Goal: Task Accomplishment & Management: Manage account settings

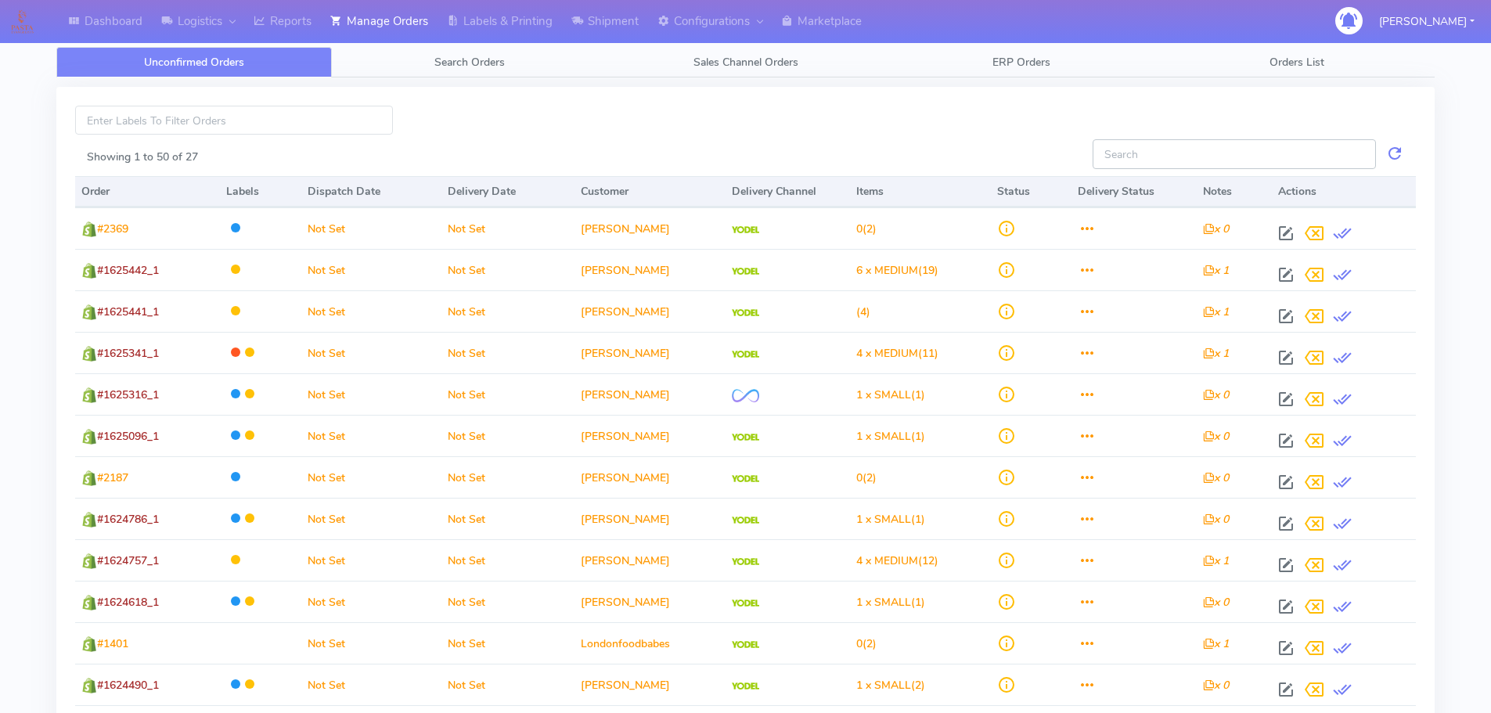
click at [1188, 157] on input "Showing 1 to 50 of 27" at bounding box center [1234, 153] width 283 height 29
type input "#"
click at [647, 152] on div "Showing 1 to 50 of 27" at bounding box center [578, 160] width 1006 height 23
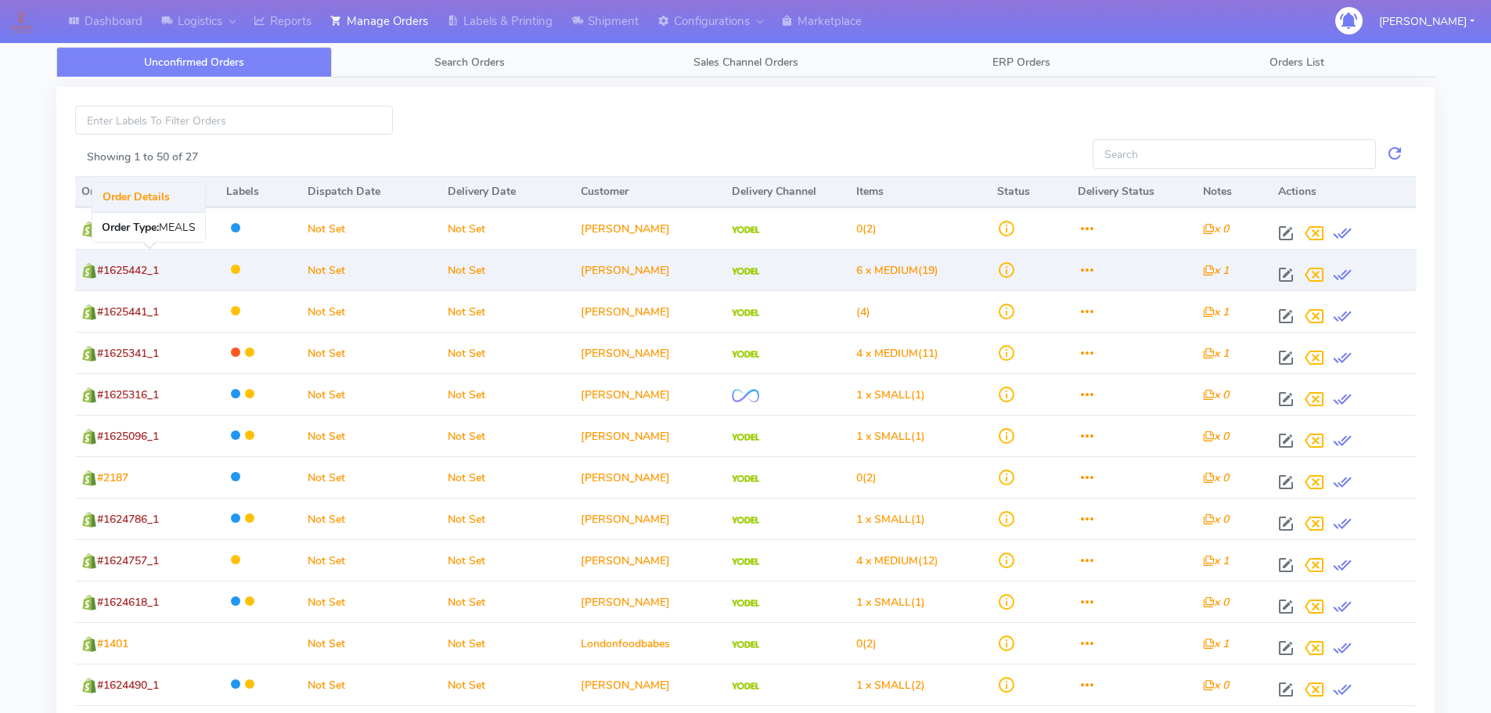
click at [136, 269] on span "#1625442_1" at bounding box center [128, 270] width 62 height 15
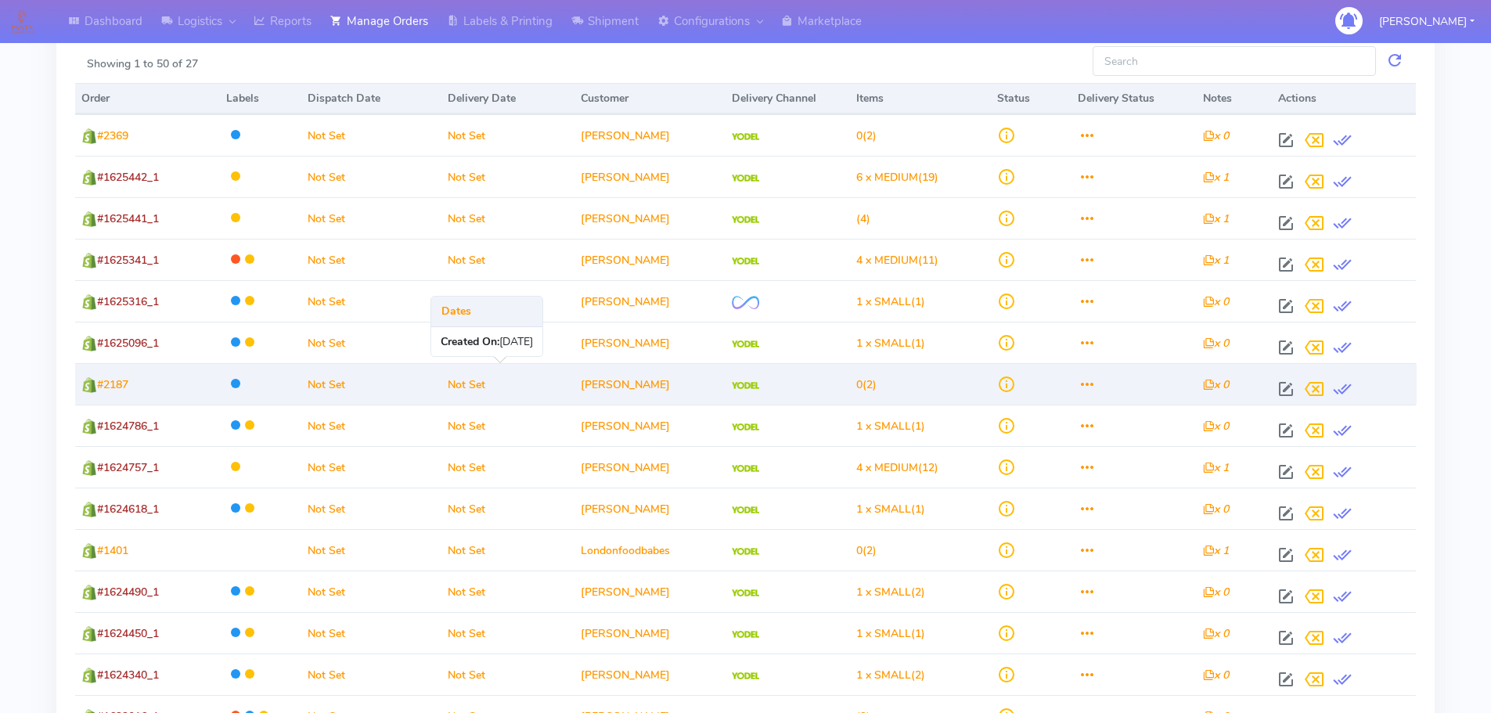
scroll to position [391, 0]
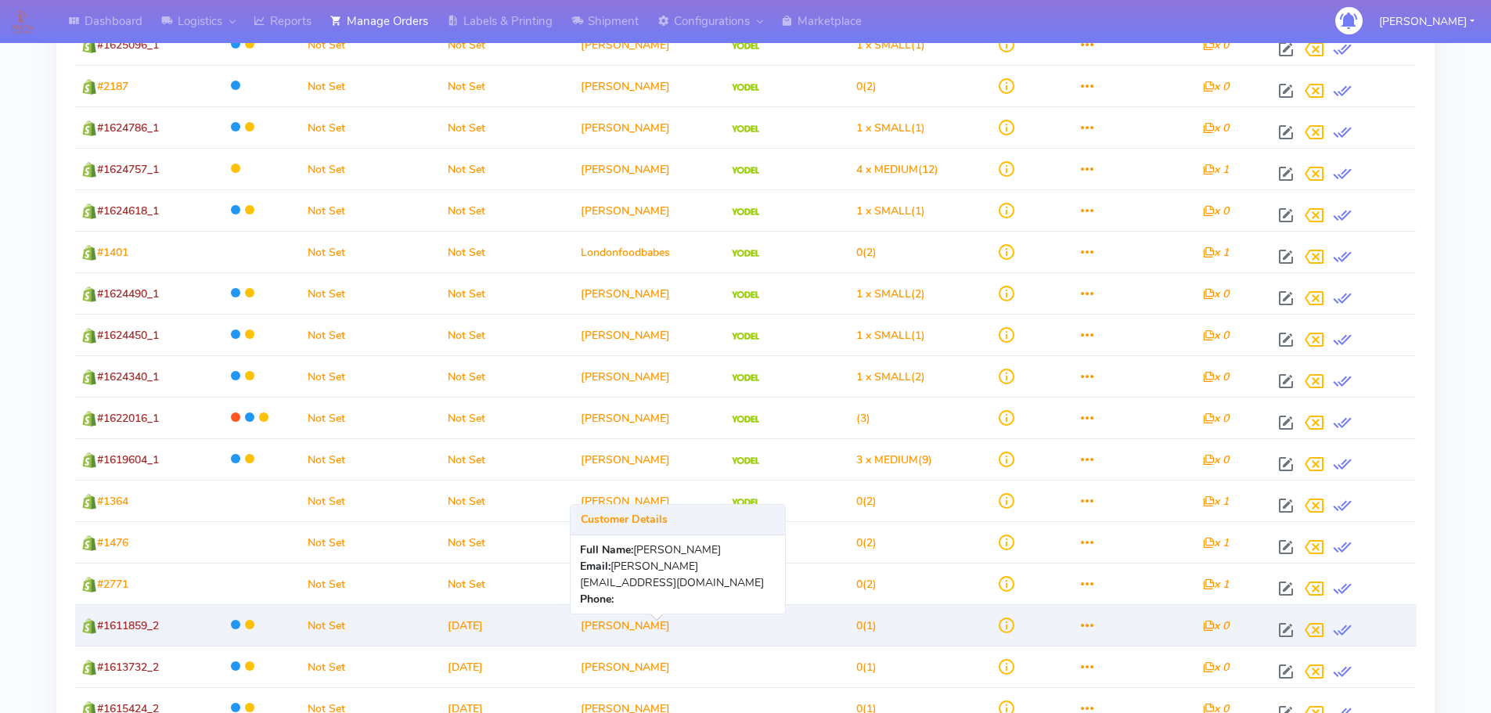
click at [630, 631] on td "[PERSON_NAME]" at bounding box center [650, 624] width 150 height 41
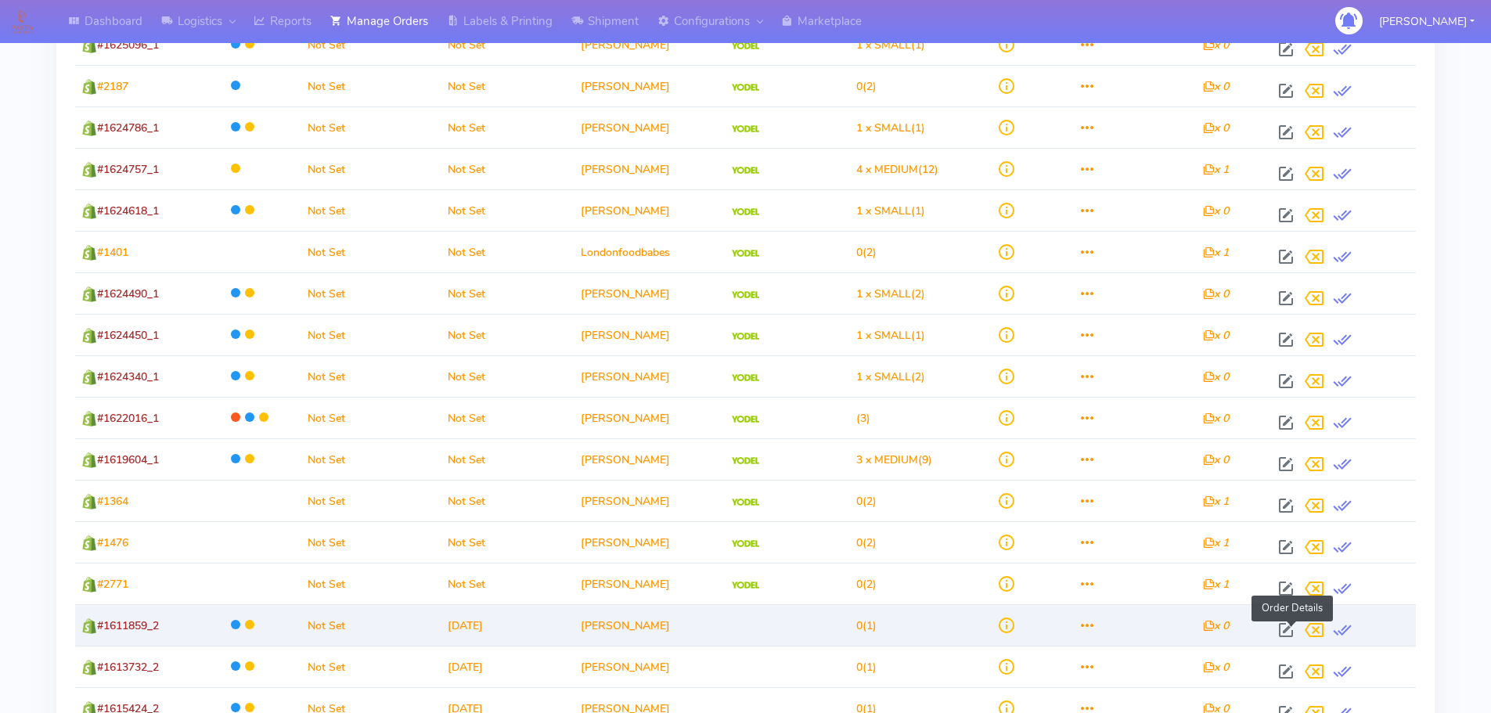
click at [1289, 631] on span at bounding box center [1286, 633] width 28 height 15
select select
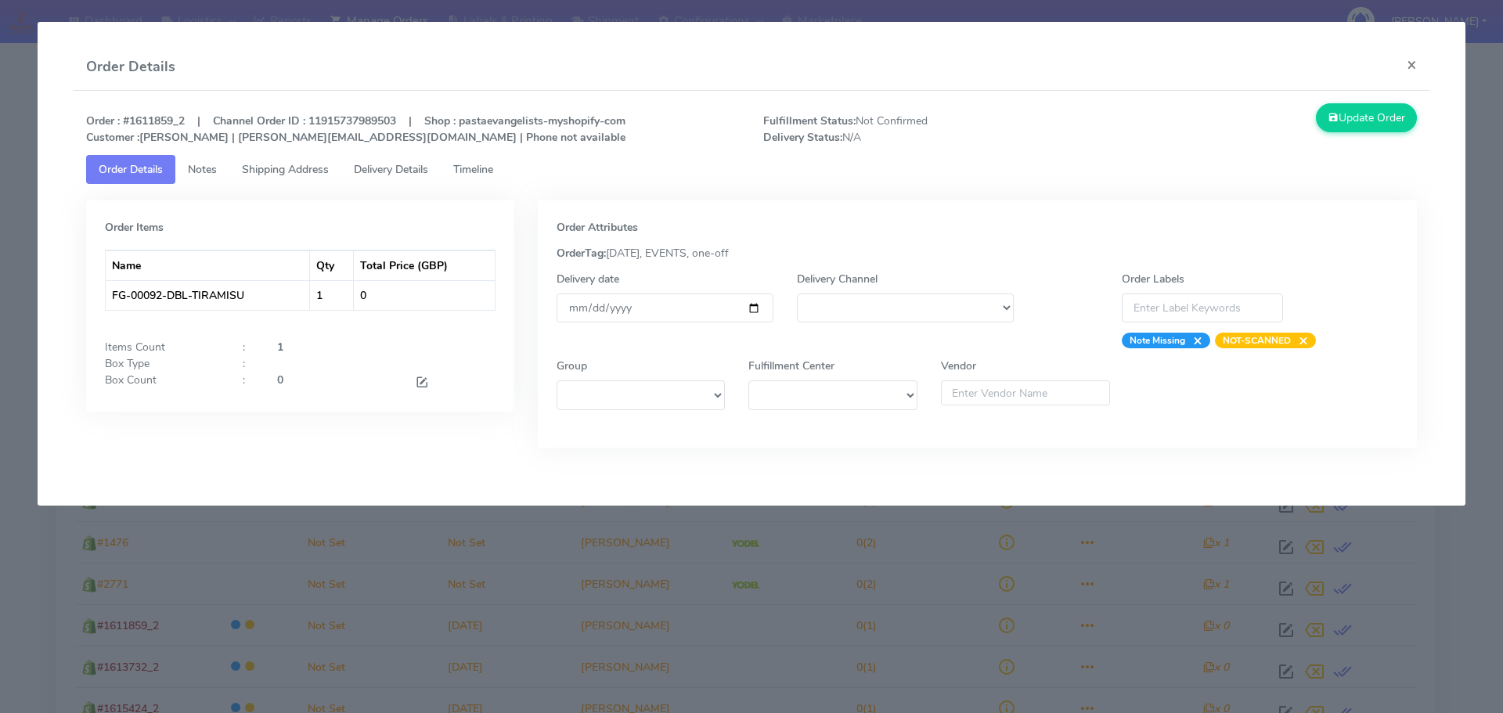
click at [258, 175] on span "Shipping Address" at bounding box center [285, 169] width 87 height 15
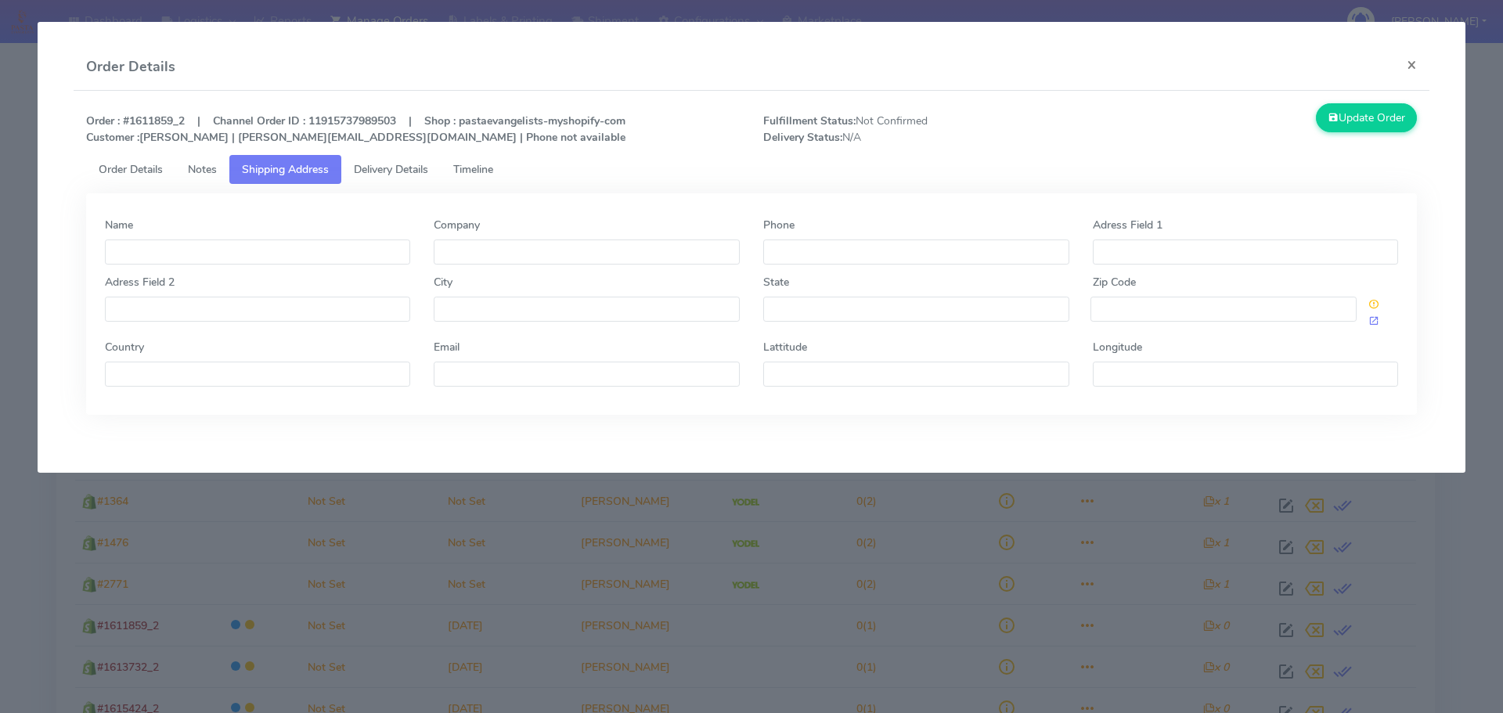
click at [388, 175] on span "Delivery Details" at bounding box center [391, 169] width 74 height 15
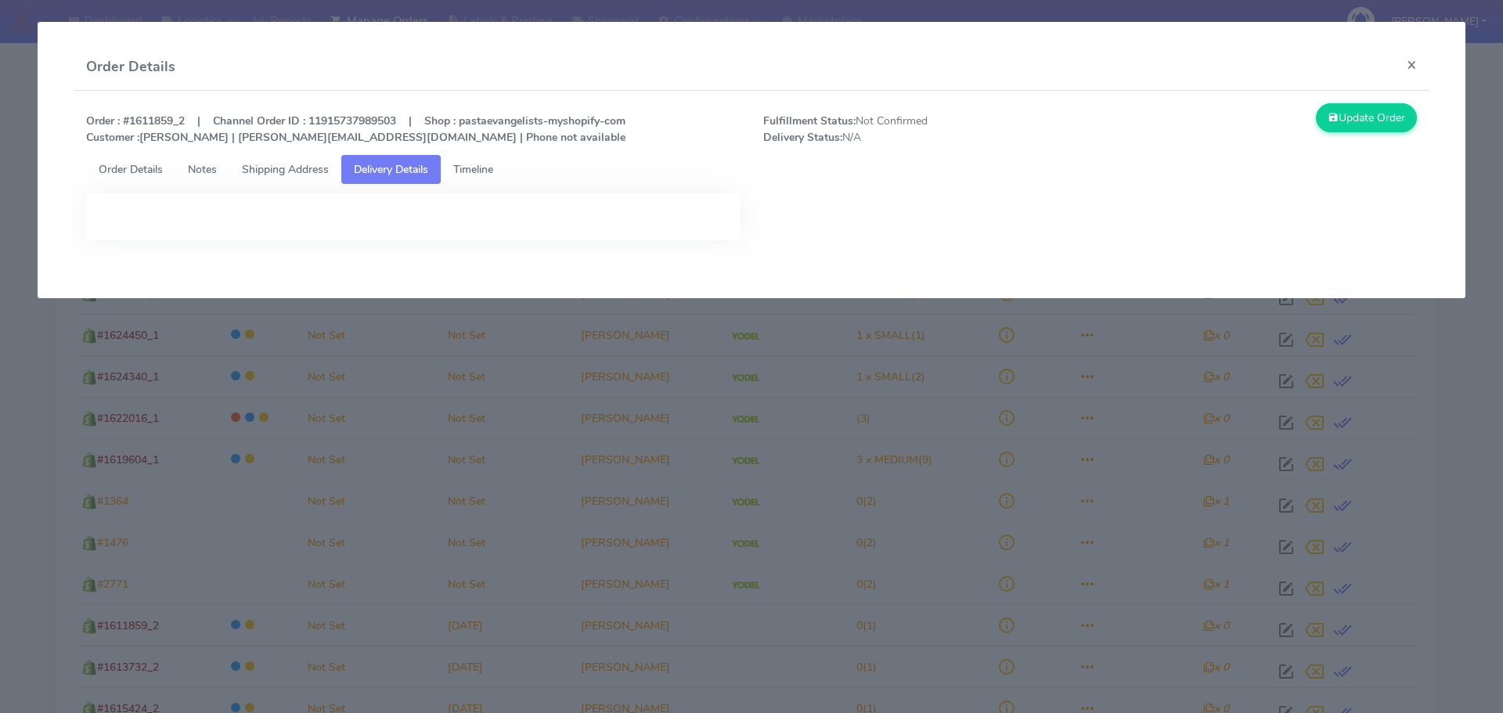
click at [223, 168] on link "Notes" at bounding box center [202, 169] width 54 height 29
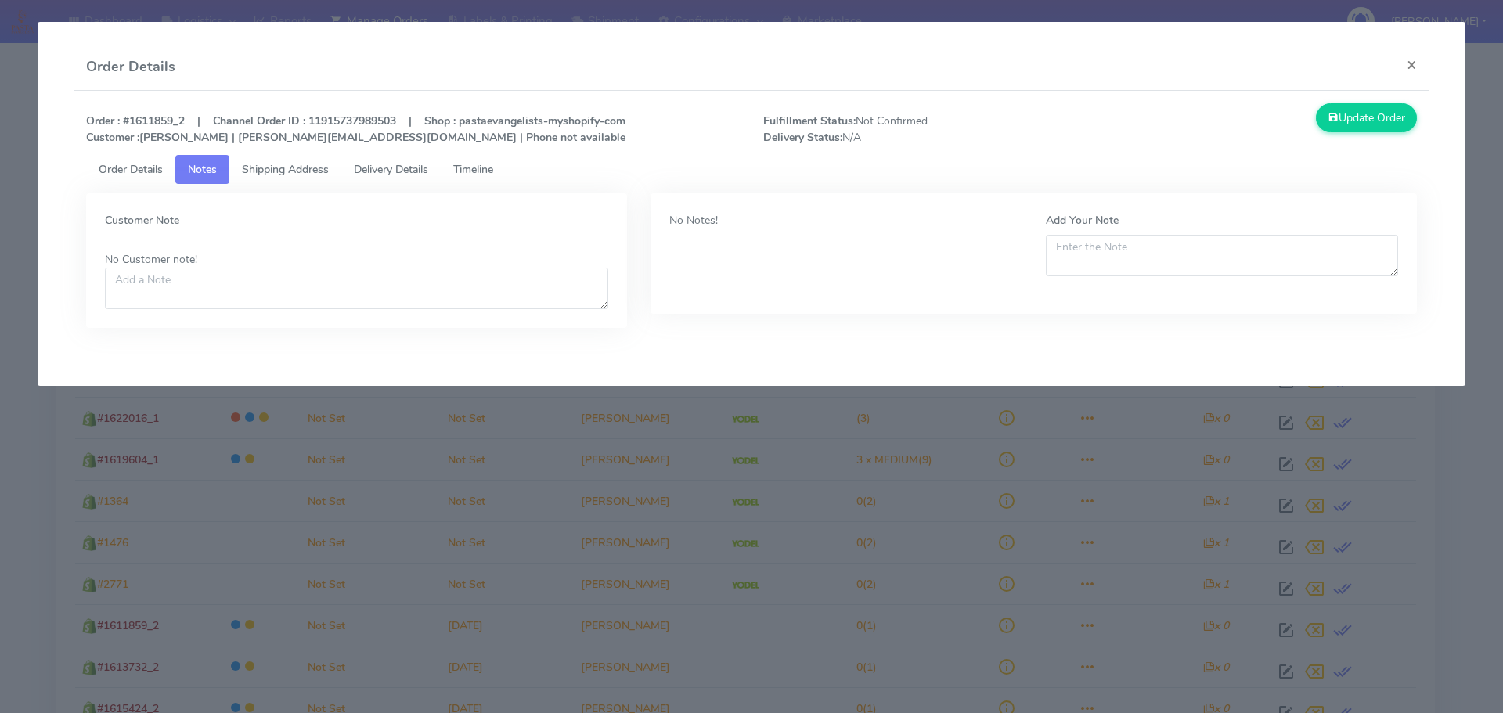
click at [275, 169] on span "Shipping Address" at bounding box center [285, 169] width 87 height 15
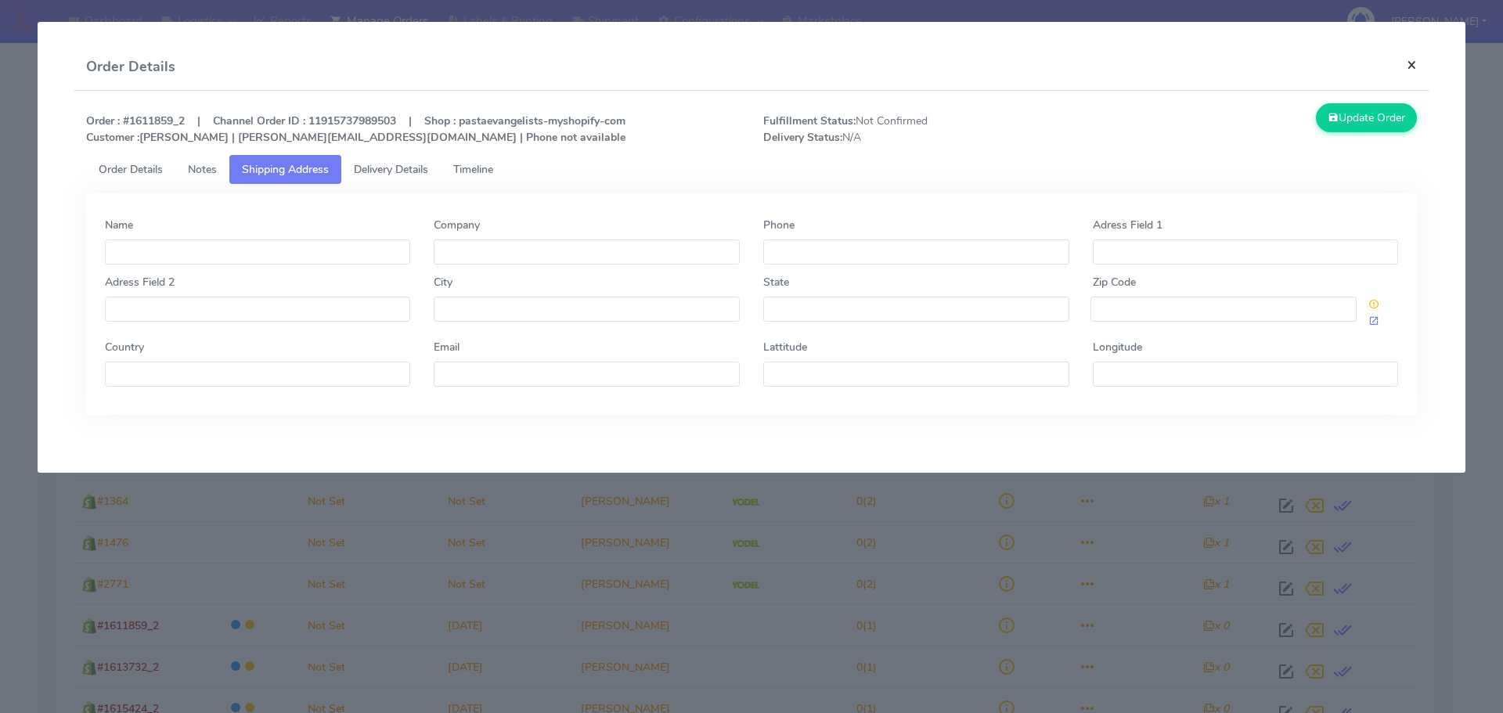
click at [1410, 68] on button "×" at bounding box center [1411, 64] width 35 height 41
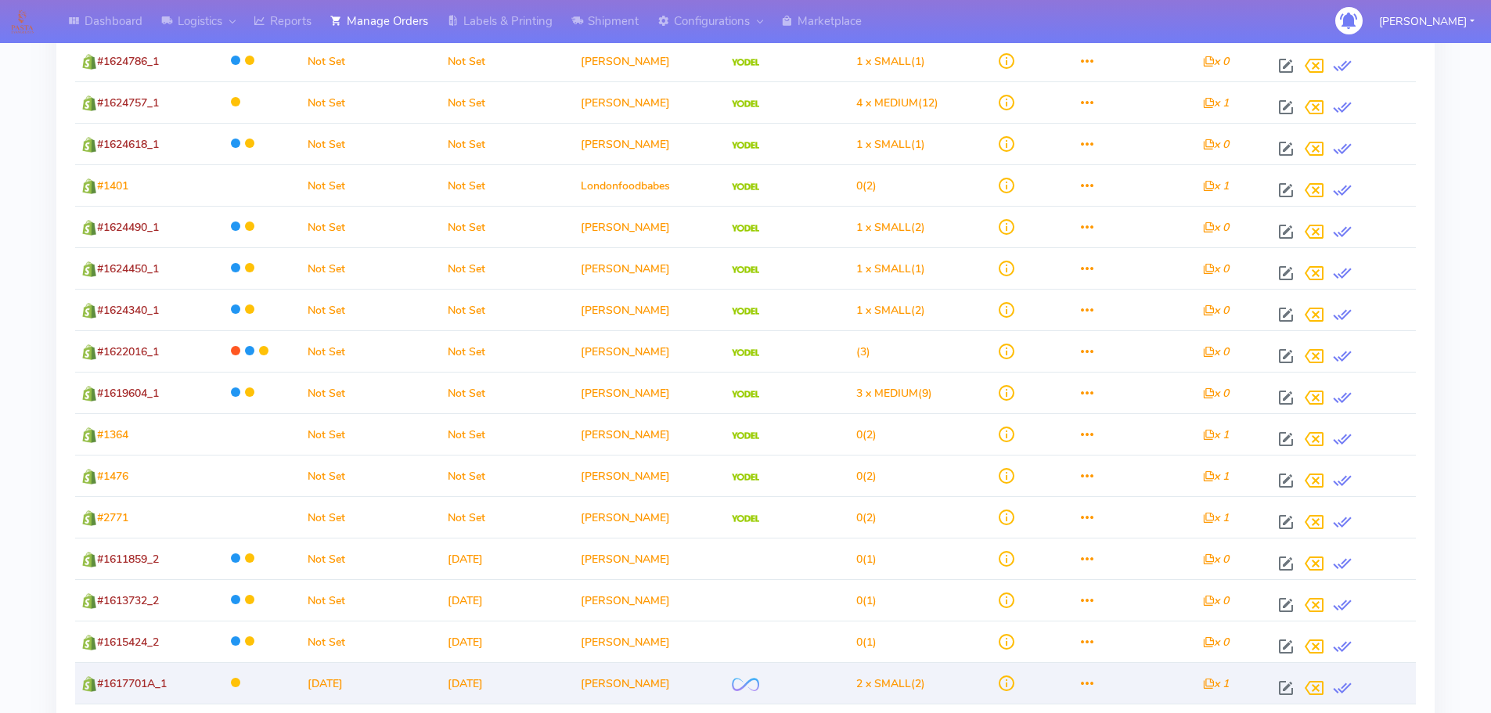
scroll to position [548, 0]
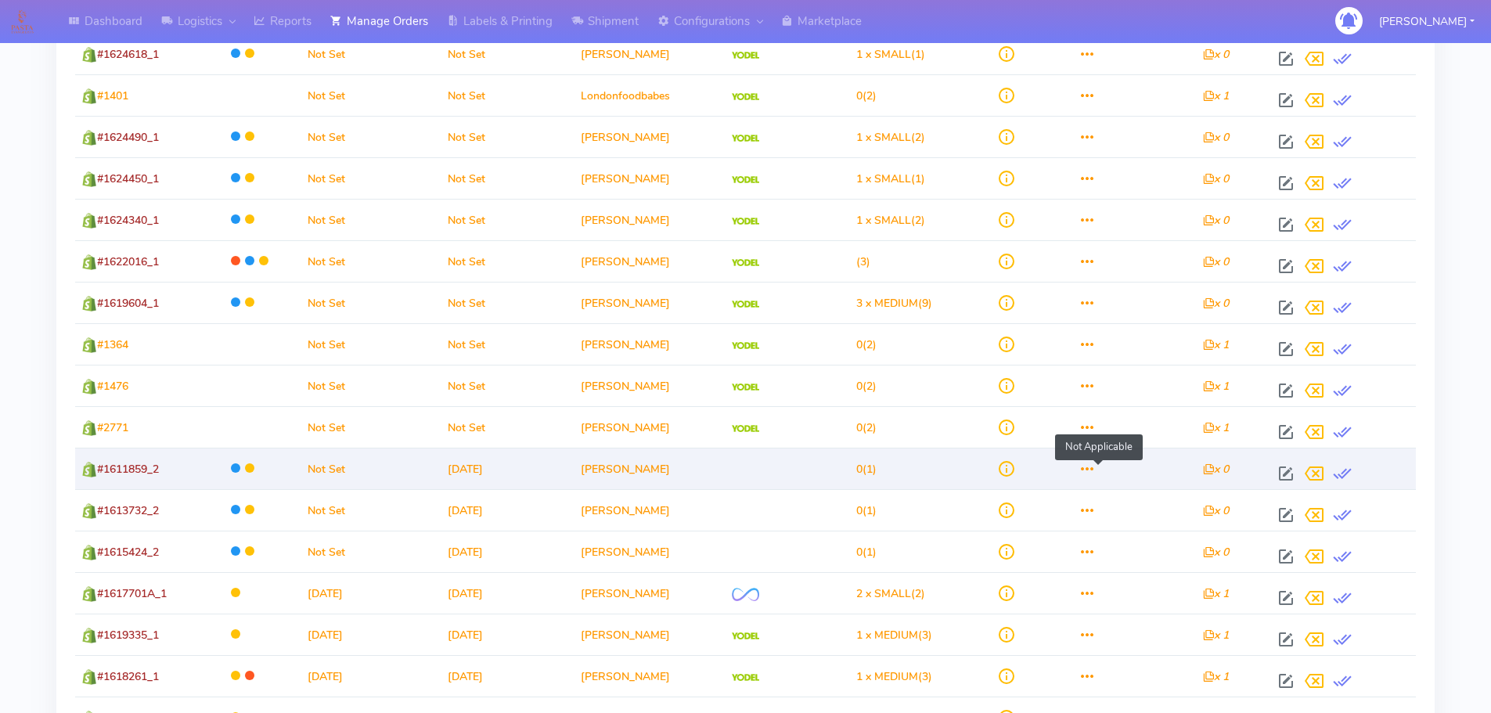
click at [1093, 473] on span at bounding box center [1087, 472] width 19 height 15
click at [1097, 471] on span at bounding box center [1087, 472] width 19 height 15
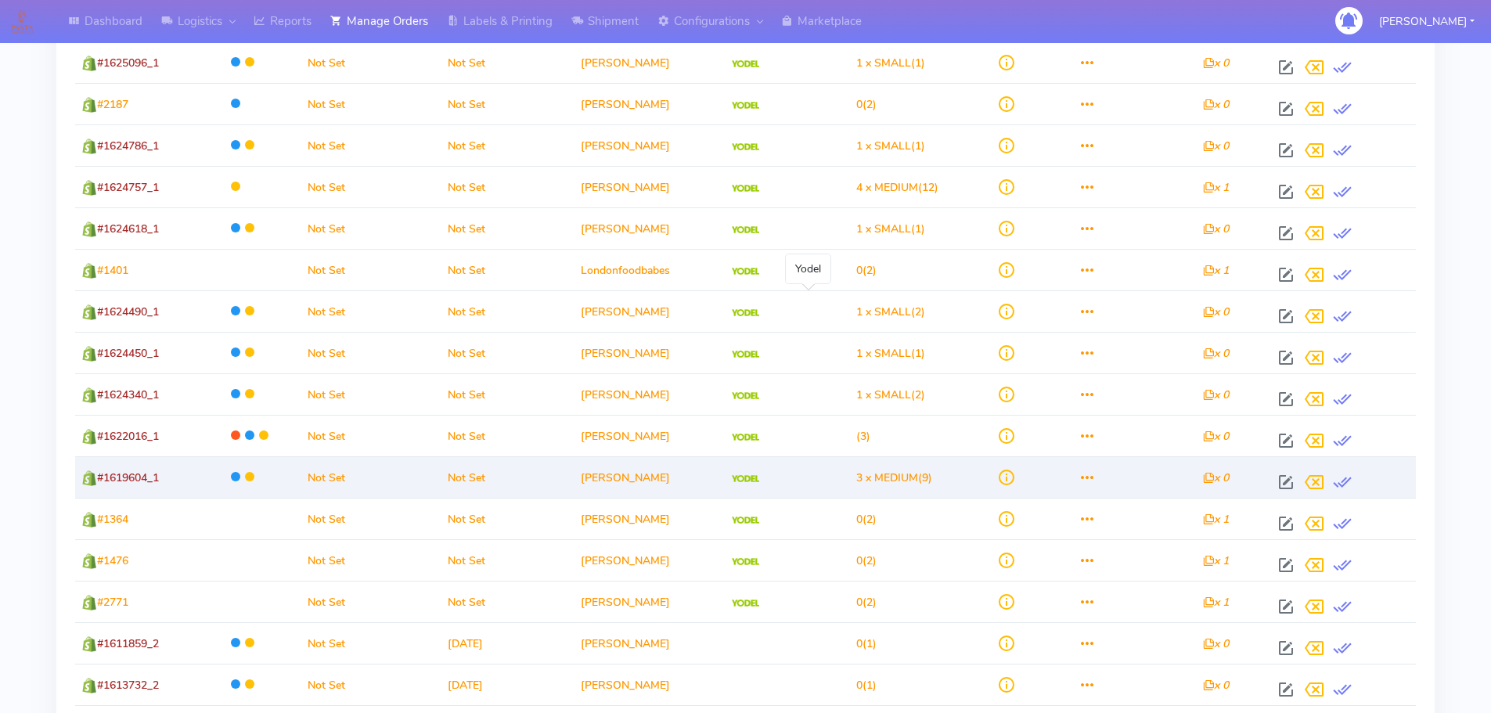
scroll to position [436, 0]
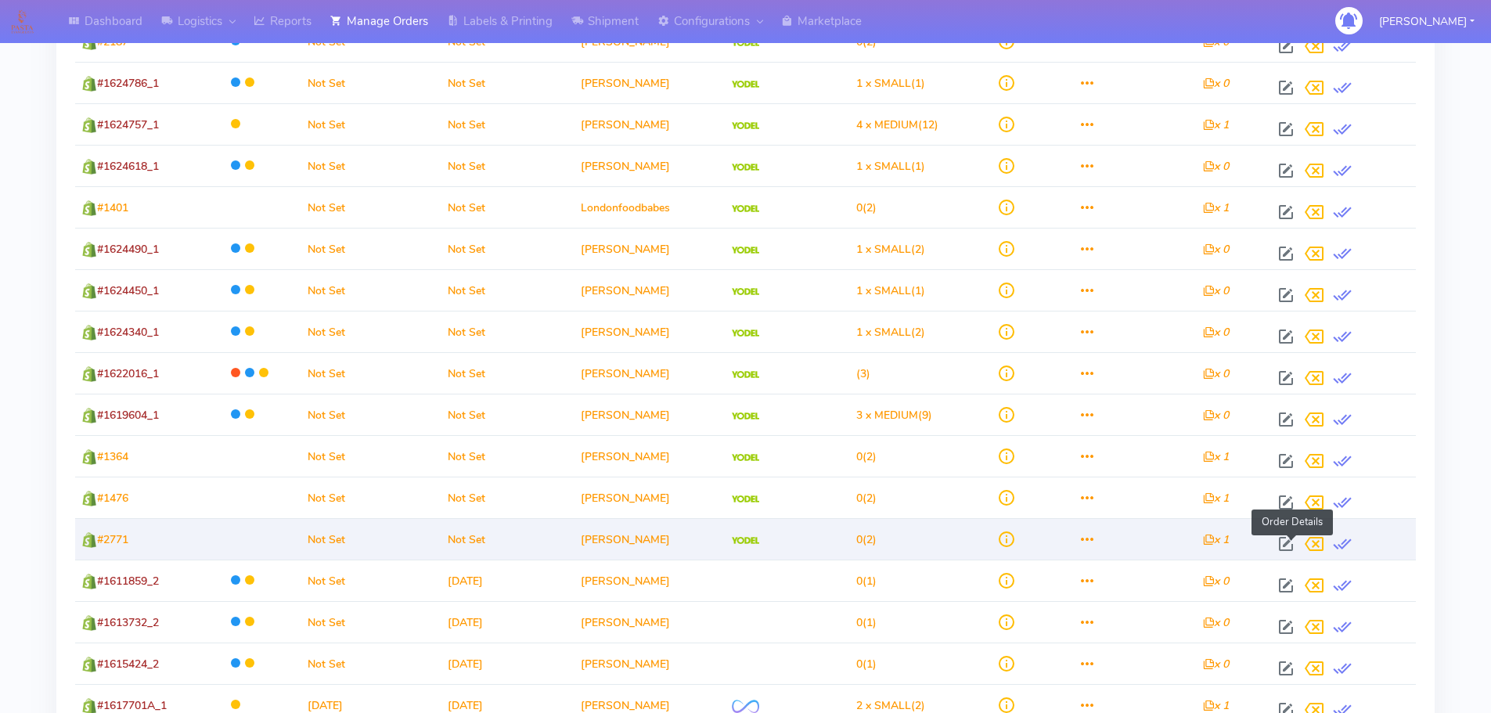
click at [1286, 543] on span at bounding box center [1286, 547] width 28 height 15
select select "5"
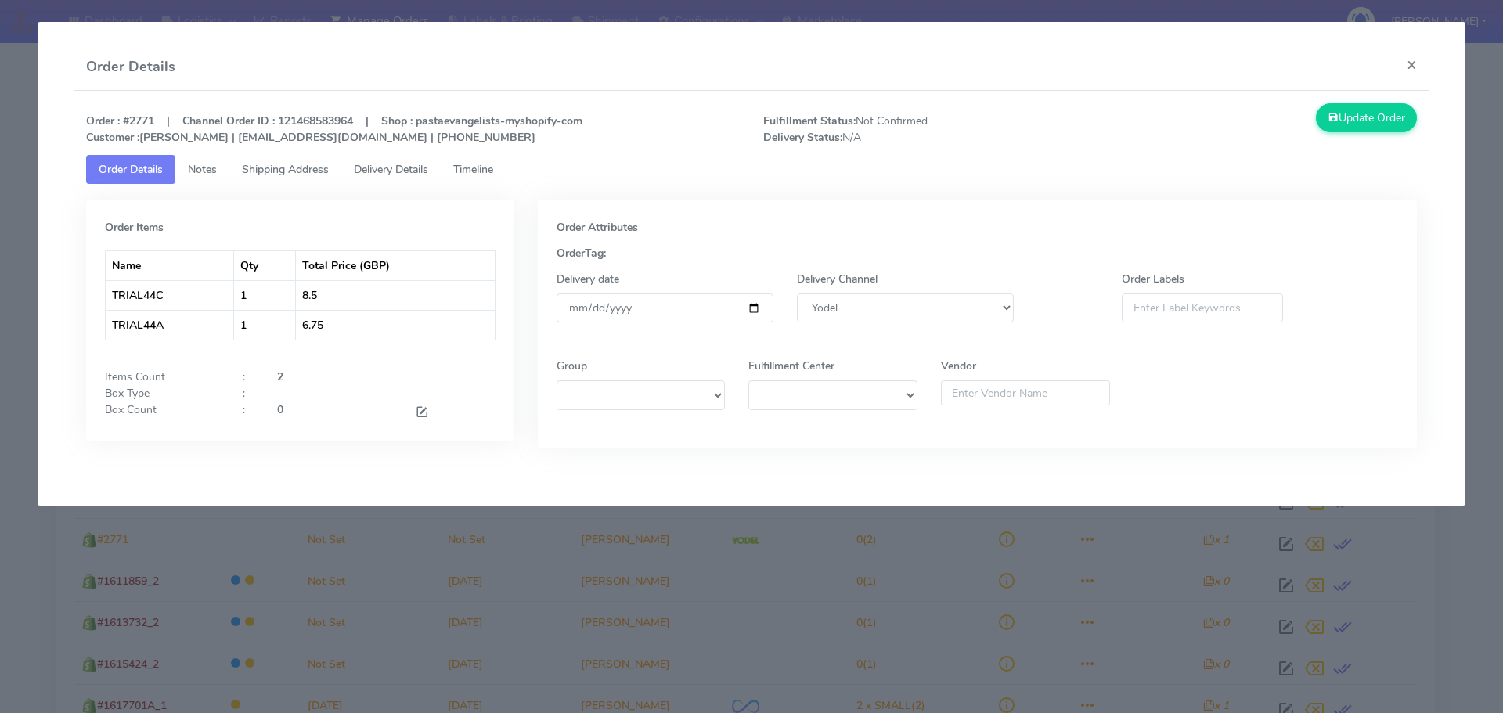
click at [260, 170] on span "Shipping Address" at bounding box center [285, 169] width 87 height 15
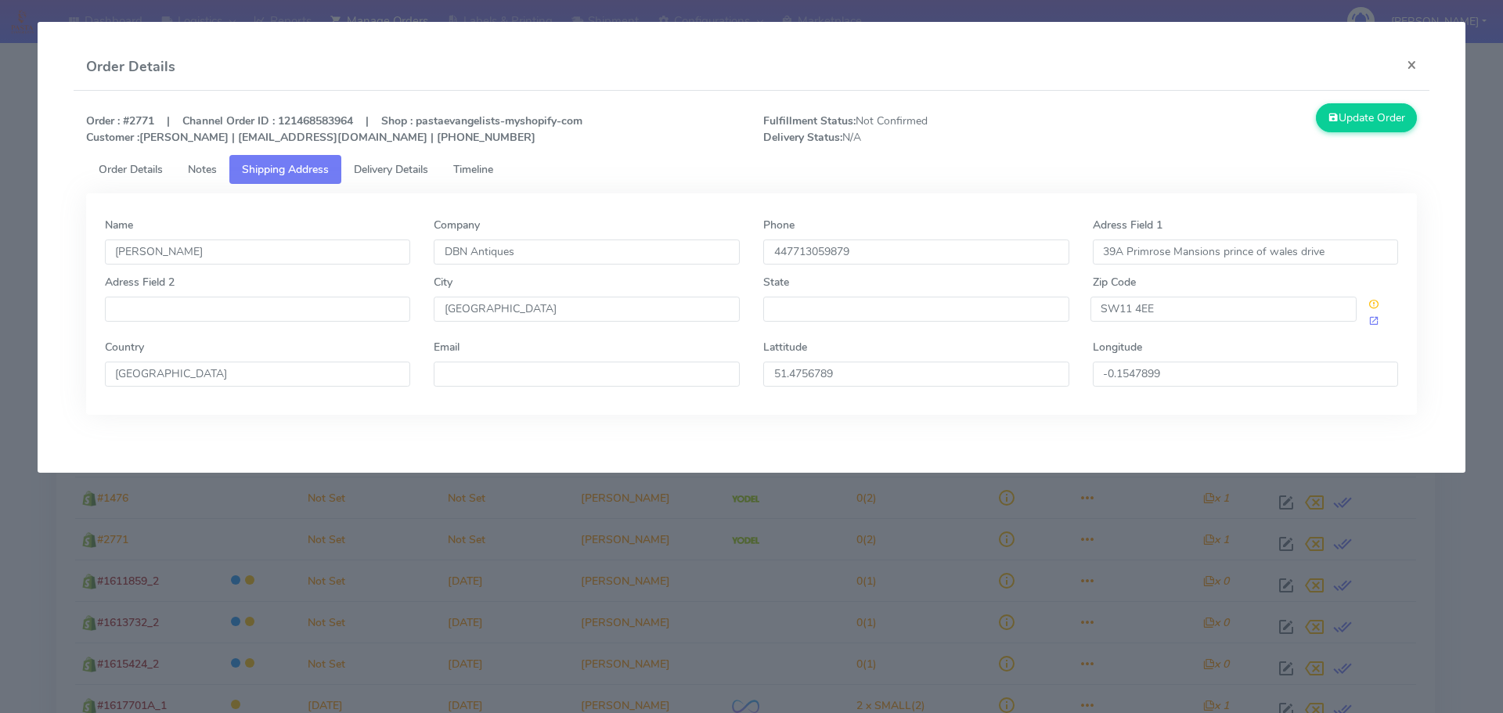
click at [386, 170] on span "Delivery Details" at bounding box center [391, 169] width 74 height 15
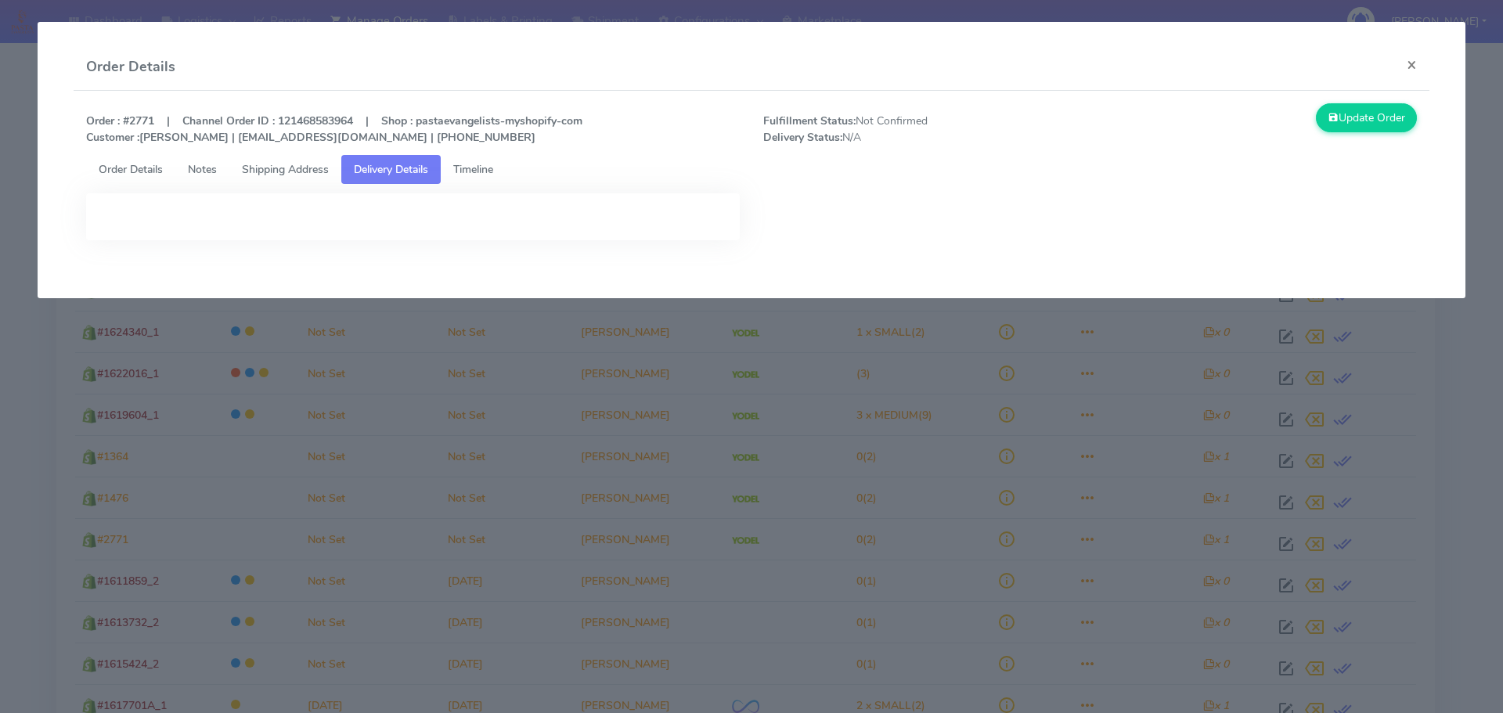
click at [483, 170] on span "Timeline" at bounding box center [473, 169] width 40 height 15
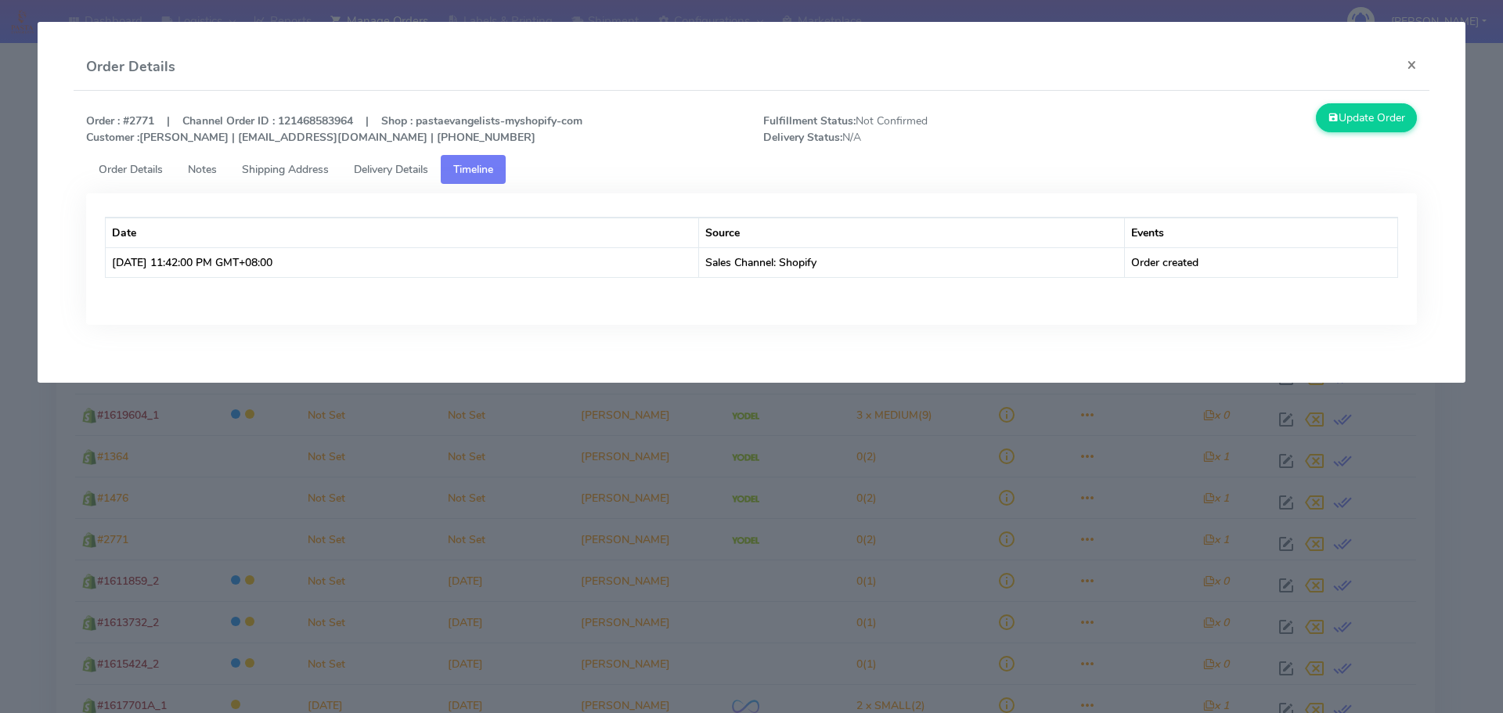
click at [298, 178] on link "Shipping Address" at bounding box center [285, 169] width 112 height 29
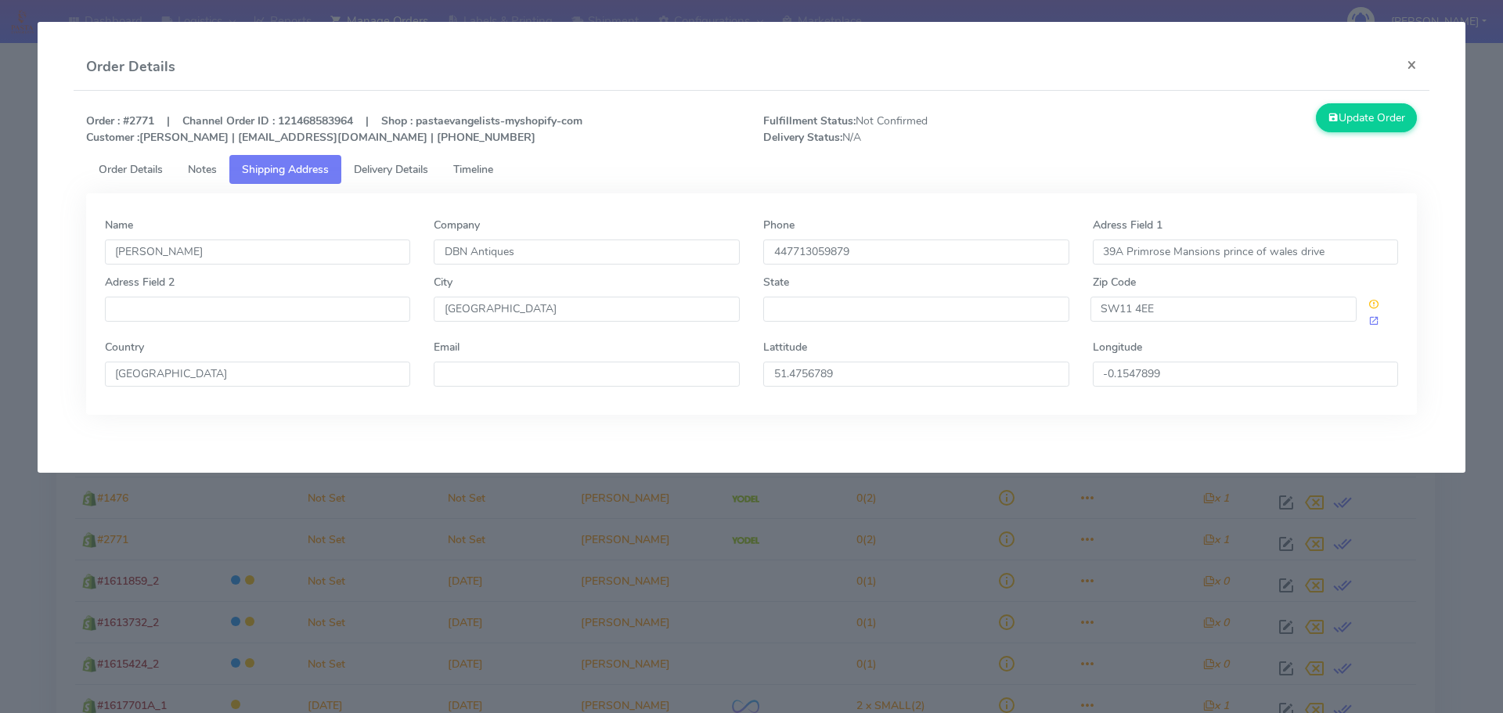
click at [204, 175] on span "Notes" at bounding box center [202, 169] width 29 height 15
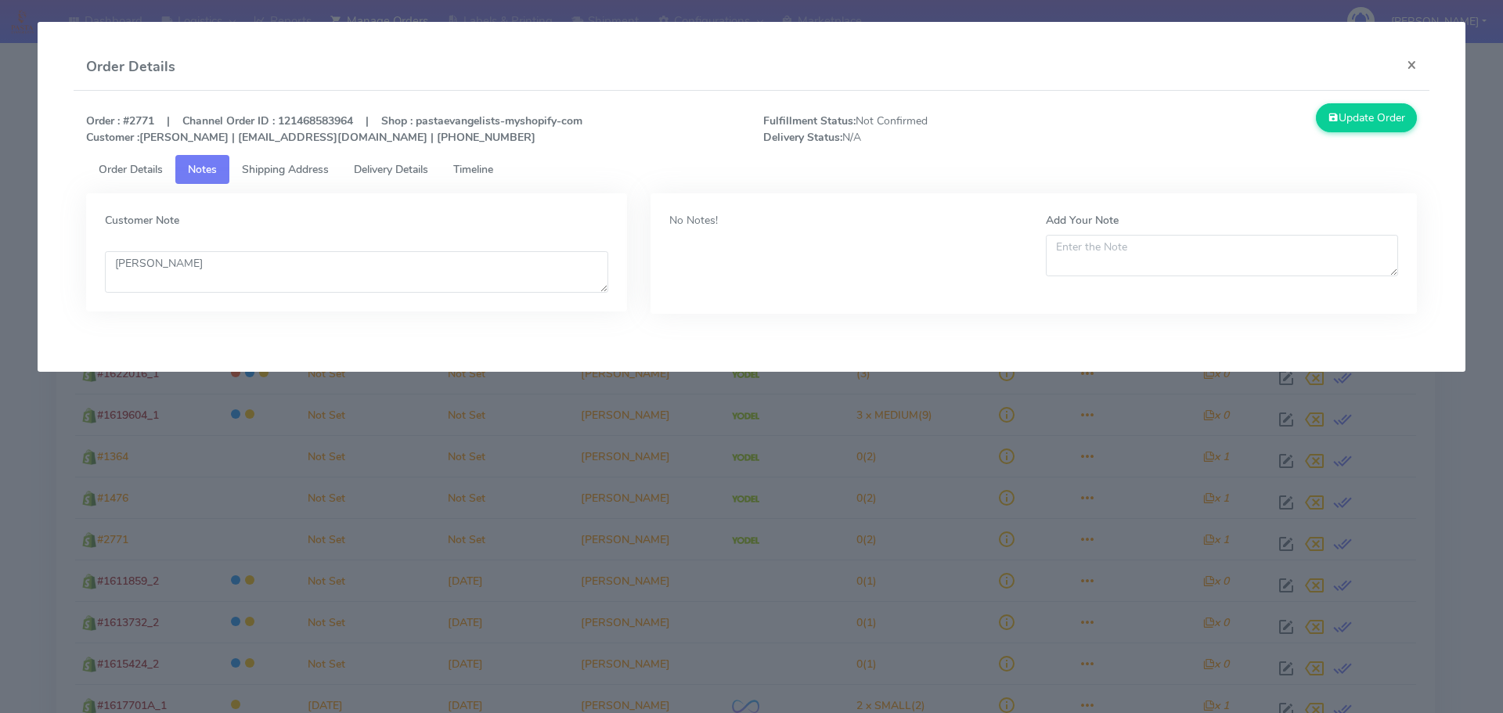
click at [130, 174] on span "Order Details" at bounding box center [131, 169] width 64 height 15
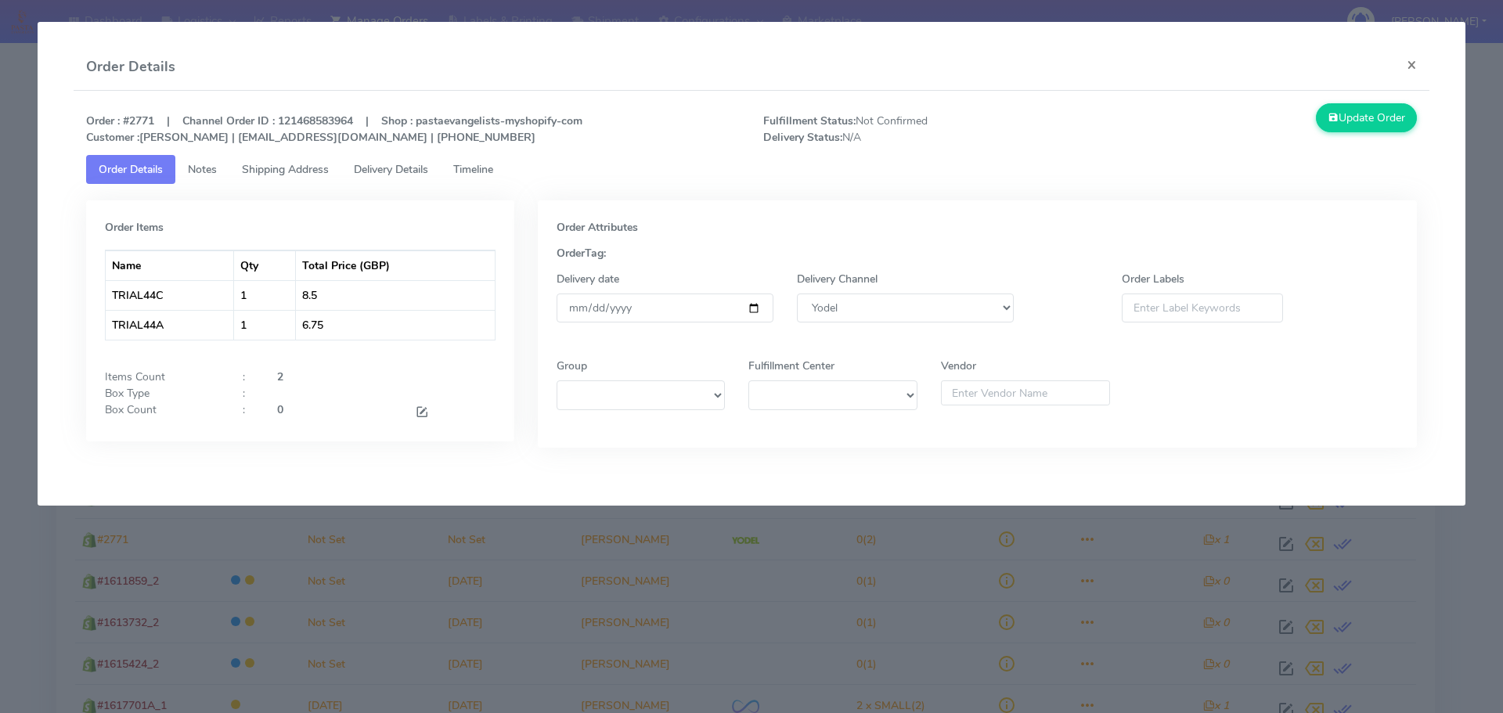
drag, startPoint x: 236, startPoint y: 188, endPoint x: 225, endPoint y: 63, distance: 125.8
drag, startPoint x: 225, startPoint y: 63, endPoint x: 205, endPoint y: 36, distance: 33.0
click at [205, 36] on app-order-update "Order Details × Order : #2771 | Channel Order ID : 121468583964 | Shop : pastae…" at bounding box center [752, 264] width 1428 height 484
click at [269, 172] on span "Shipping Address" at bounding box center [285, 169] width 87 height 15
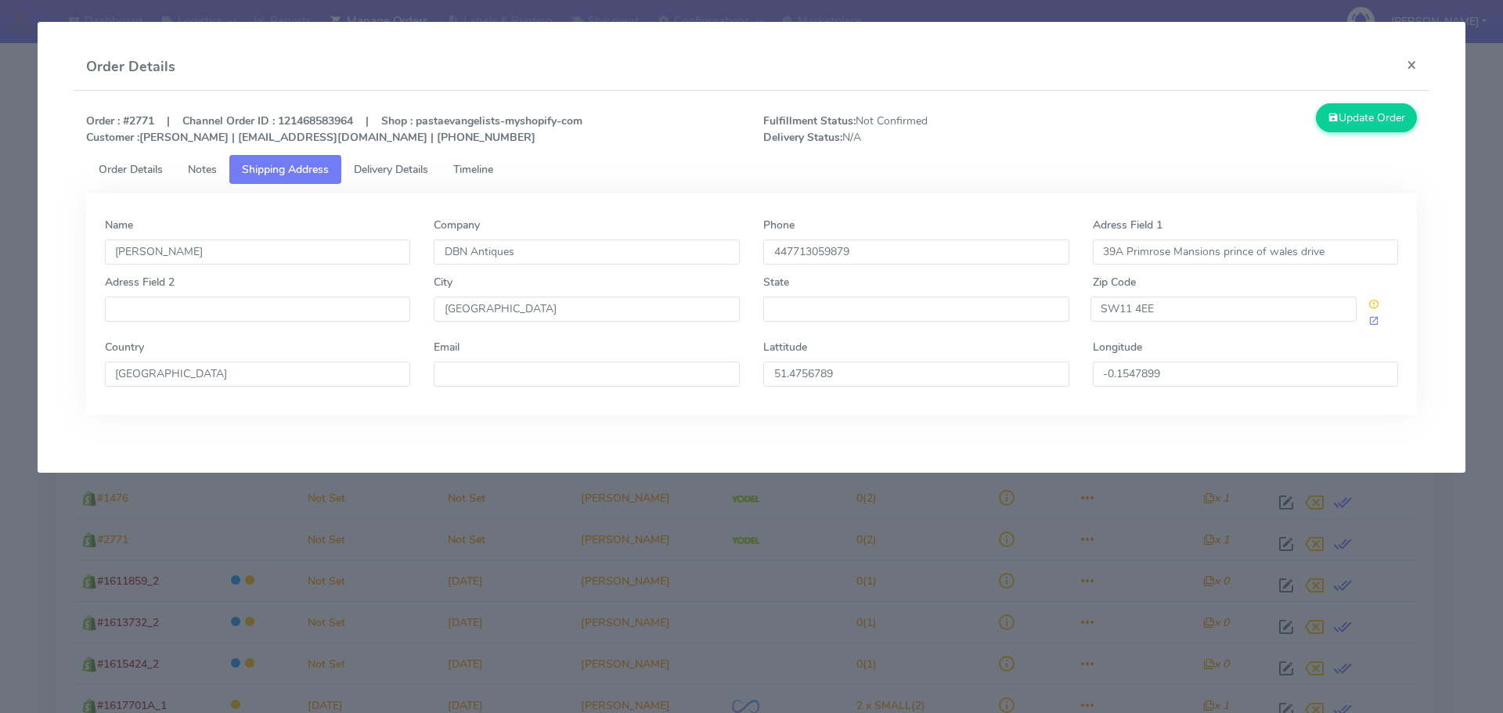
click at [188, 172] on link "Notes" at bounding box center [202, 169] width 54 height 29
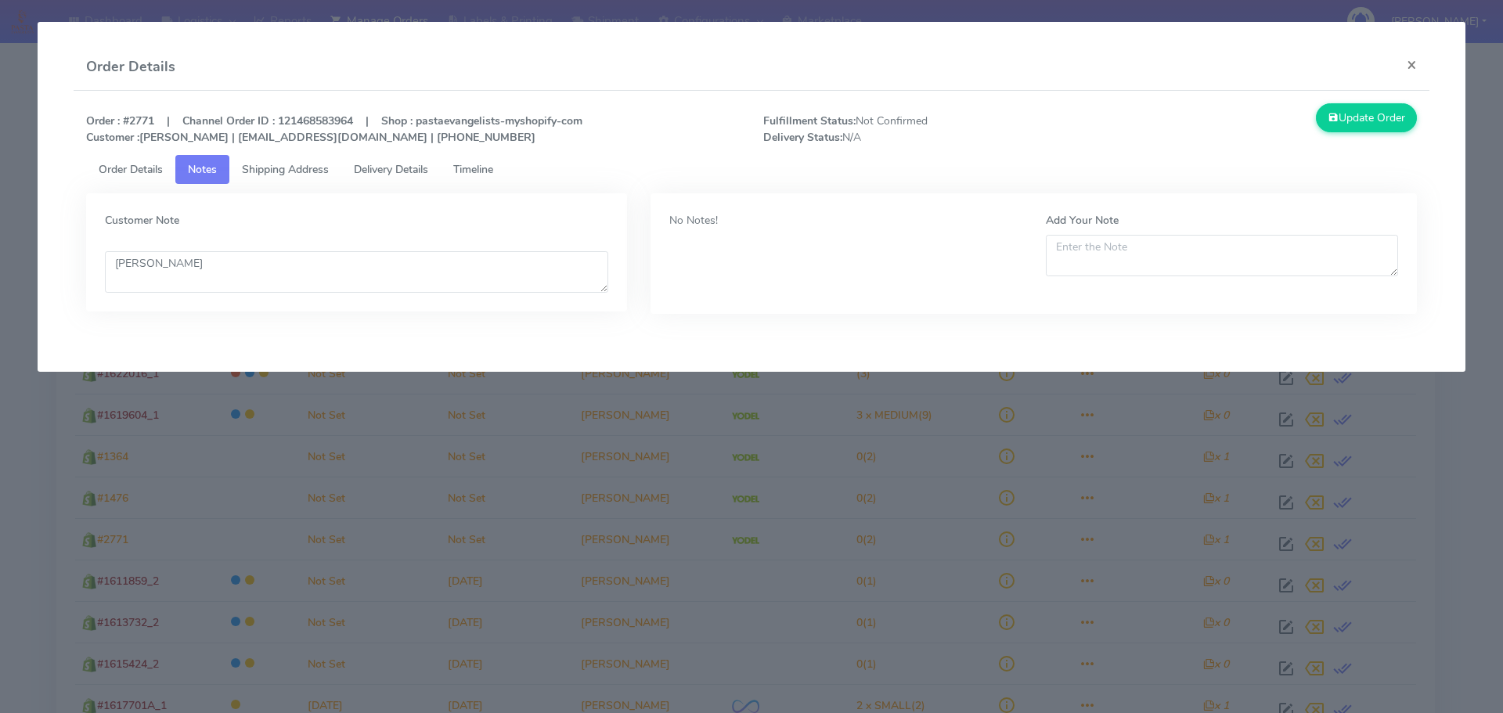
click at [405, 172] on span "Delivery Details" at bounding box center [391, 169] width 74 height 15
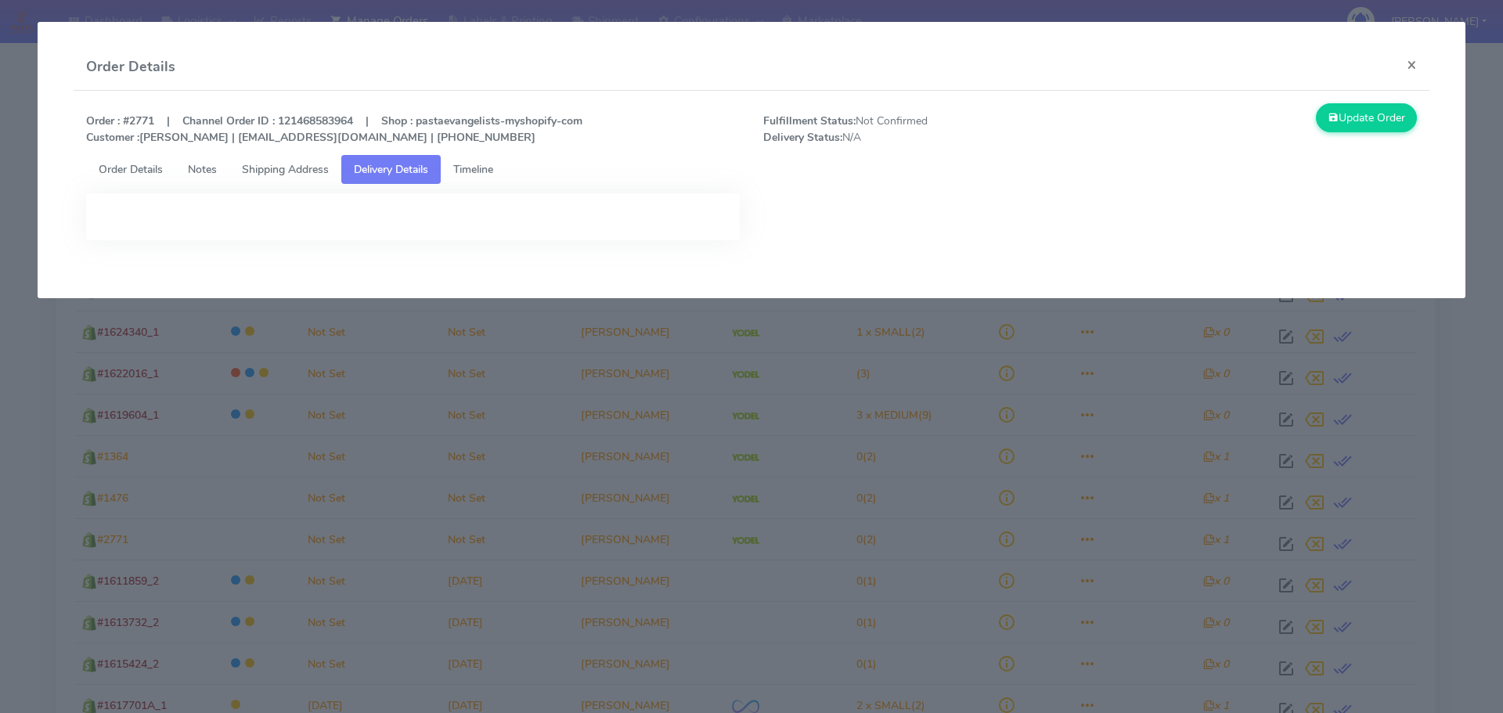
click at [467, 176] on span "Timeline" at bounding box center [473, 169] width 40 height 15
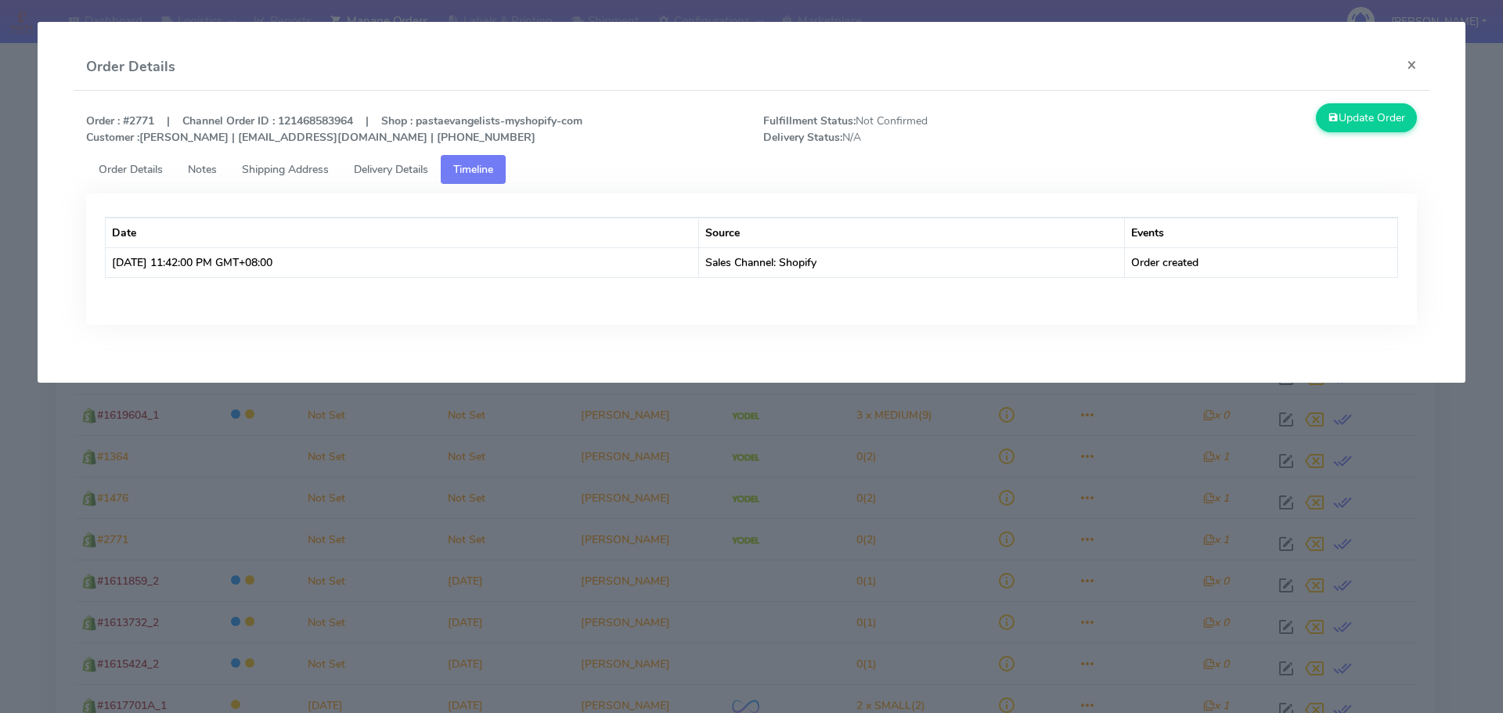
click at [129, 174] on span "Order Details" at bounding box center [131, 169] width 64 height 15
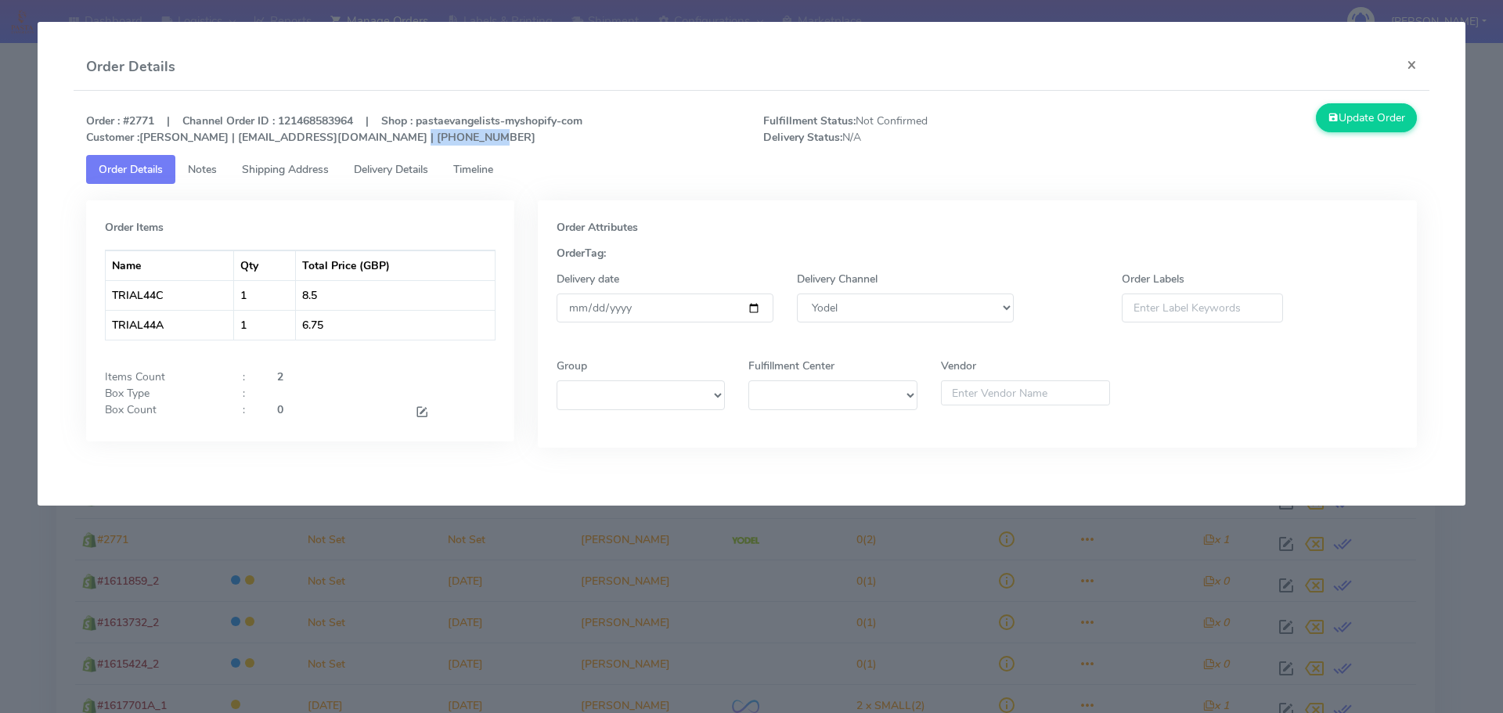
drag, startPoint x: 382, startPoint y: 136, endPoint x: 539, endPoint y: 139, distance: 157.4
click at [539, 139] on p "Order : #2771 | Channel Order ID : 121468583964 | Shop : pastaevangelists-mysho…" at bounding box center [412, 129] width 677 height 33
copy strong "447713059879"
click at [273, 173] on span "Shipping Address" at bounding box center [285, 169] width 87 height 15
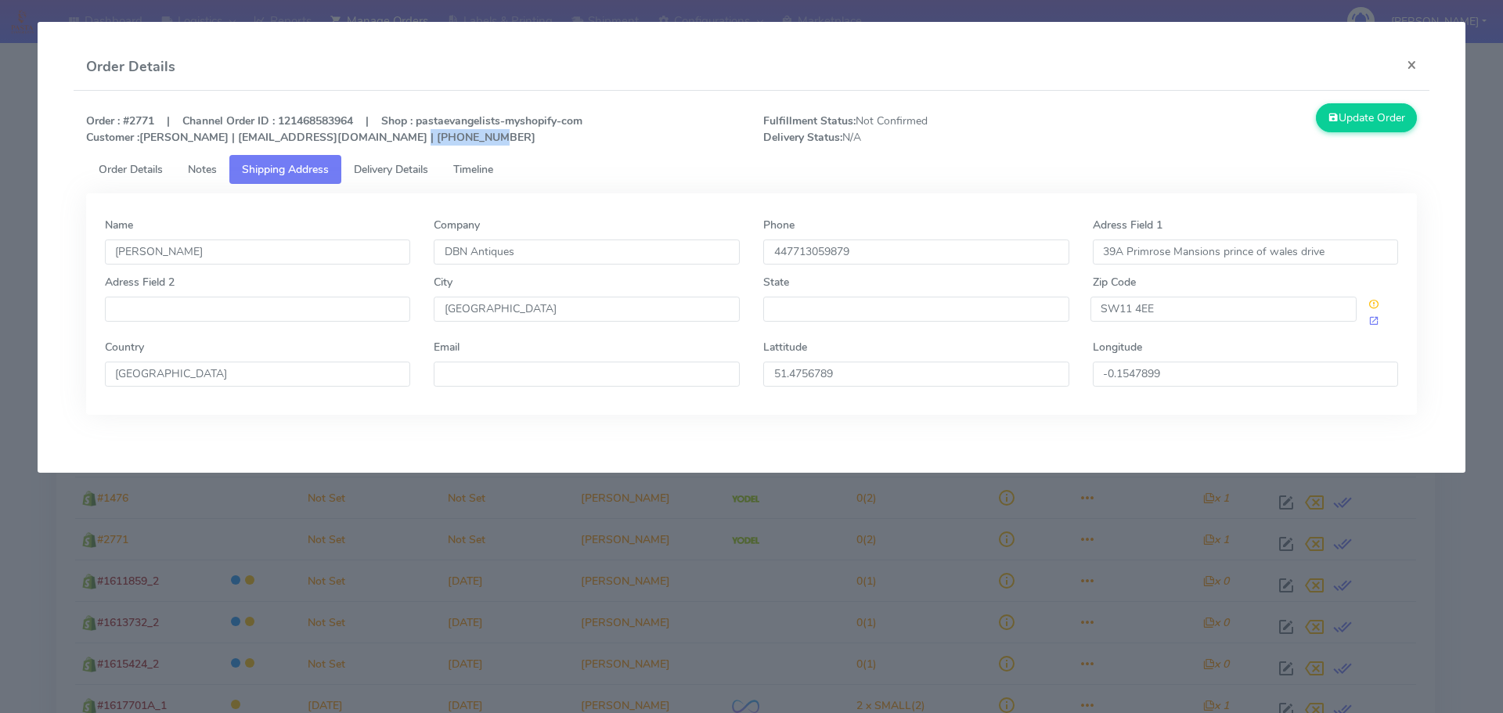
click at [150, 173] on span "Order Details" at bounding box center [131, 169] width 64 height 15
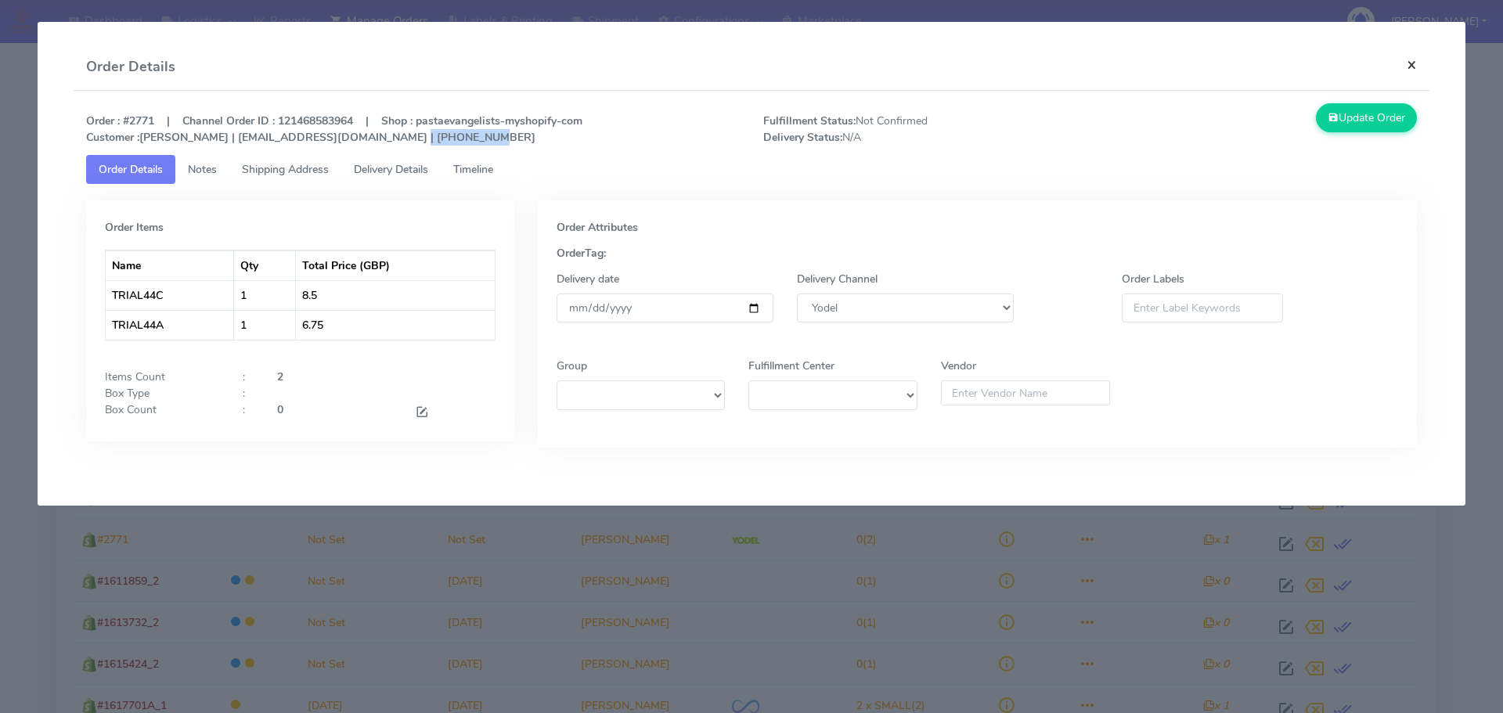
click at [1413, 64] on button "×" at bounding box center [1411, 64] width 35 height 41
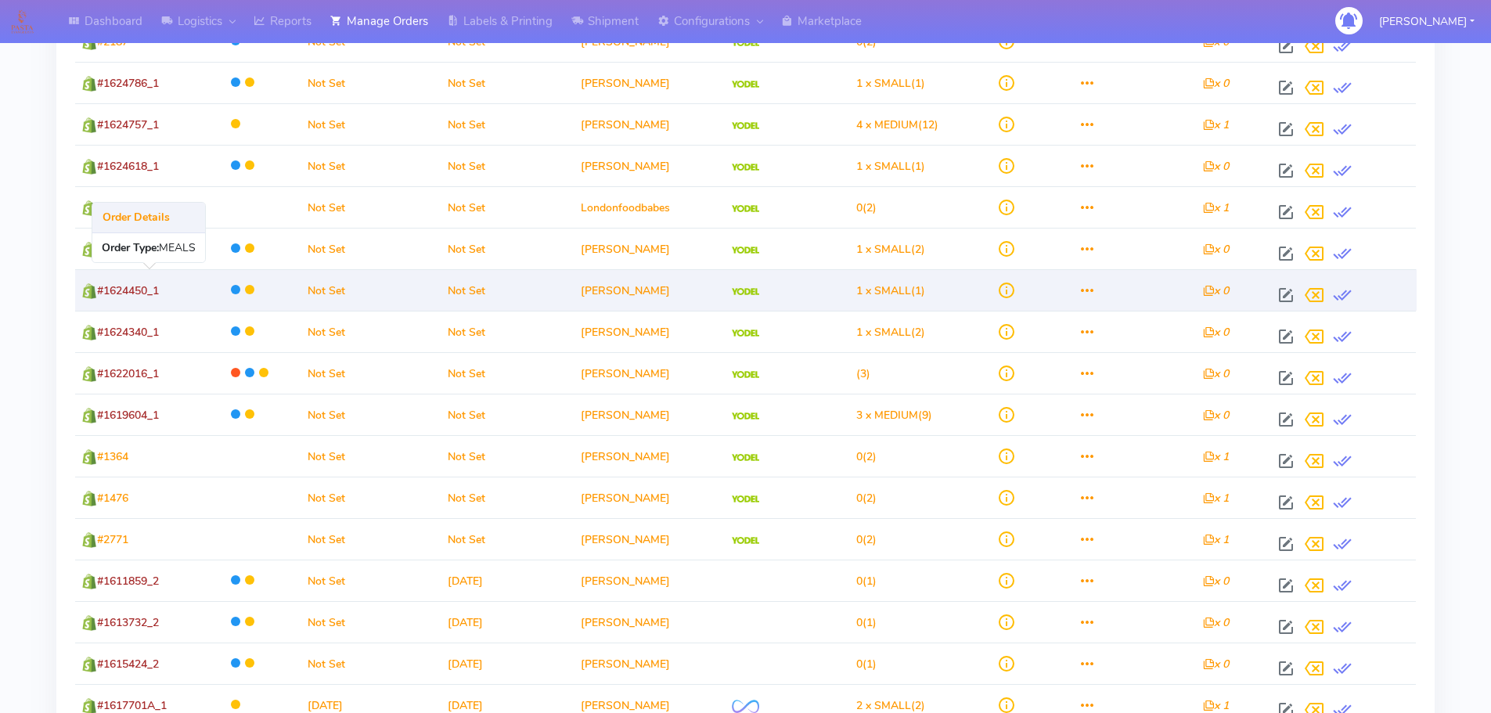
drag, startPoint x: 101, startPoint y: 291, endPoint x: 182, endPoint y: 288, distance: 81.5
click at [182, 288] on td "#1624450_1" at bounding box center [147, 289] width 145 height 41
copy span "#1624450_1"
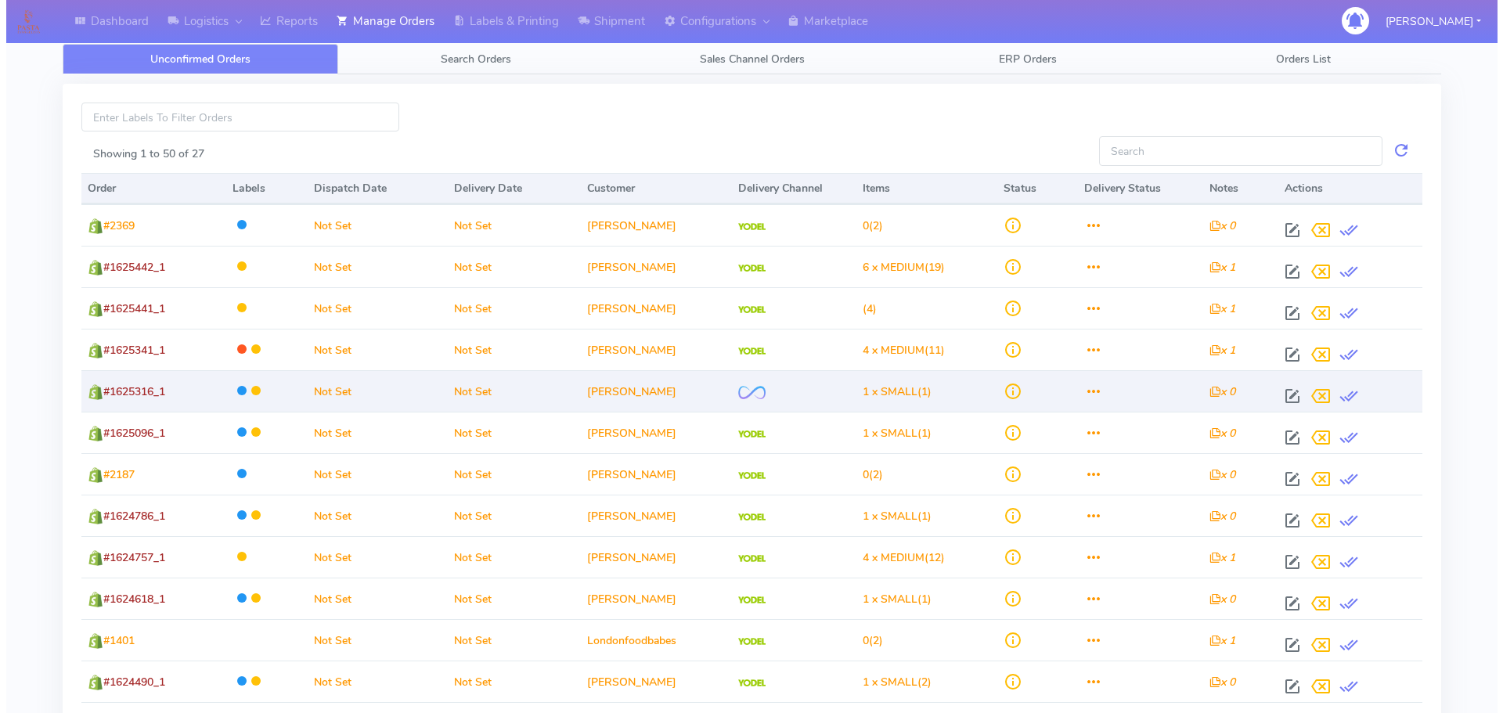
scroll to position [0, 0]
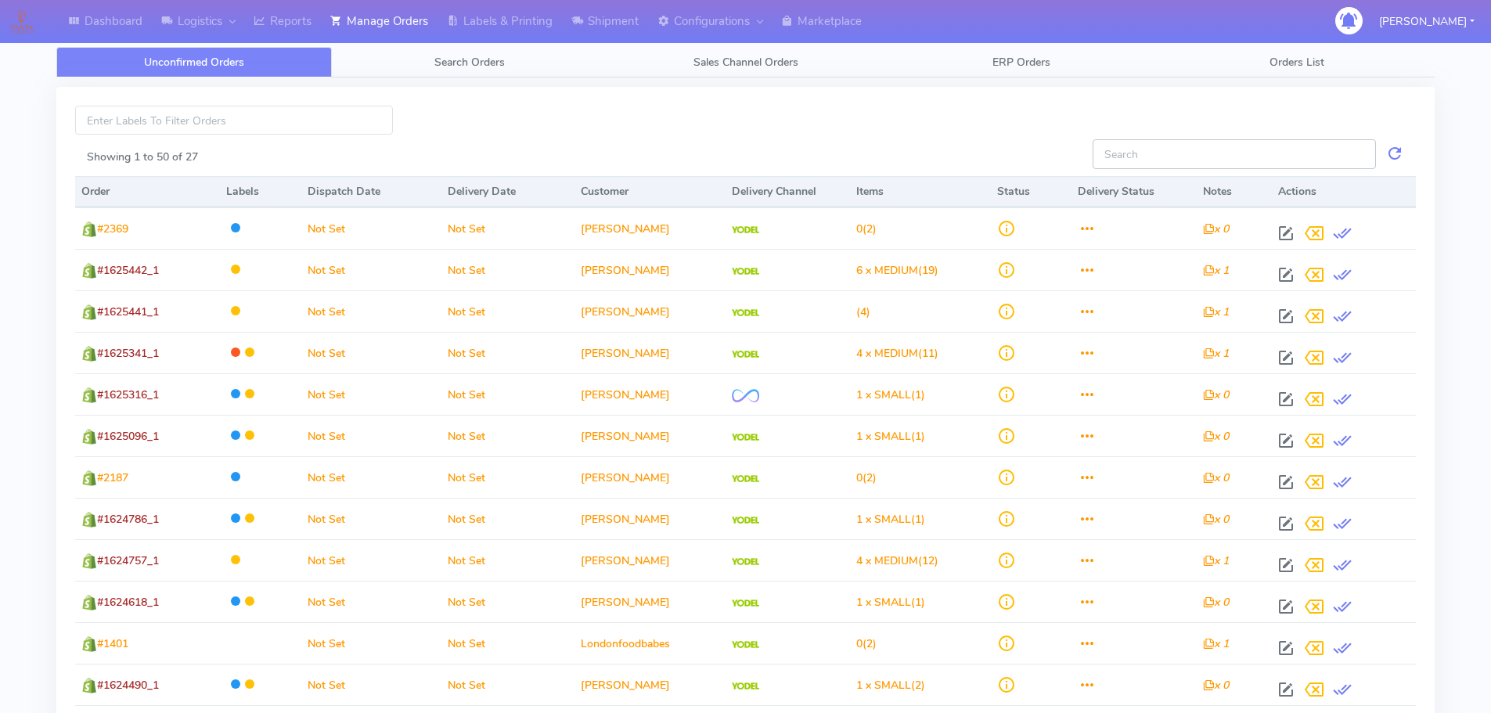
click at [1164, 149] on input "Showing 1 to 50 of 27" at bounding box center [1234, 153] width 283 height 29
paste input "#1624450_1"
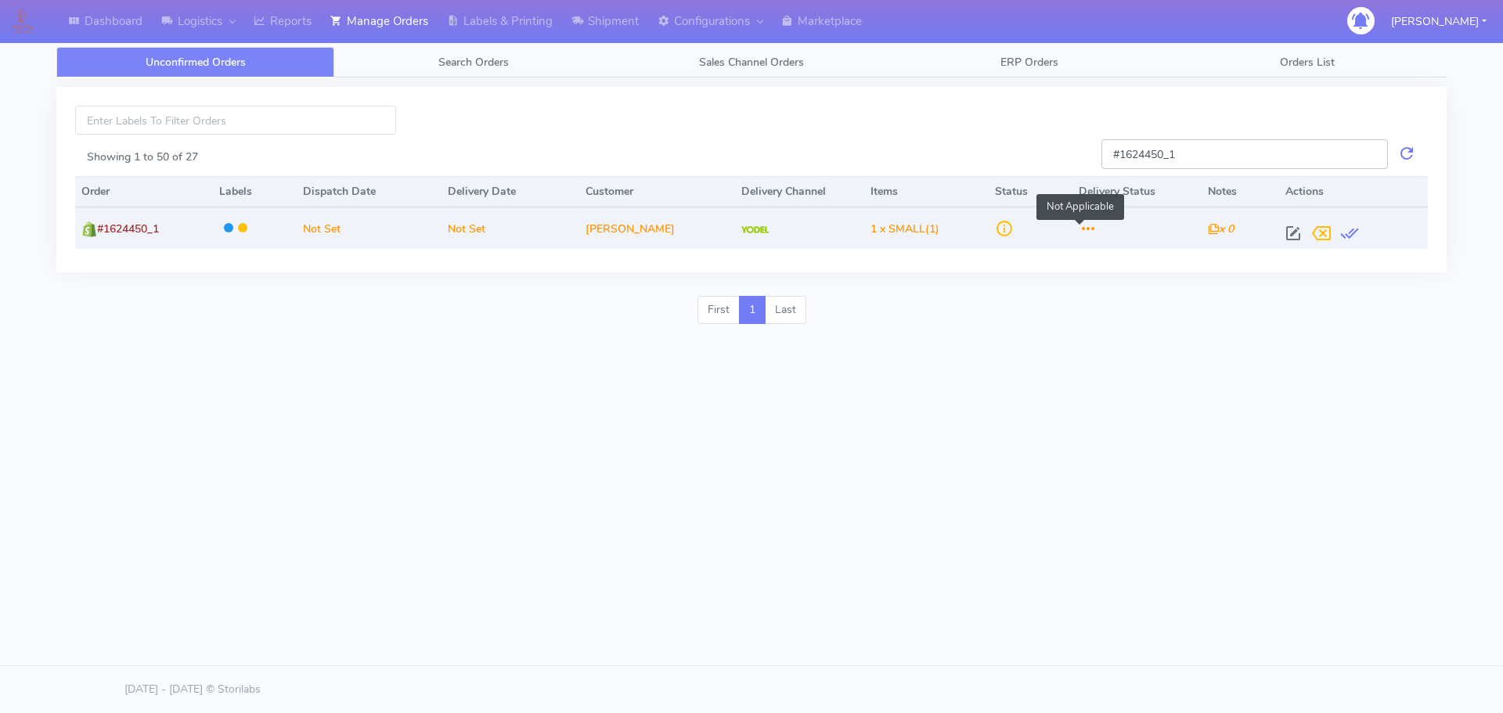
type input "#1624450_1"
click at [1079, 230] on span at bounding box center [1088, 232] width 19 height 15
click at [1286, 232] on span at bounding box center [1293, 236] width 28 height 15
select select "5"
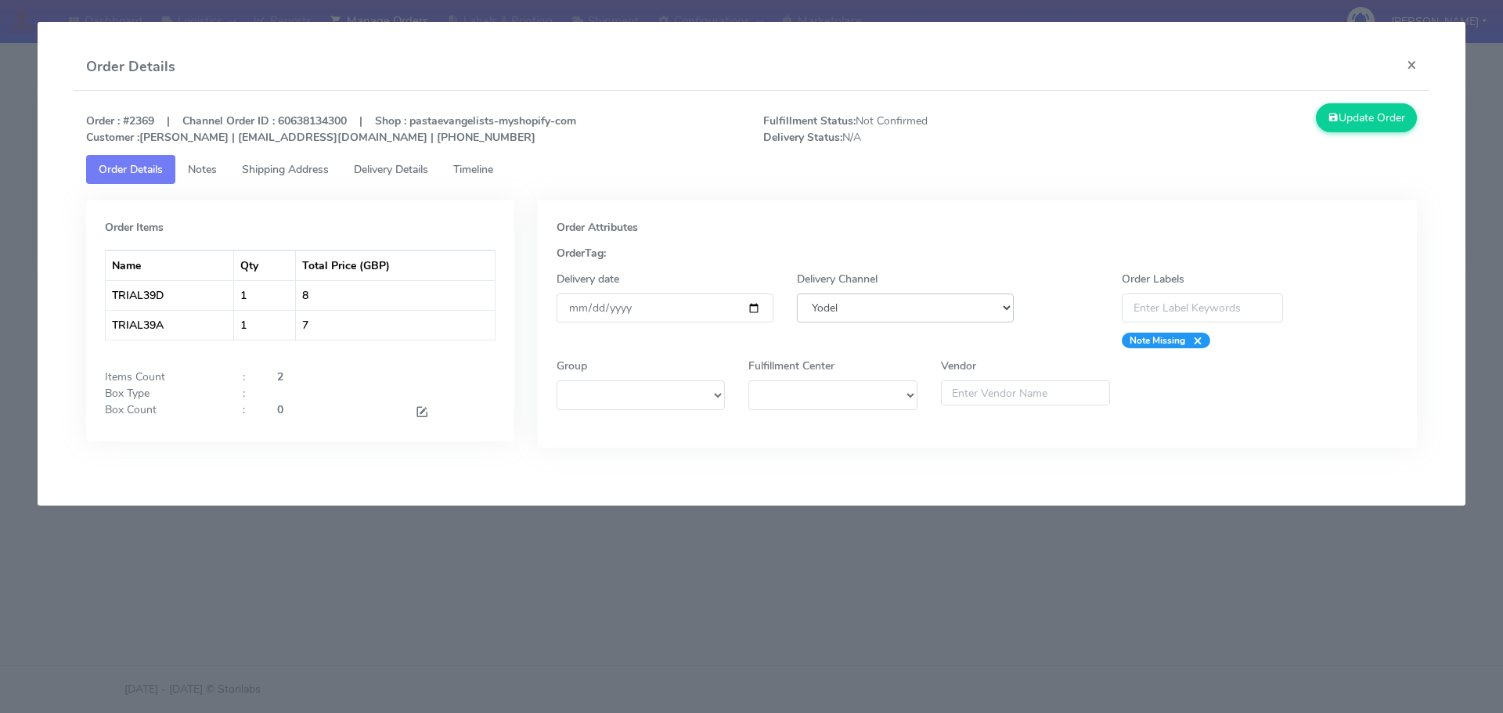
click at [897, 304] on select "DHL OnFleet Royal Mail DPD Yodel MaxOptra Amazon Collection" at bounding box center [905, 308] width 217 height 29
click at [900, 312] on select "DHL OnFleet Royal Mail DPD Yodel MaxOptra Amazon Collection" at bounding box center [905, 308] width 217 height 29
click at [1415, 67] on button "×" at bounding box center [1411, 64] width 35 height 41
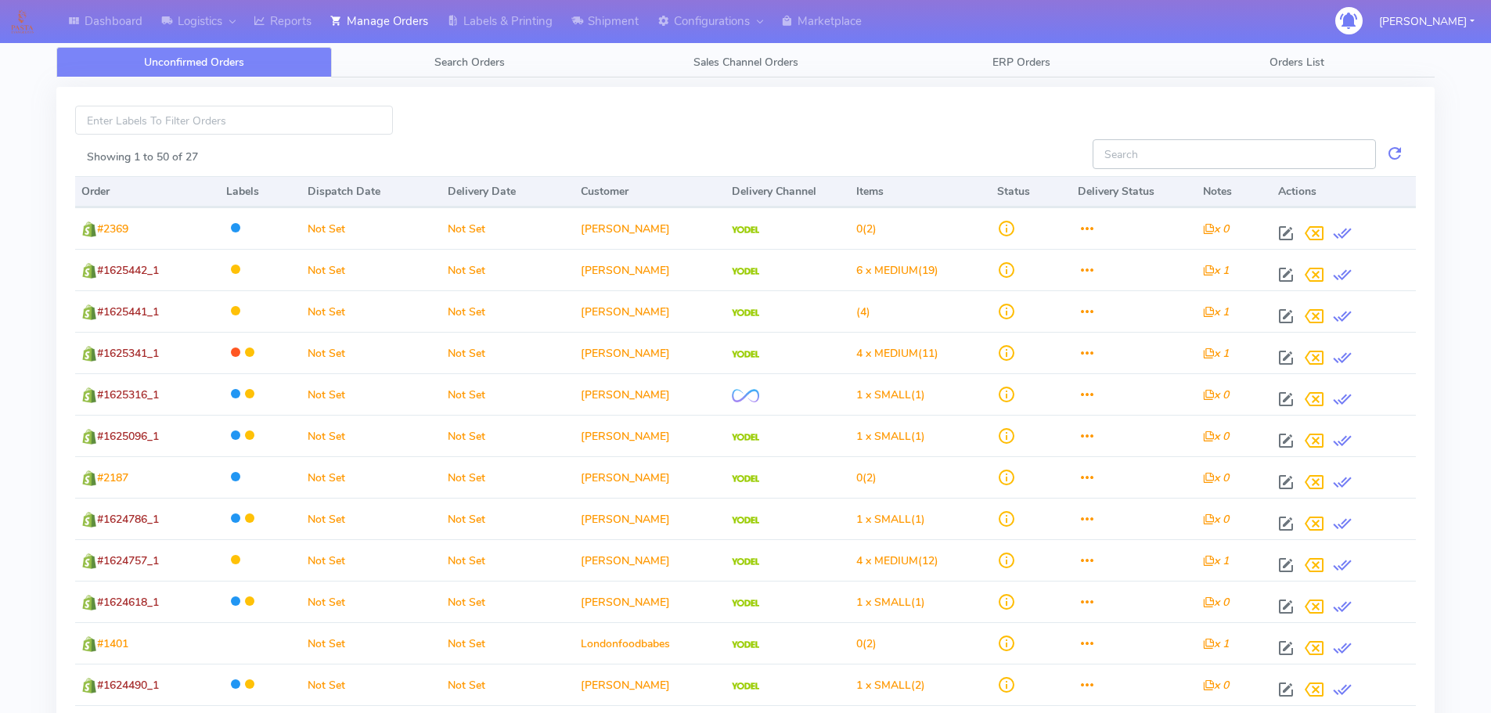
click at [1125, 155] on input "Showing 1 to 50 of 27" at bounding box center [1234, 153] width 283 height 29
paste input "1620689"
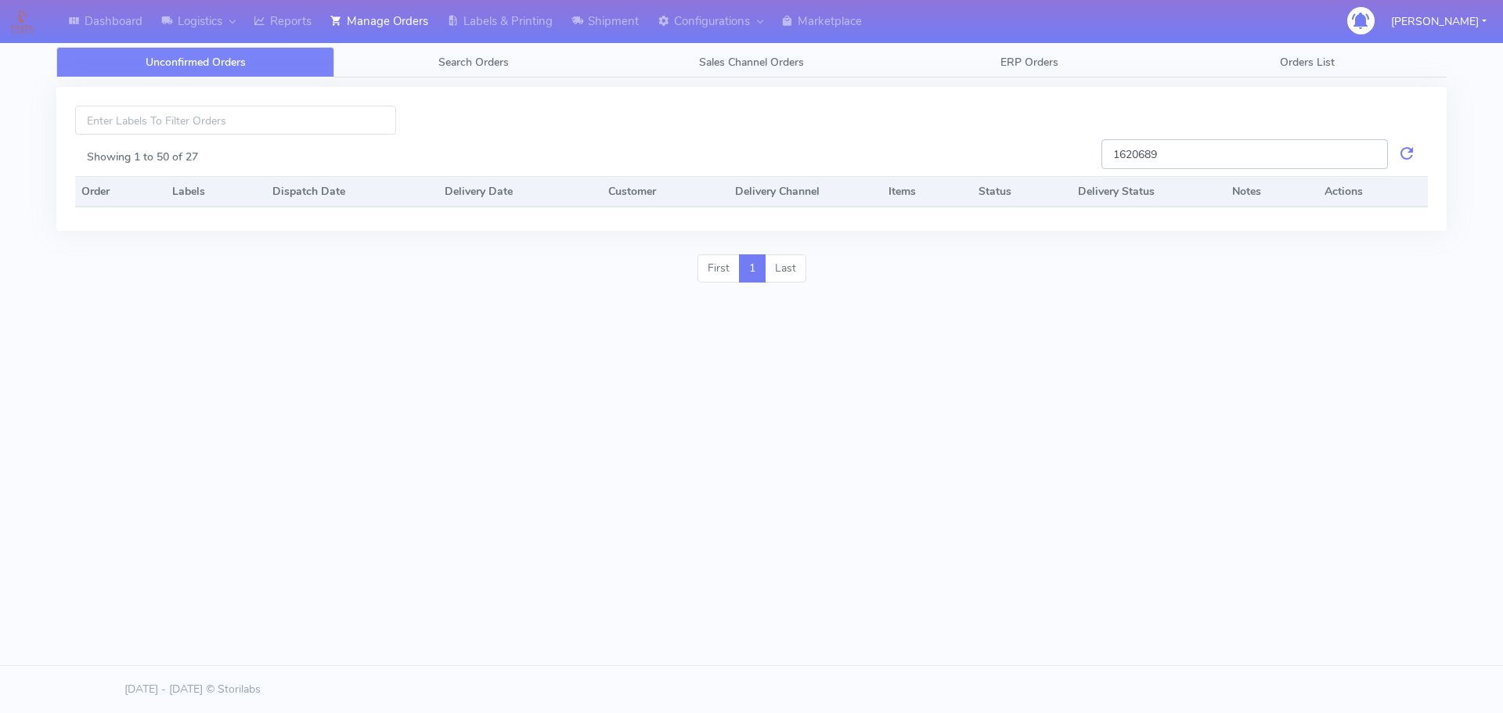
click at [1116, 160] on input "1620689" at bounding box center [1245, 153] width 287 height 29
click at [1201, 162] on input "#1620689" at bounding box center [1245, 153] width 287 height 29
click at [1145, 153] on input "#1620689_1" at bounding box center [1245, 153] width 287 height 29
type input "#1620689_1"
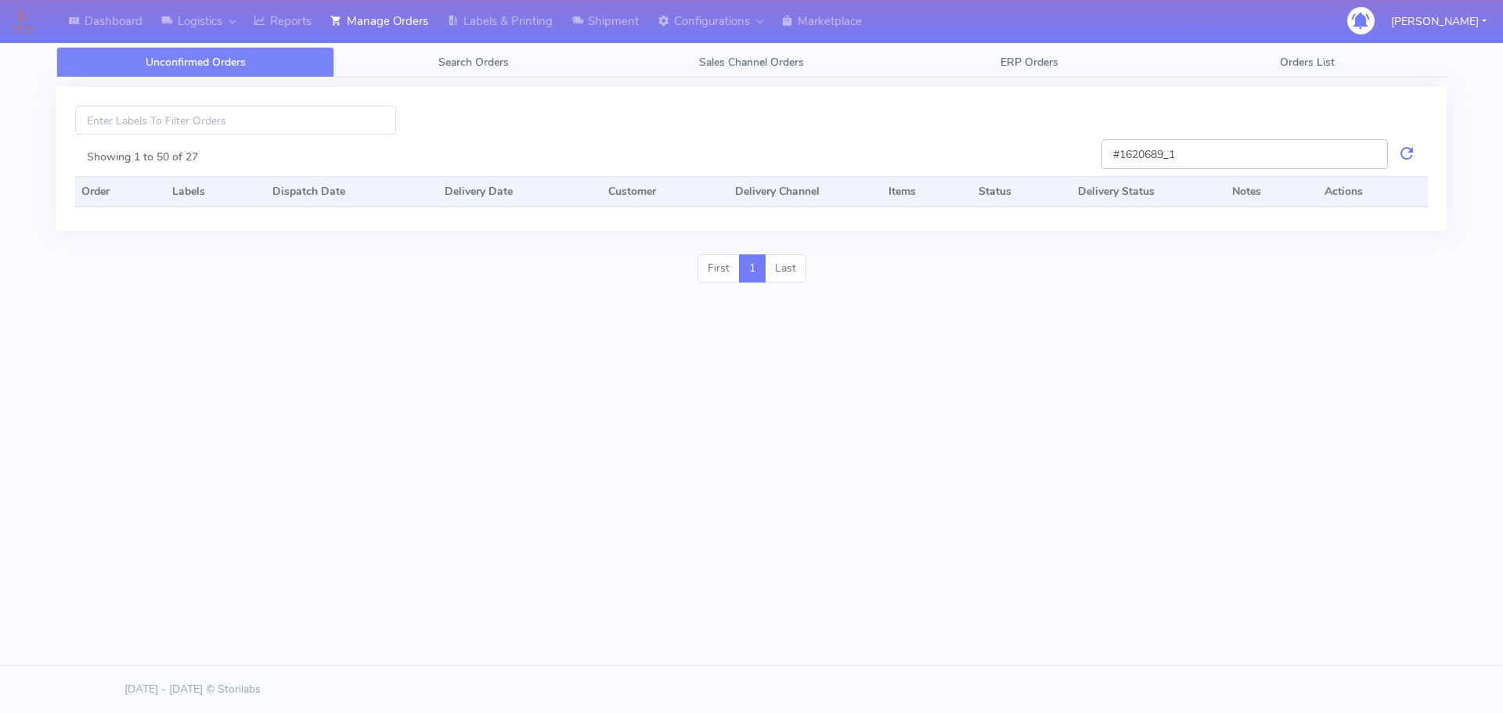
click at [1228, 153] on input "#1620689_1" at bounding box center [1245, 153] width 287 height 29
drag, startPoint x: 1189, startPoint y: 151, endPoint x: 1053, endPoint y: 159, distance: 136.4
click at [1053, 159] on div "#1620689_1 Showing 1 to 50 of 27 Order Labels Dispatch Date Delivery Date Custo…" at bounding box center [751, 159] width 1390 height 144
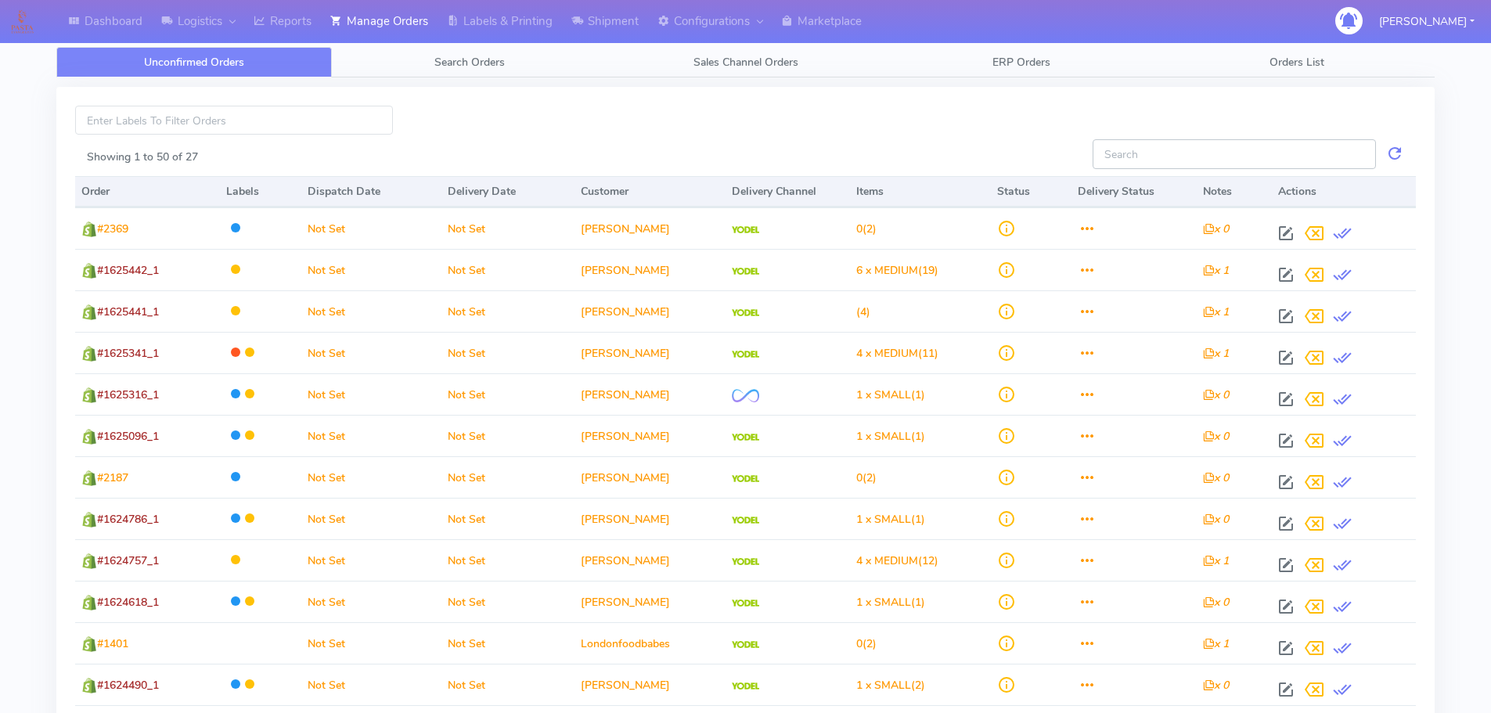
paste input "#1620689"
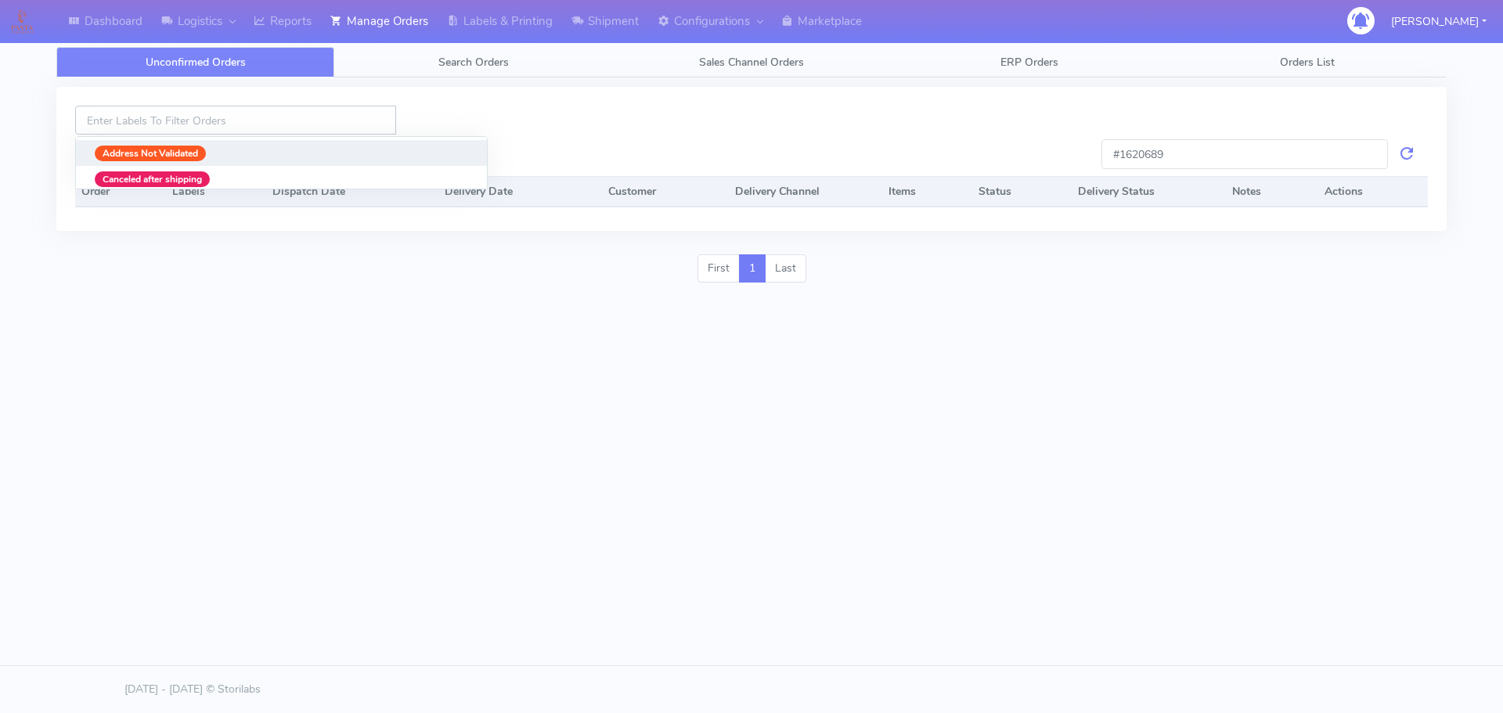
click at [171, 121] on input at bounding box center [235, 120] width 321 height 29
click at [1245, 155] on input "#1620689" at bounding box center [1245, 153] width 287 height 29
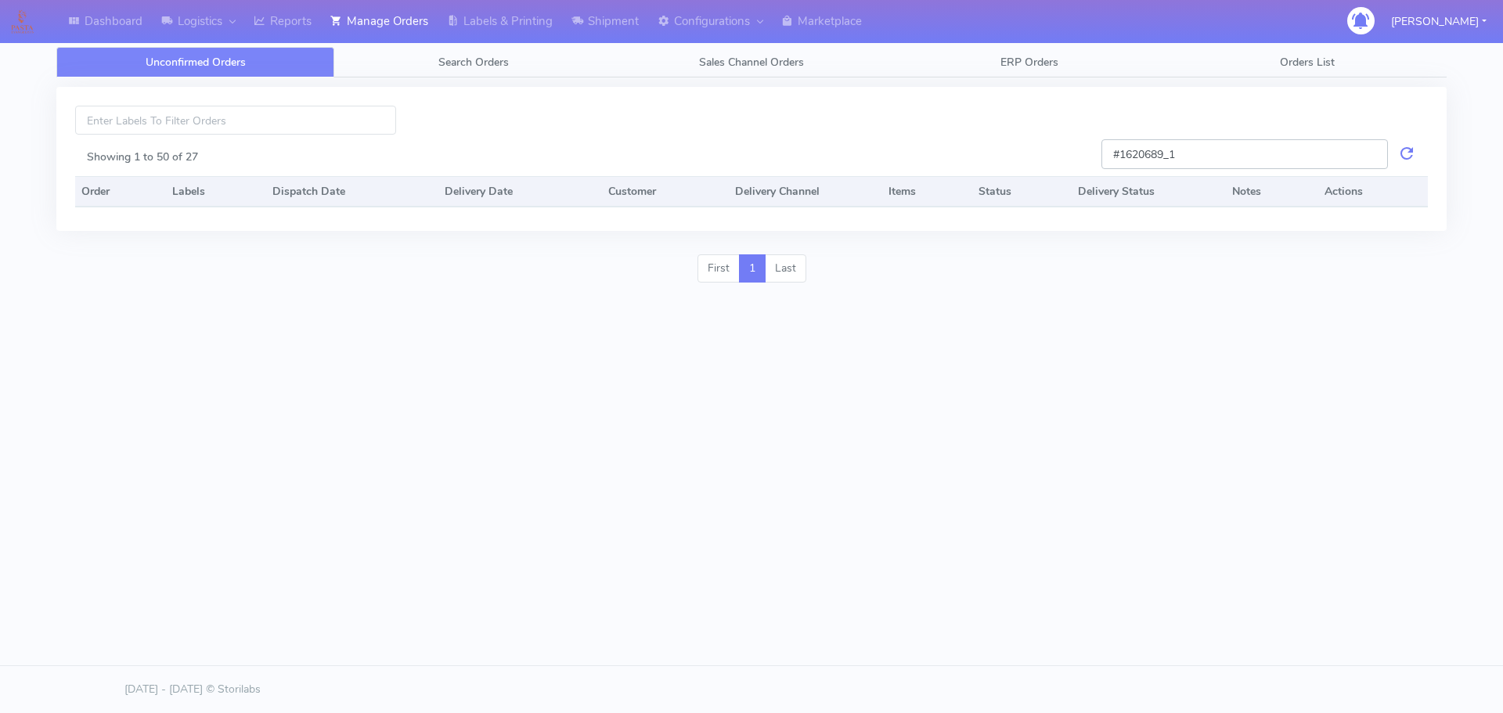
type input "#1620689_1"
click at [1245, 155] on input "#1620689_1" at bounding box center [1245, 153] width 287 height 29
click at [487, 58] on span "Search Orders" at bounding box center [473, 62] width 70 height 15
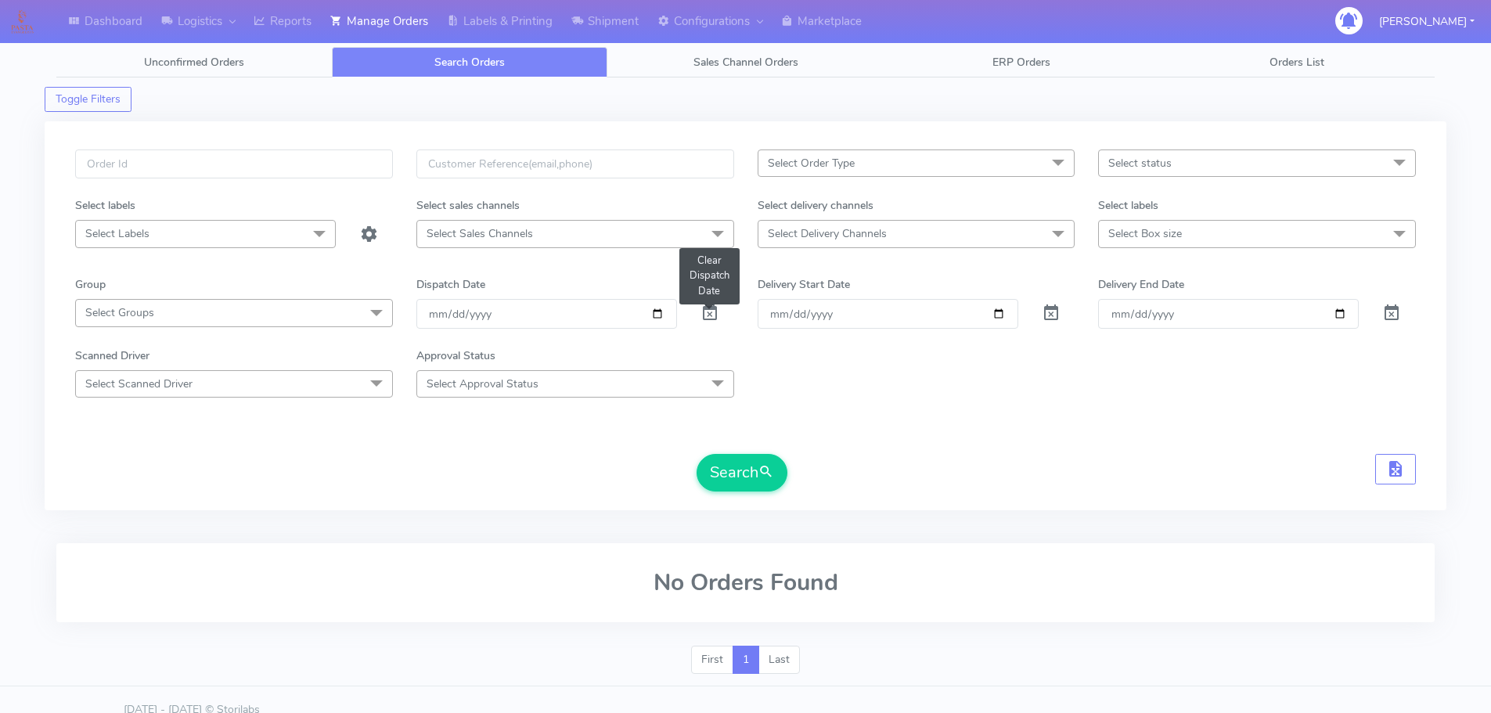
click at [714, 315] on span at bounding box center [710, 316] width 19 height 15
click at [163, 151] on input "text" at bounding box center [234, 164] width 318 height 29
paste input "#1620689"
type input "#1620689"
click at [713, 465] on button "Search" at bounding box center [742, 473] width 91 height 38
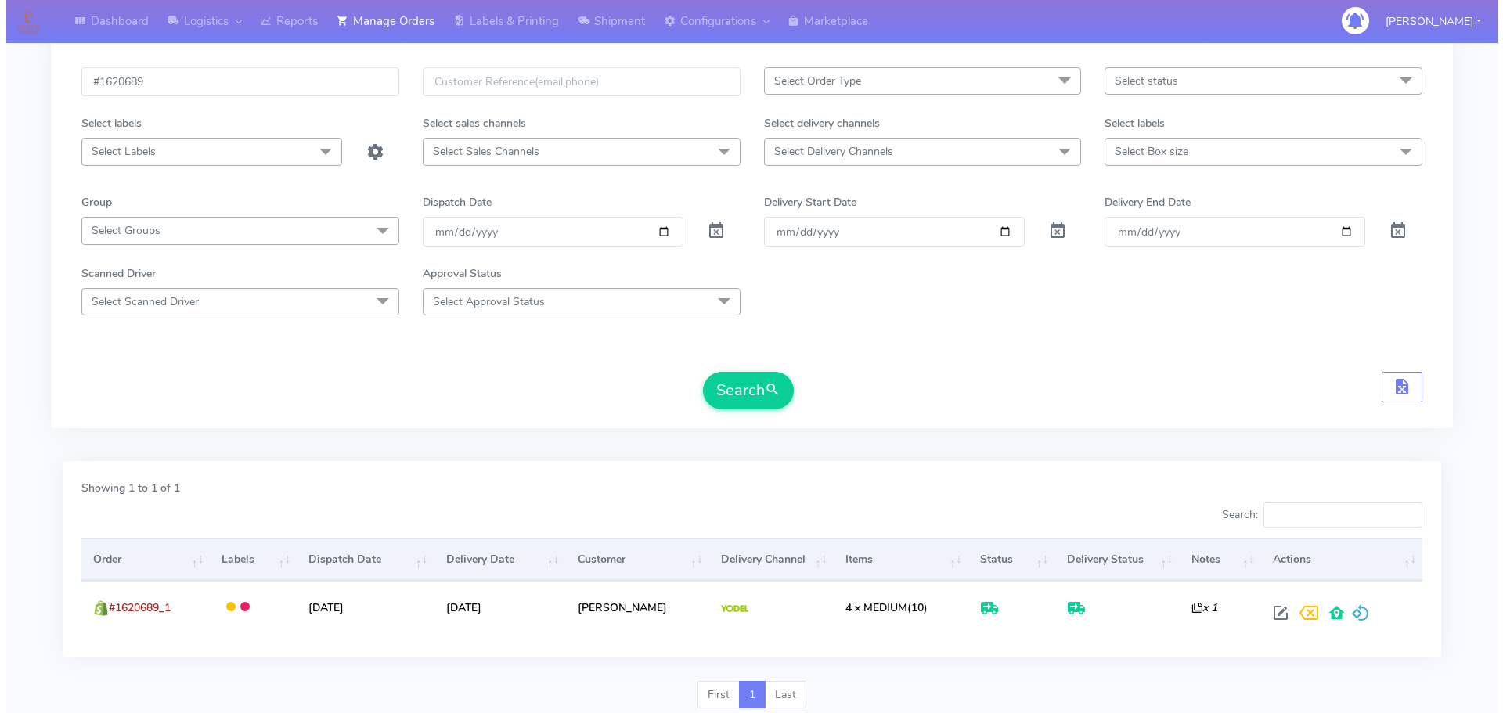
scroll to position [137, 0]
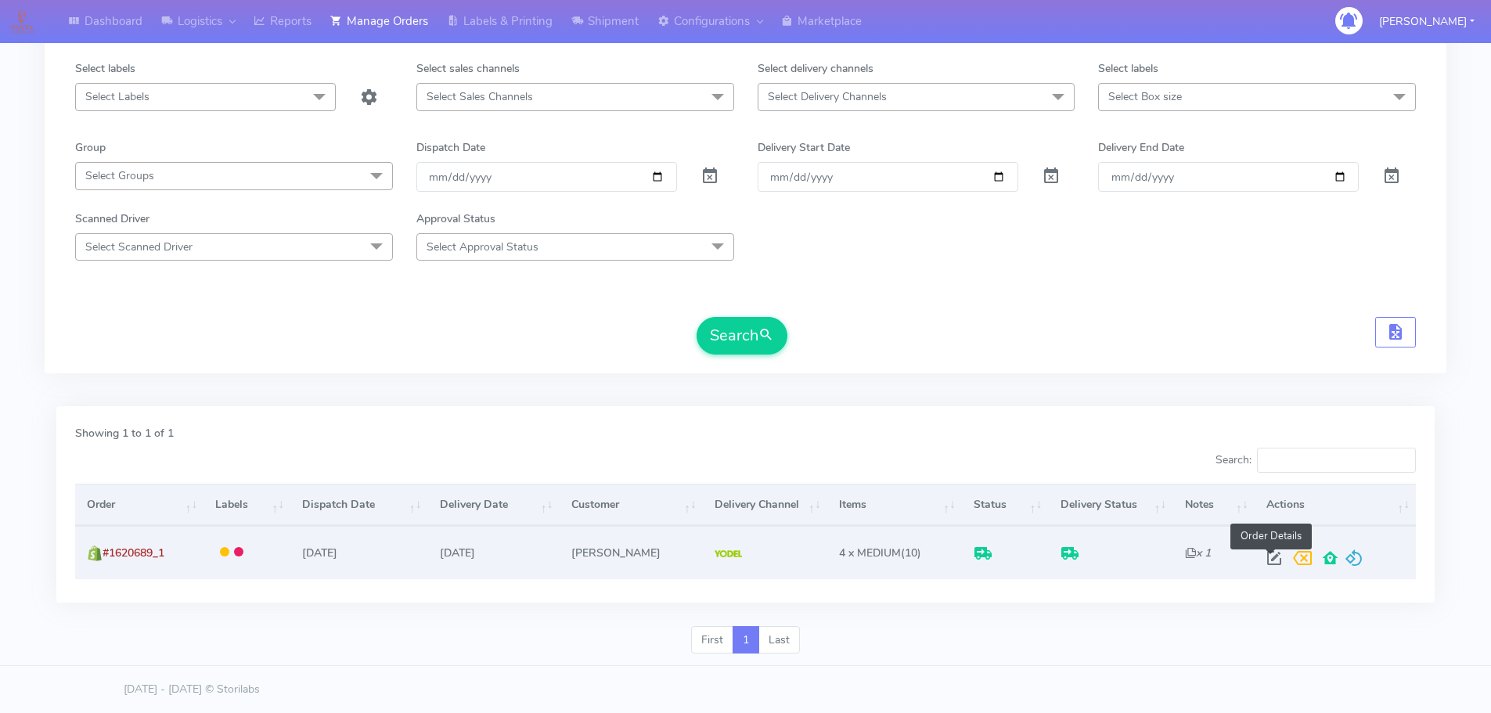
click at [1271, 557] on span at bounding box center [1274, 561] width 28 height 15
select select "5"
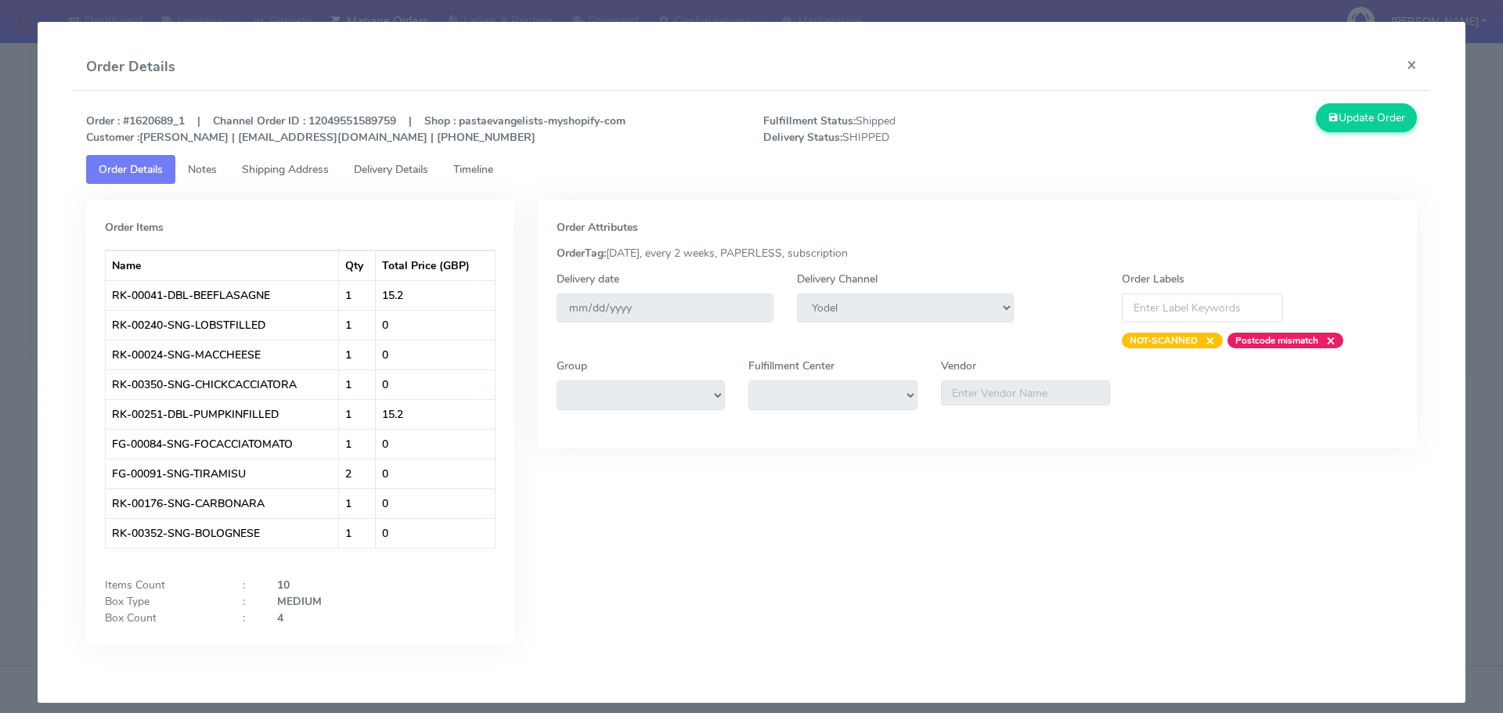
scroll to position [12, 0]
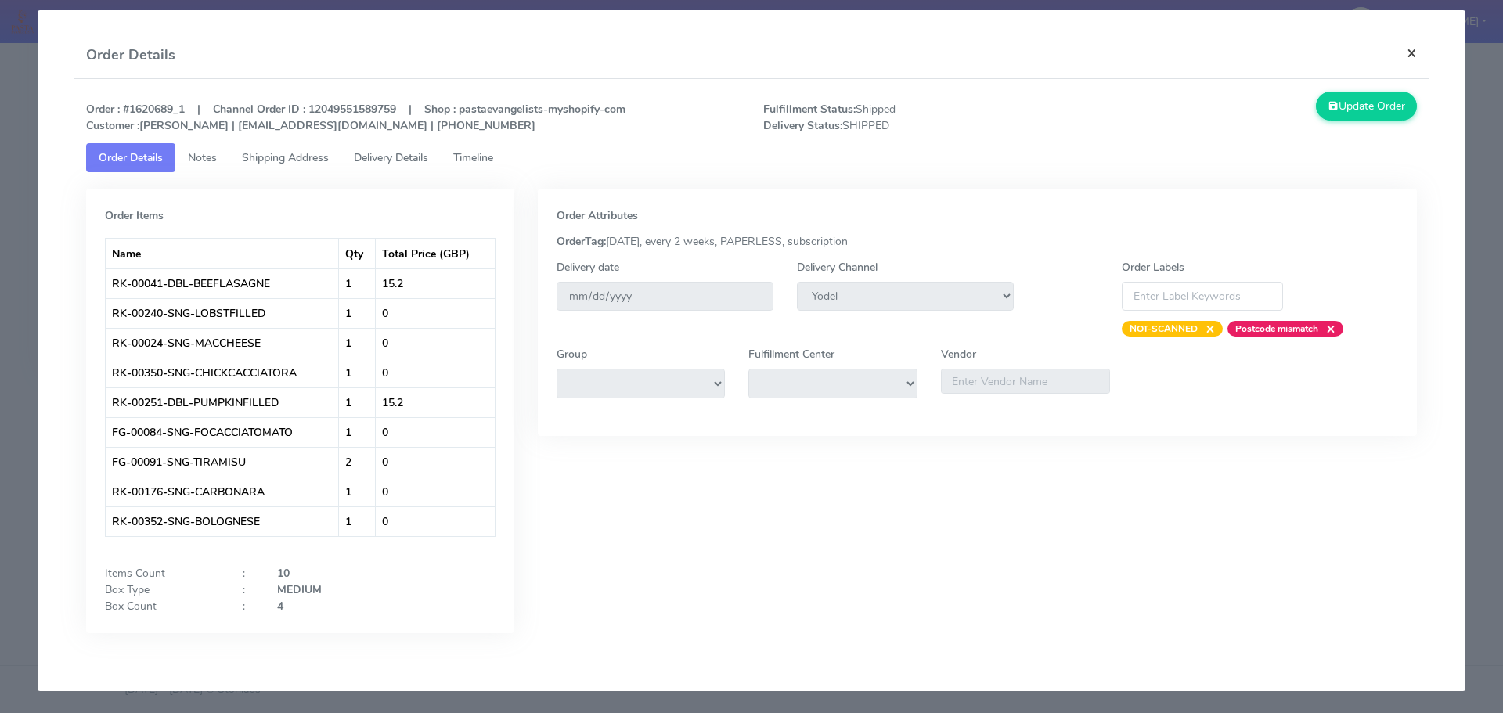
click at [1401, 54] on button "×" at bounding box center [1411, 52] width 35 height 41
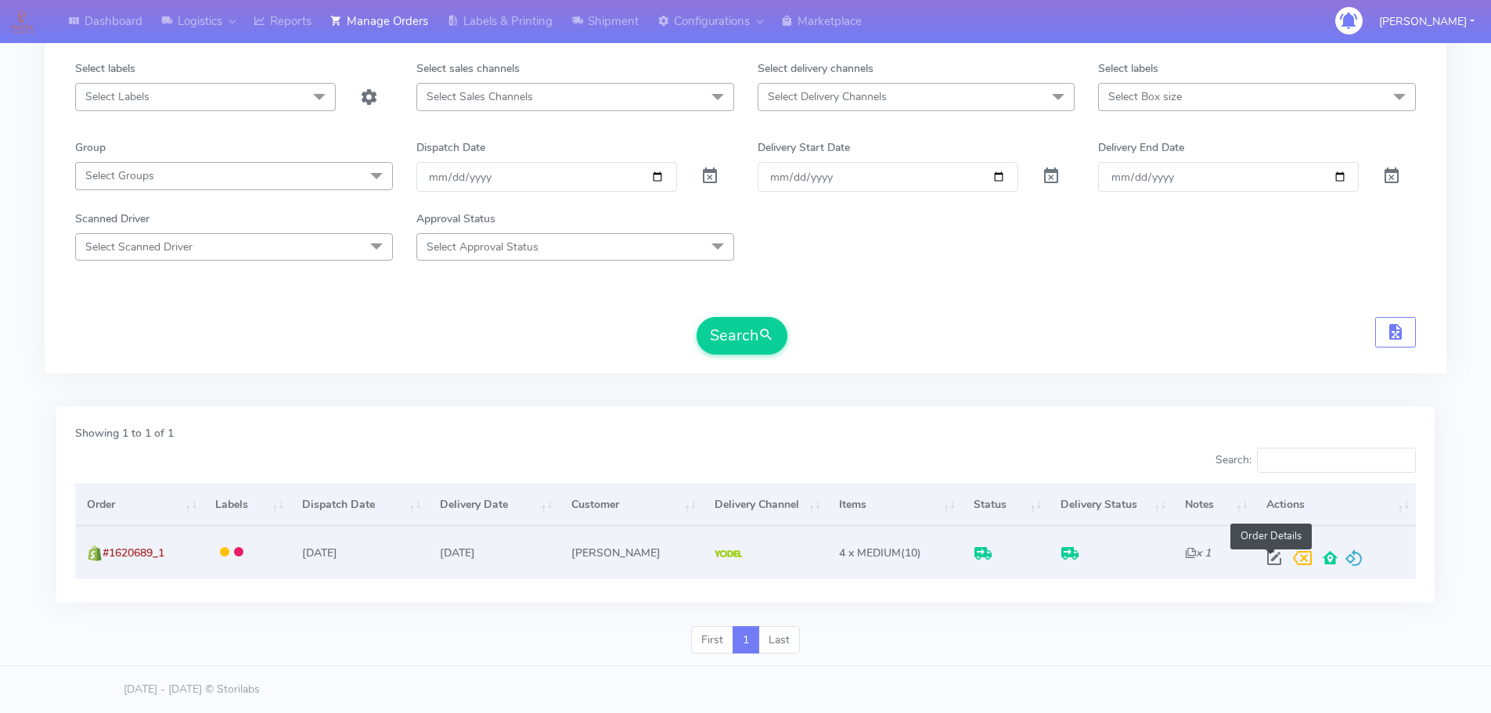
click at [1271, 556] on span at bounding box center [1274, 561] width 28 height 15
select select "5"
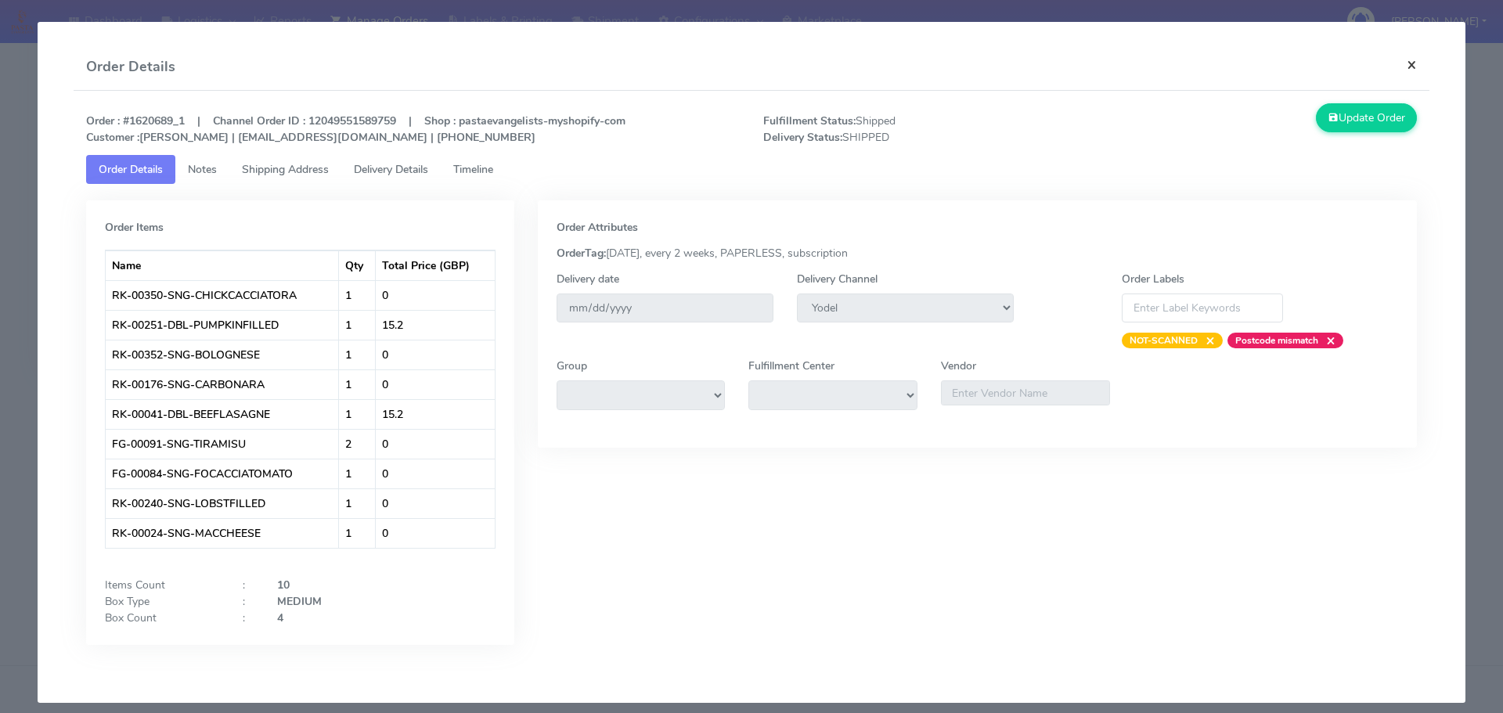
click at [1403, 60] on button "×" at bounding box center [1411, 64] width 35 height 41
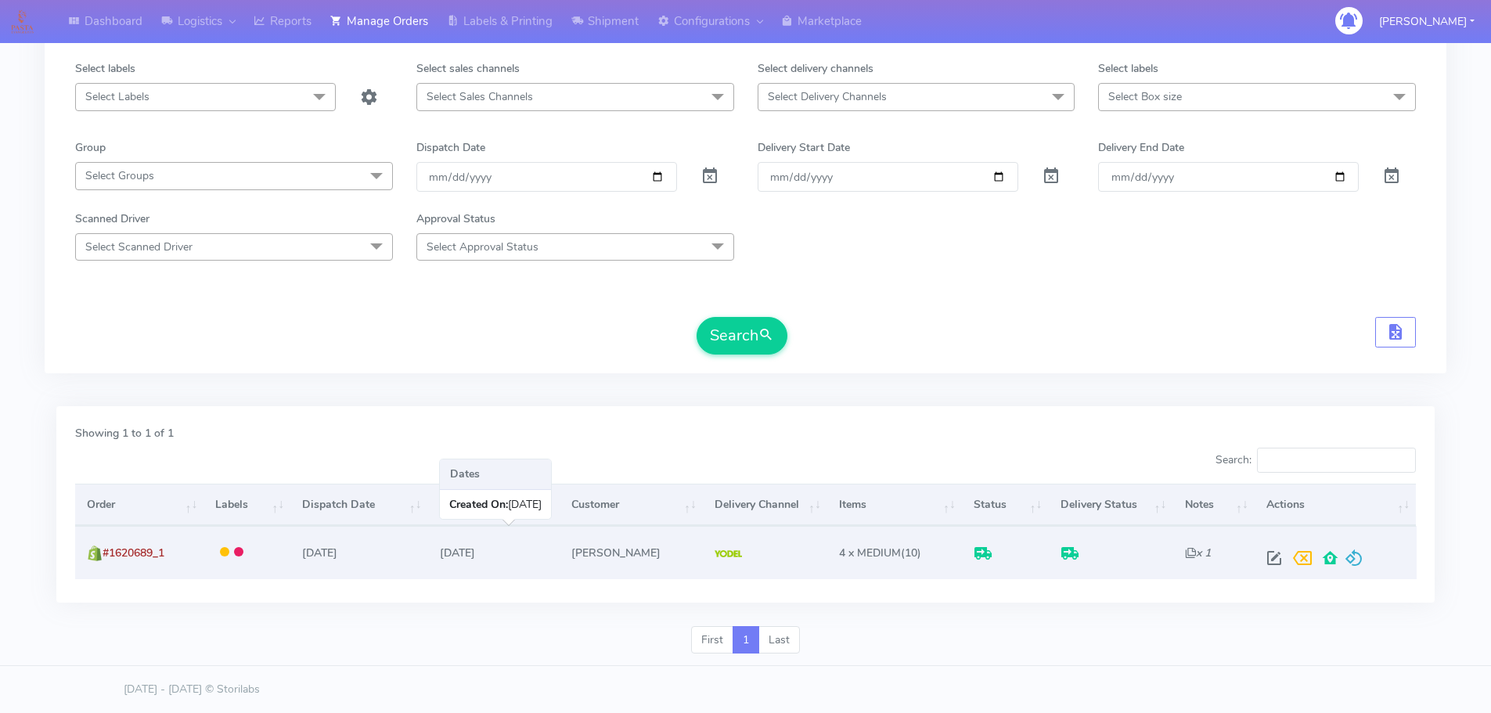
click at [468, 546] on td "[DATE]" at bounding box center [494, 552] width 132 height 52
click at [715, 553] on img at bounding box center [728, 554] width 27 height 8
click at [1275, 561] on span at bounding box center [1274, 561] width 28 height 15
select select "5"
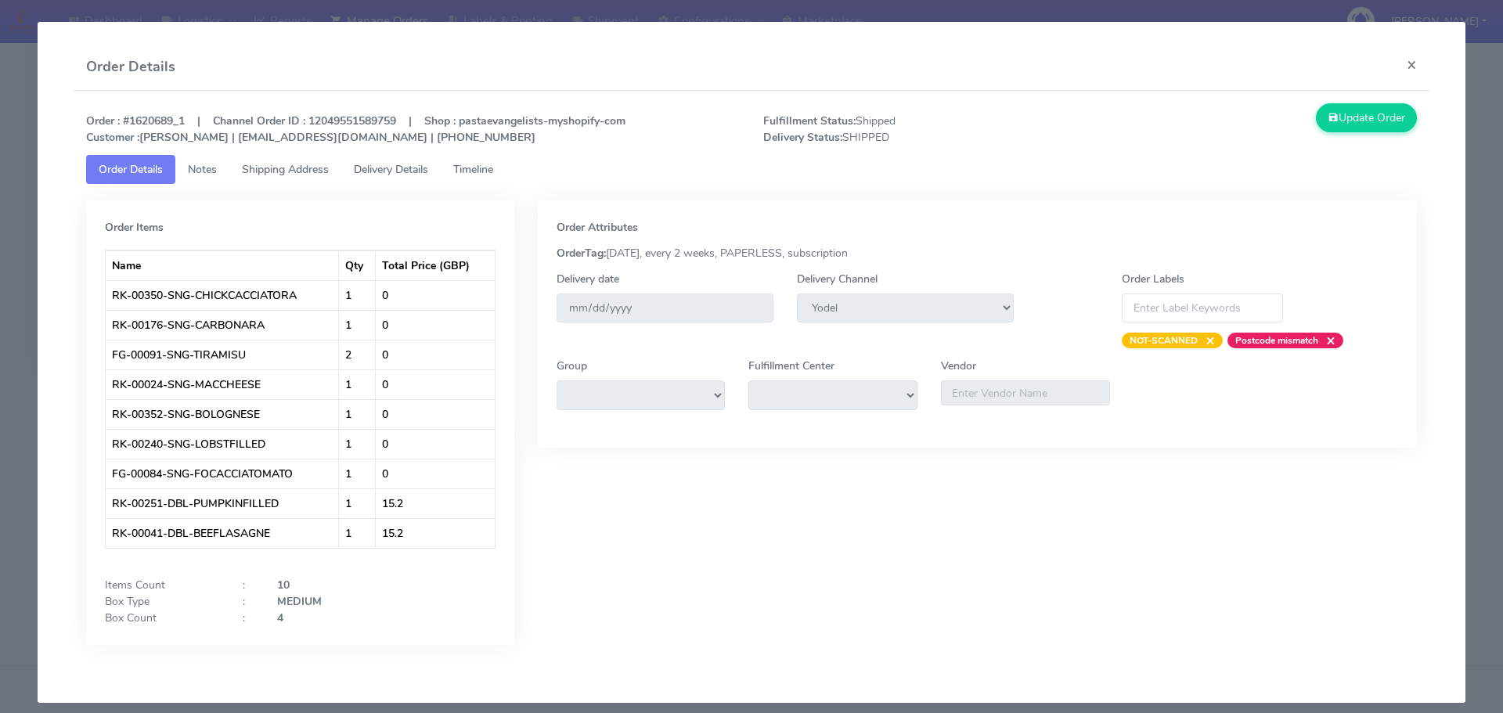
click at [275, 166] on span "Shipping Address" at bounding box center [285, 169] width 87 height 15
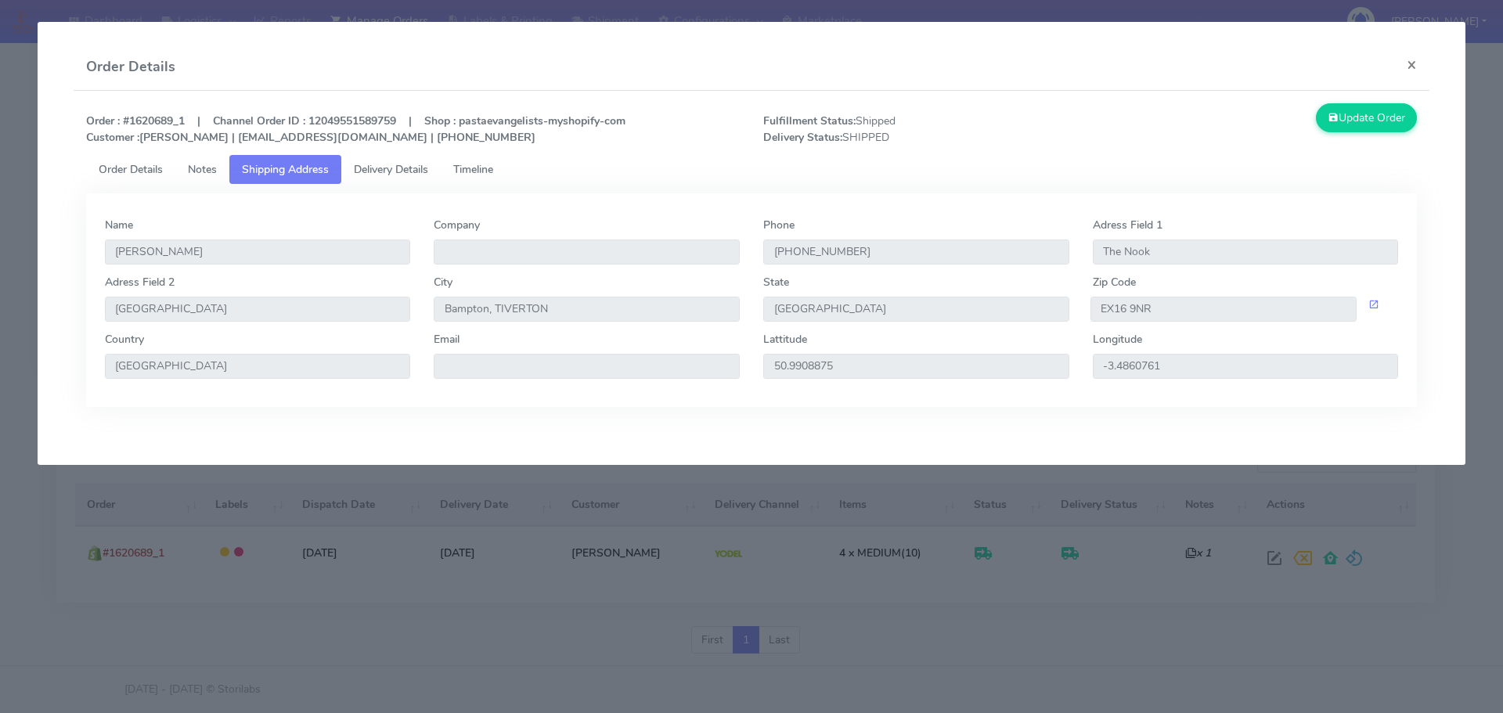
click at [206, 166] on span "Notes" at bounding box center [202, 169] width 29 height 15
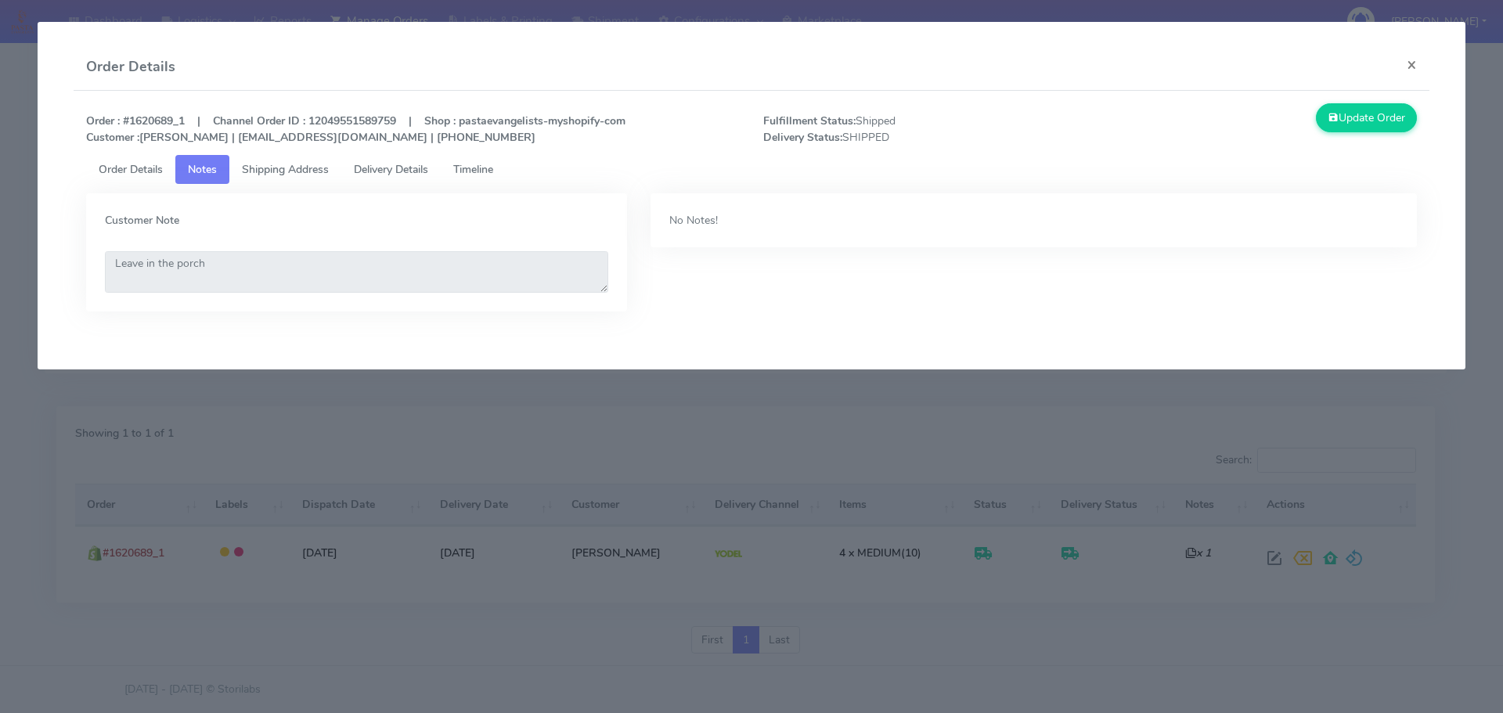
click at [346, 163] on link "Delivery Details" at bounding box center [390, 169] width 99 height 29
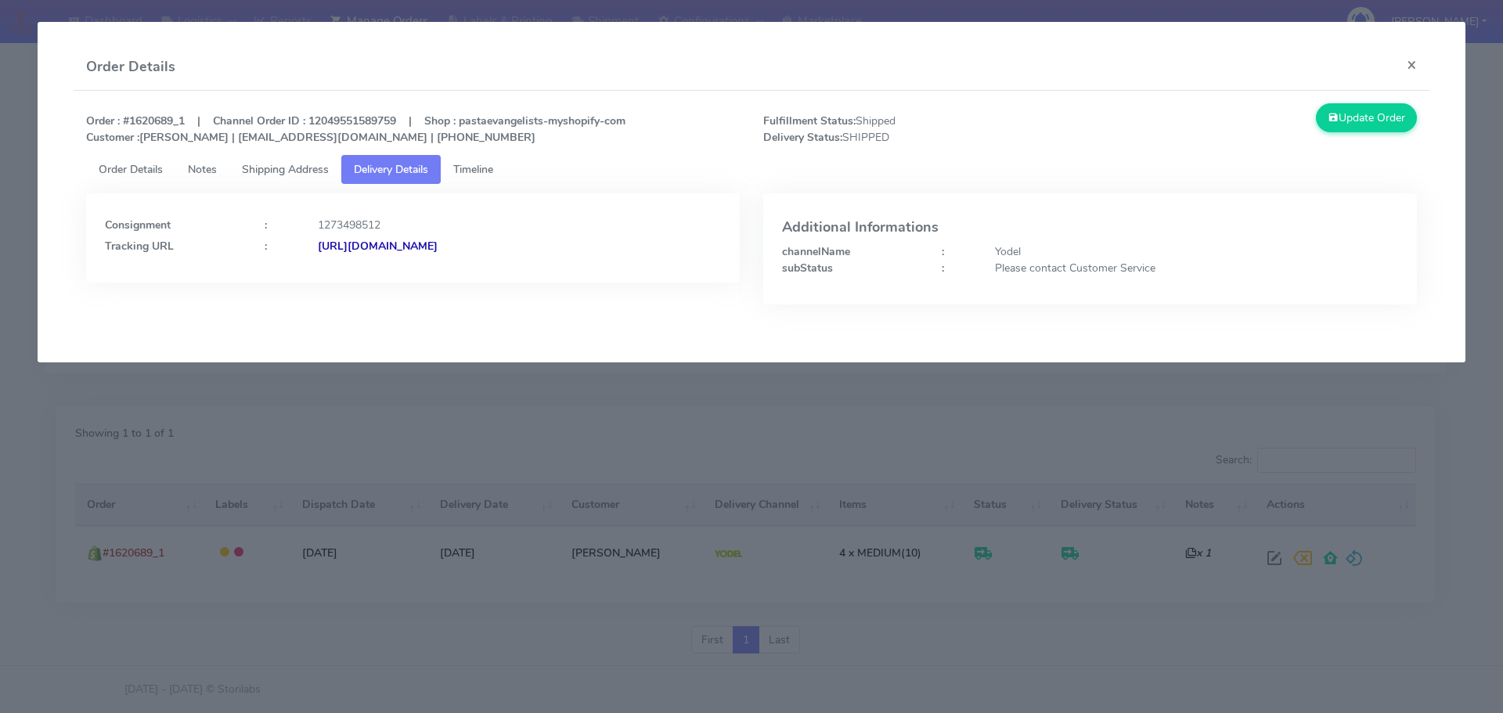
click at [150, 167] on span "Order Details" at bounding box center [131, 169] width 64 height 15
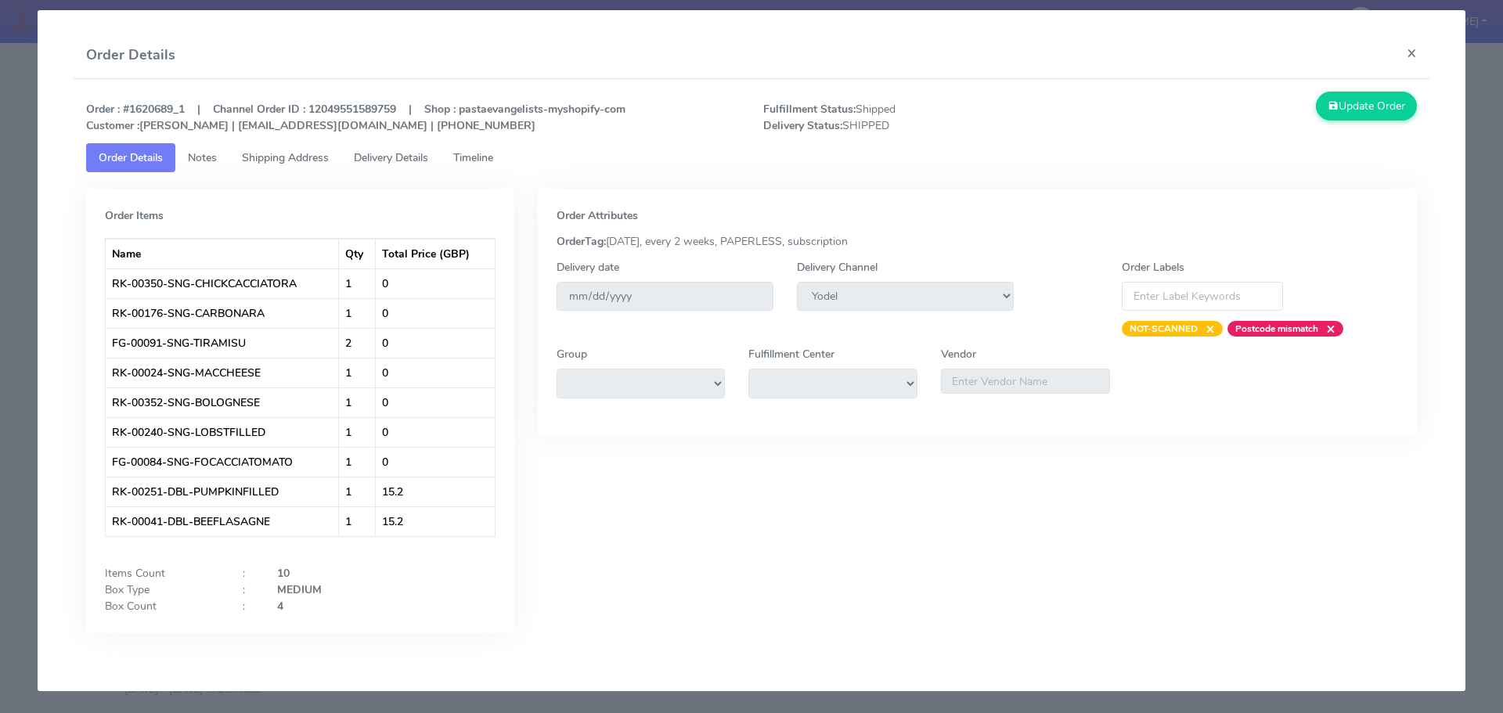
click at [225, 159] on link "Notes" at bounding box center [202, 157] width 54 height 29
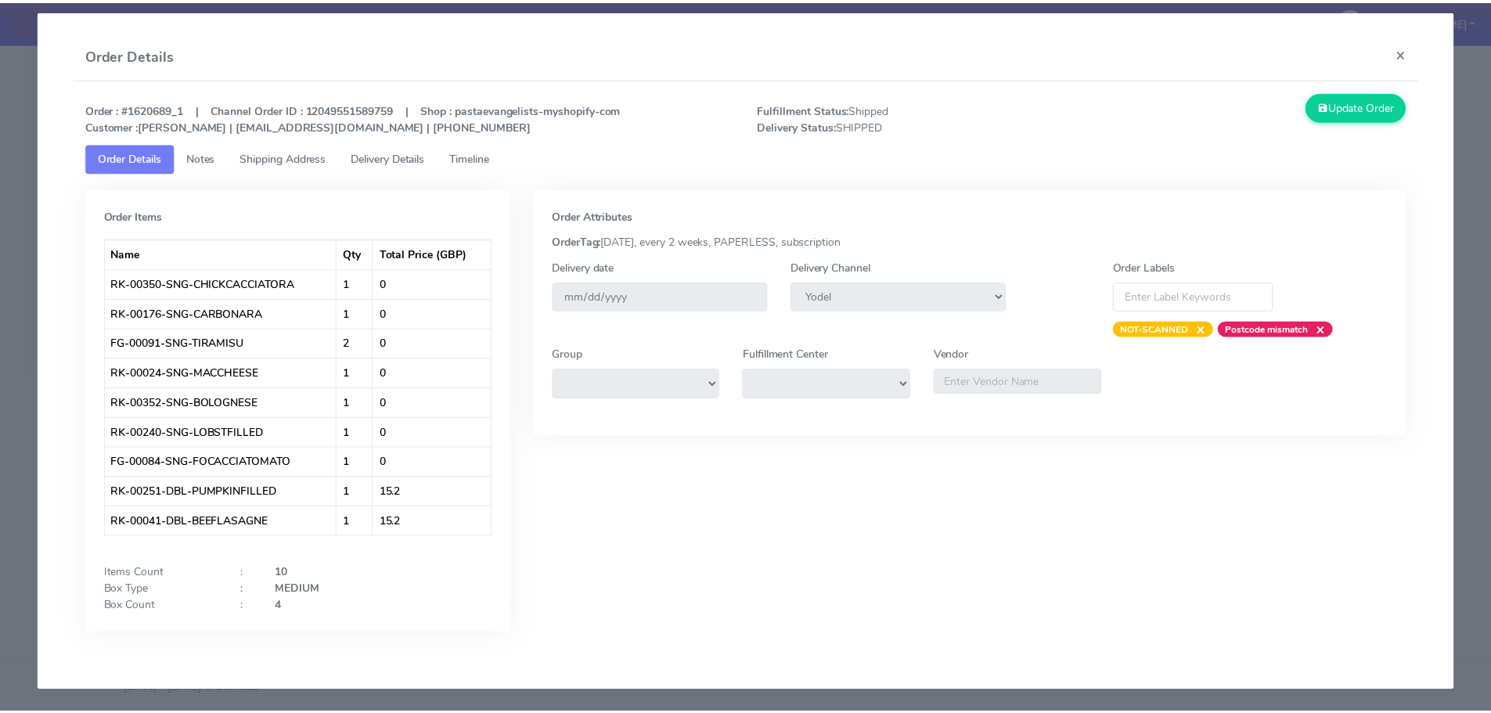
scroll to position [0, 0]
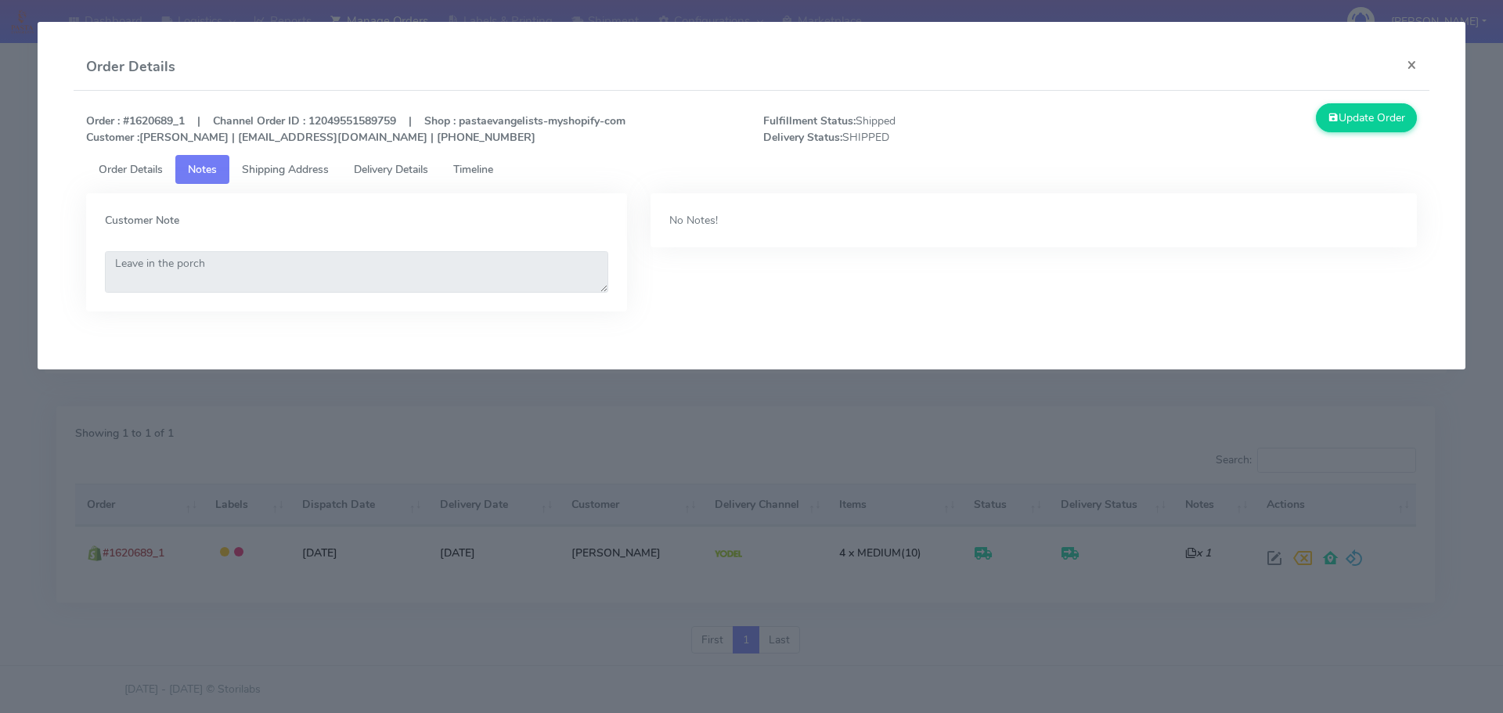
click at [288, 161] on link "Shipping Address" at bounding box center [285, 169] width 112 height 29
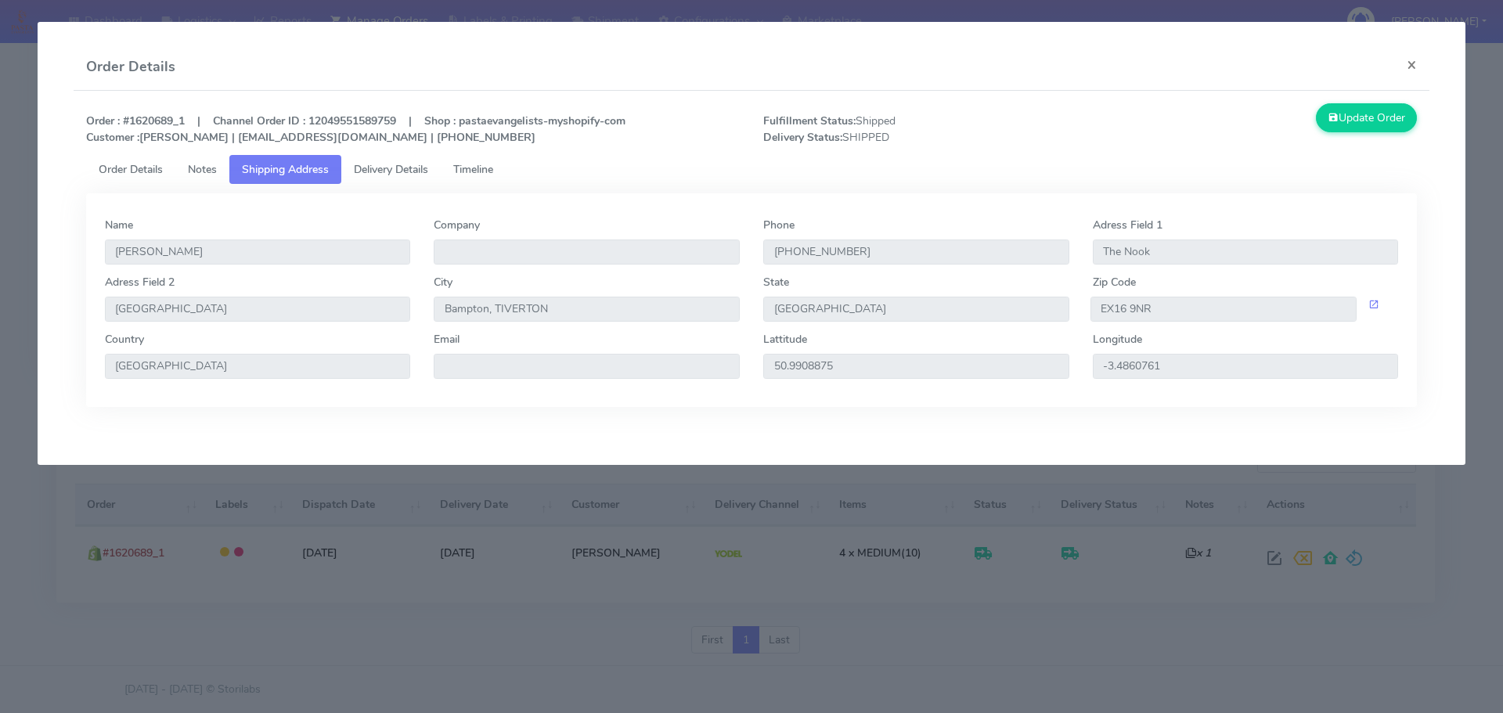
click at [377, 171] on span "Delivery Details" at bounding box center [391, 169] width 74 height 15
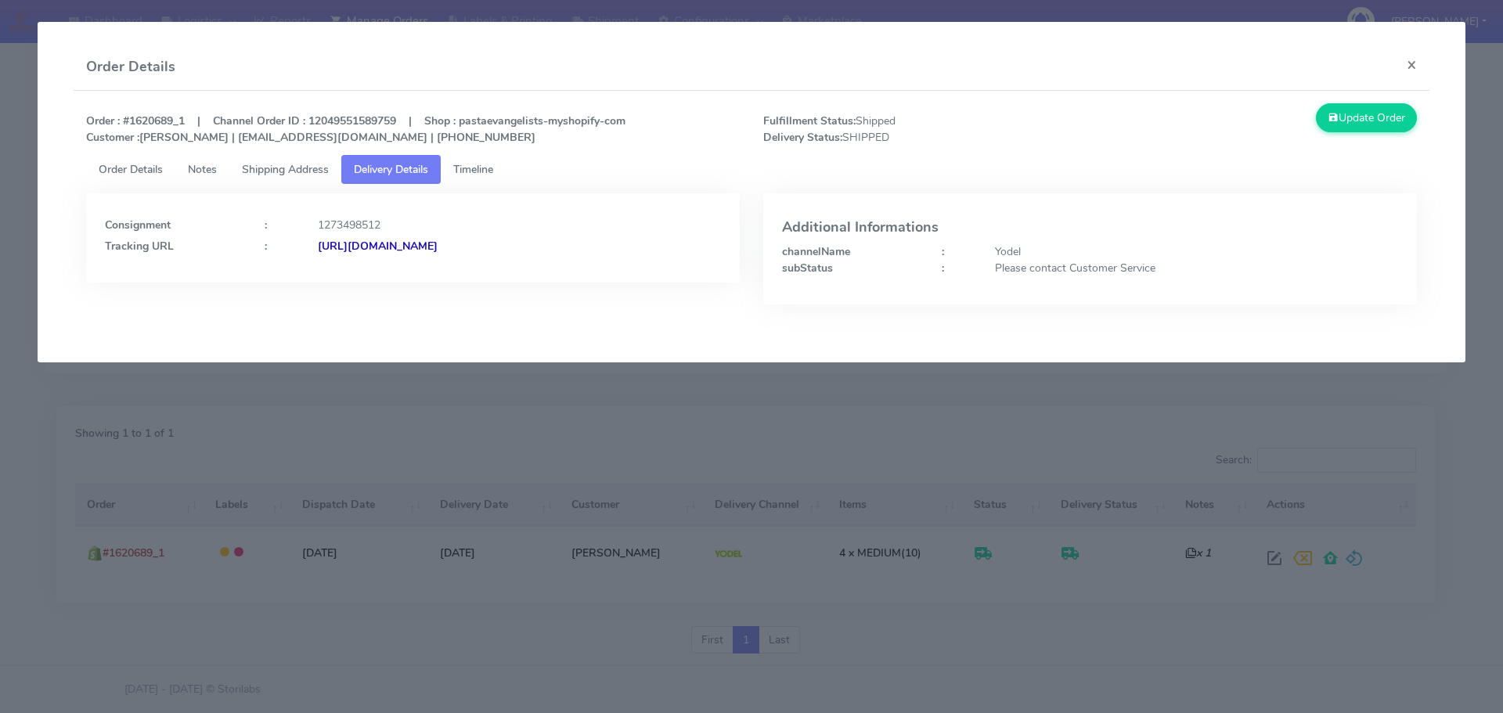
click at [391, 247] on strong "[URL][DOMAIN_NAME]" at bounding box center [378, 246] width 120 height 15
click at [260, 173] on span "Shipping Address" at bounding box center [285, 169] width 87 height 15
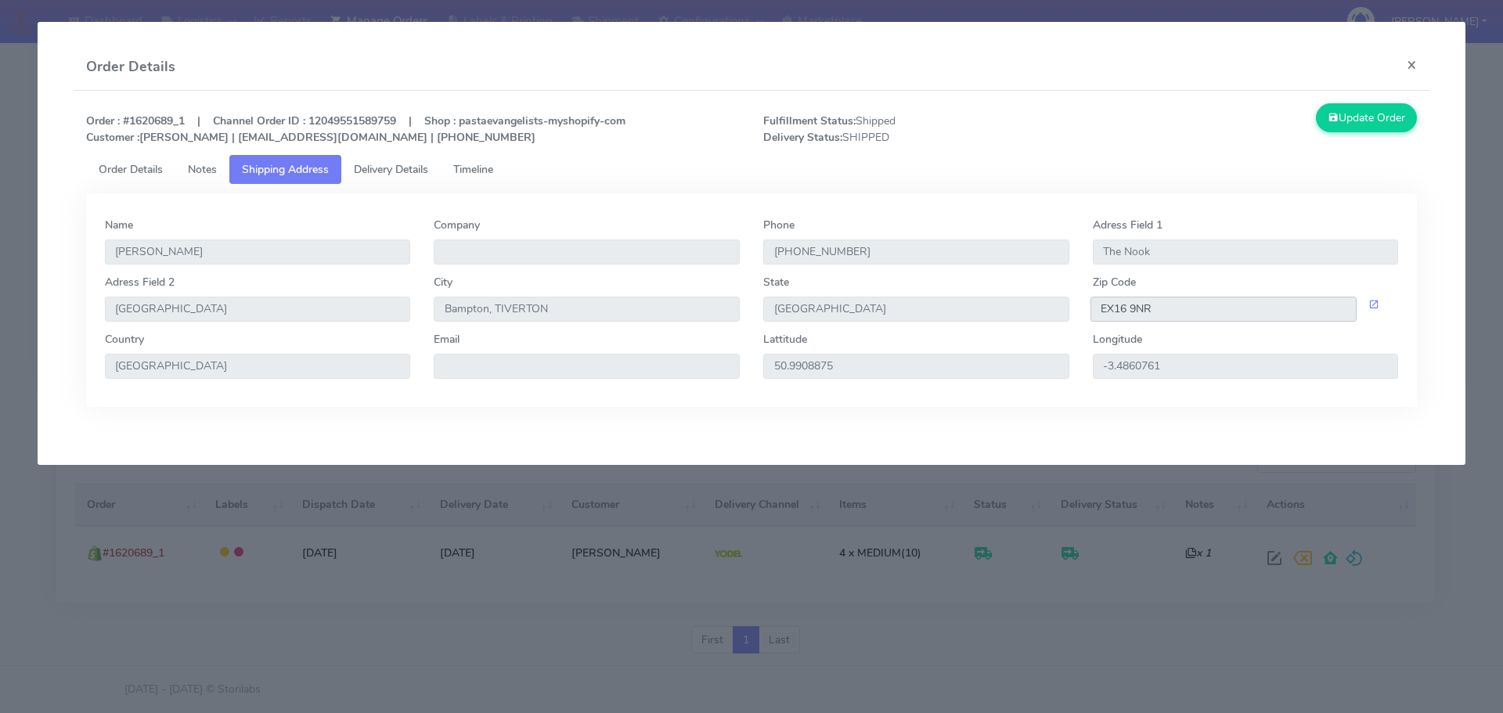
drag, startPoint x: 1163, startPoint y: 305, endPoint x: 1069, endPoint y: 301, distance: 93.2
click at [1069, 301] on div "Adress Field [STREET_ADDRESS]" at bounding box center [752, 302] width 1318 height 57
click at [242, 135] on strong "Order : #1620689_1 | Channel Order ID : 12049551589759 | Shop : pastaevangelist…" at bounding box center [355, 129] width 539 height 31
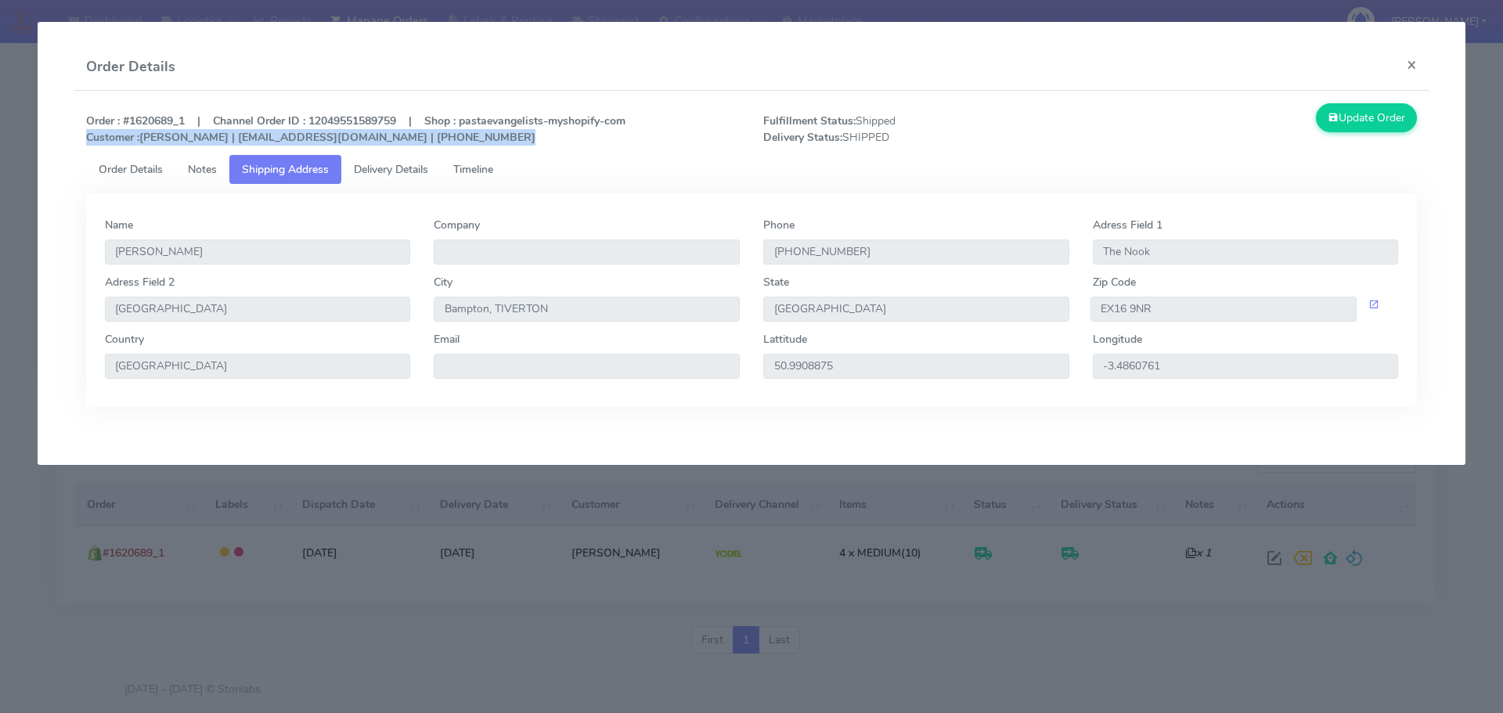
click at [238, 147] on div "Order : #1620689_1 | Channel Order ID : 12049551589759 | Shop : pastaevangelist…" at bounding box center [751, 129] width 1355 height 52
drag, startPoint x: 204, startPoint y: 139, endPoint x: 312, endPoint y: 142, distance: 107.3
click at [312, 142] on strong "Order : #1620689_1 | Channel Order ID : 12049551589759 | Shop : pastaevangelist…" at bounding box center [355, 129] width 539 height 31
copy strong "[EMAIL_ADDRESS][DOMAIN_NAME]"
drag, startPoint x: 1415, startPoint y: 68, endPoint x: 1355, endPoint y: 79, distance: 61.3
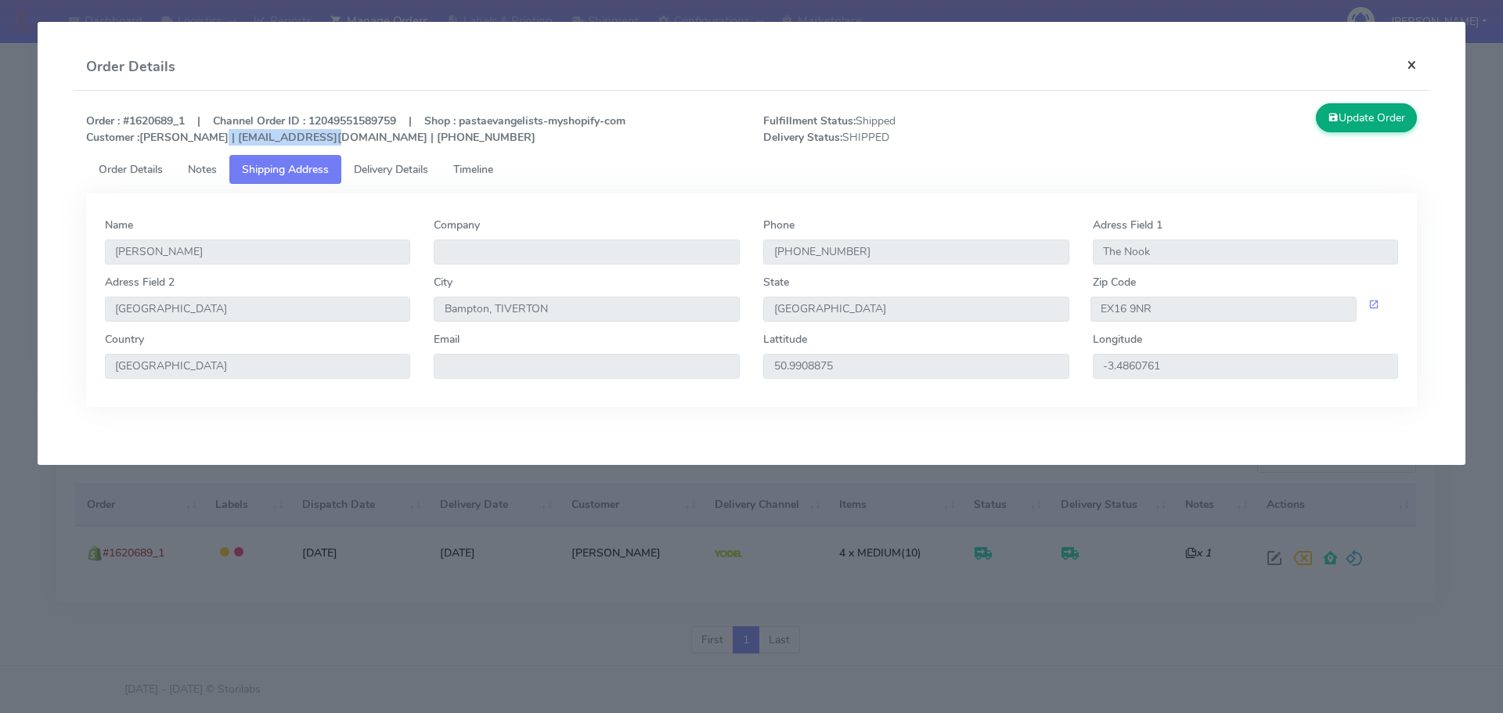
click at [1415, 68] on button "×" at bounding box center [1411, 64] width 35 height 41
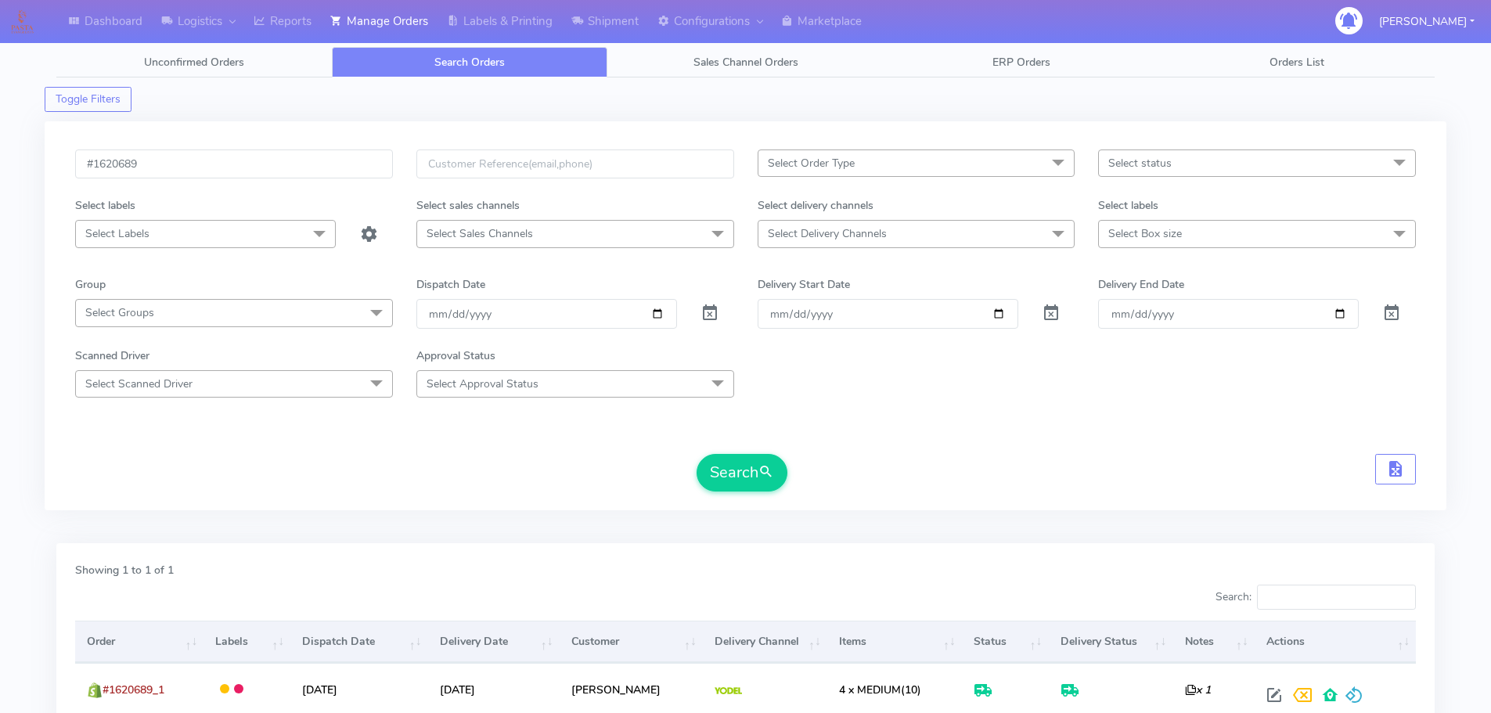
click at [478, 54] on link "Search Orders" at bounding box center [470, 62] width 276 height 31
click at [769, 469] on span "submit" at bounding box center [767, 472] width 16 height 21
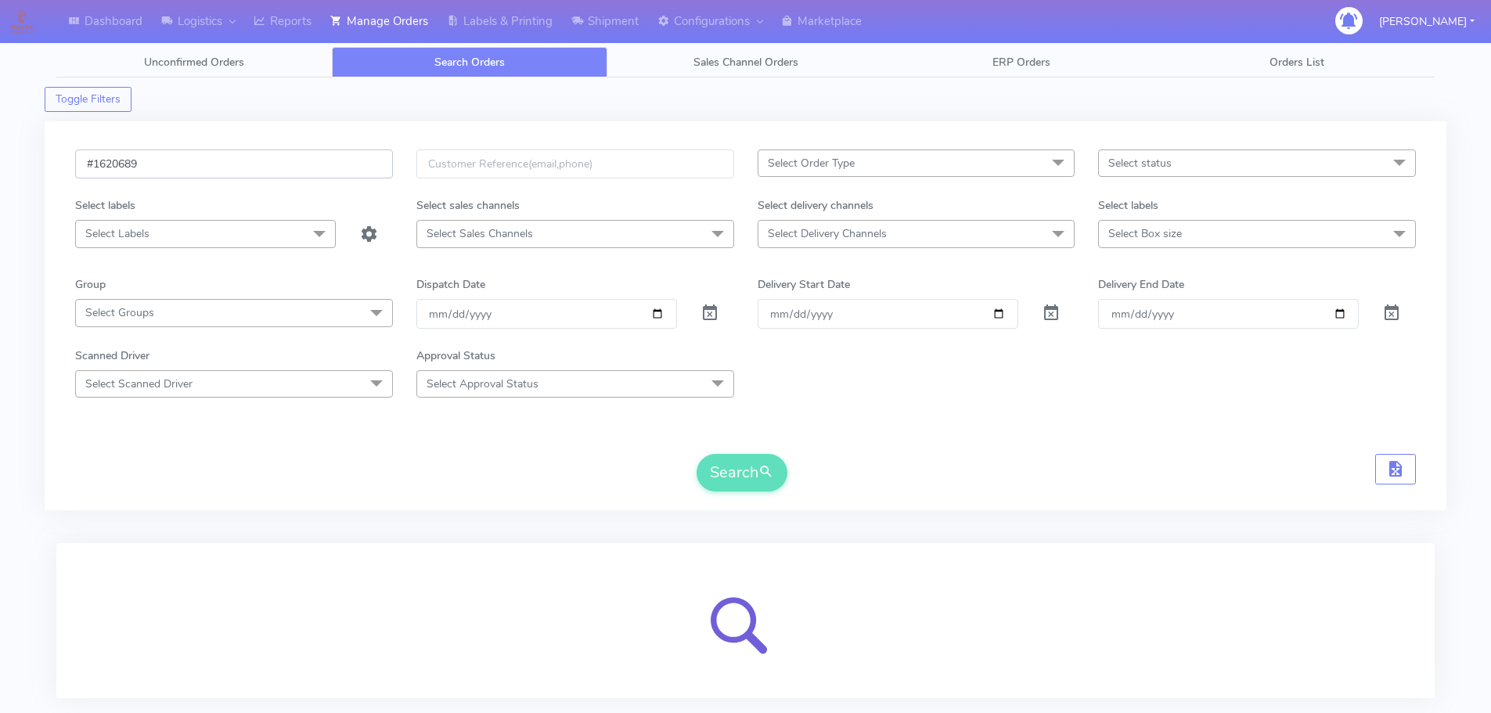
click at [149, 168] on input "#1620689" at bounding box center [234, 164] width 318 height 29
paste input "[PERSON_NAME][EMAIL_ADDRESS][DOMAIN_NAME]"
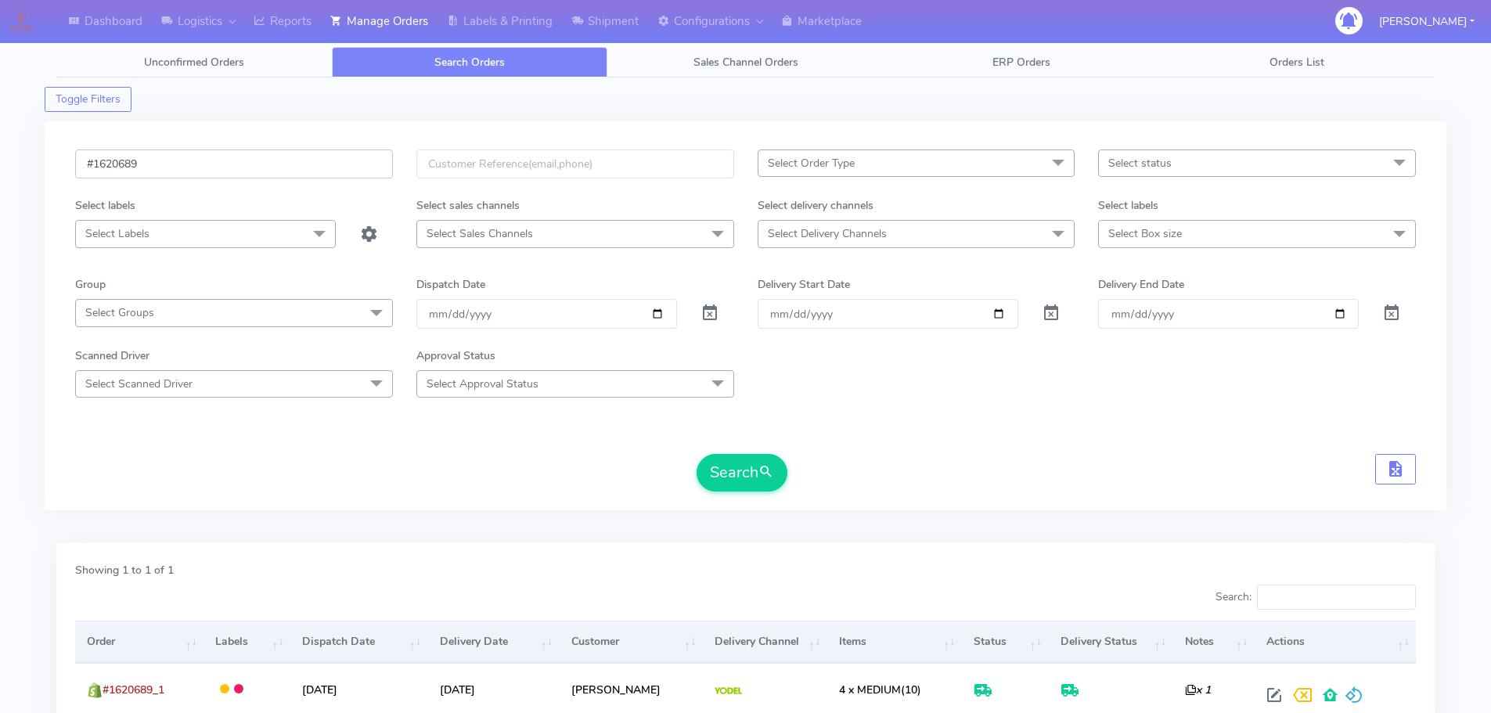
click at [189, 168] on input "#1620689" at bounding box center [234, 164] width 318 height 29
paste input "1471"
type input "#1621471"
click at [710, 315] on span at bounding box center [710, 316] width 19 height 15
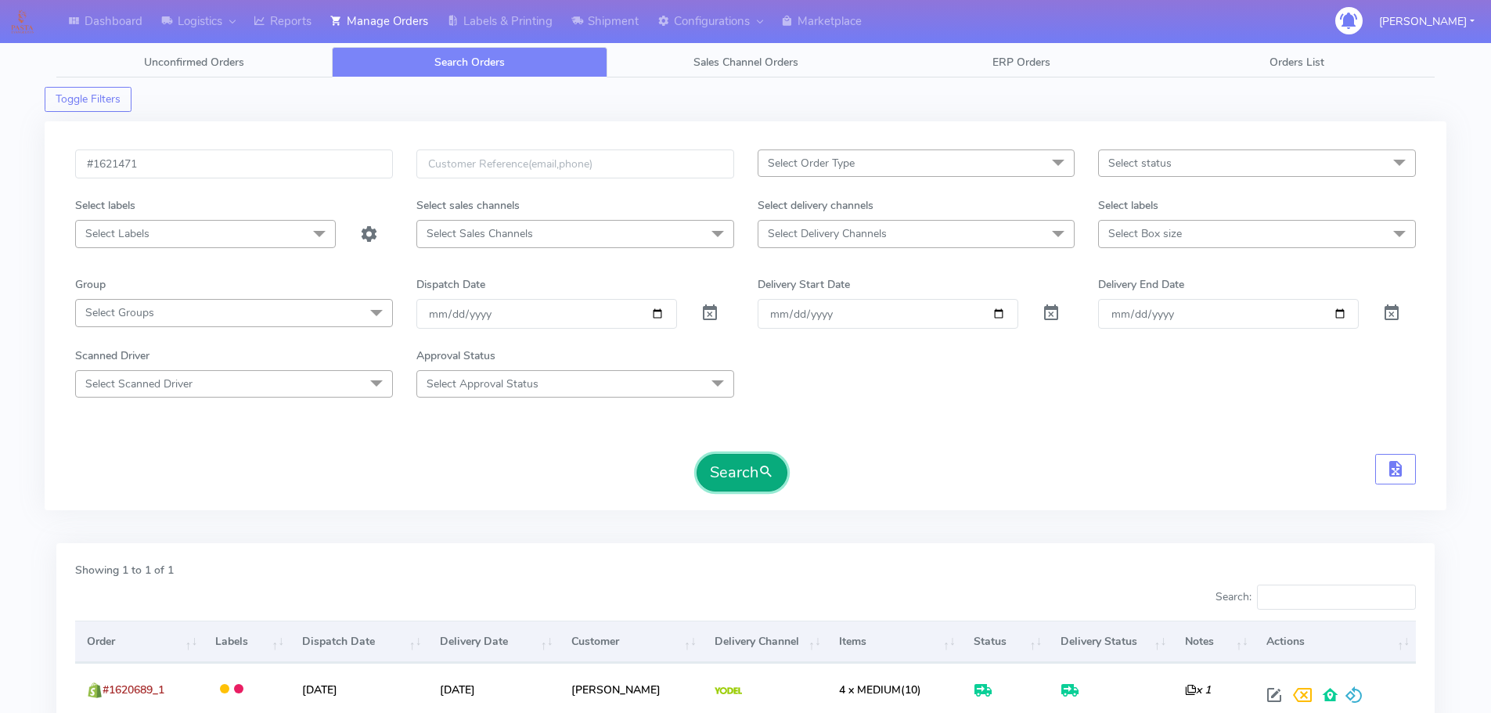
click at [725, 475] on button "Search" at bounding box center [742, 473] width 91 height 38
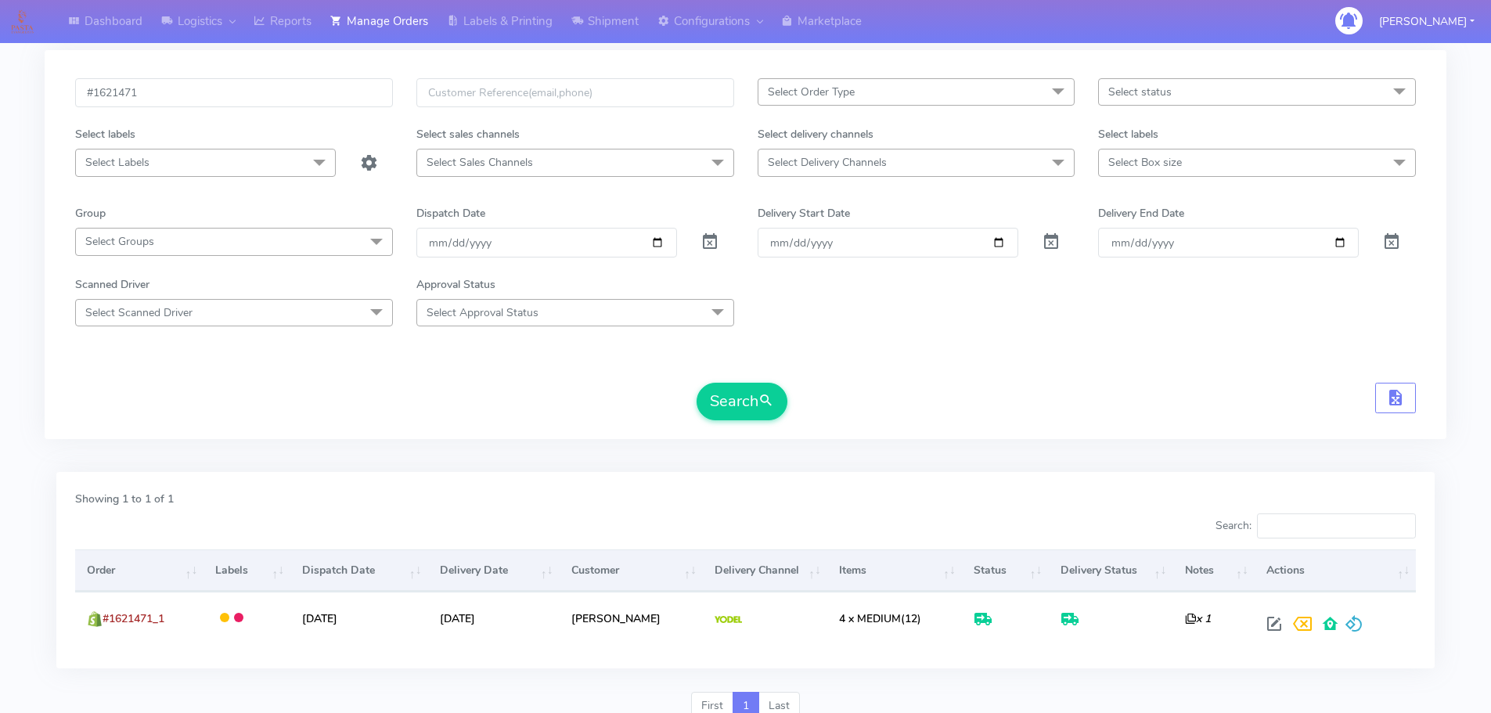
scroll to position [137, 0]
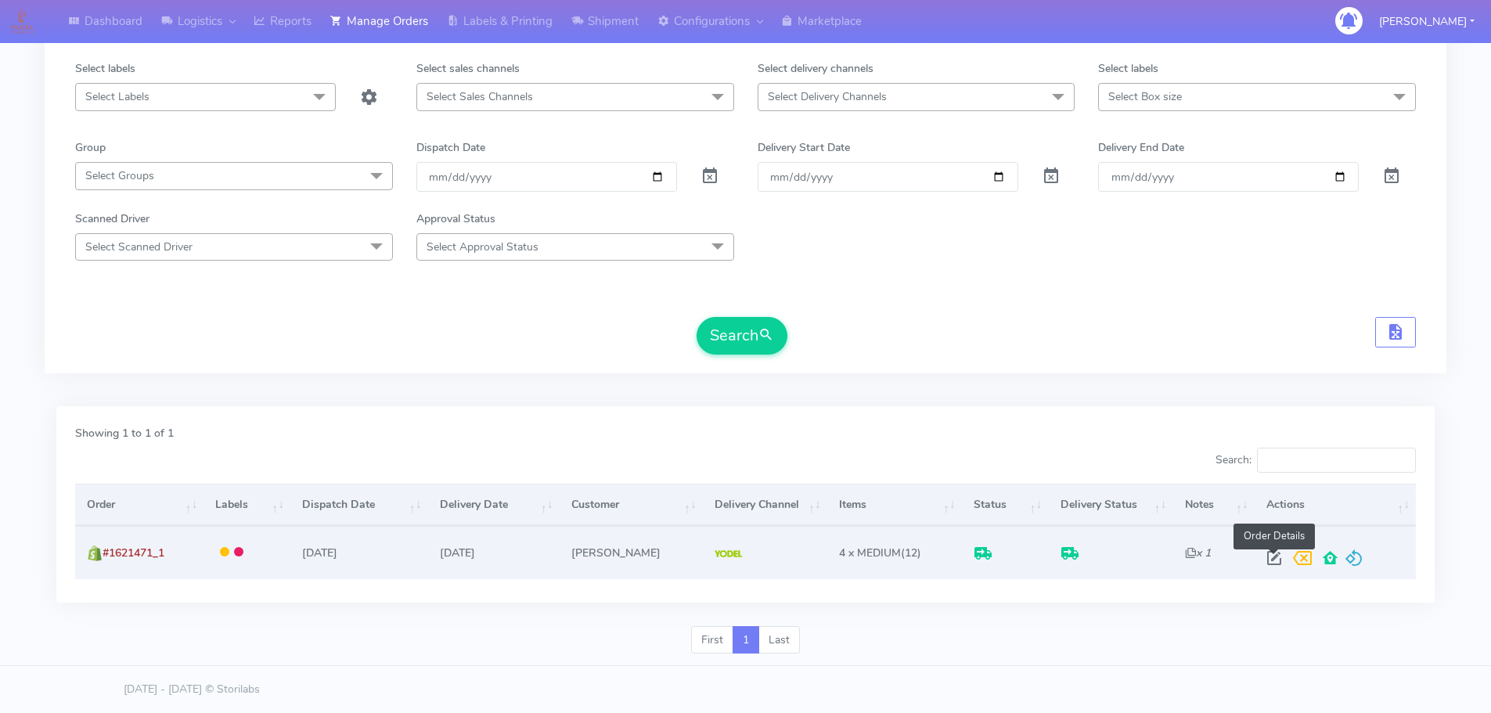
click at [1270, 561] on span at bounding box center [1274, 561] width 28 height 15
select select "5"
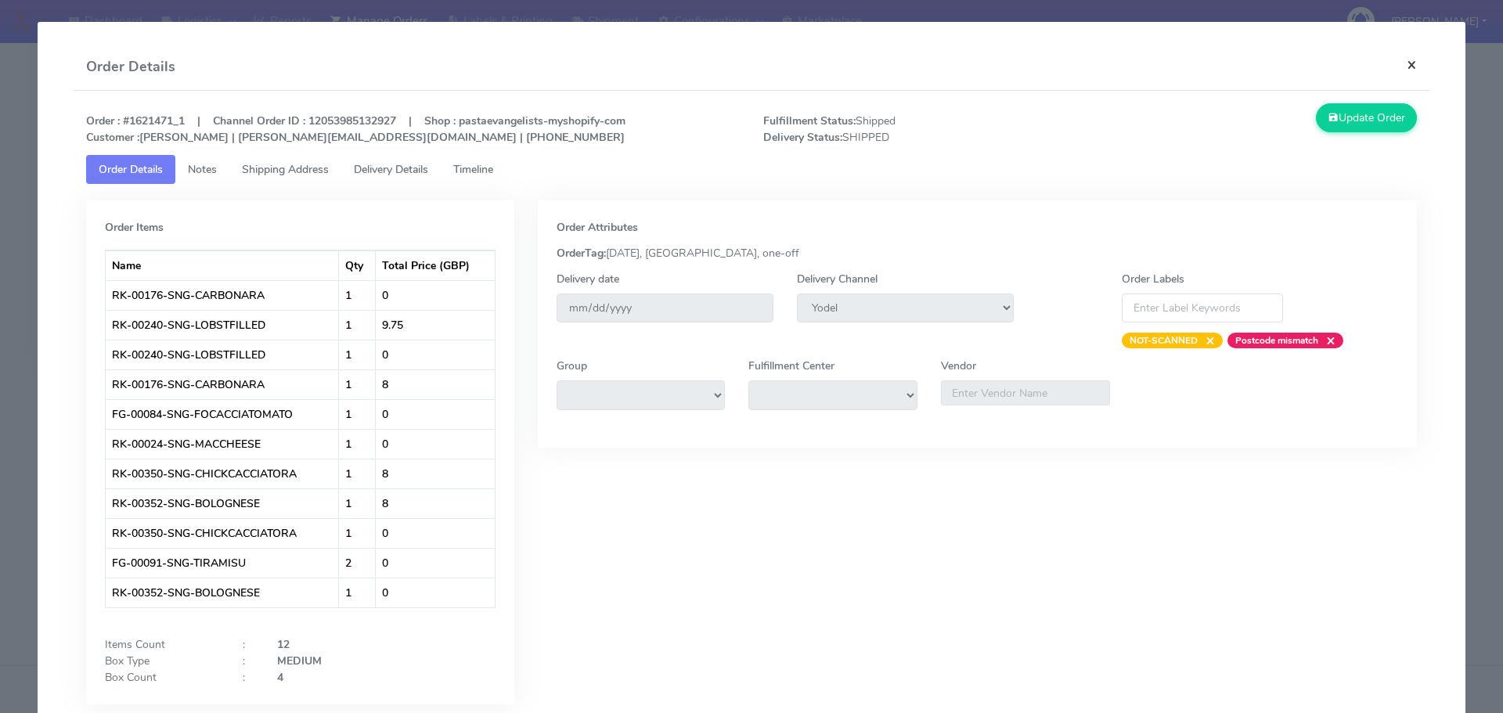
click at [1397, 68] on button "×" at bounding box center [1411, 64] width 35 height 41
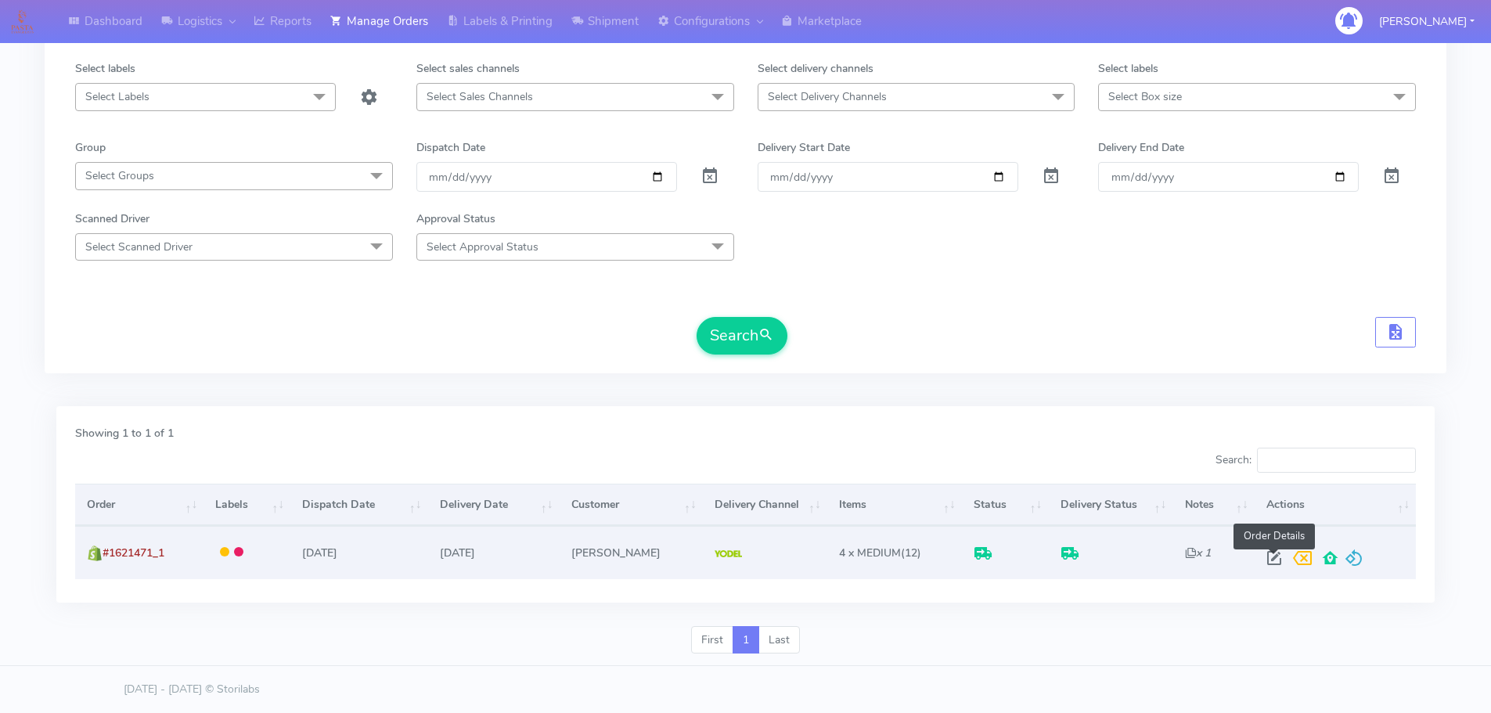
click at [1277, 558] on span at bounding box center [1274, 561] width 28 height 15
select select "5"
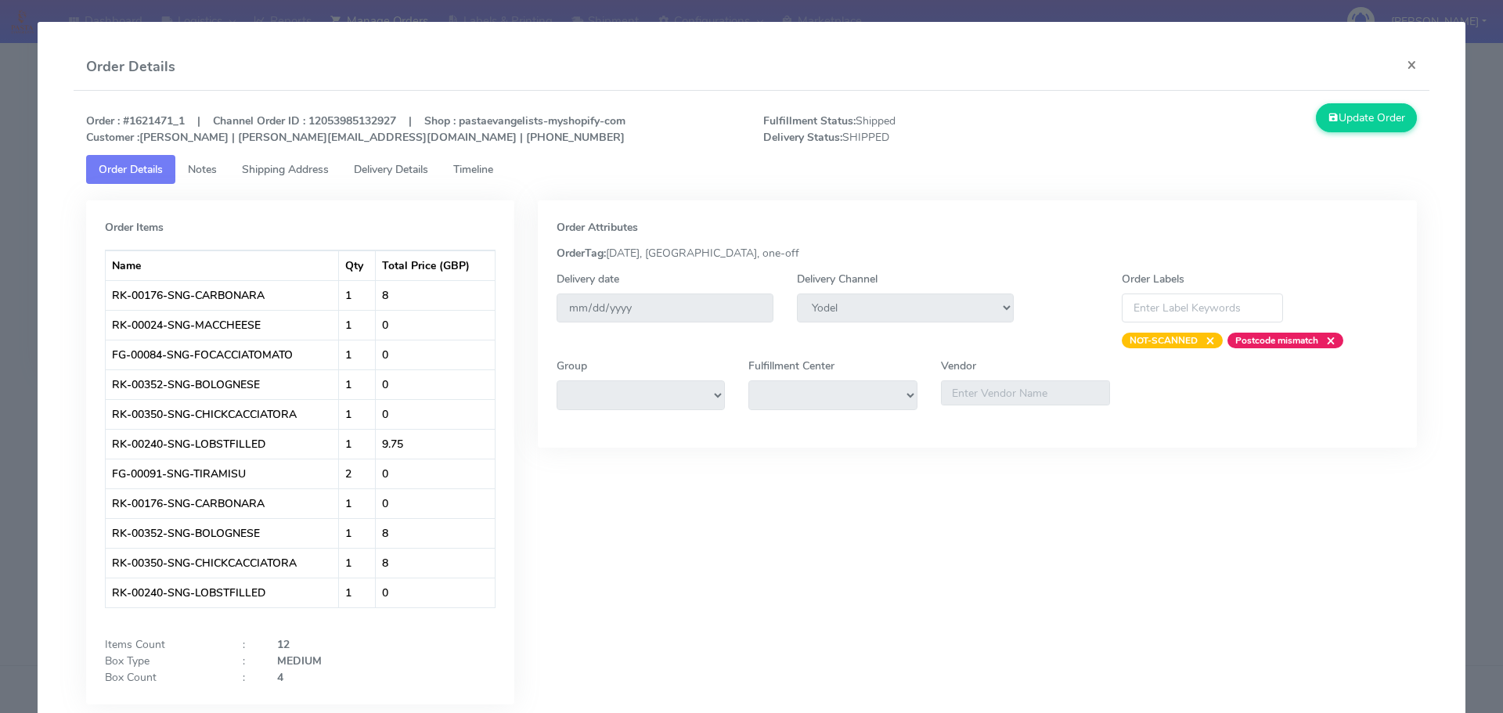
click at [298, 178] on link "Shipping Address" at bounding box center [285, 169] width 112 height 29
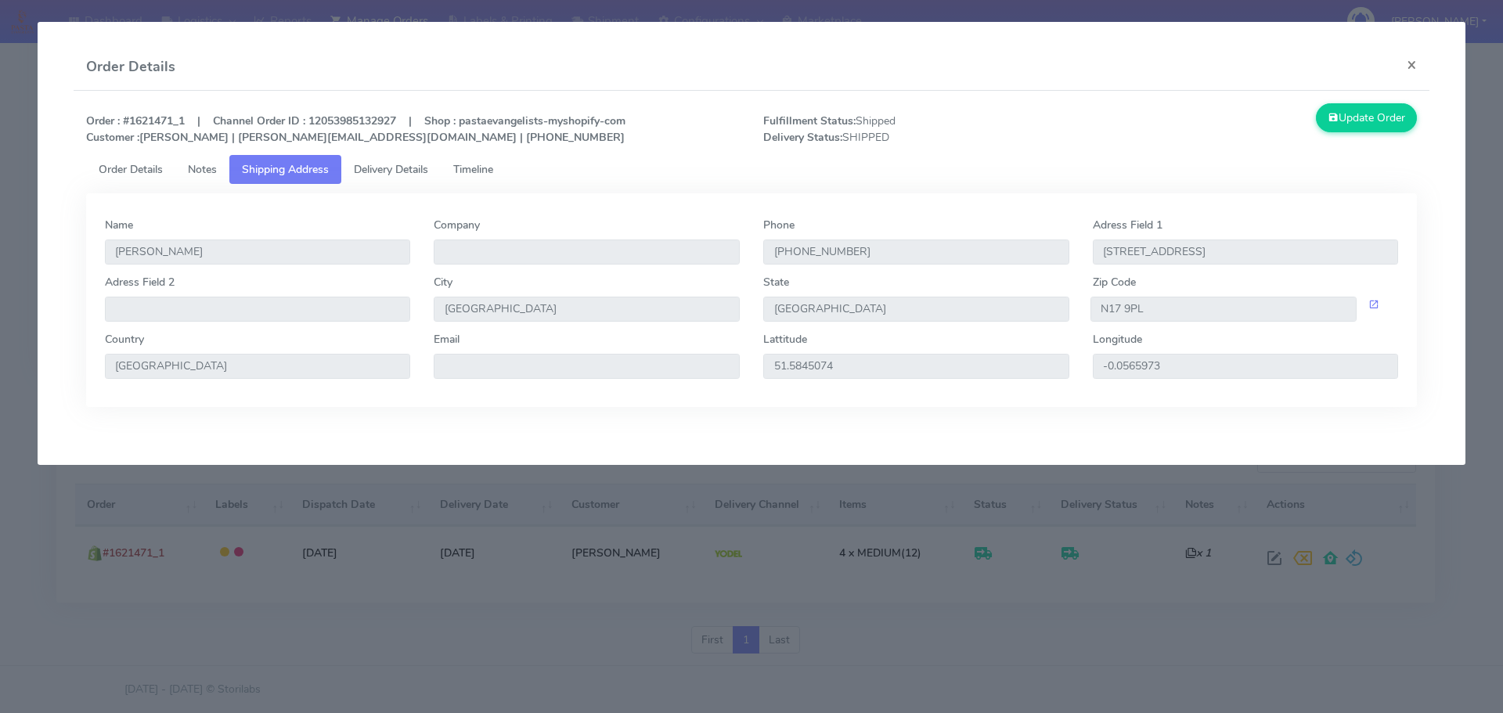
click at [377, 173] on span "Delivery Details" at bounding box center [391, 169] width 74 height 15
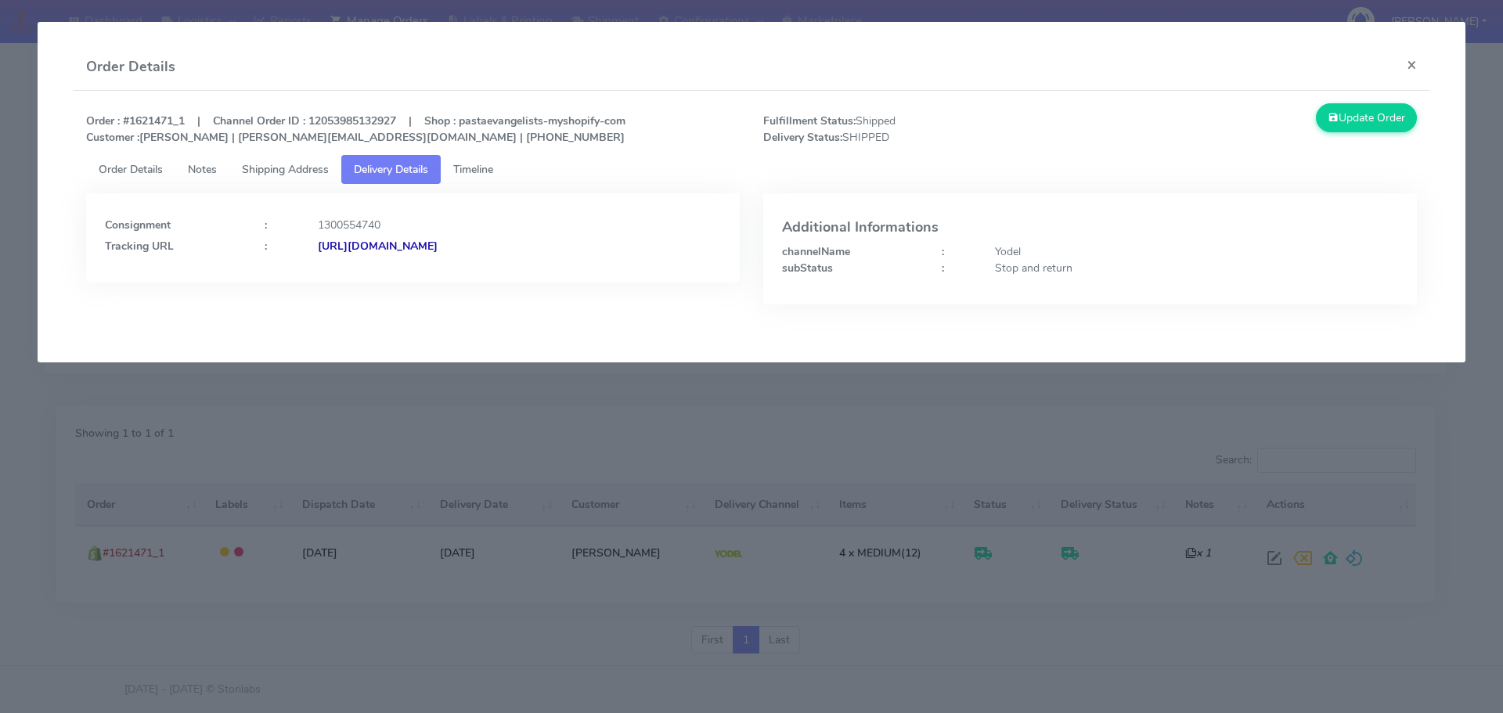
click at [438, 240] on strong "[URL][DOMAIN_NAME]" at bounding box center [378, 246] width 120 height 15
drag, startPoint x: 308, startPoint y: 173, endPoint x: 339, endPoint y: 178, distance: 30.9
click at [308, 173] on span "Shipping Address" at bounding box center [285, 169] width 87 height 15
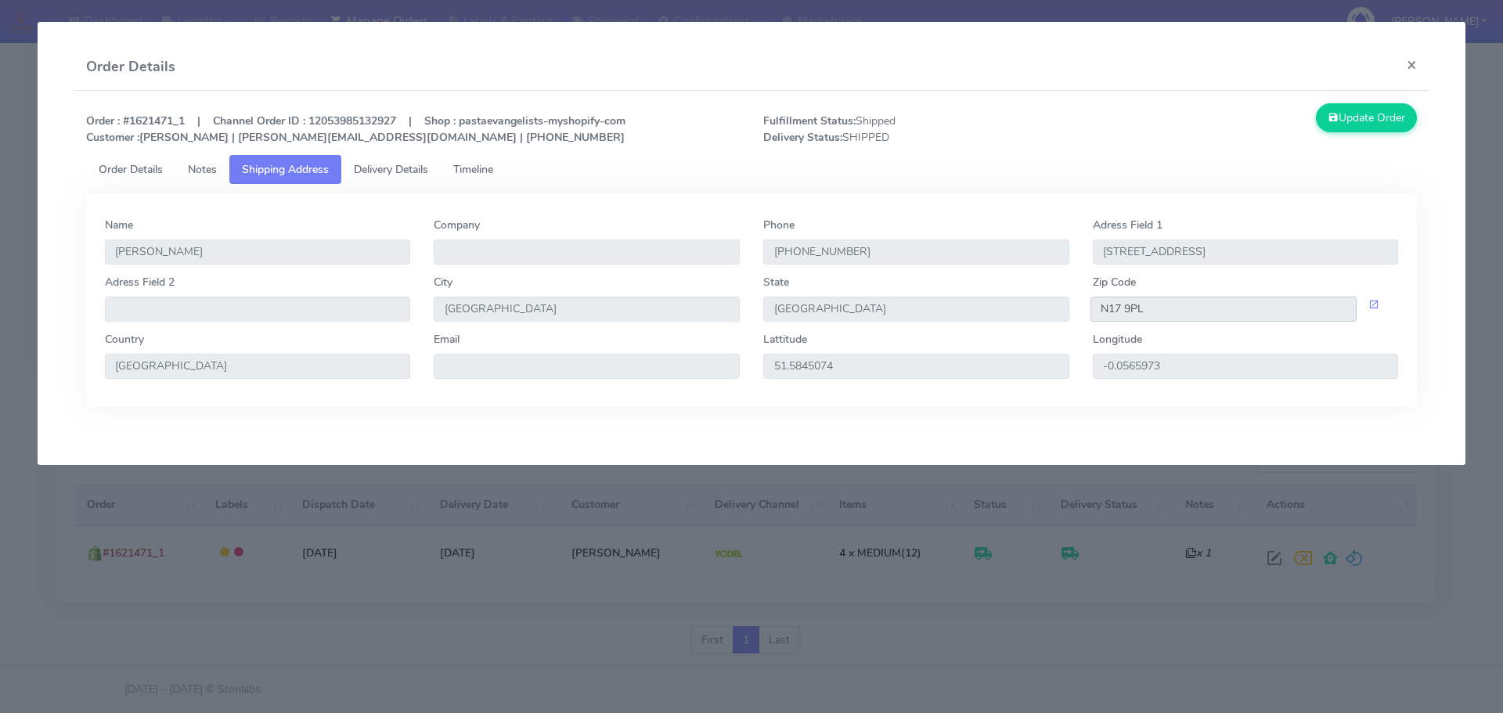
click at [1132, 311] on input "N17 9PL" at bounding box center [1224, 309] width 267 height 25
click at [207, 174] on span "Notes" at bounding box center [202, 169] width 29 height 15
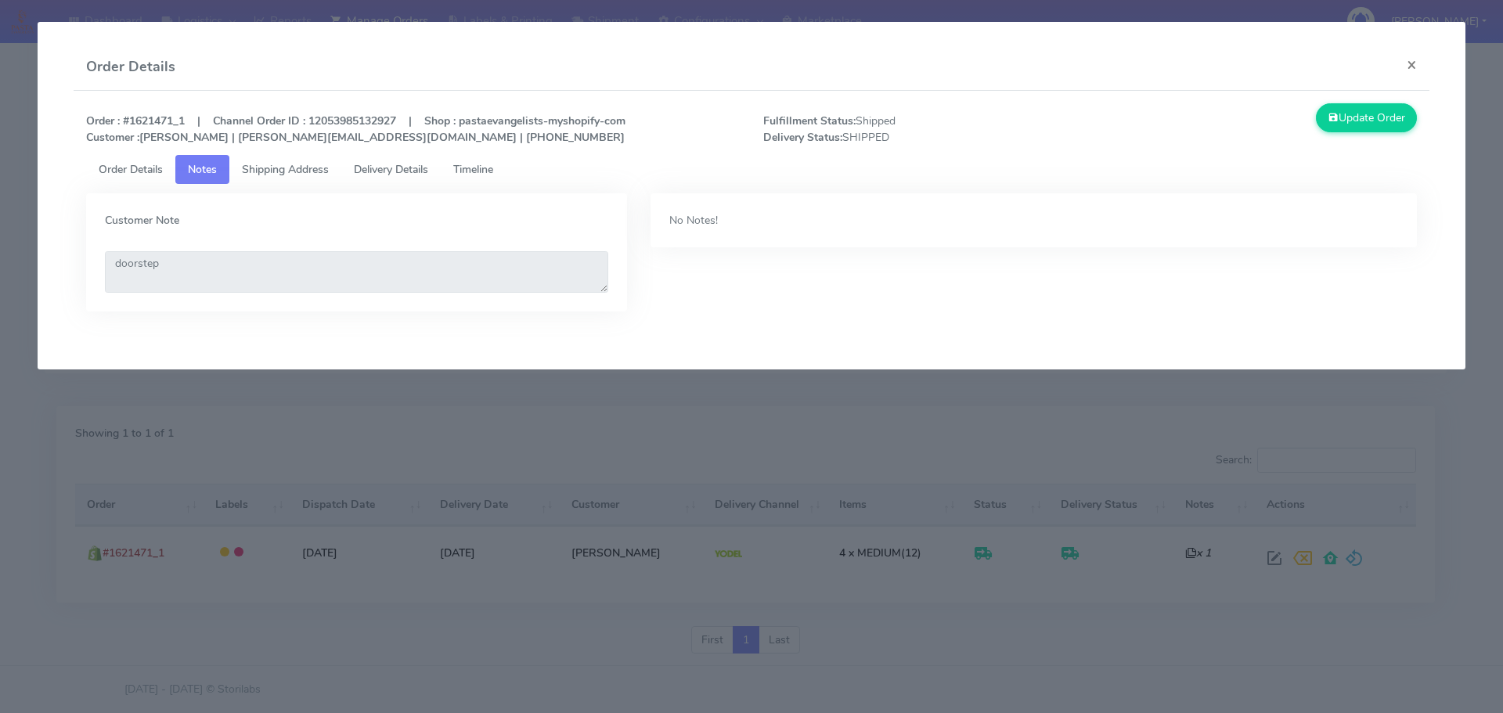
click at [395, 178] on link "Delivery Details" at bounding box center [390, 169] width 99 height 29
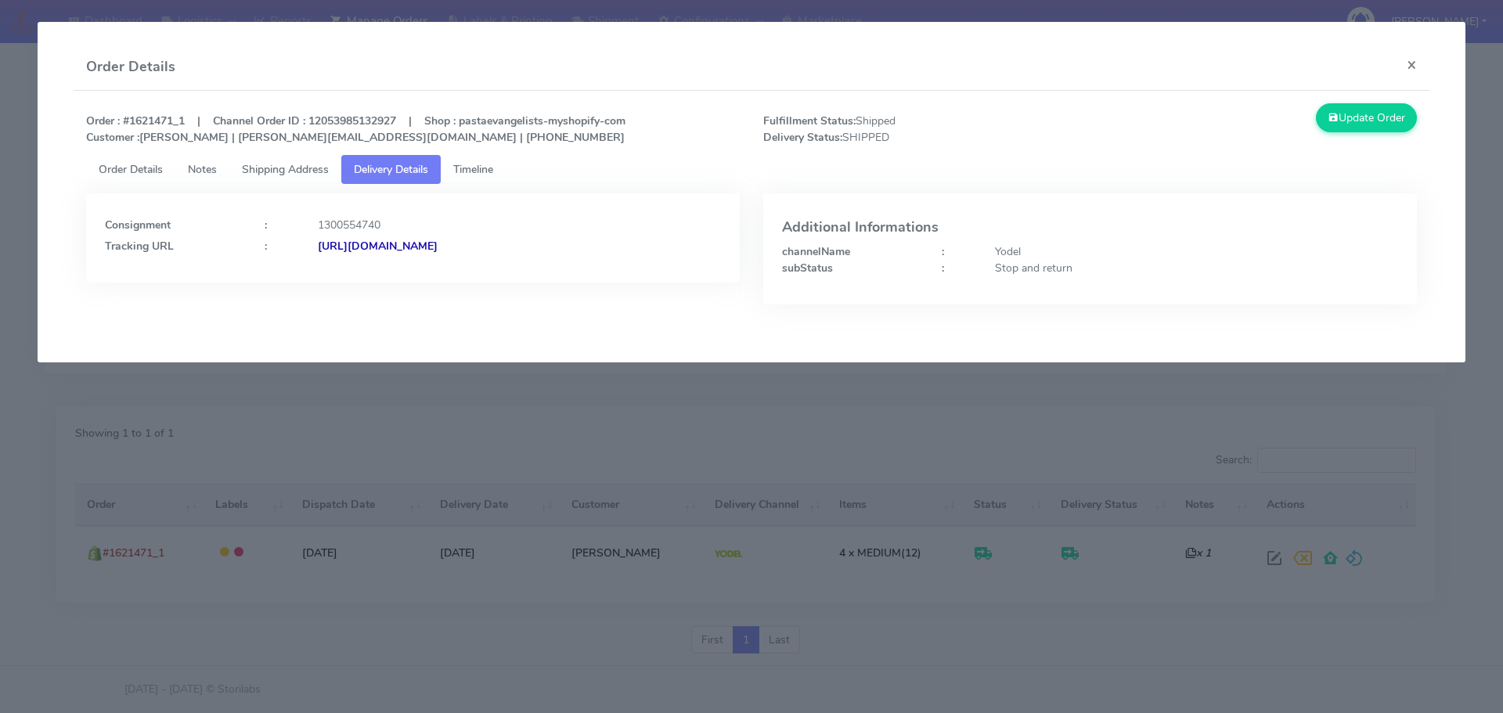
click at [134, 174] on span "Order Details" at bounding box center [131, 169] width 64 height 15
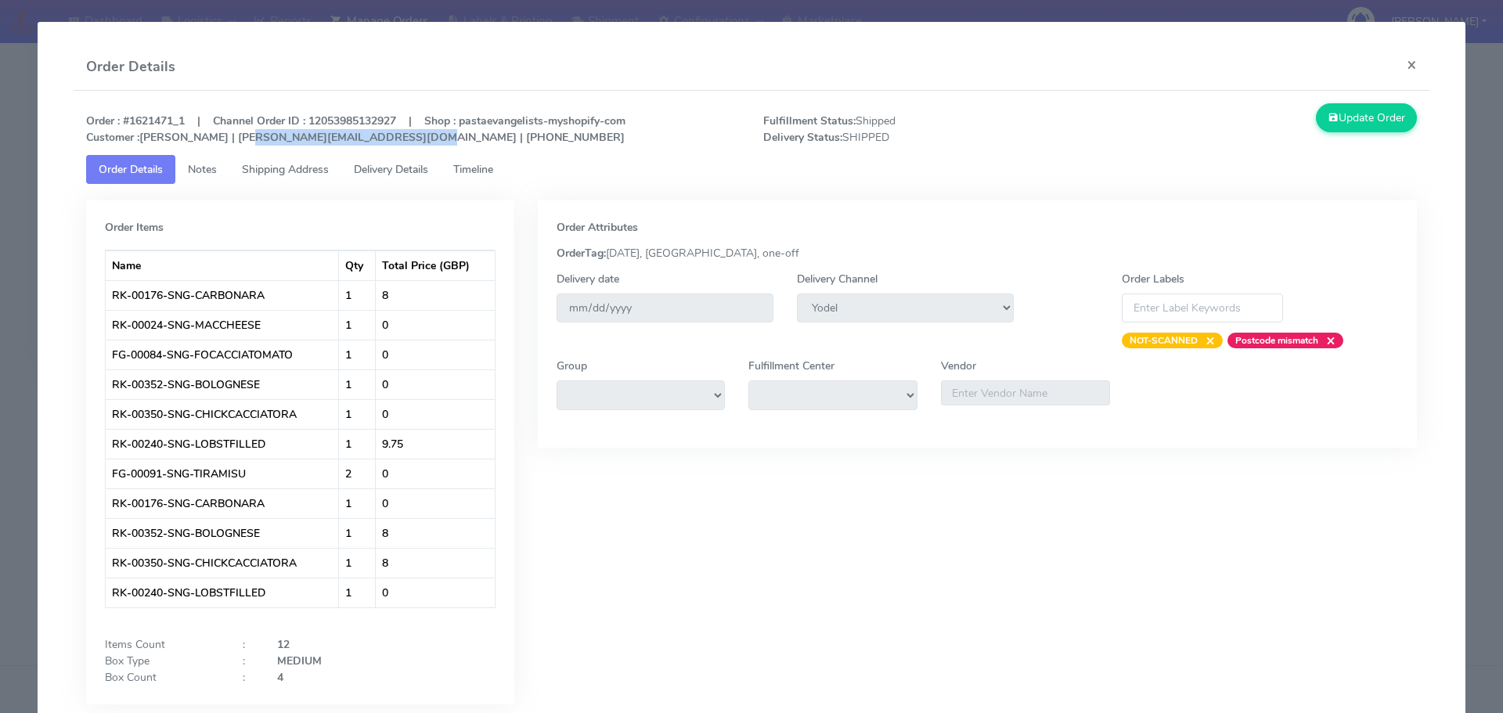
drag, startPoint x: 231, startPoint y: 139, endPoint x: 380, endPoint y: 142, distance: 149.6
click at [380, 142] on strong "Order : #1621471_1 | Channel Order ID : 12053985132927 | Shop : pastaevangelist…" at bounding box center [355, 129] width 539 height 31
click at [387, 146] on div "Order : #1621471_1 | Channel Order ID : 12053985132927 | Shop : pastaevangelist…" at bounding box center [751, 129] width 1355 height 52
drag, startPoint x: 232, startPoint y: 139, endPoint x: 382, endPoint y: 139, distance: 150.3
click at [382, 139] on strong "Order : #1621471_1 | Channel Order ID : 12053985132927 | Shop : pastaevangelist…" at bounding box center [355, 129] width 539 height 31
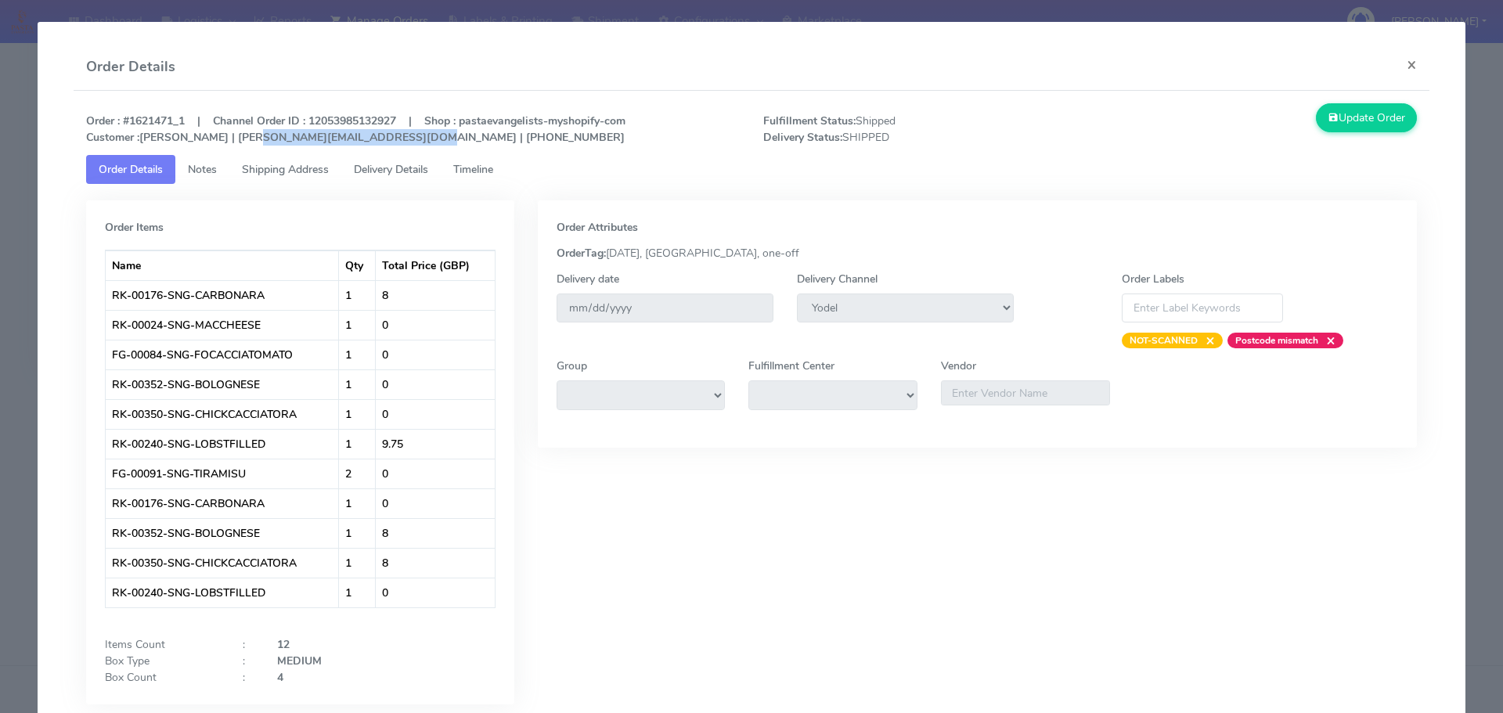
copy strong "[PERSON_NAME][EMAIL_ADDRESS][DOMAIN_NAME]"
click at [1397, 66] on button "×" at bounding box center [1411, 64] width 35 height 41
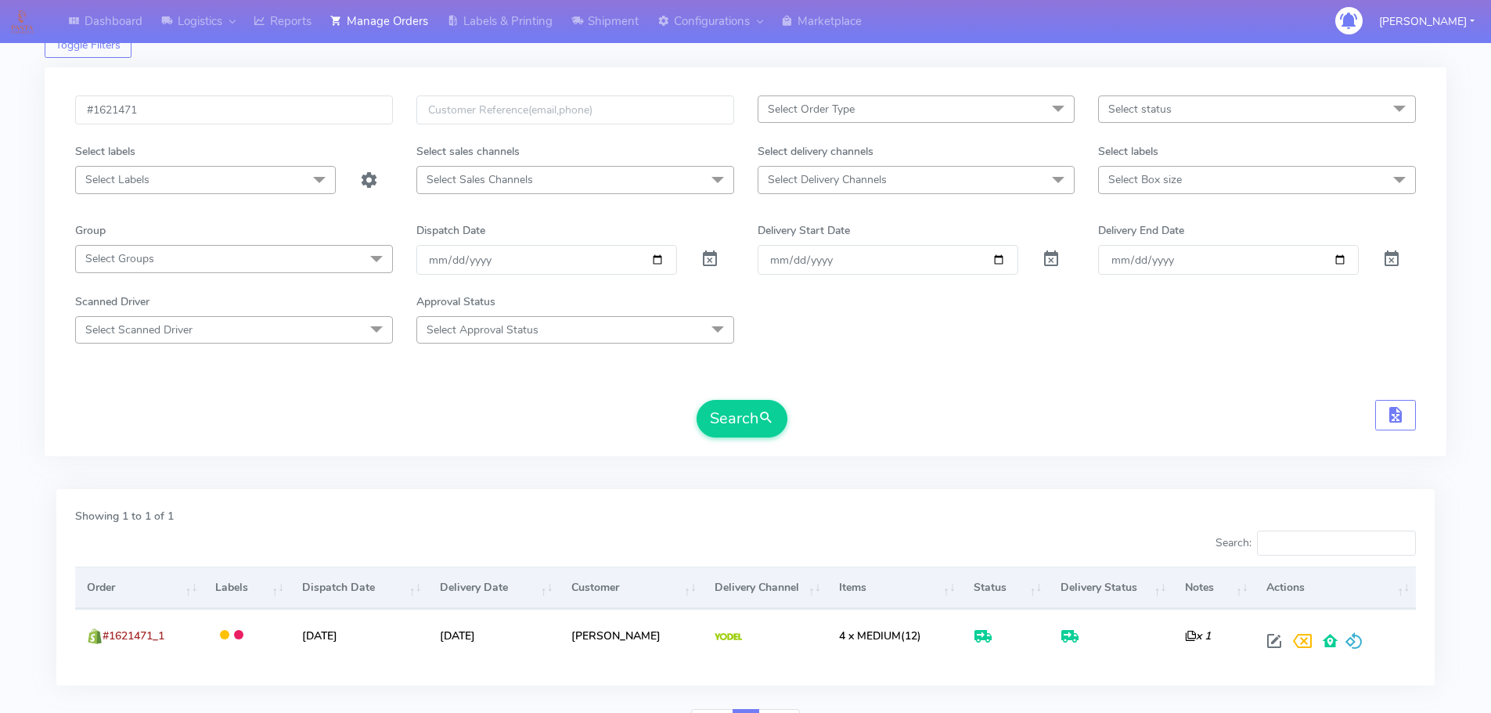
scroll to position [0, 0]
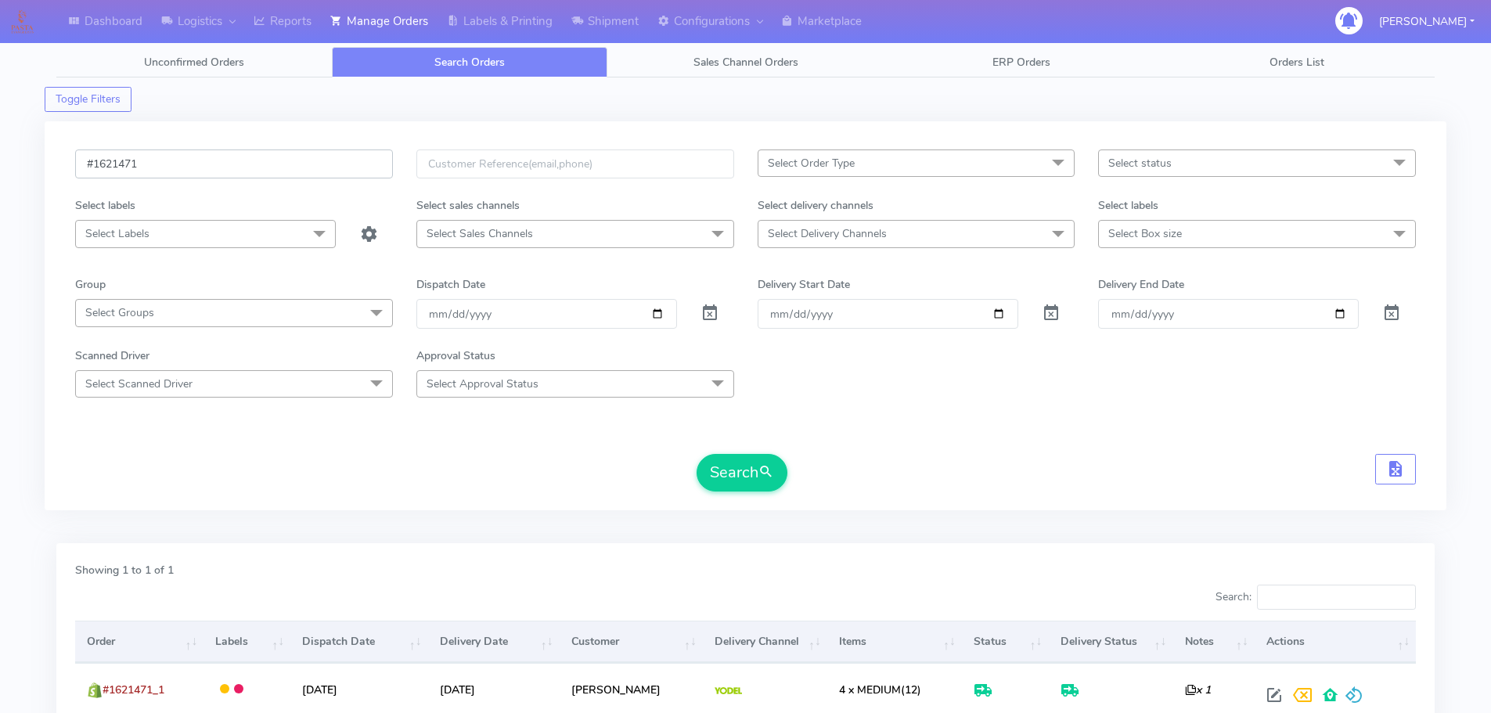
click at [197, 164] on input "#1621471" at bounding box center [234, 164] width 318 height 29
drag, startPoint x: 189, startPoint y: 164, endPoint x: 39, endPoint y: 164, distance: 149.5
click at [39, 164] on div "Dashboard Logistics [GEOGRAPHIC_DATA] Logistics Reports Manage Orders Labels & …" at bounding box center [745, 415] width 1491 height 775
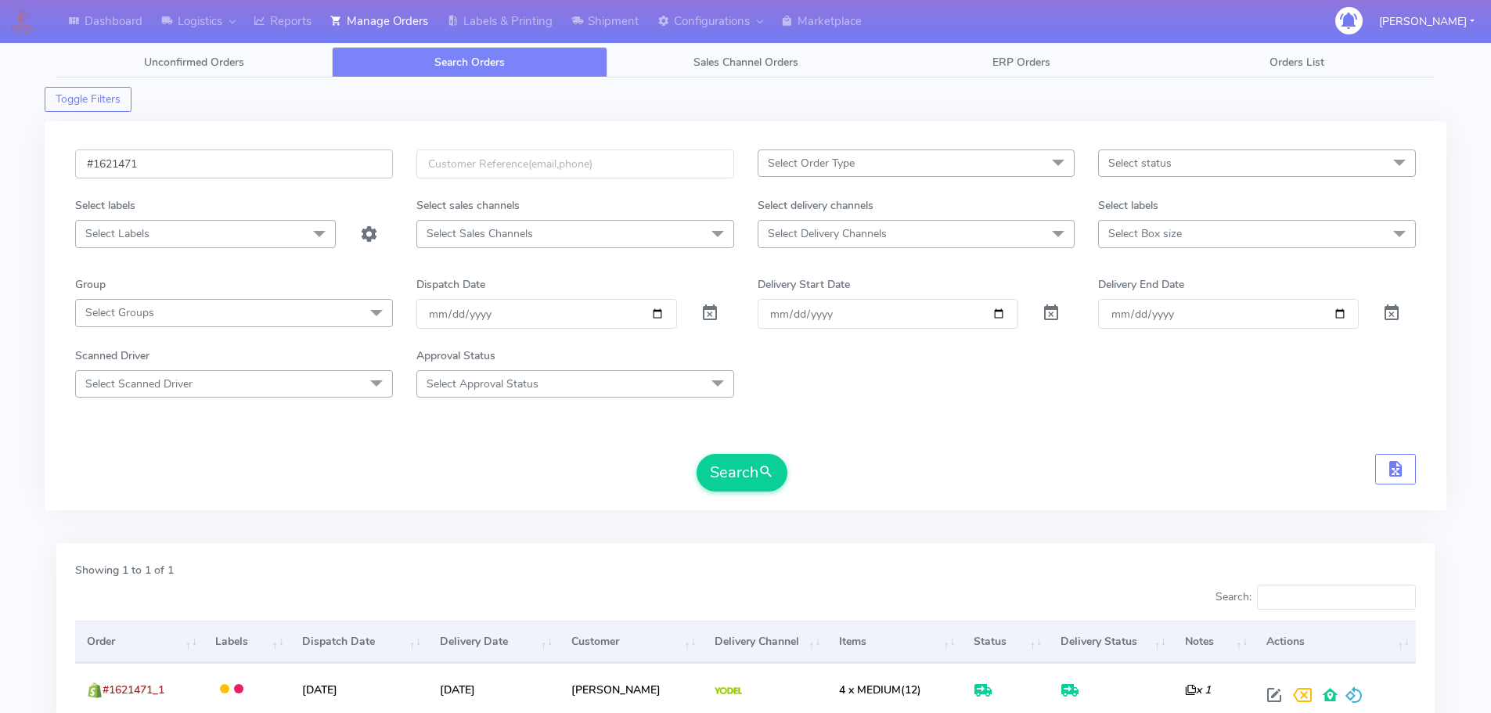
paste input "4846"
type input "#1624846"
click at [749, 481] on button "Search" at bounding box center [742, 473] width 91 height 38
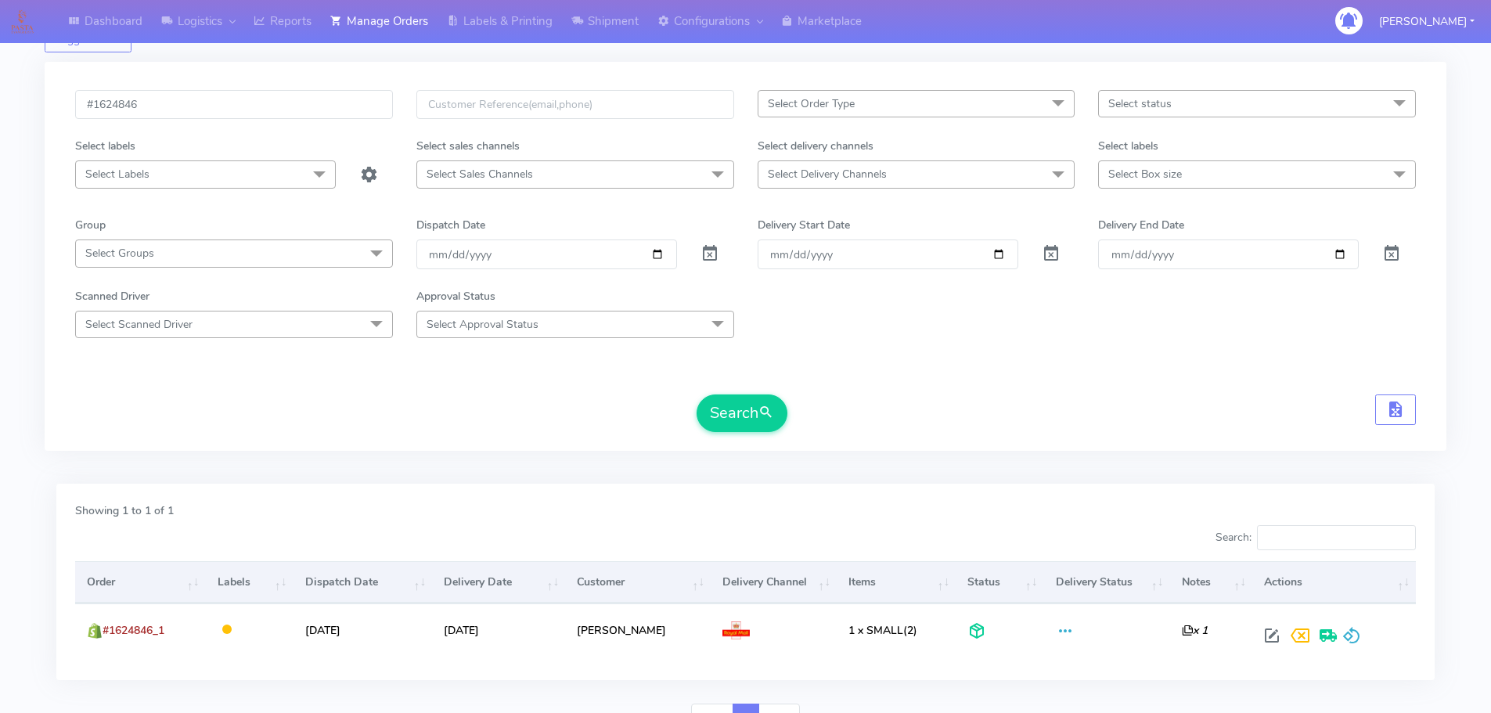
scroll to position [137, 0]
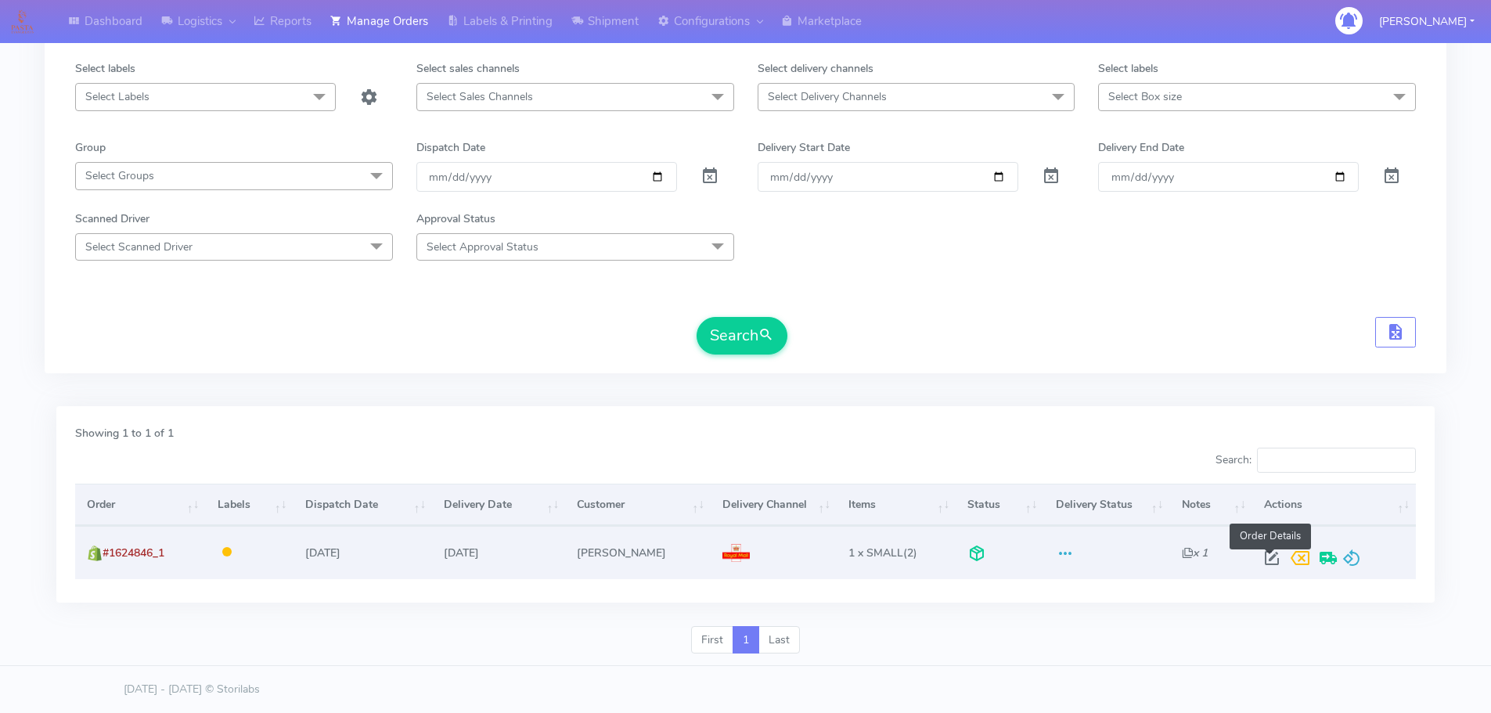
click at [1271, 561] on span at bounding box center [1272, 561] width 28 height 15
select select "3"
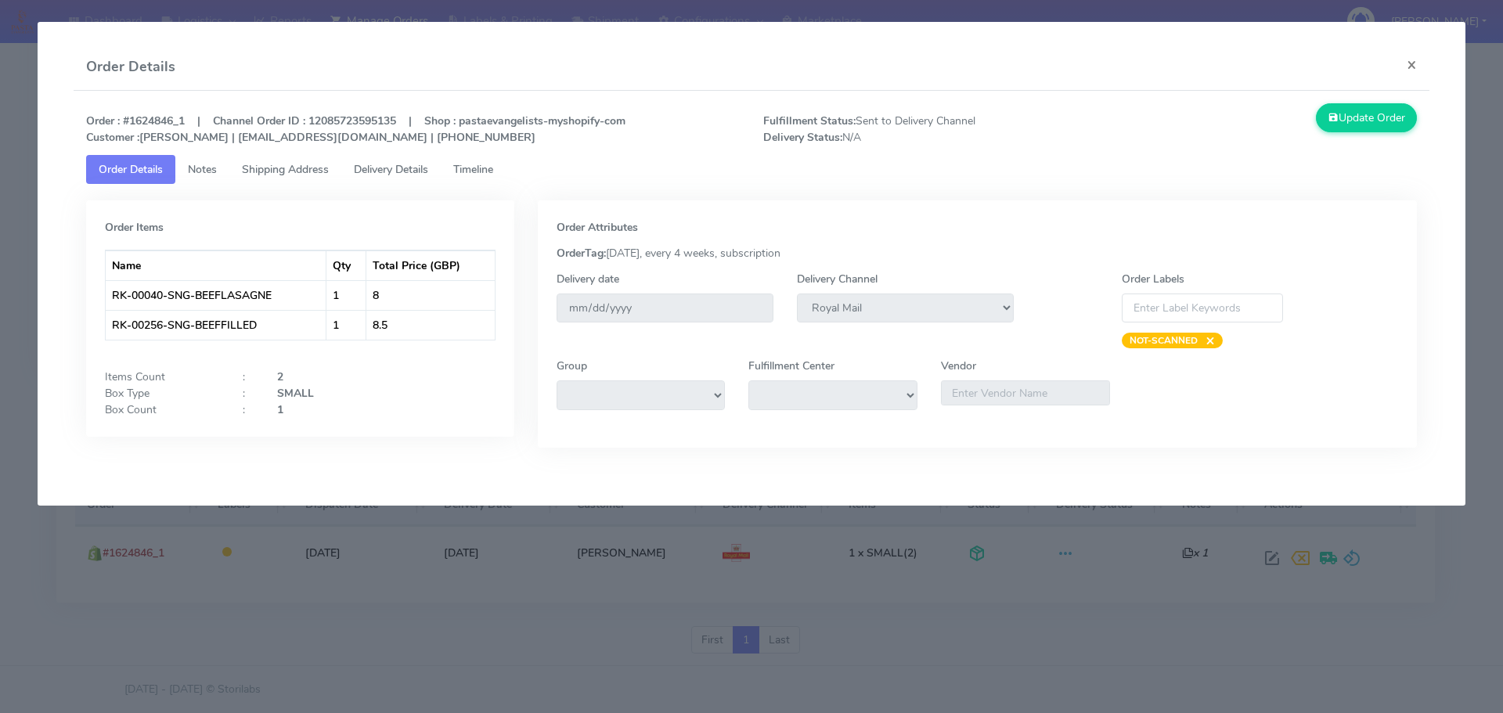
click at [284, 175] on span "Shipping Address" at bounding box center [285, 169] width 87 height 15
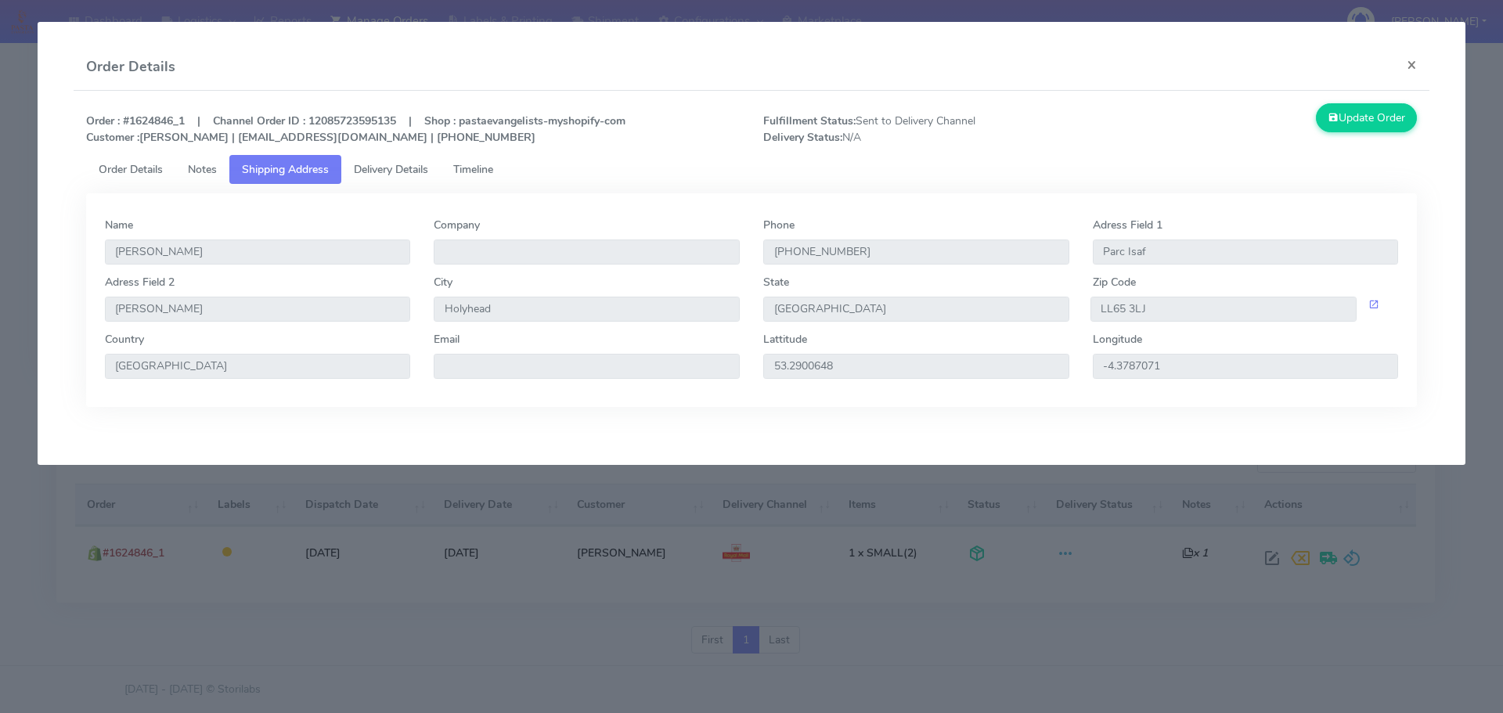
click at [395, 172] on span "Delivery Details" at bounding box center [391, 169] width 74 height 15
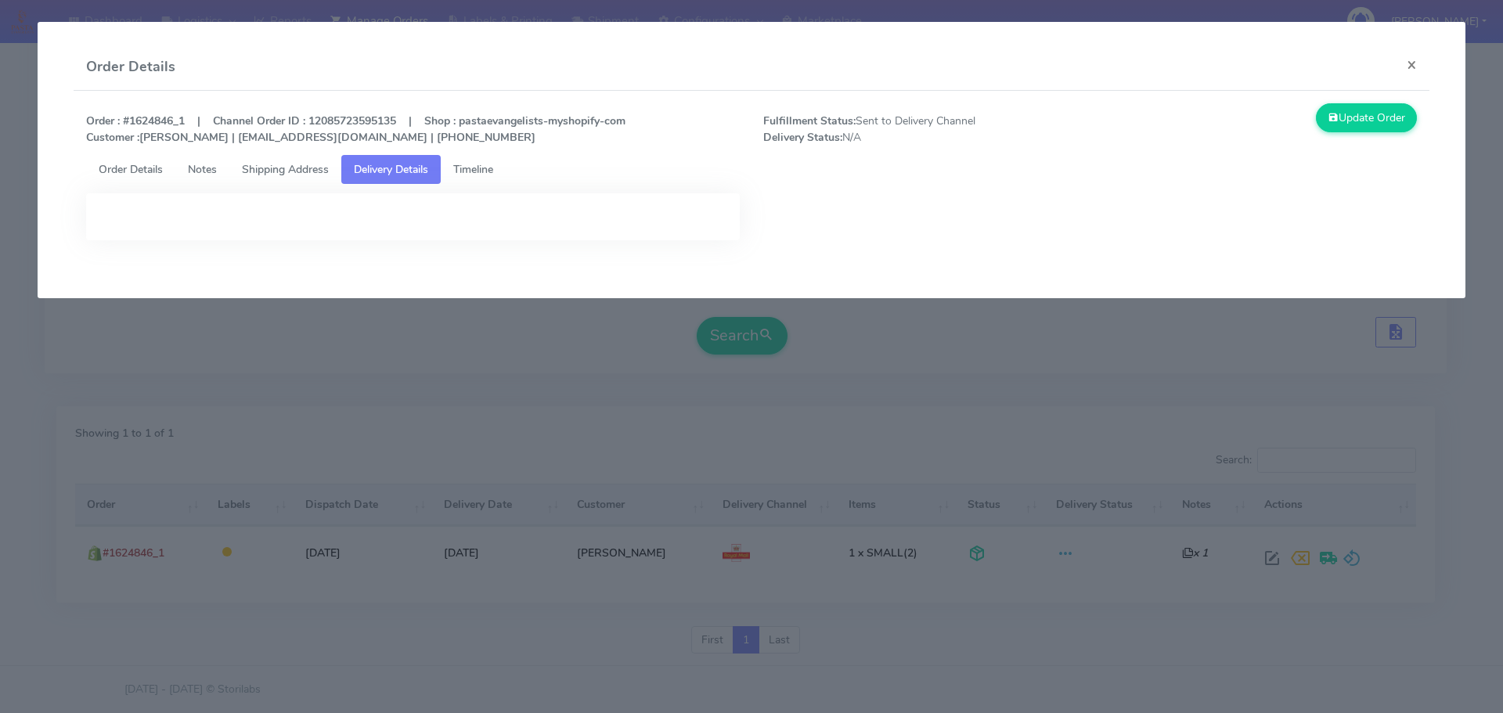
click at [301, 179] on link "Shipping Address" at bounding box center [285, 169] width 112 height 29
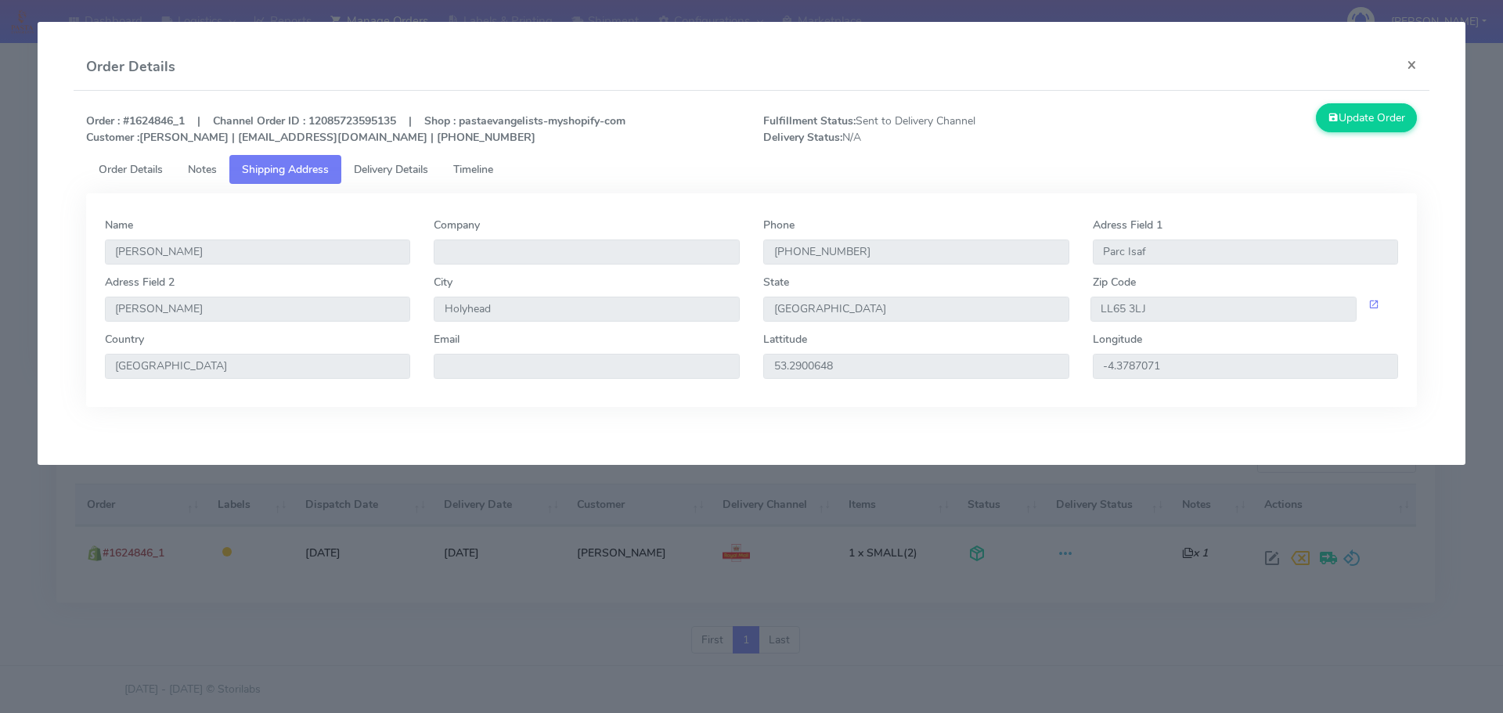
click at [187, 177] on link "Notes" at bounding box center [202, 169] width 54 height 29
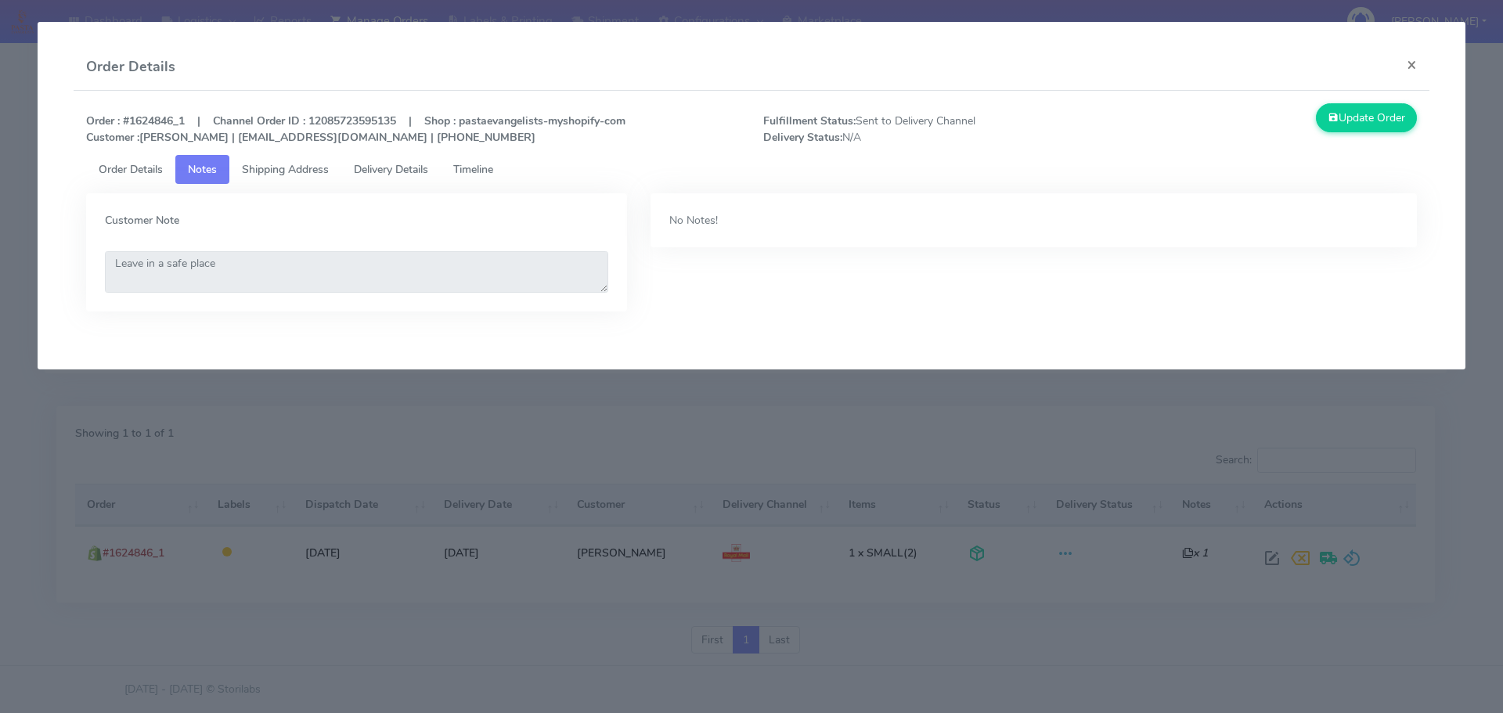
click at [138, 169] on span "Order Details" at bounding box center [131, 169] width 64 height 15
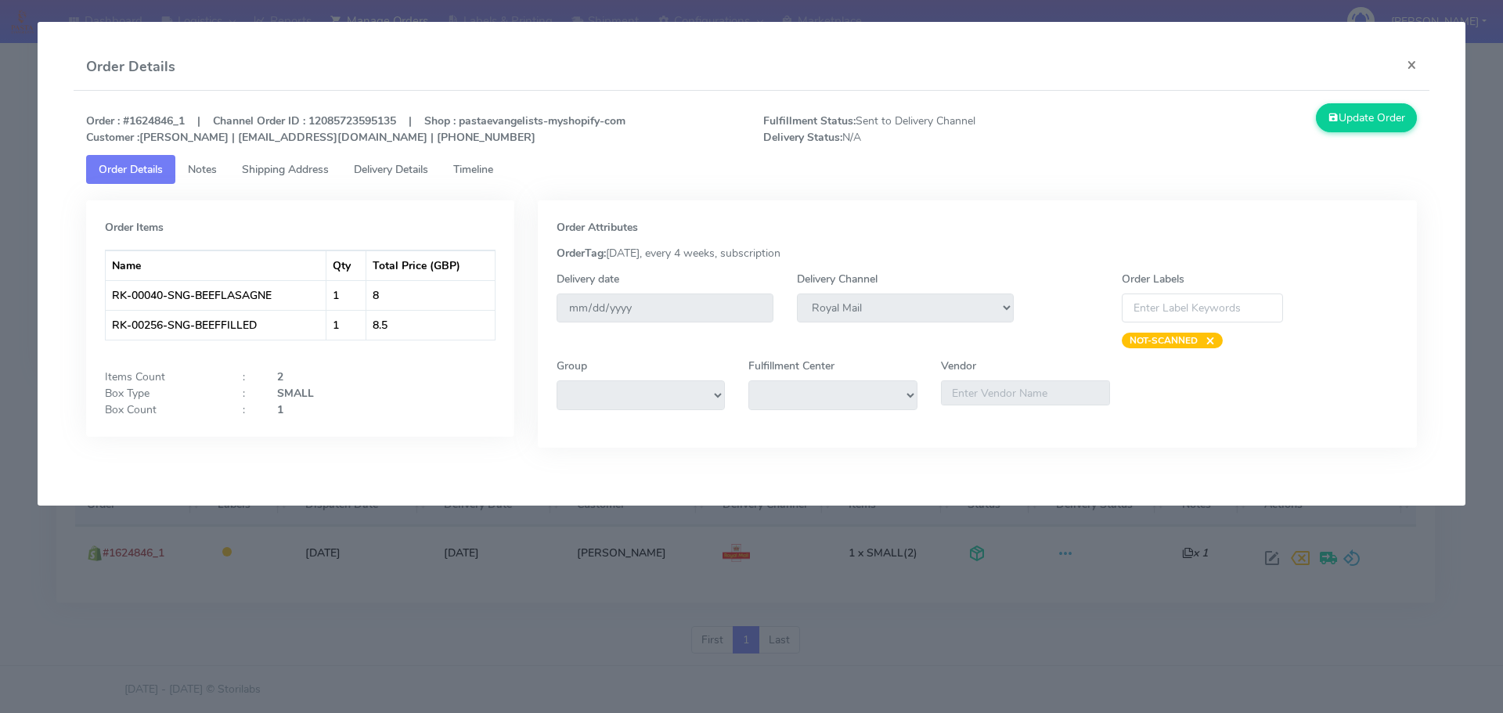
click at [223, 168] on link "Notes" at bounding box center [202, 169] width 54 height 29
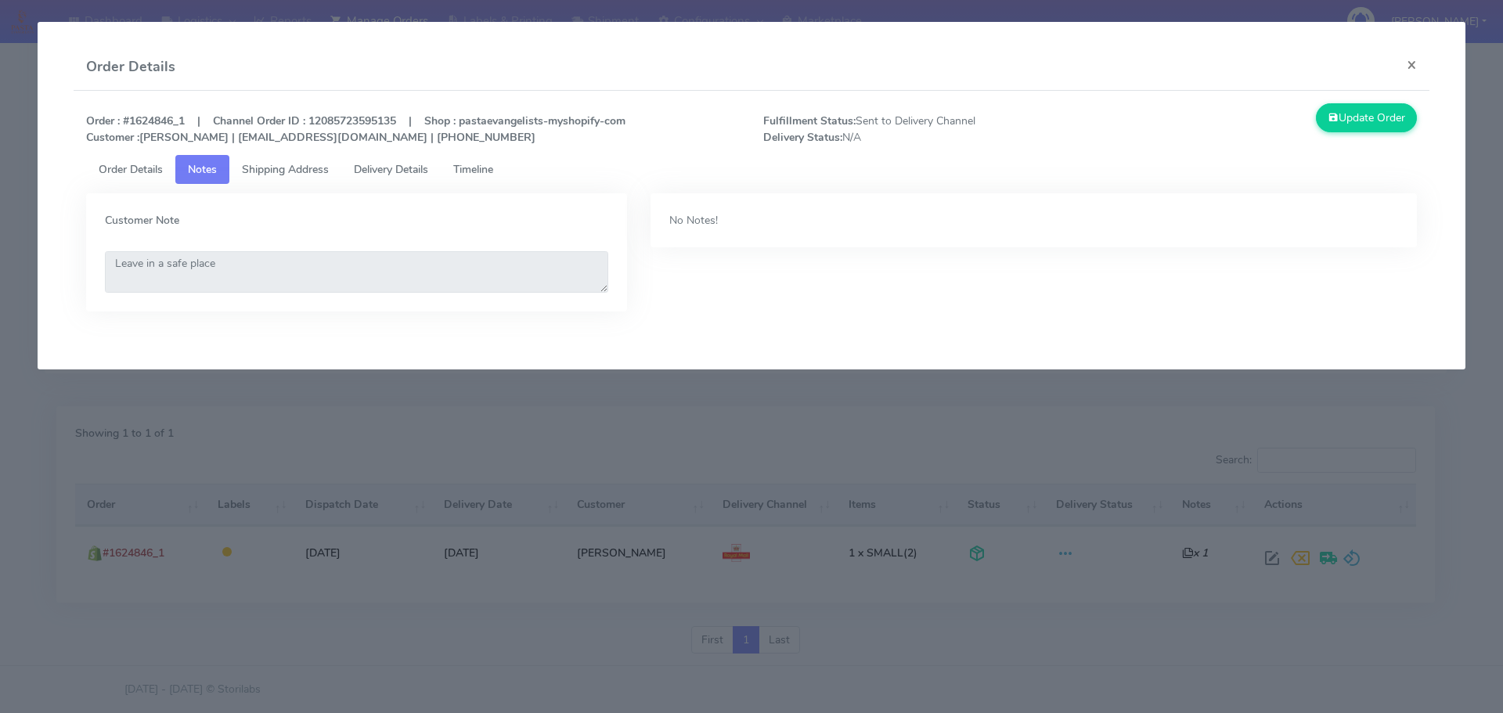
click at [283, 168] on span "Shipping Address" at bounding box center [285, 169] width 87 height 15
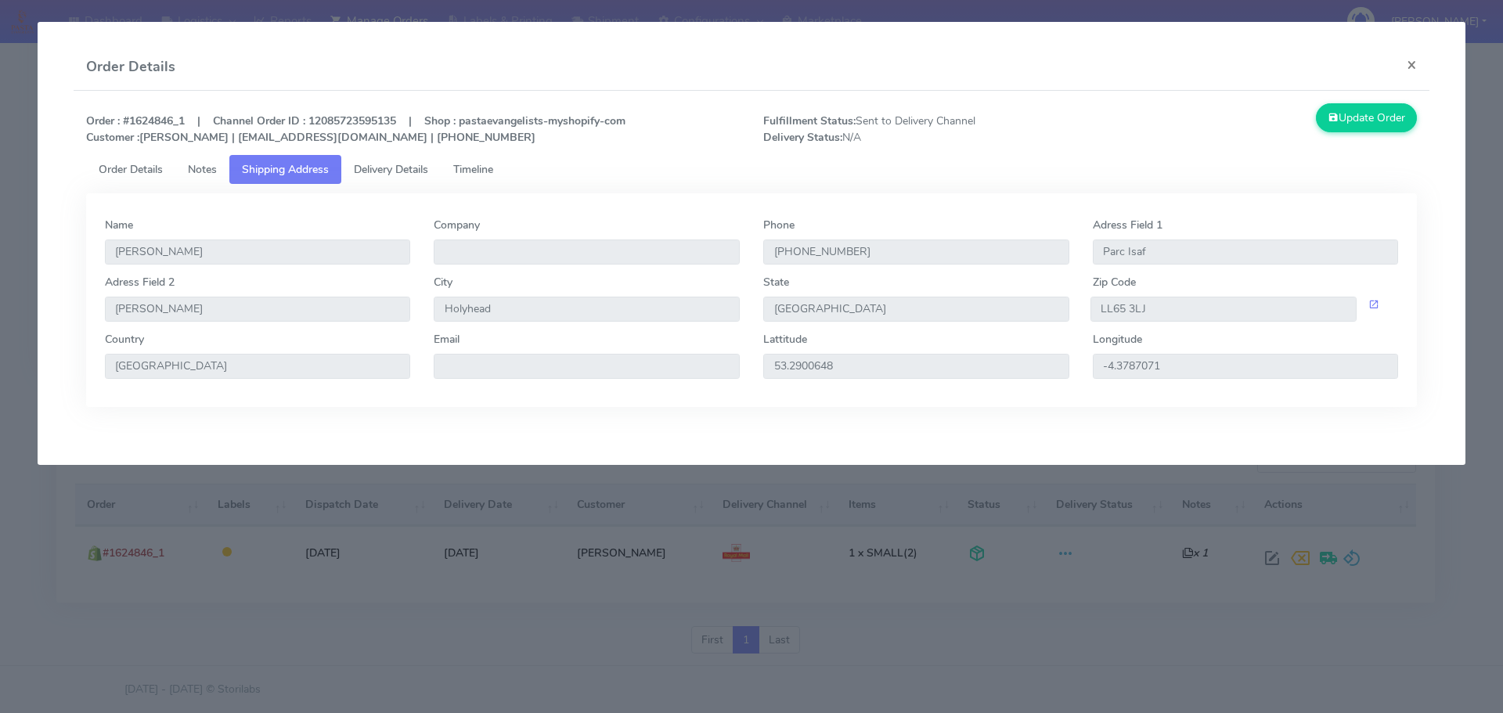
click at [374, 163] on span "Delivery Details" at bounding box center [391, 169] width 74 height 15
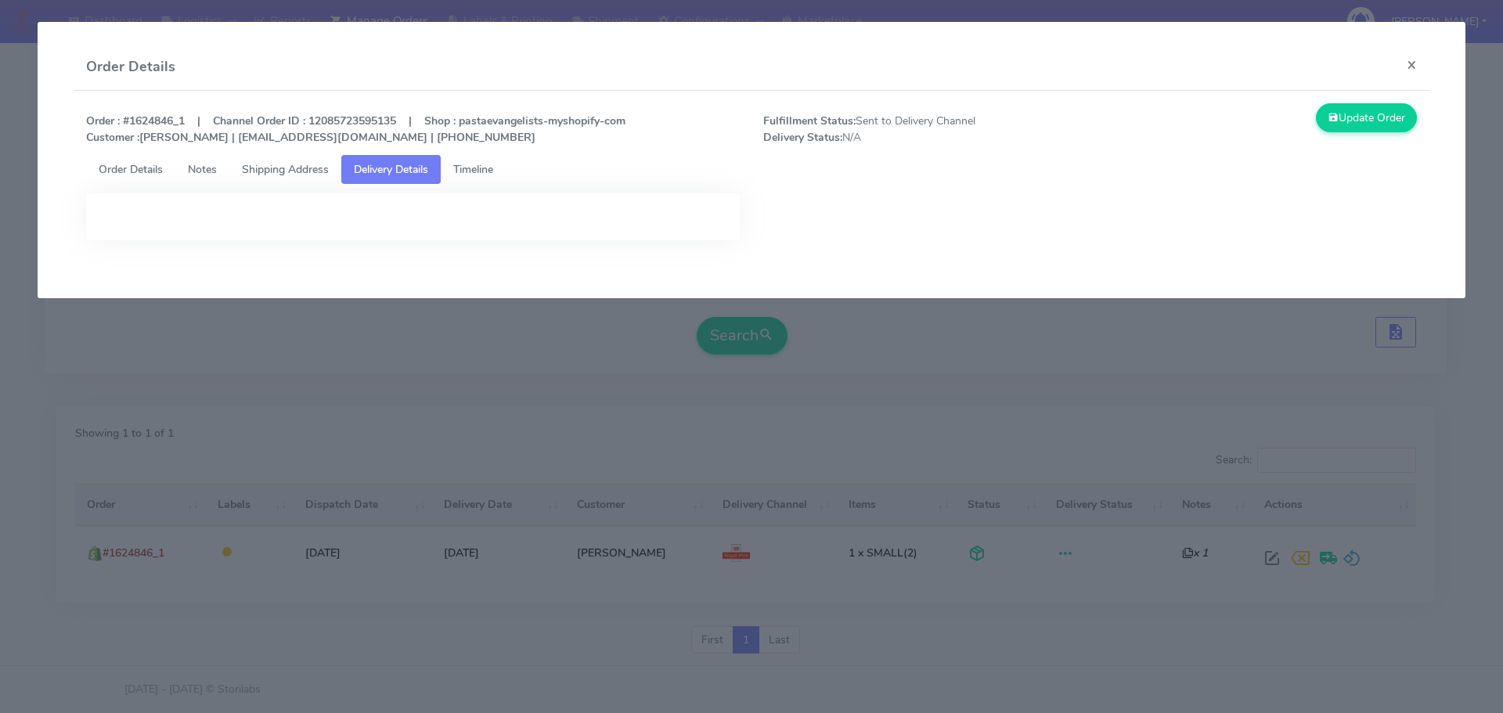
click at [462, 169] on span "Timeline" at bounding box center [473, 169] width 40 height 15
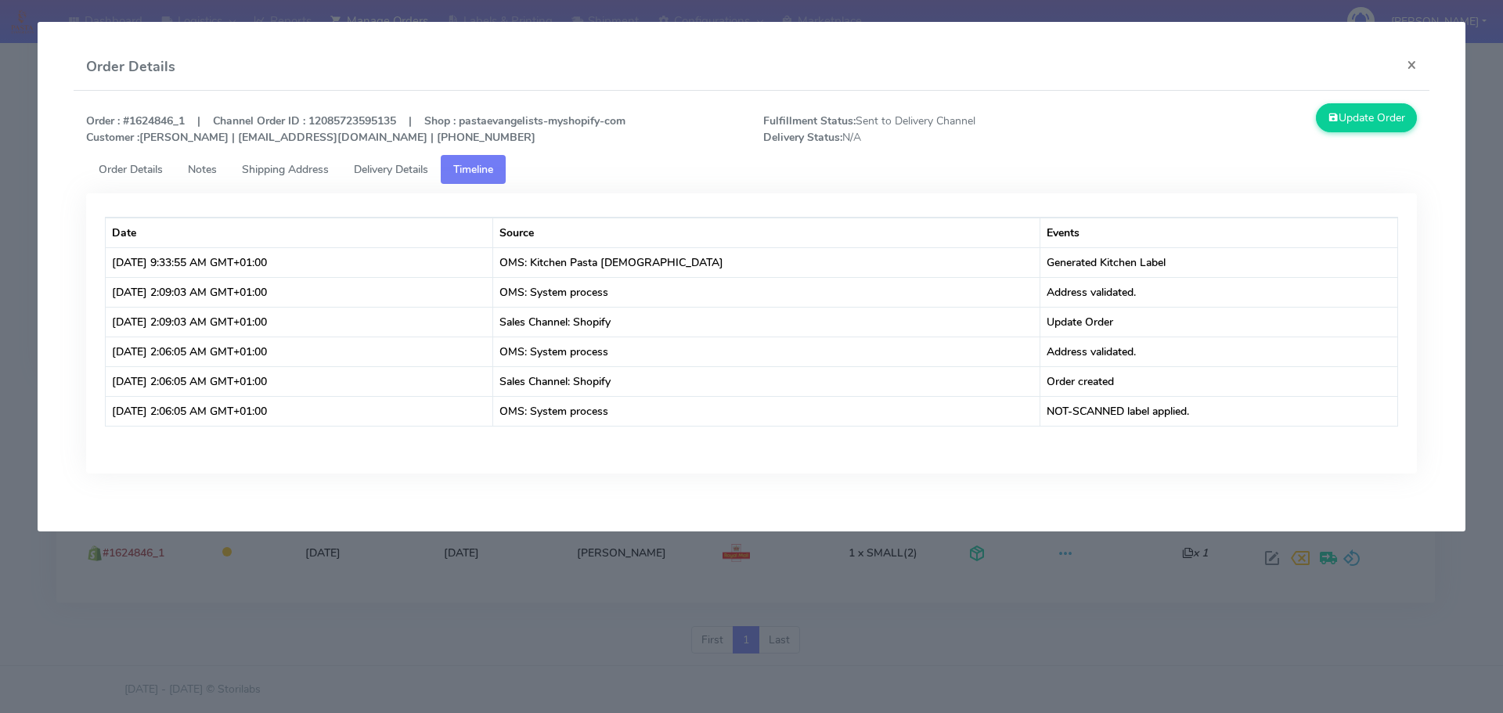
click at [132, 174] on span "Order Details" at bounding box center [131, 169] width 64 height 15
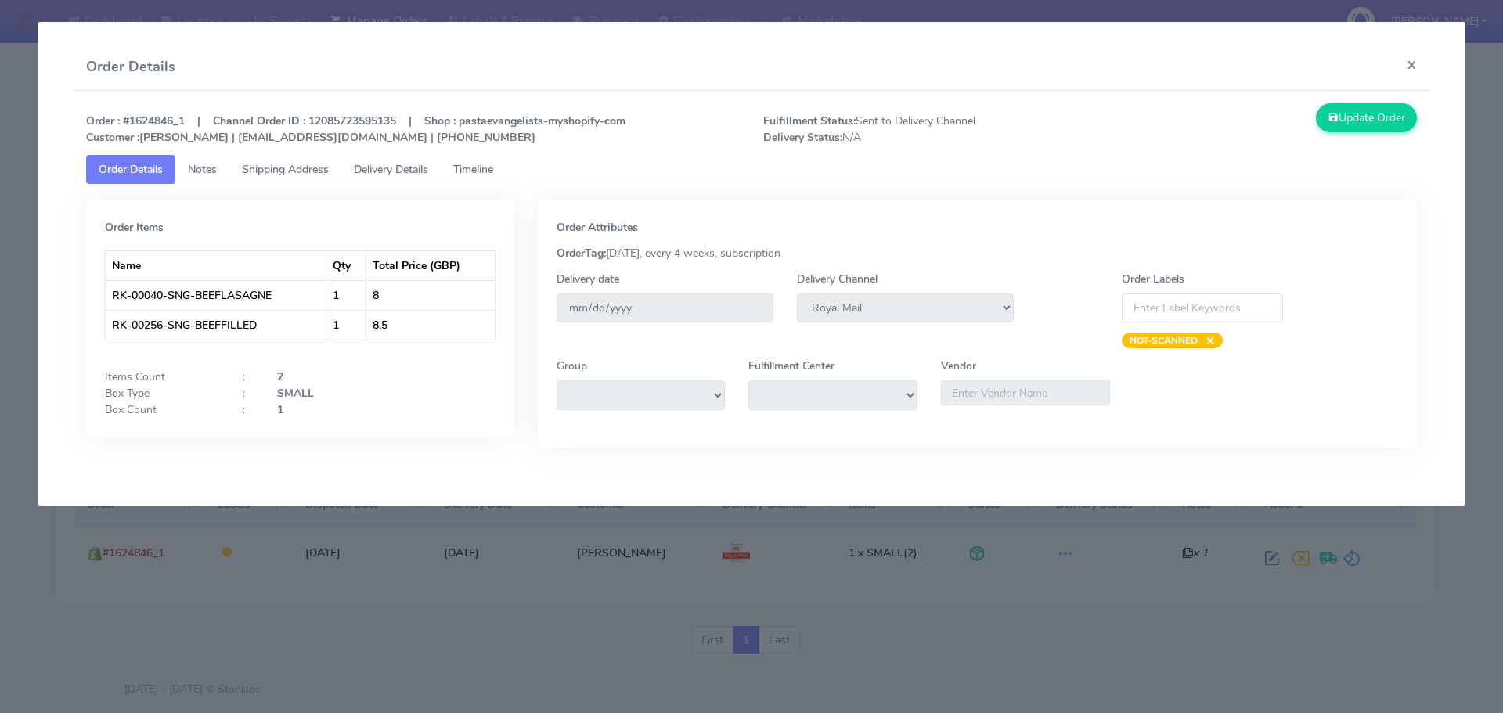
click at [218, 176] on link "Notes" at bounding box center [202, 169] width 54 height 29
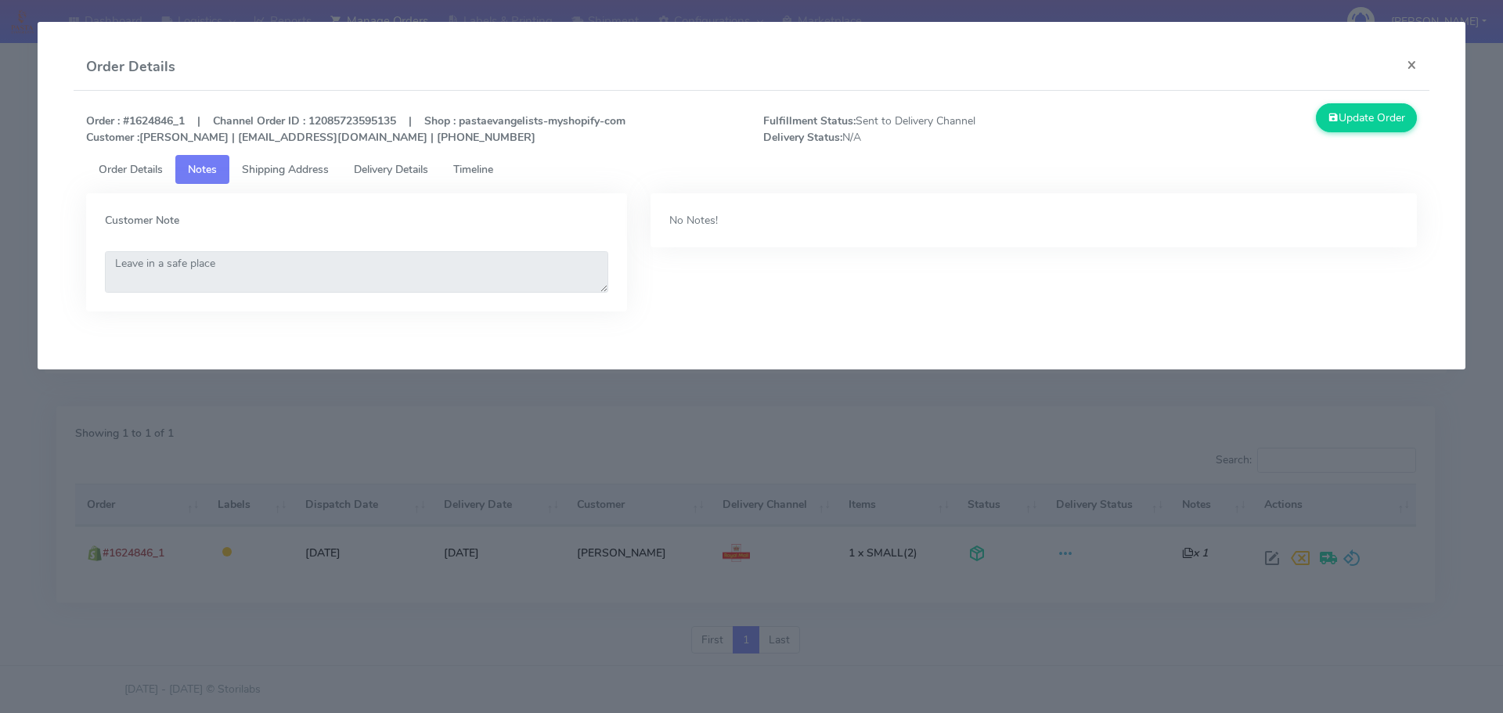
click at [115, 174] on span "Order Details" at bounding box center [131, 169] width 64 height 15
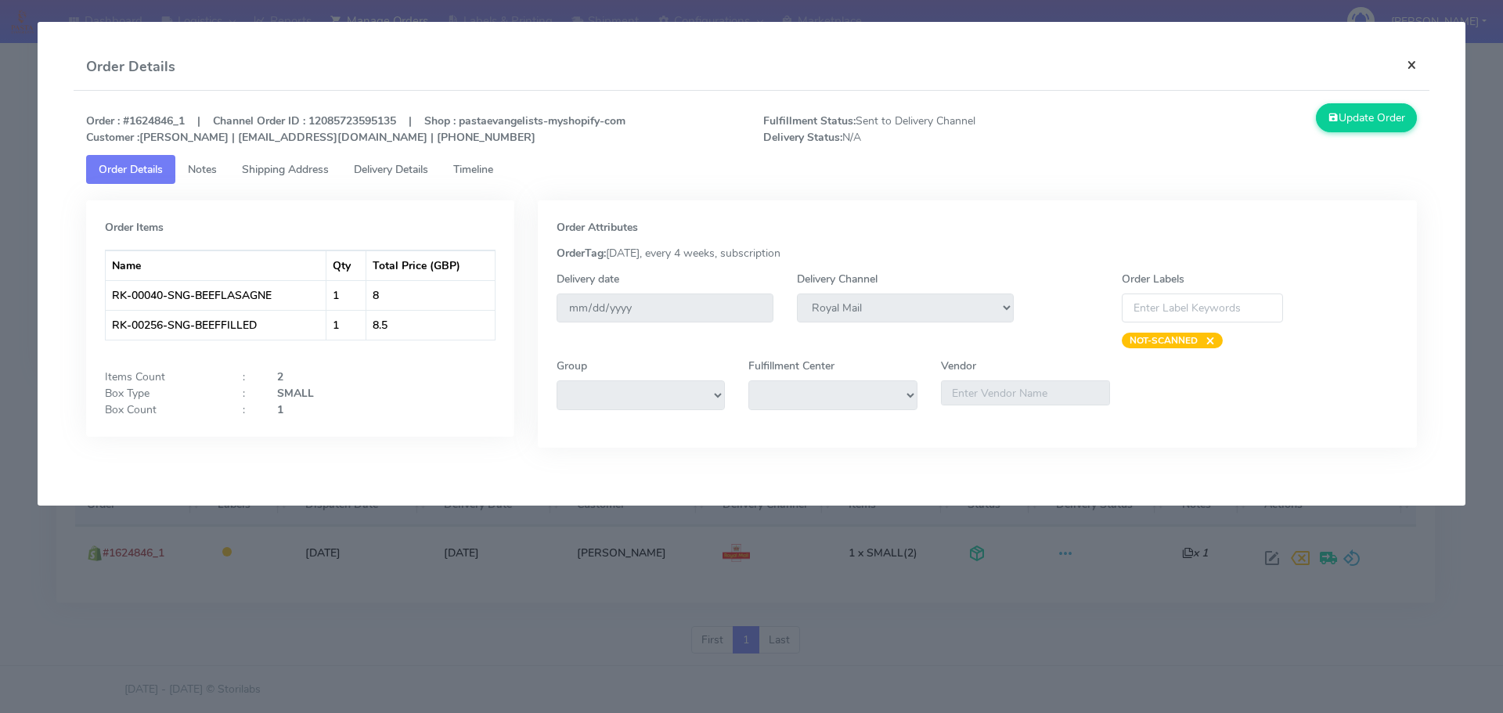
click at [1408, 68] on button "×" at bounding box center [1411, 64] width 35 height 41
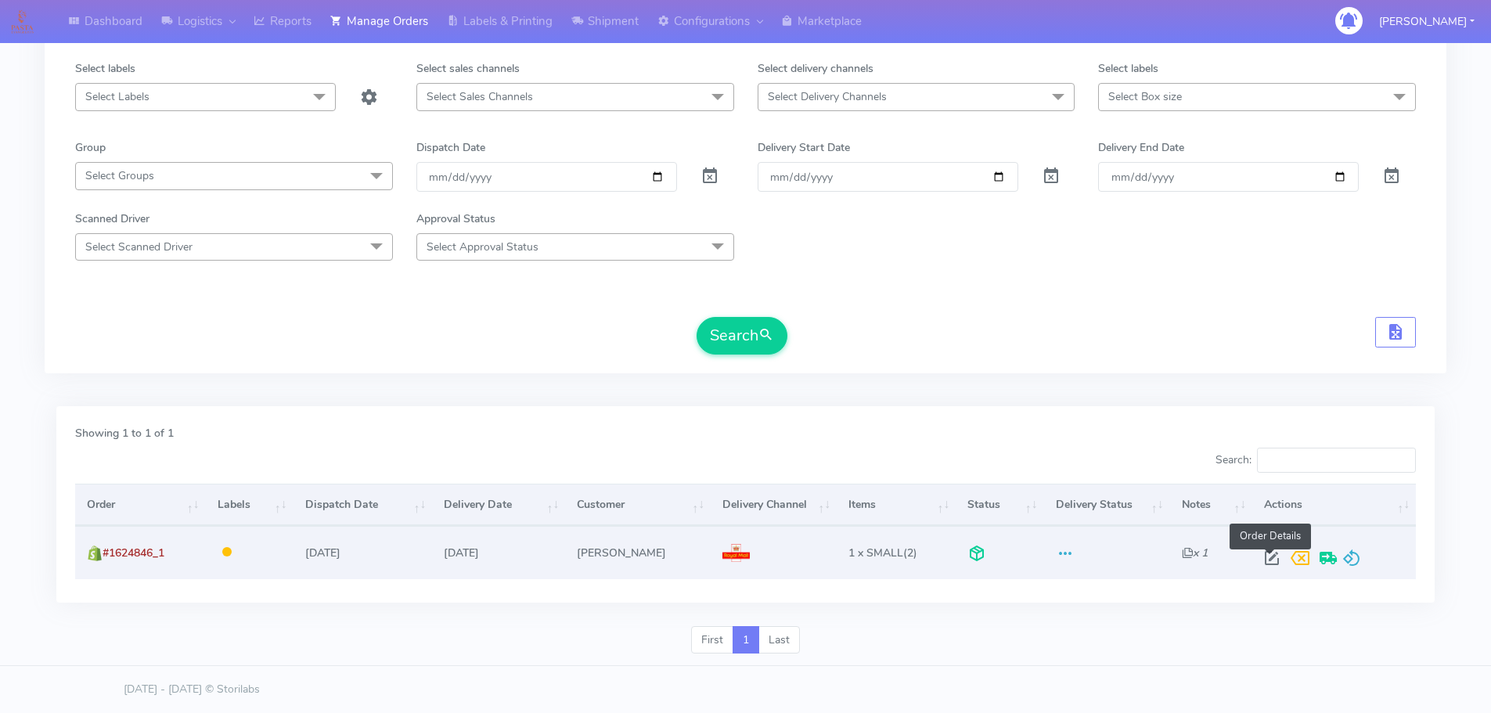
click at [1268, 560] on span at bounding box center [1272, 561] width 28 height 15
select select "3"
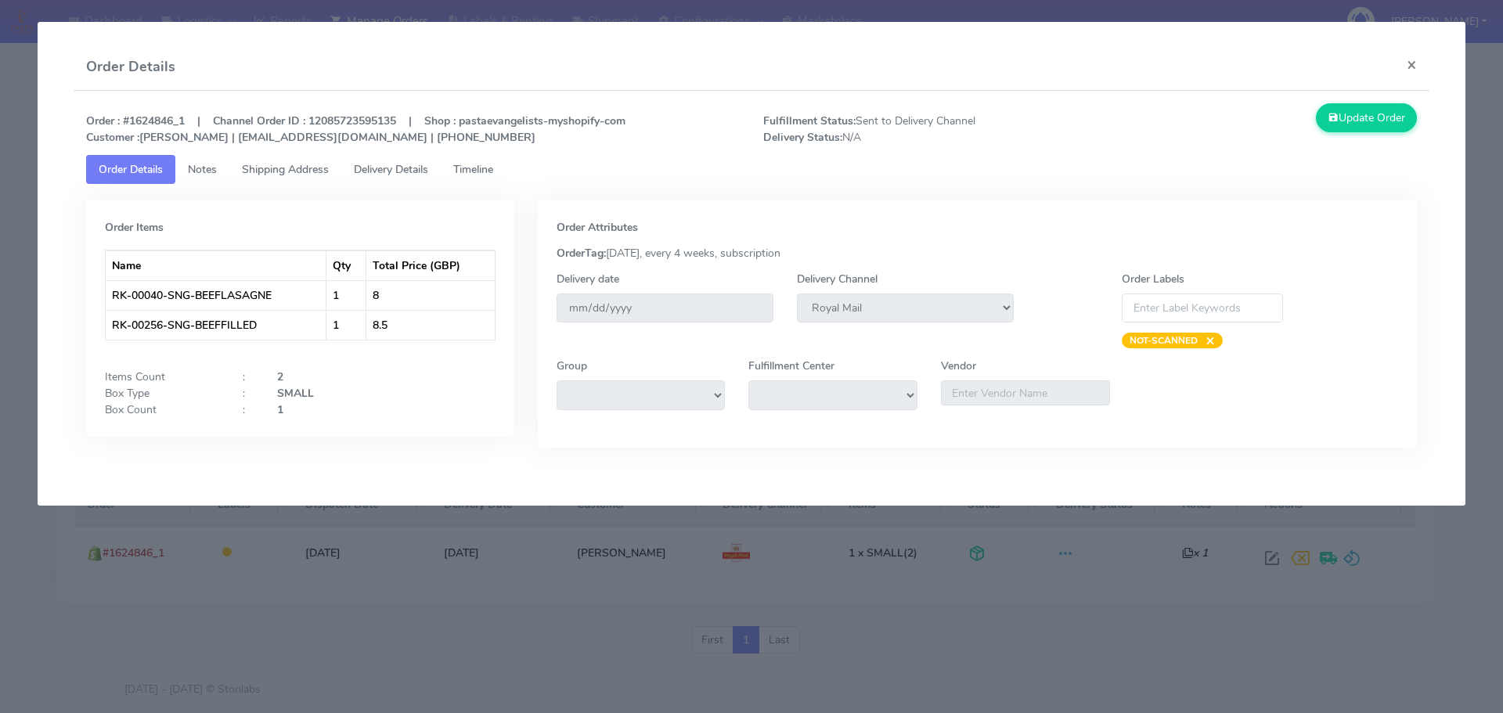
click at [348, 118] on strong "Order : #1624846_1 | Channel Order ID : 12085723595135 | Shop : pastaevangelist…" at bounding box center [355, 129] width 539 height 31
click at [211, 169] on span "Notes" at bounding box center [202, 169] width 29 height 15
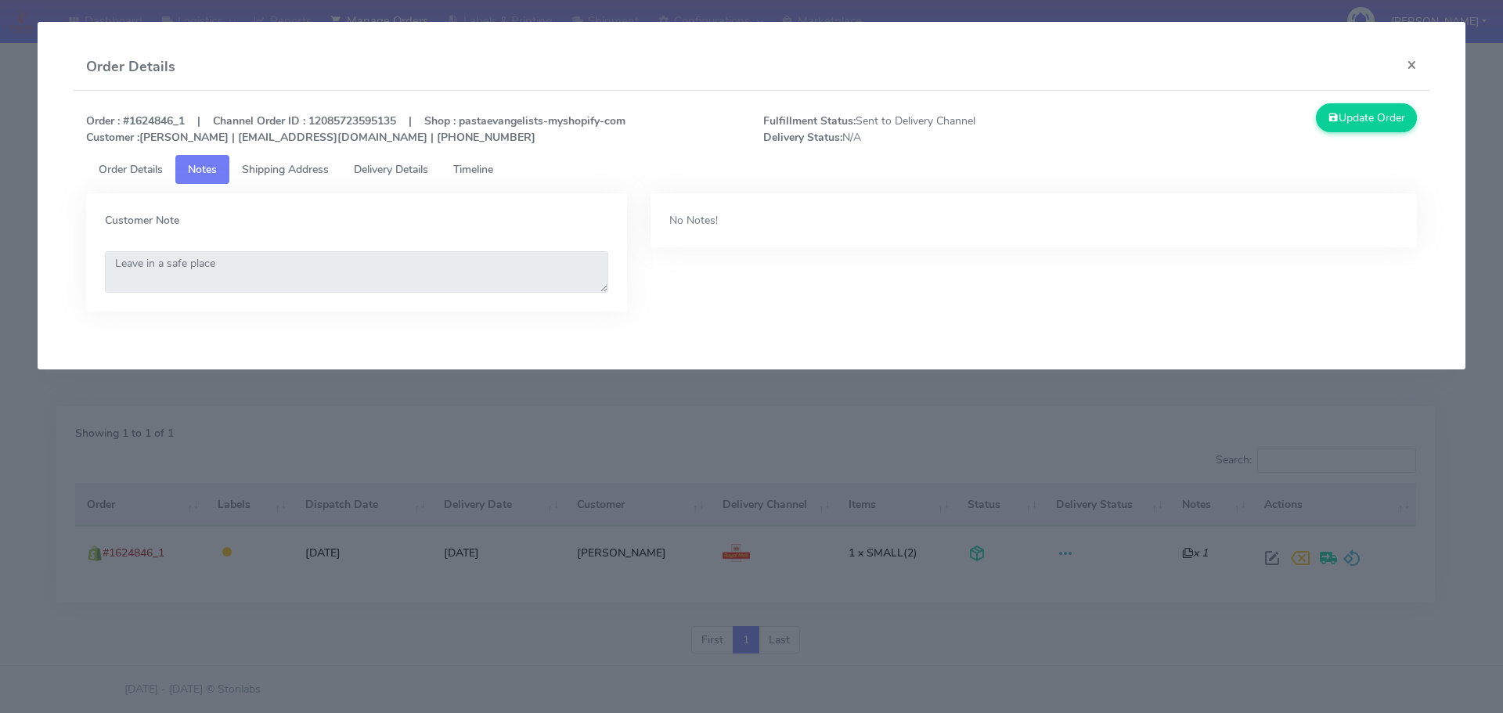
click at [276, 165] on span "Shipping Address" at bounding box center [285, 169] width 87 height 15
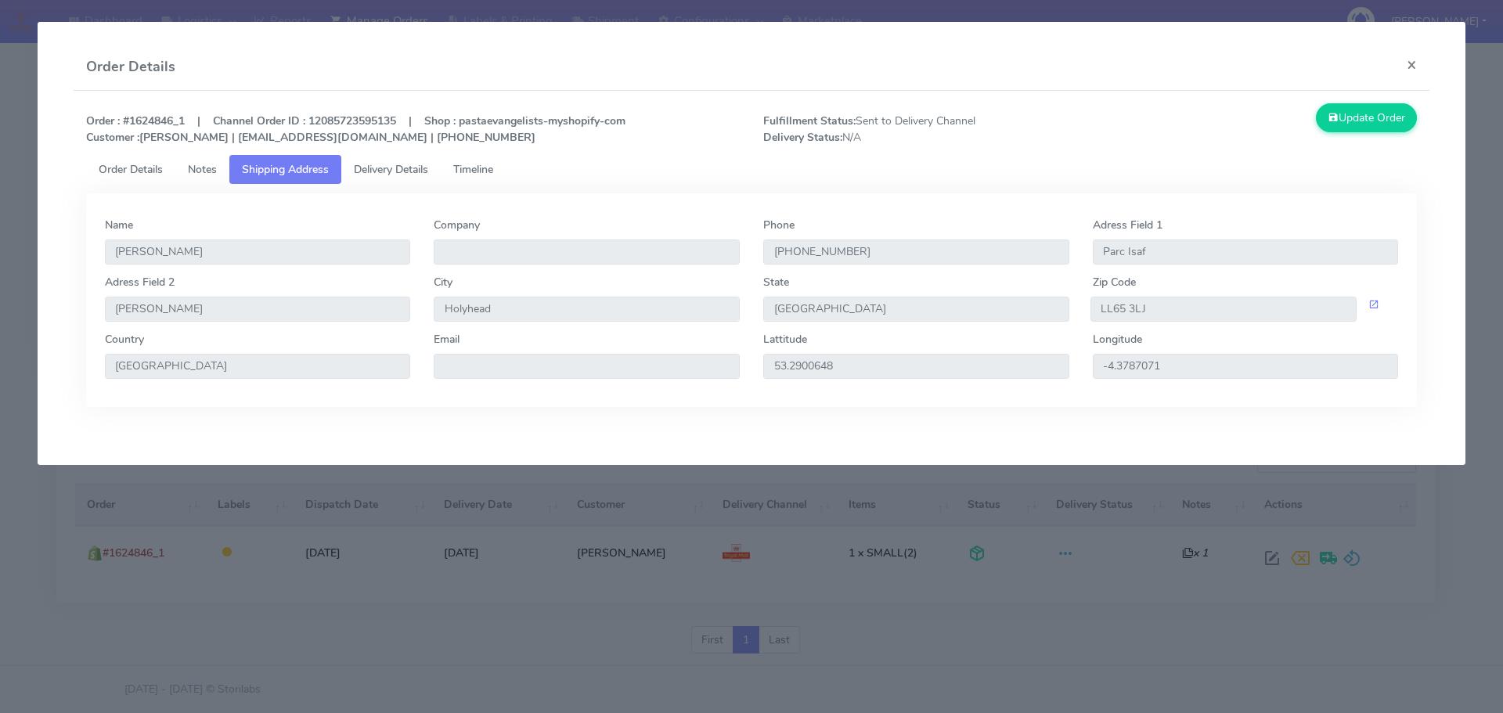
click at [391, 175] on span "Delivery Details" at bounding box center [391, 169] width 74 height 15
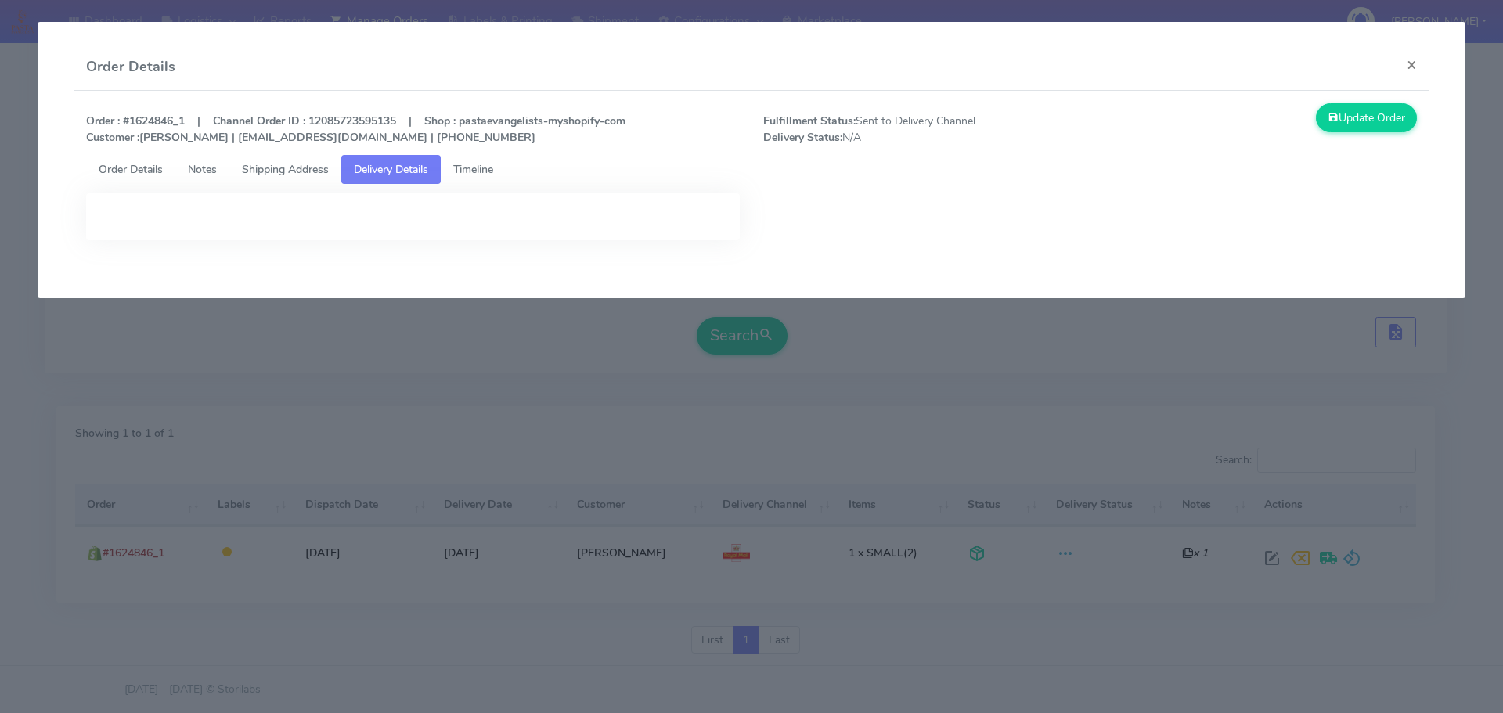
click at [485, 164] on span "Timeline" at bounding box center [473, 169] width 40 height 15
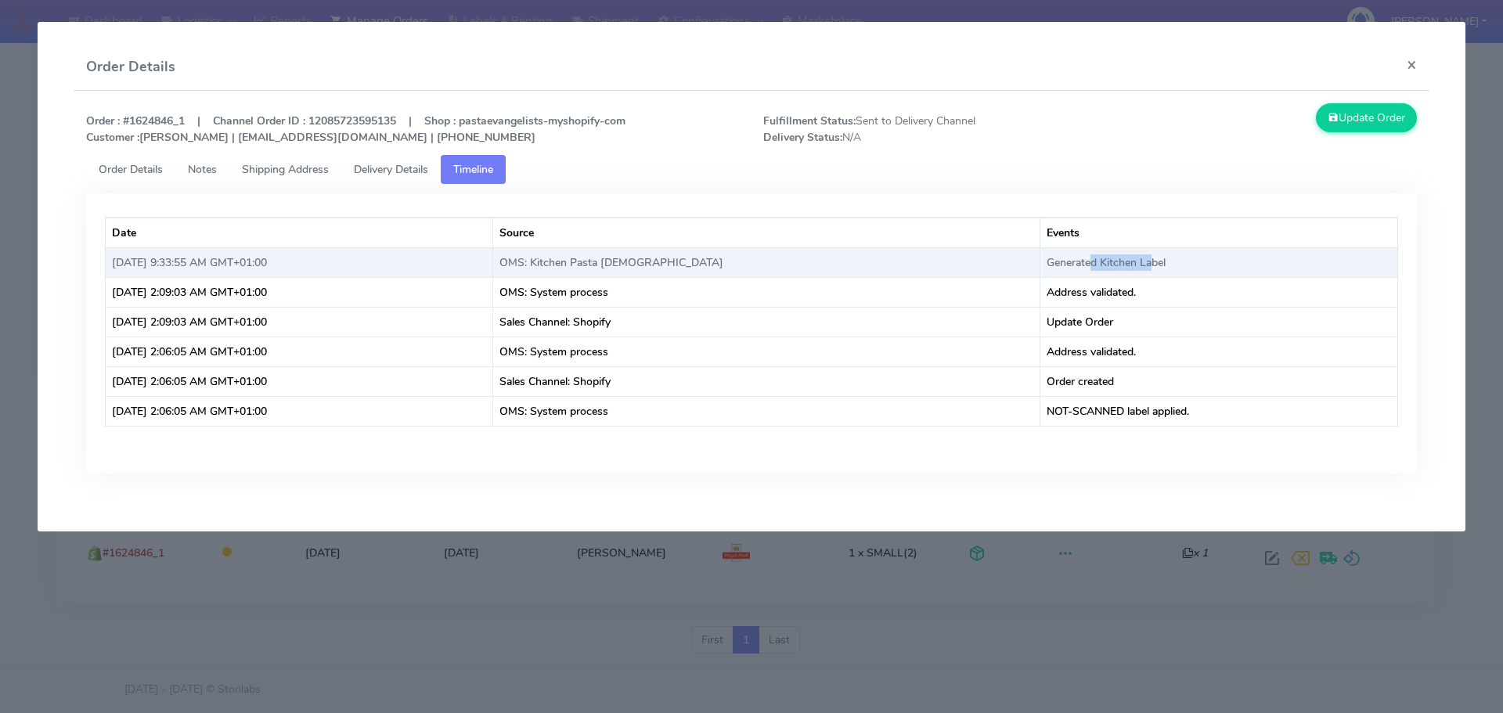
drag, startPoint x: 1071, startPoint y: 260, endPoint x: 1134, endPoint y: 263, distance: 63.5
click at [1134, 263] on td "Generated Kitchen Label" at bounding box center [1219, 262] width 358 height 30
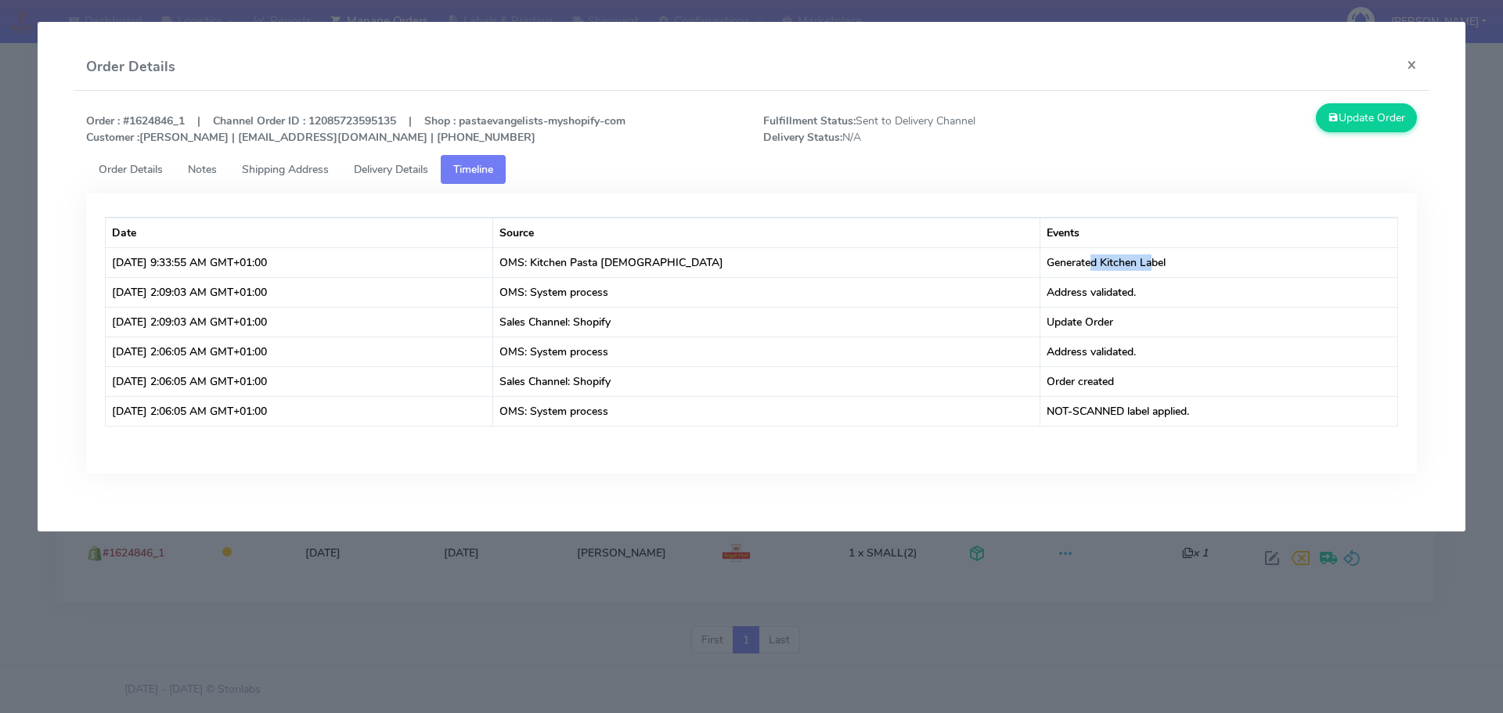
click at [398, 168] on span "Delivery Details" at bounding box center [391, 169] width 74 height 15
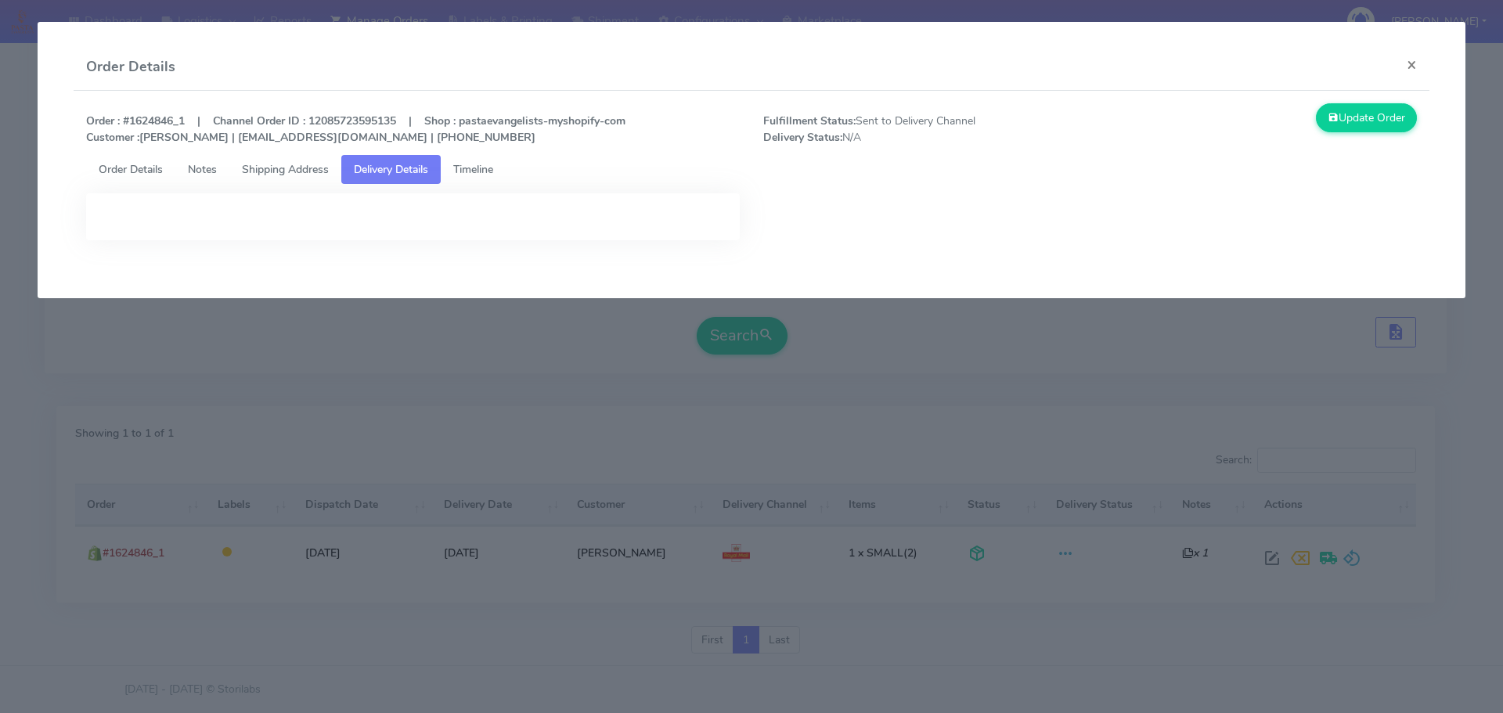
click at [287, 174] on span "Shipping Address" at bounding box center [285, 169] width 87 height 15
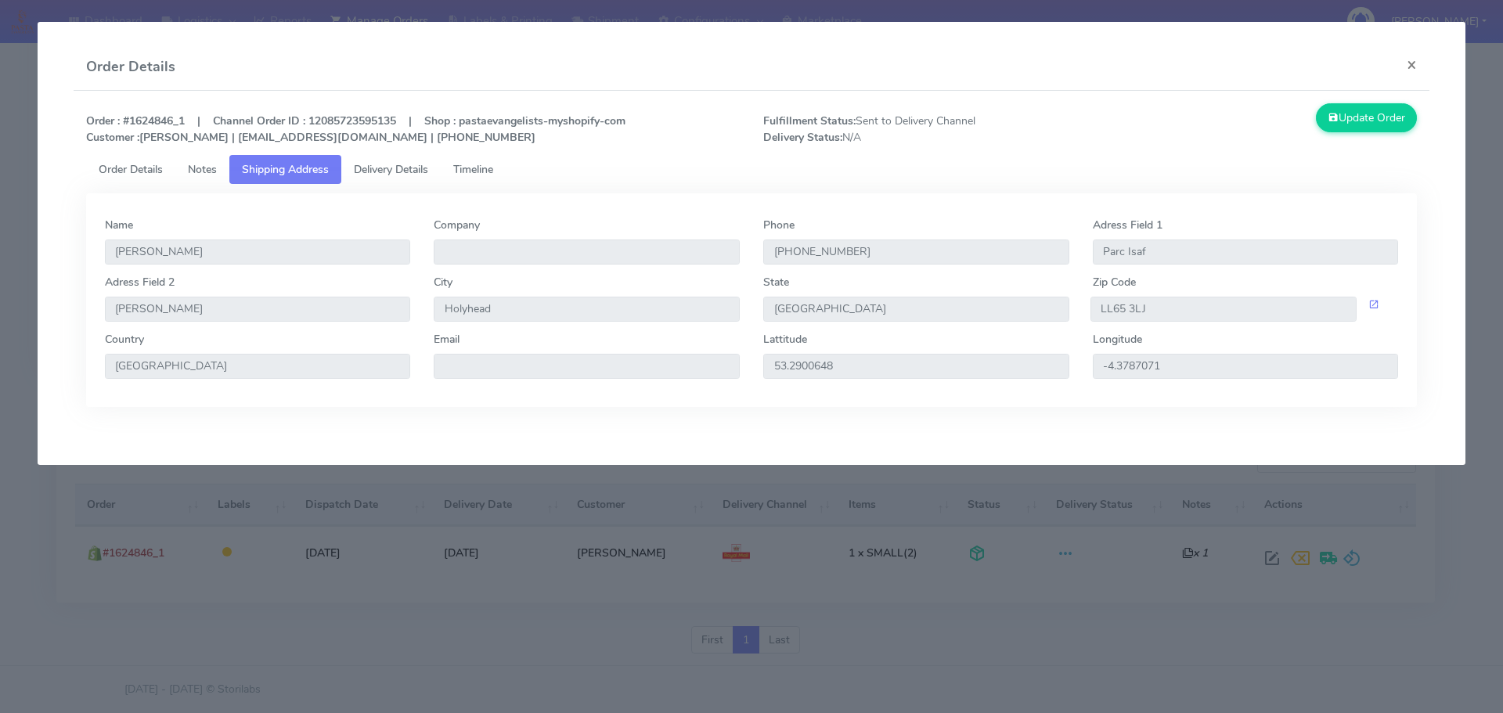
click at [212, 175] on span "Notes" at bounding box center [202, 169] width 29 height 15
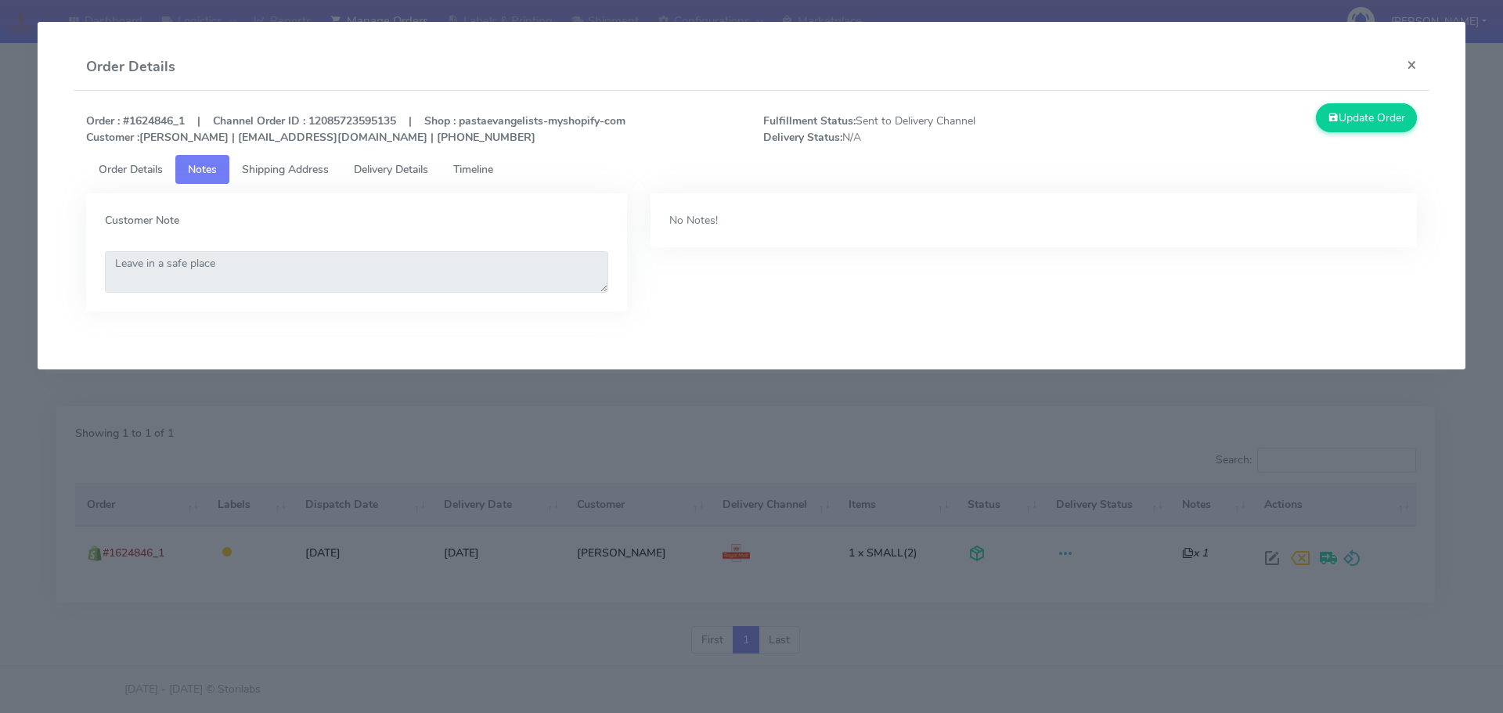
click at [135, 178] on link "Order Details" at bounding box center [130, 169] width 89 height 29
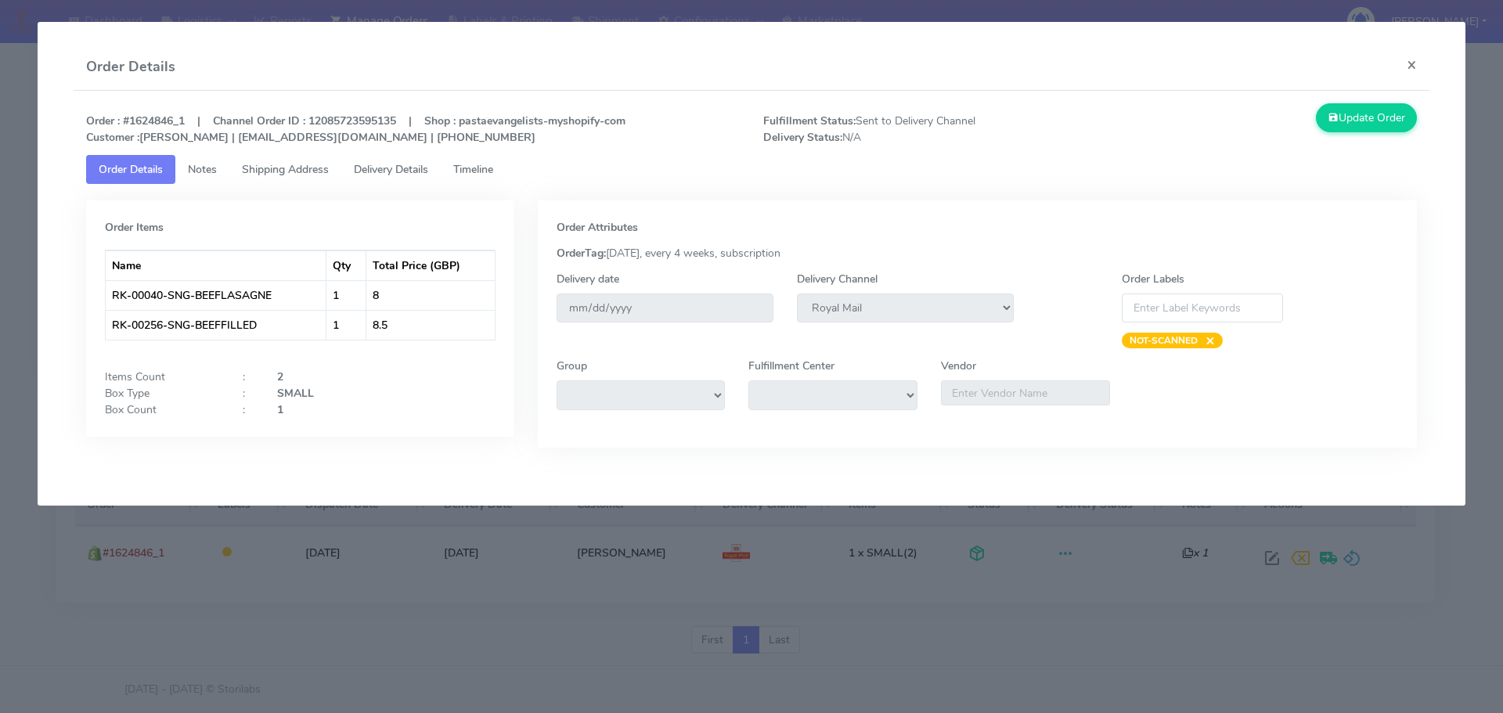
click at [326, 168] on span "Shipping Address" at bounding box center [285, 169] width 87 height 15
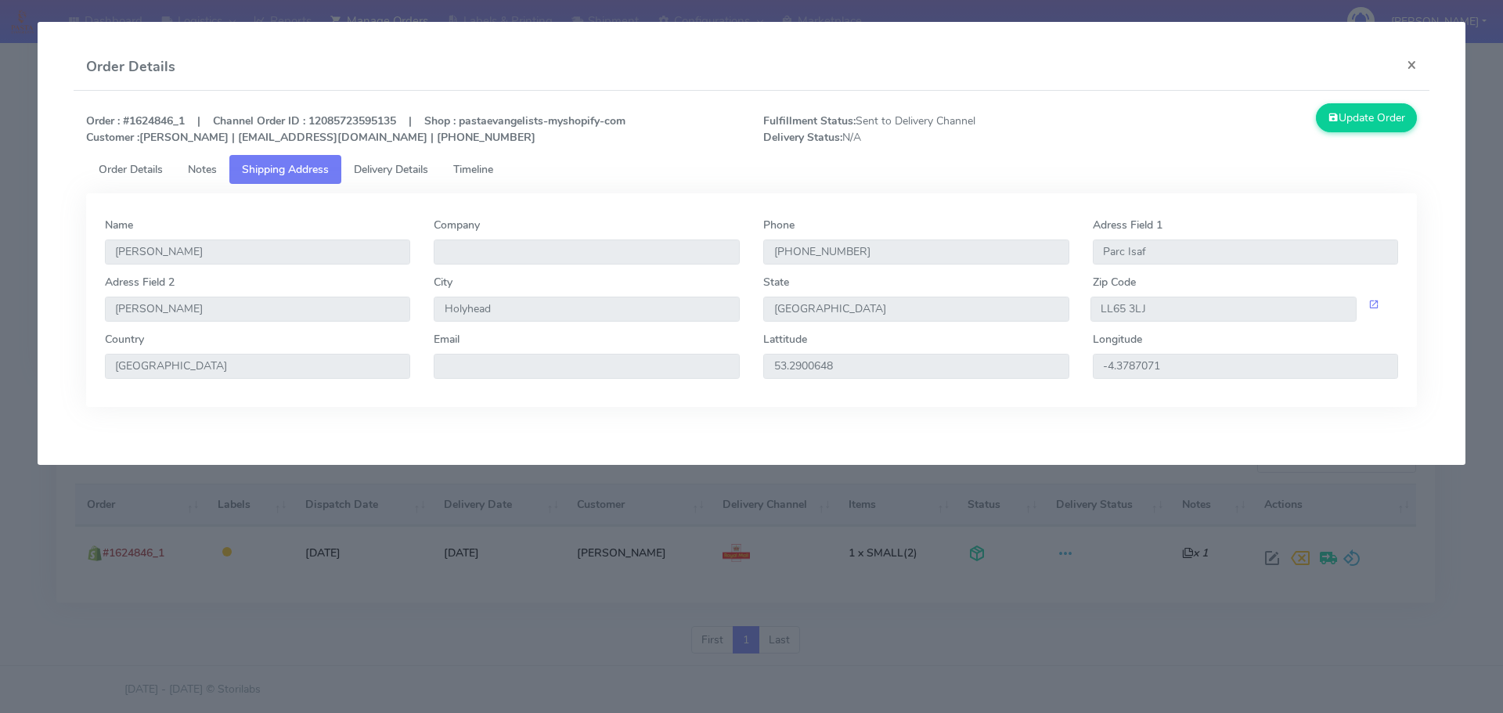
click at [395, 175] on span "Delivery Details" at bounding box center [391, 169] width 74 height 15
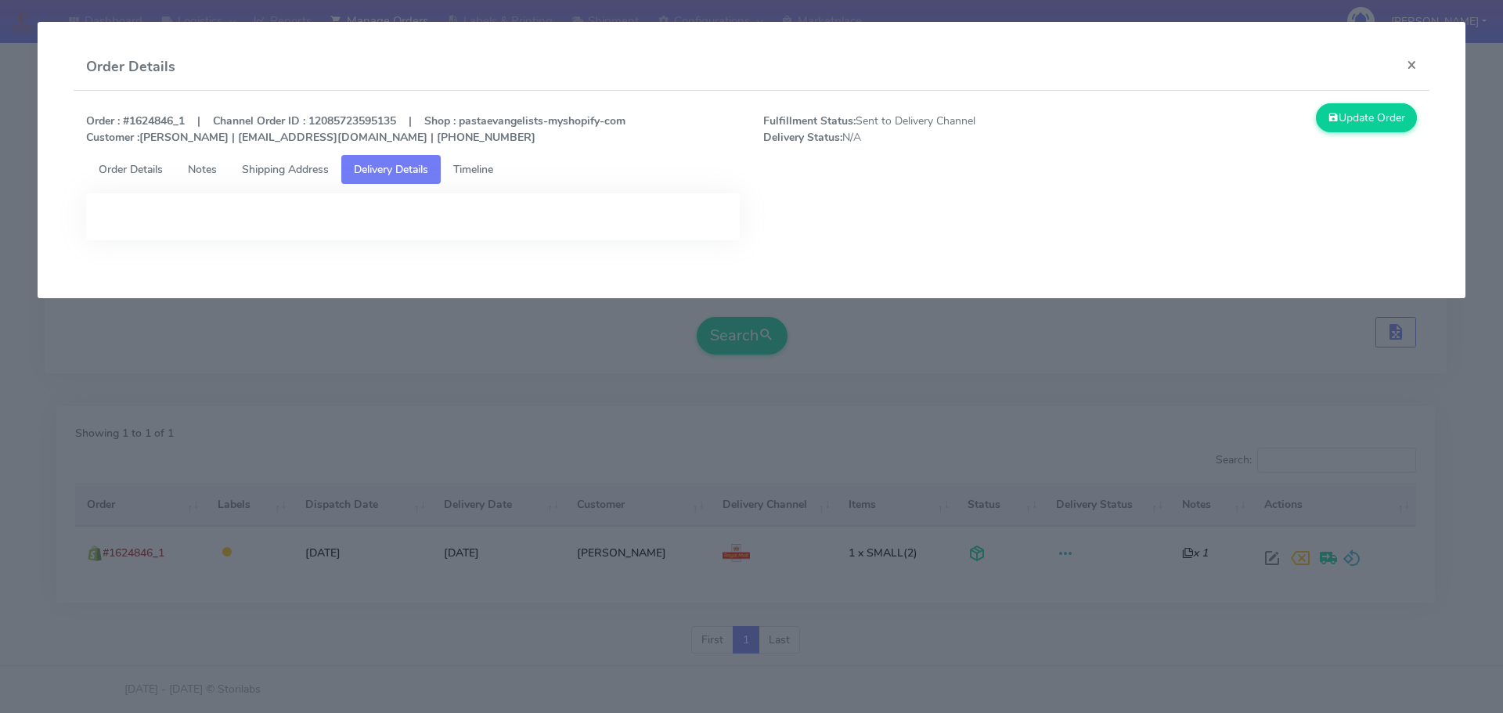
click at [503, 162] on link "Timeline" at bounding box center [473, 169] width 65 height 29
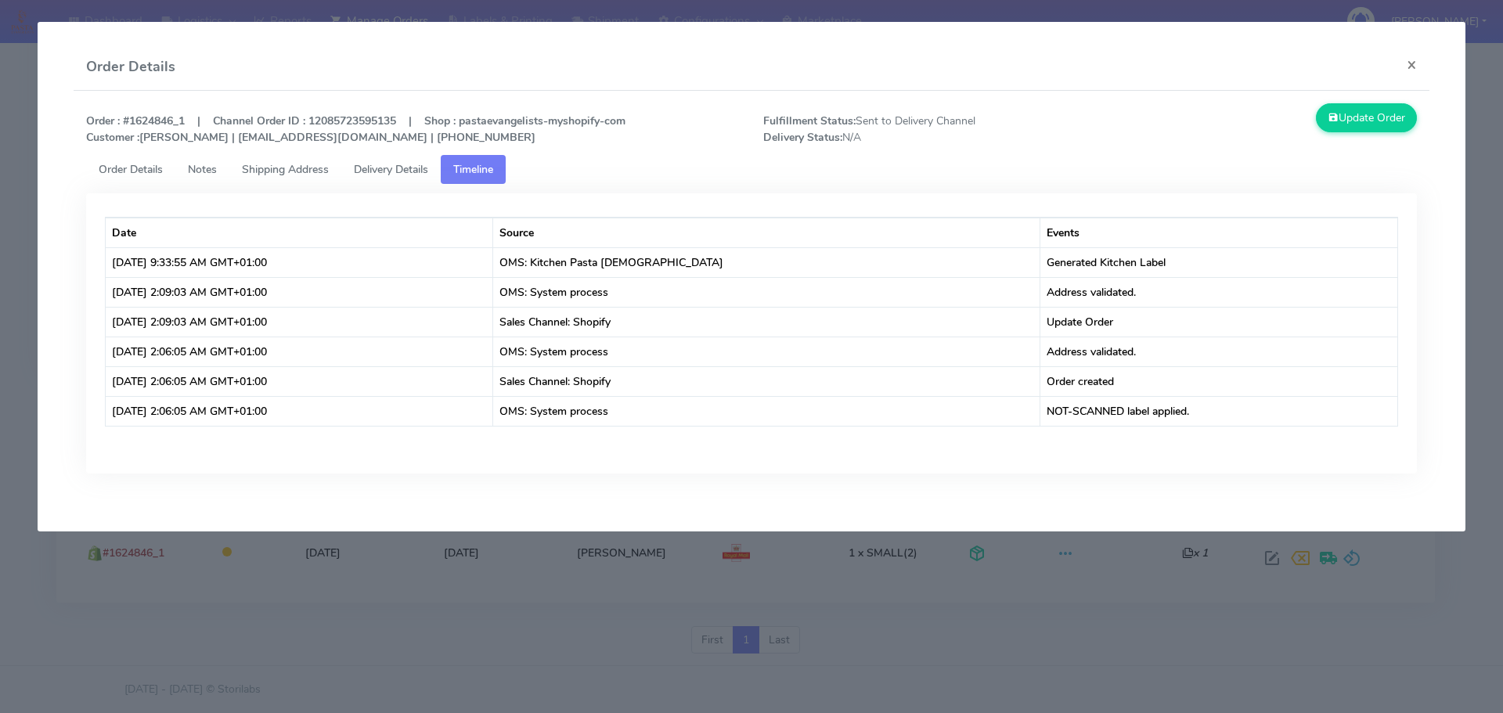
click at [853, 500] on div "Order : #1624846_1 | Channel Order ID : 12085723595135 | Shop : pastaevangelist…" at bounding box center [752, 300] width 1357 height 419
drag, startPoint x: 129, startPoint y: 121, endPoint x: 189, endPoint y: 121, distance: 59.5
click at [189, 121] on strong "Order : #1624846_1 | Channel Order ID : 12085723595135 | Shop : pastaevangelist…" at bounding box center [355, 129] width 539 height 31
click at [142, 120] on strong "Order : #1624846_1 | Channel Order ID : 12085723595135 | Shop : pastaevangelist…" at bounding box center [355, 129] width 539 height 31
drag, startPoint x: 124, startPoint y: 118, endPoint x: 189, endPoint y: 125, distance: 64.6
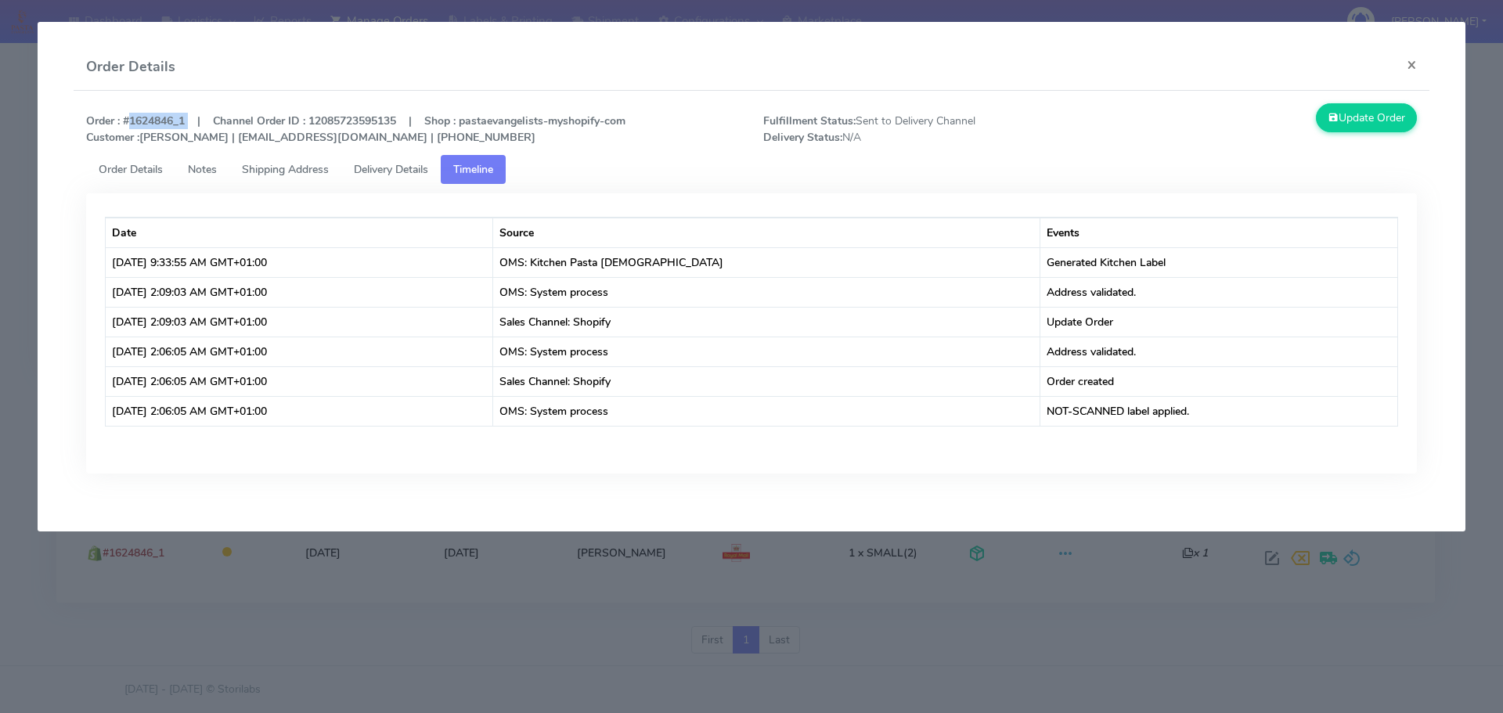
click at [189, 125] on strong "Order : #1624846_1 | Channel Order ID : 12085723595135 | Shop : pastaevangelist…" at bounding box center [355, 129] width 539 height 31
copy strong "#1624846_1"
click at [160, 120] on strong "Order : #1624846_1 | Channel Order ID : 12085723595135 | Shop : pastaevangelist…" at bounding box center [355, 129] width 539 height 31
drag, startPoint x: 188, startPoint y: 119, endPoint x: 126, endPoint y: 118, distance: 61.9
click at [126, 118] on strong "Order : #1624846_1 | Channel Order ID : 12085723595135 | Shop : pastaevangelist…" at bounding box center [355, 129] width 539 height 31
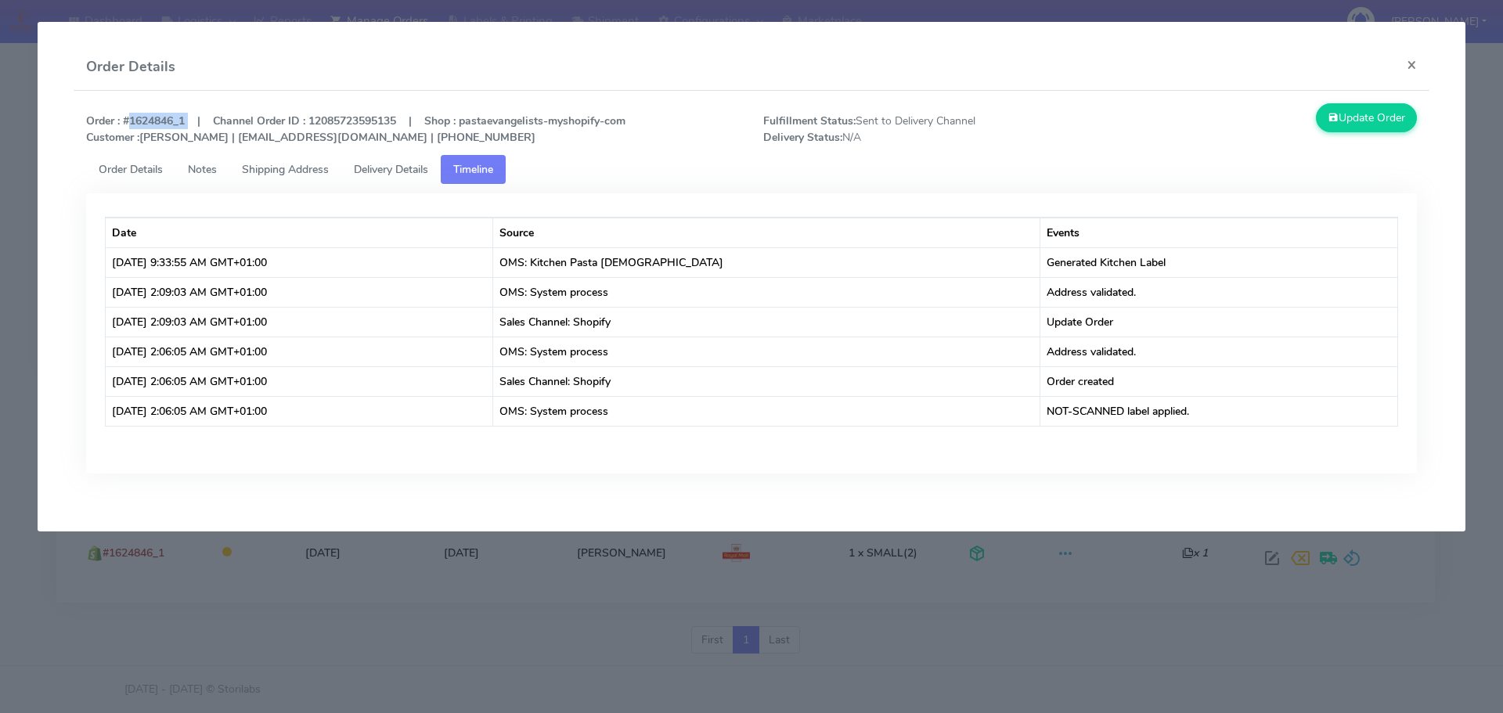
copy strong "#1624846_1"
click at [1404, 74] on button "×" at bounding box center [1411, 64] width 35 height 41
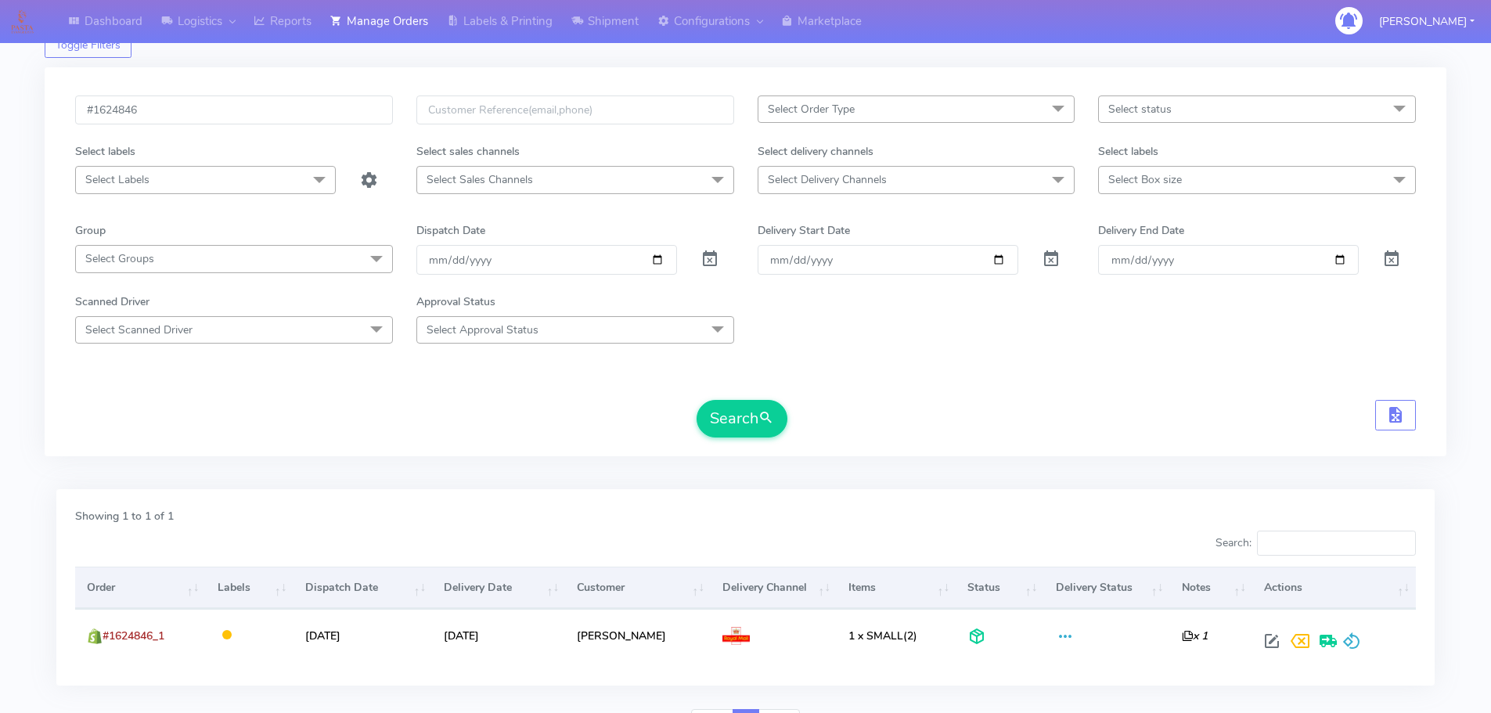
scroll to position [0, 0]
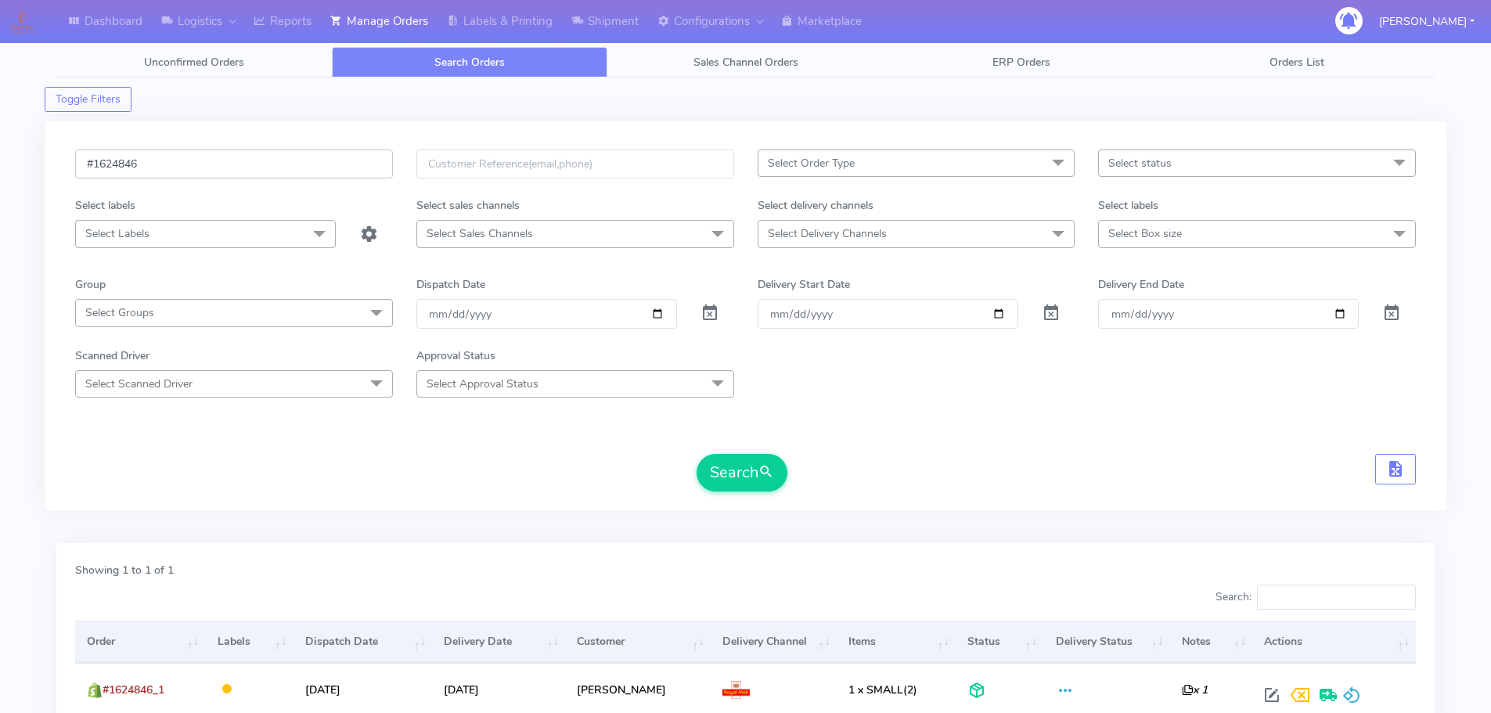
drag, startPoint x: 153, startPoint y: 164, endPoint x: 78, endPoint y: 164, distance: 74.4
click at [78, 164] on input "#1624846" at bounding box center [234, 164] width 318 height 29
paste input "2775"
type input "#1622775"
click at [759, 465] on span "submit" at bounding box center [767, 472] width 16 height 21
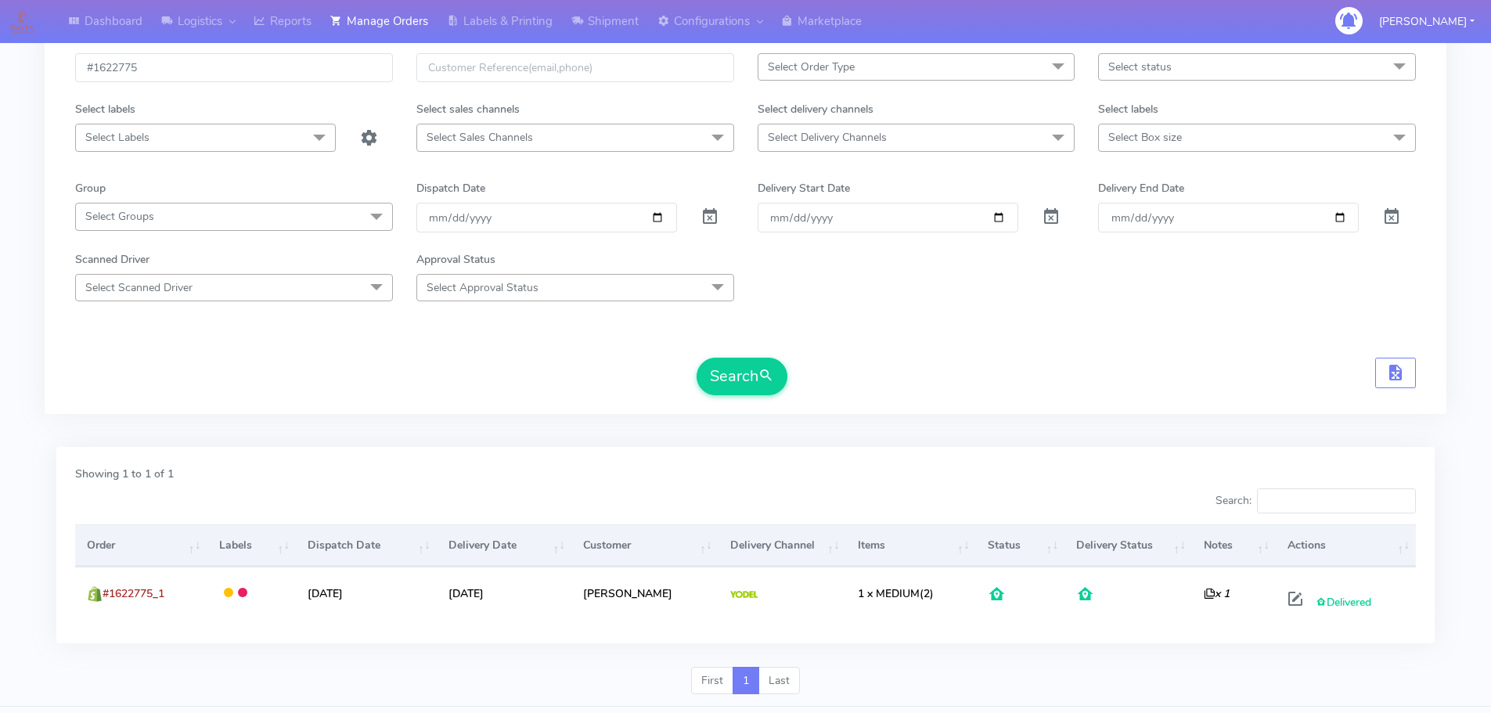
scroll to position [137, 0]
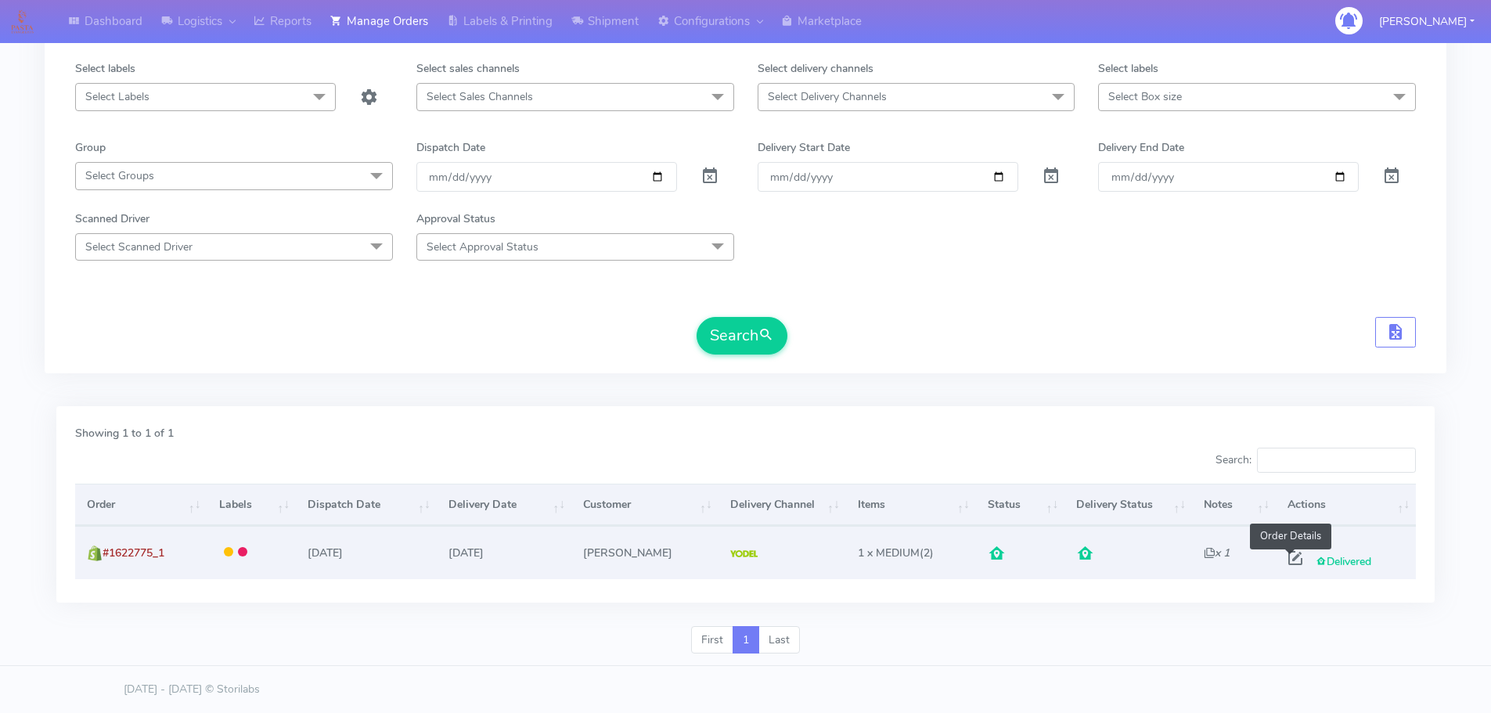
click at [1289, 559] on span at bounding box center [1296, 561] width 28 height 15
select select "5"
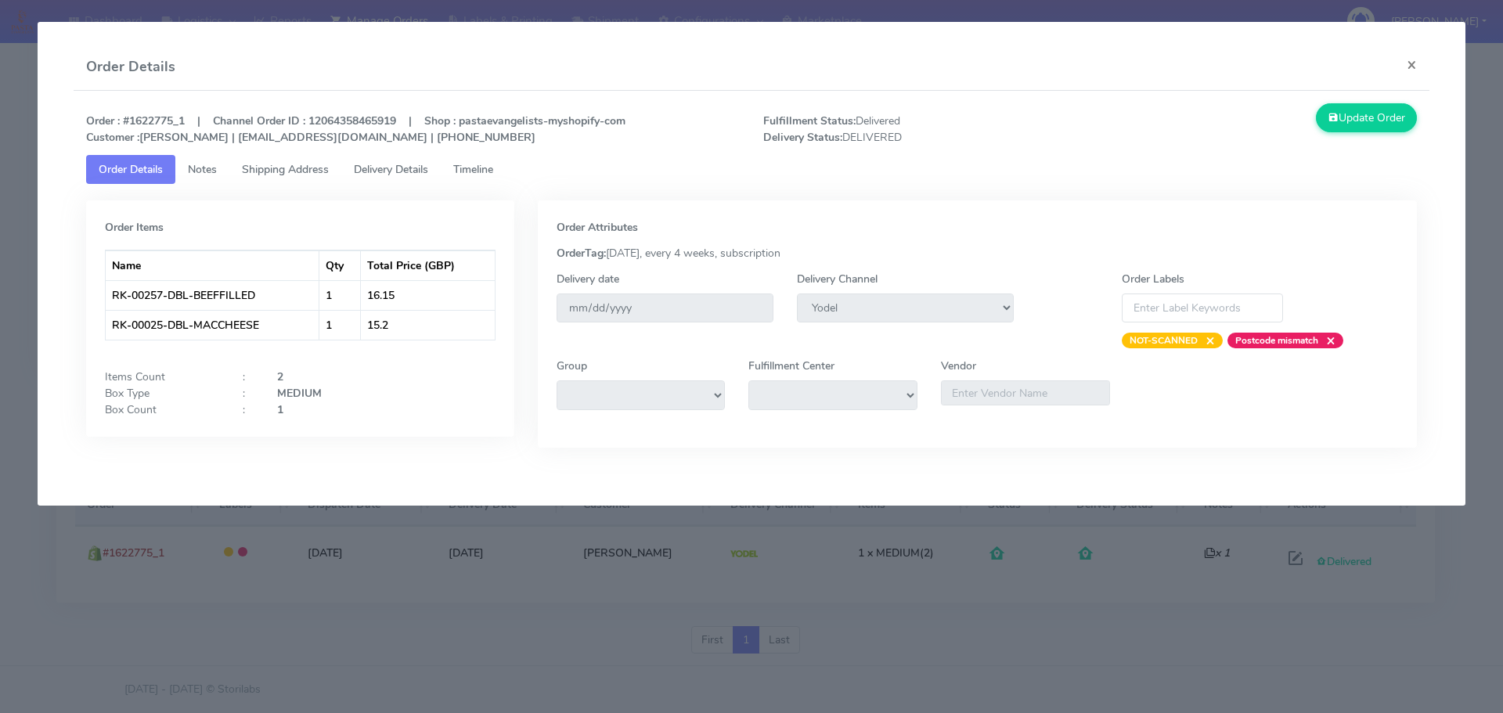
drag, startPoint x: 279, startPoint y: 168, endPoint x: 301, endPoint y: 179, distance: 24.9
click at [279, 168] on span "Shipping Address" at bounding box center [285, 169] width 87 height 15
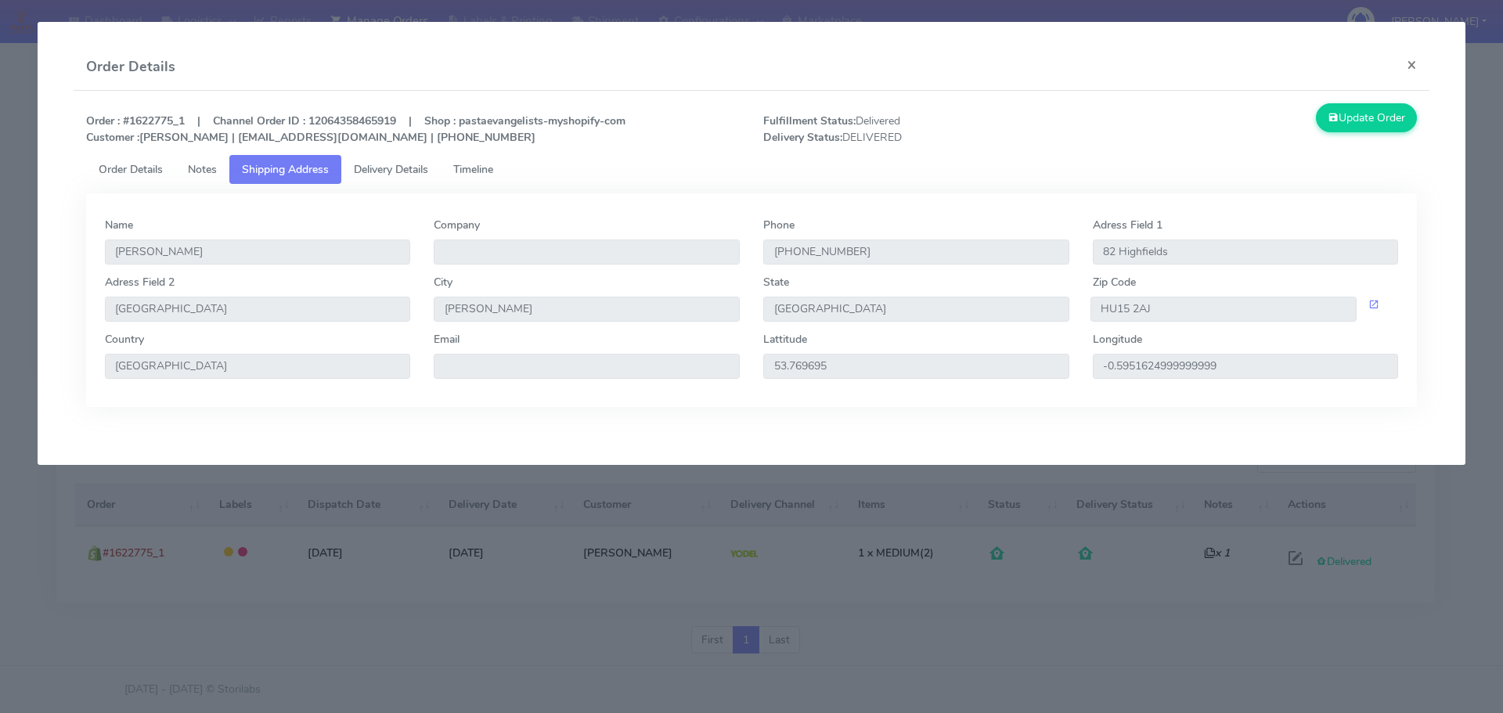
click at [388, 172] on span "Delivery Details" at bounding box center [391, 169] width 74 height 15
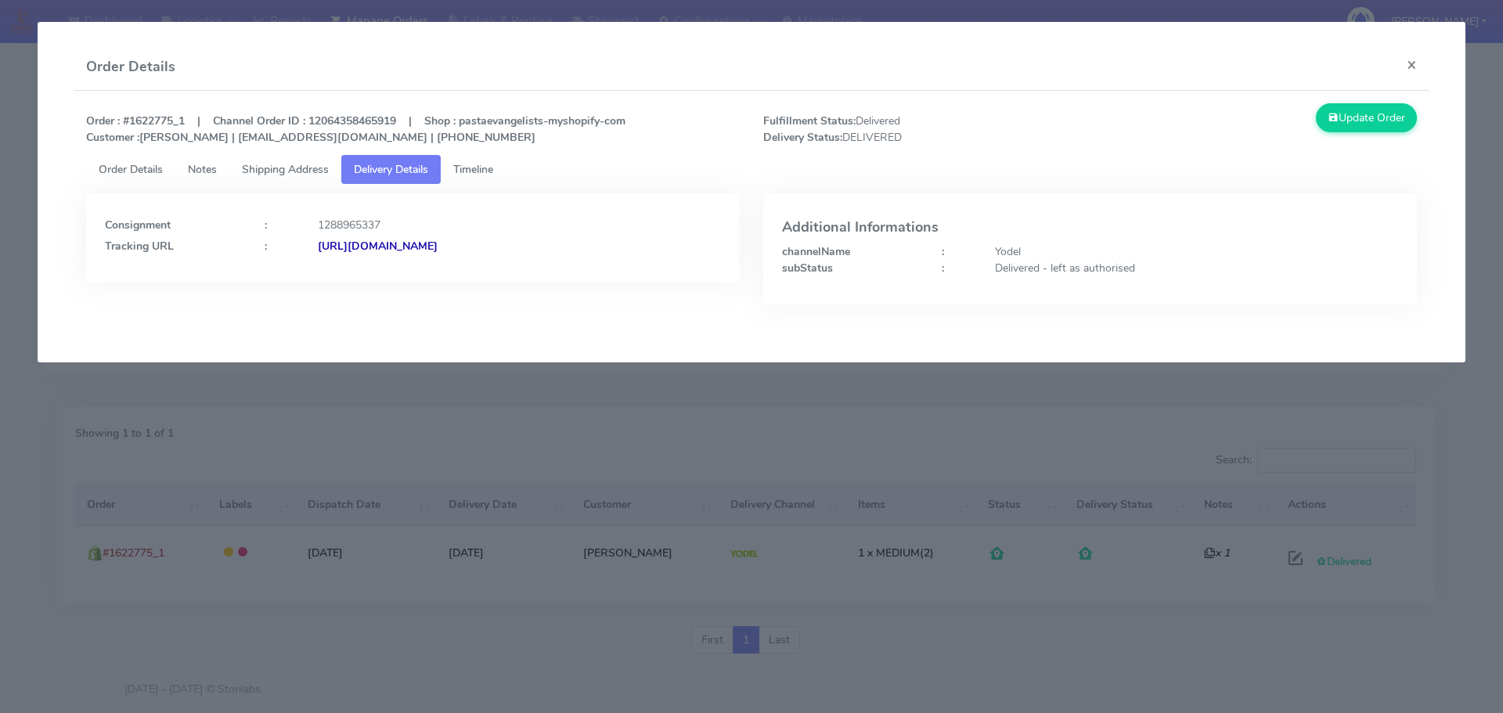
click at [438, 244] on strong "[URL][DOMAIN_NAME]" at bounding box center [378, 246] width 120 height 15
drag, startPoint x: 200, startPoint y: 139, endPoint x: 326, endPoint y: 141, distance: 125.3
click at [326, 141] on strong "Order : #1622775_1 | Channel Order ID : 12064358465919 | Shop : pastaevangelist…" at bounding box center [355, 129] width 539 height 31
copy strong "[EMAIL_ADDRESS][DOMAIN_NAME]"
drag, startPoint x: 124, startPoint y: 117, endPoint x: 186, endPoint y: 118, distance: 62.6
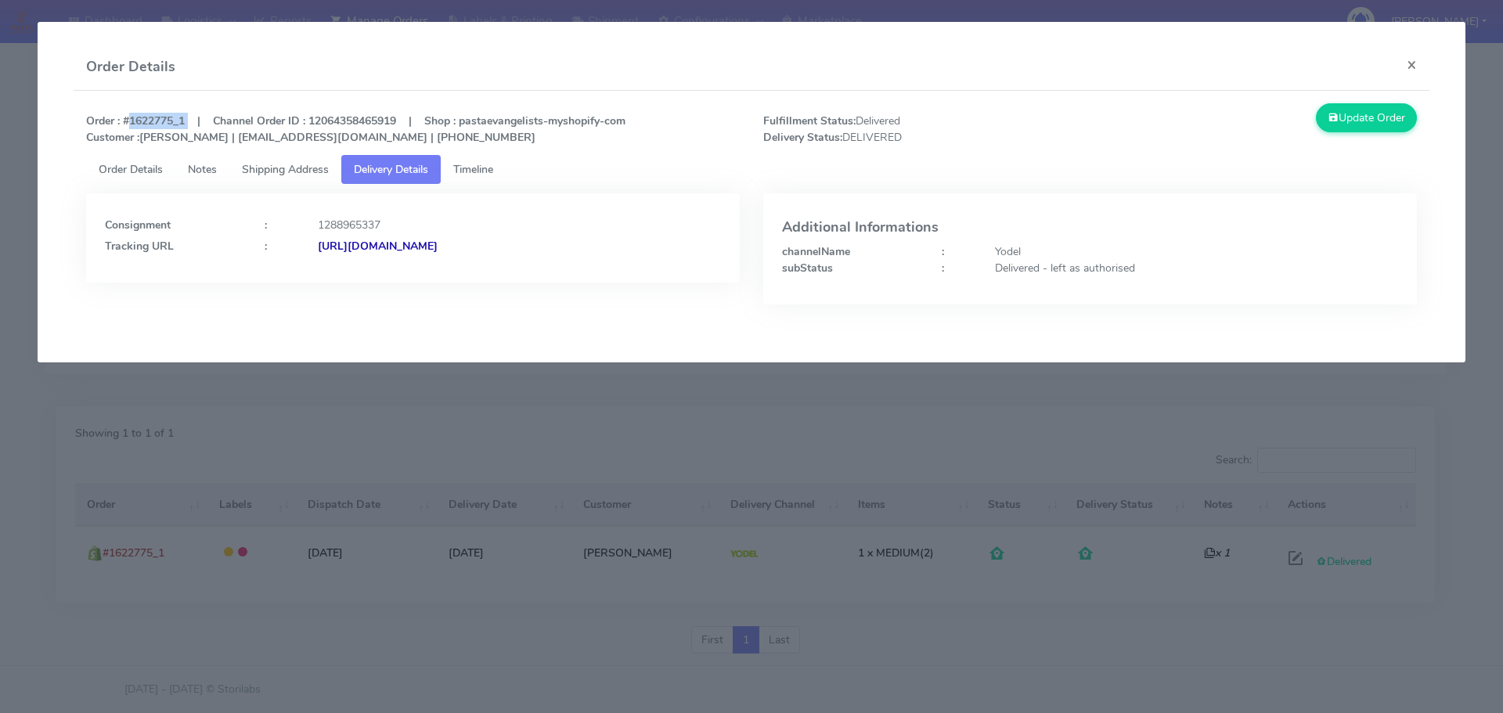
click at [186, 118] on strong "Order : #1622775_1 | Channel Order ID : 12064358465919 | Shop : pastaevangelist…" at bounding box center [355, 129] width 539 height 31
copy strong "#1622775_1"
click at [1409, 65] on button "×" at bounding box center [1411, 64] width 35 height 41
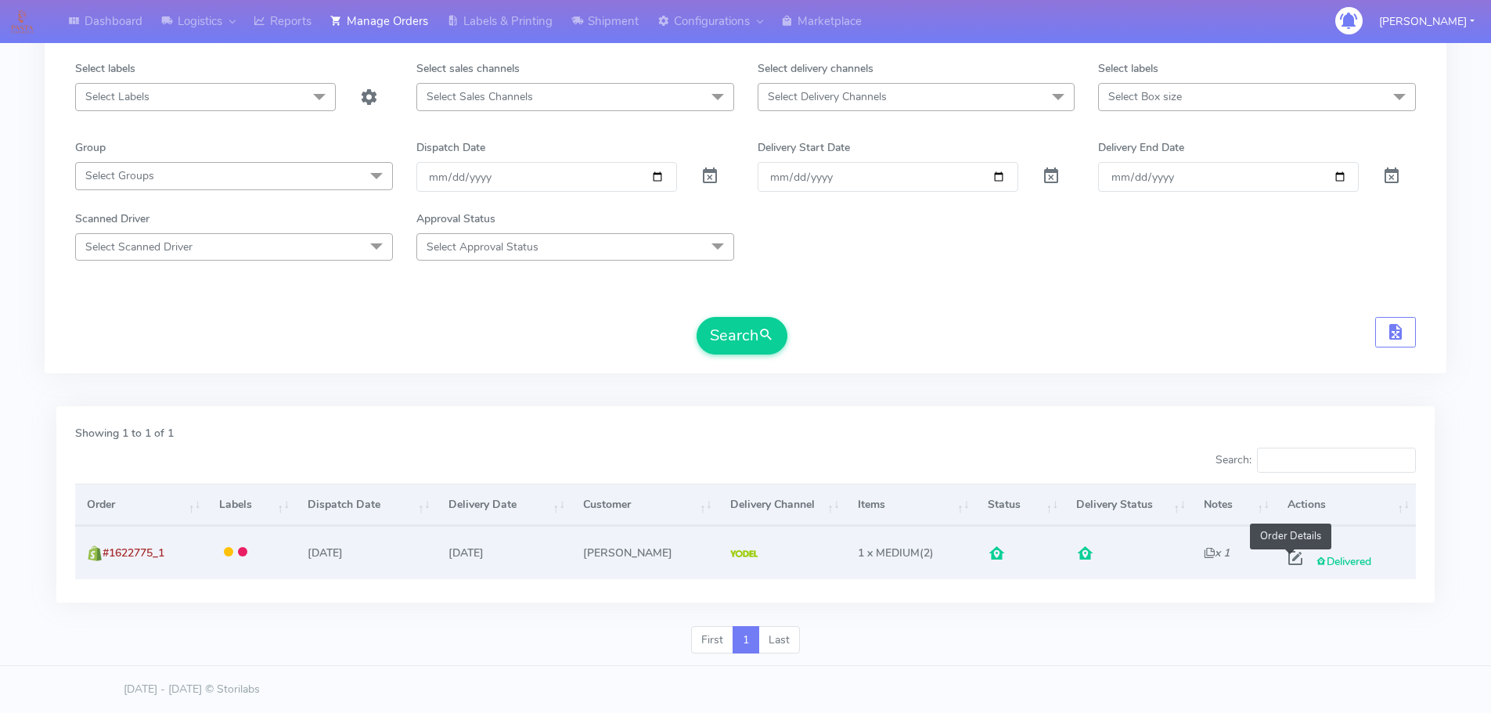
click at [1289, 559] on span at bounding box center [1296, 561] width 28 height 15
select select "5"
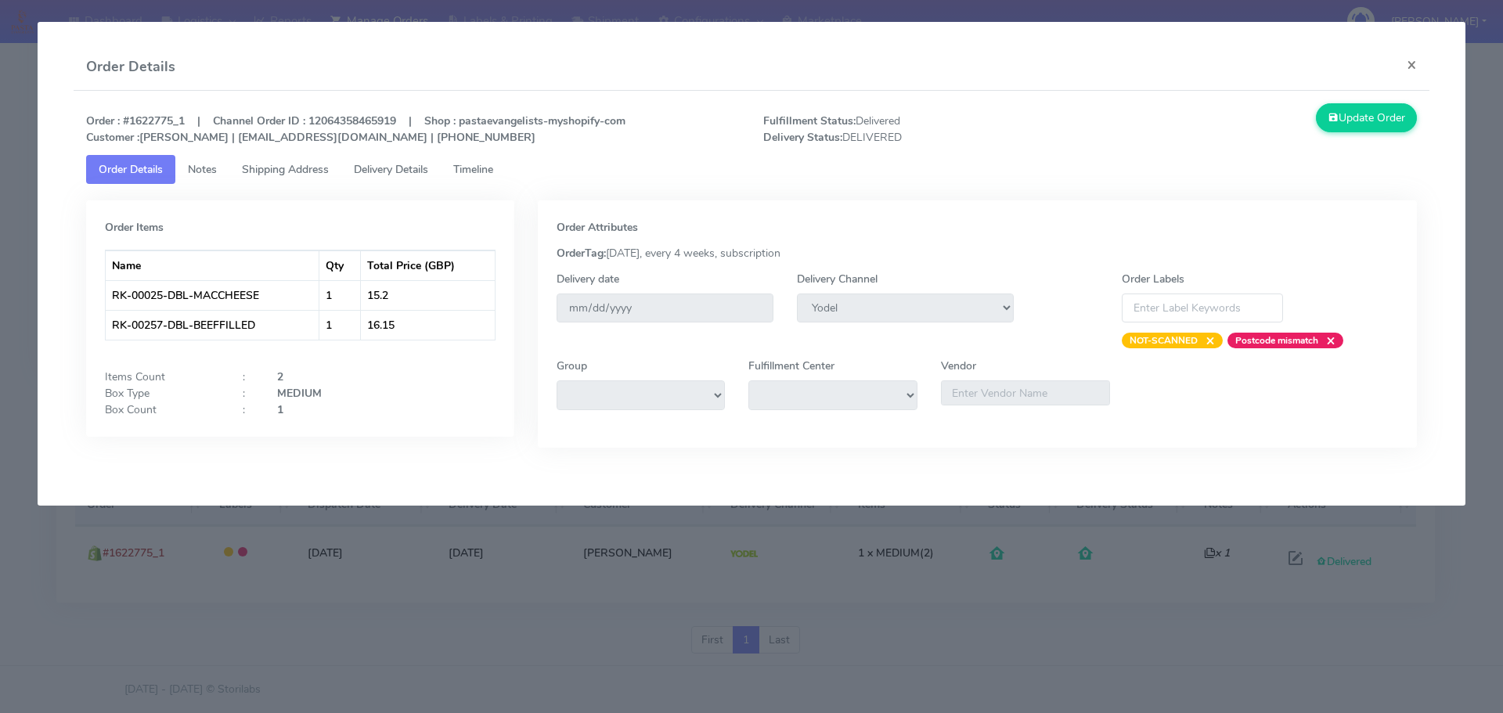
click at [391, 159] on link "Delivery Details" at bounding box center [390, 169] width 99 height 29
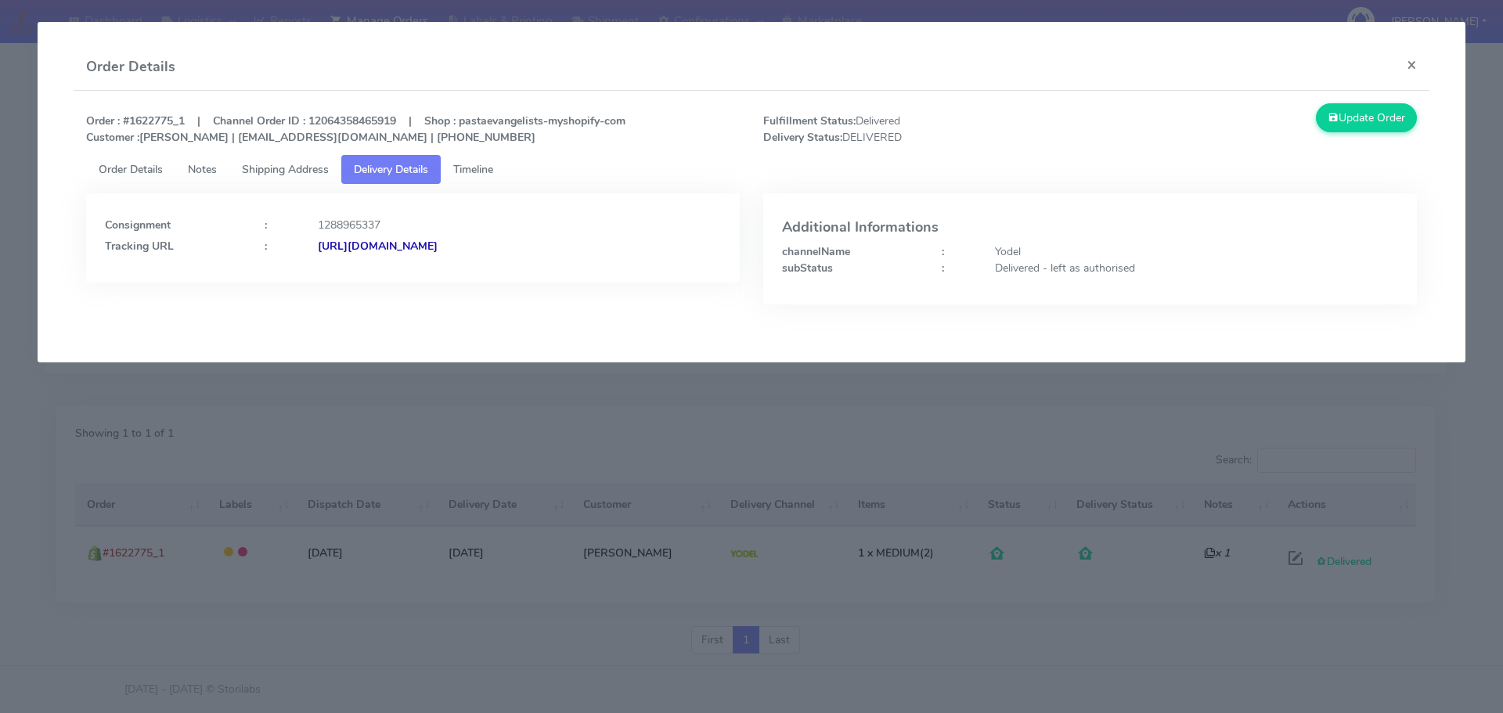
click at [436, 244] on strong "[URL][DOMAIN_NAME]" at bounding box center [378, 246] width 120 height 15
click at [249, 169] on span "Shipping Address" at bounding box center [285, 169] width 87 height 15
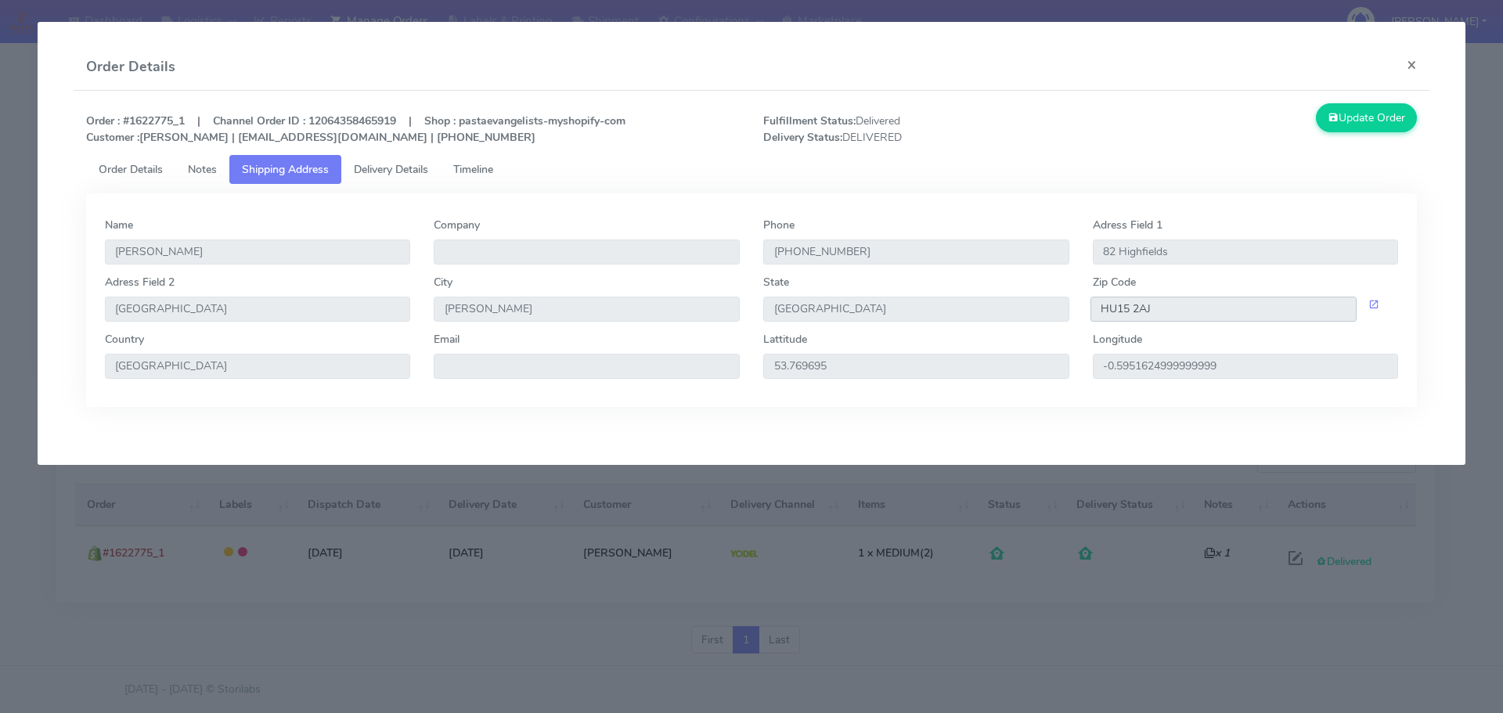
click at [1128, 308] on input "HU15 2AJ" at bounding box center [1224, 309] width 267 height 25
click at [1415, 63] on button "×" at bounding box center [1411, 64] width 35 height 41
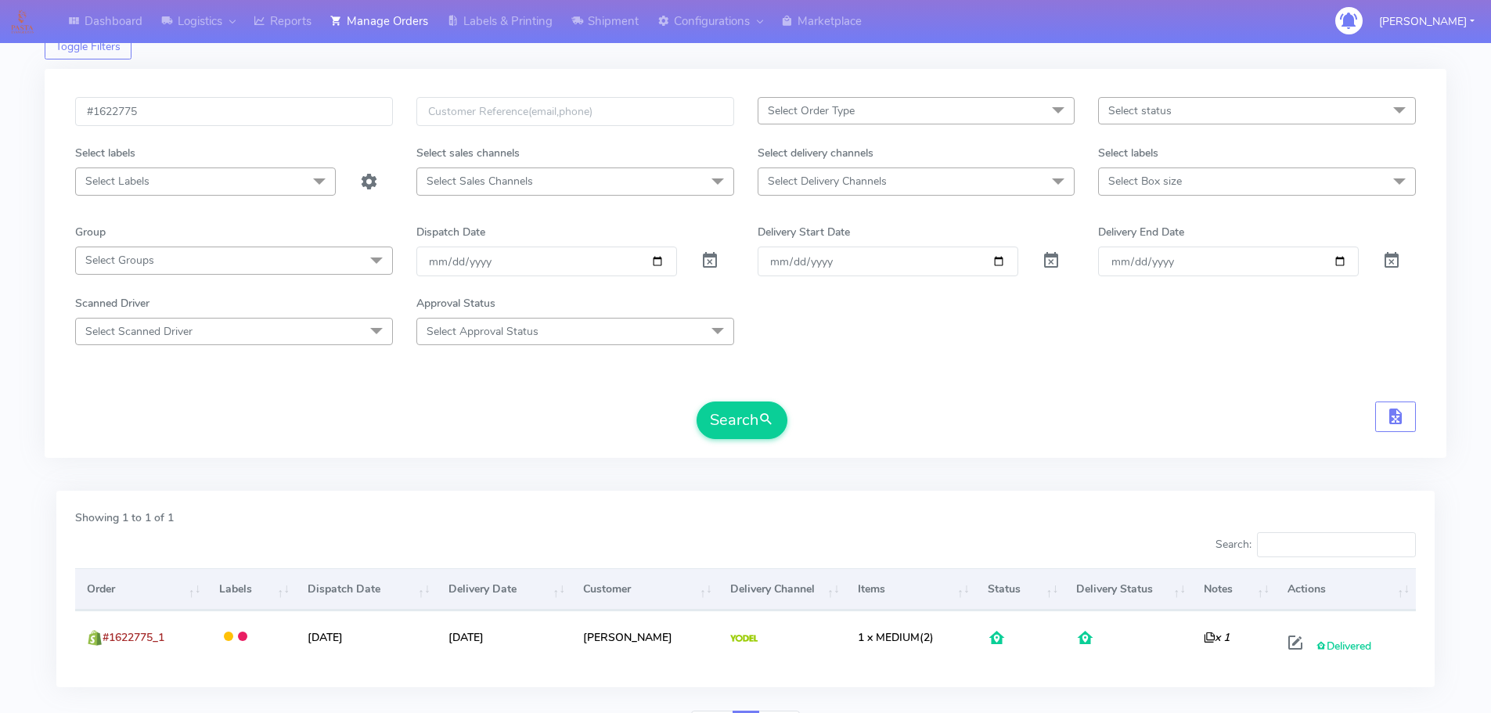
scroll to position [0, 0]
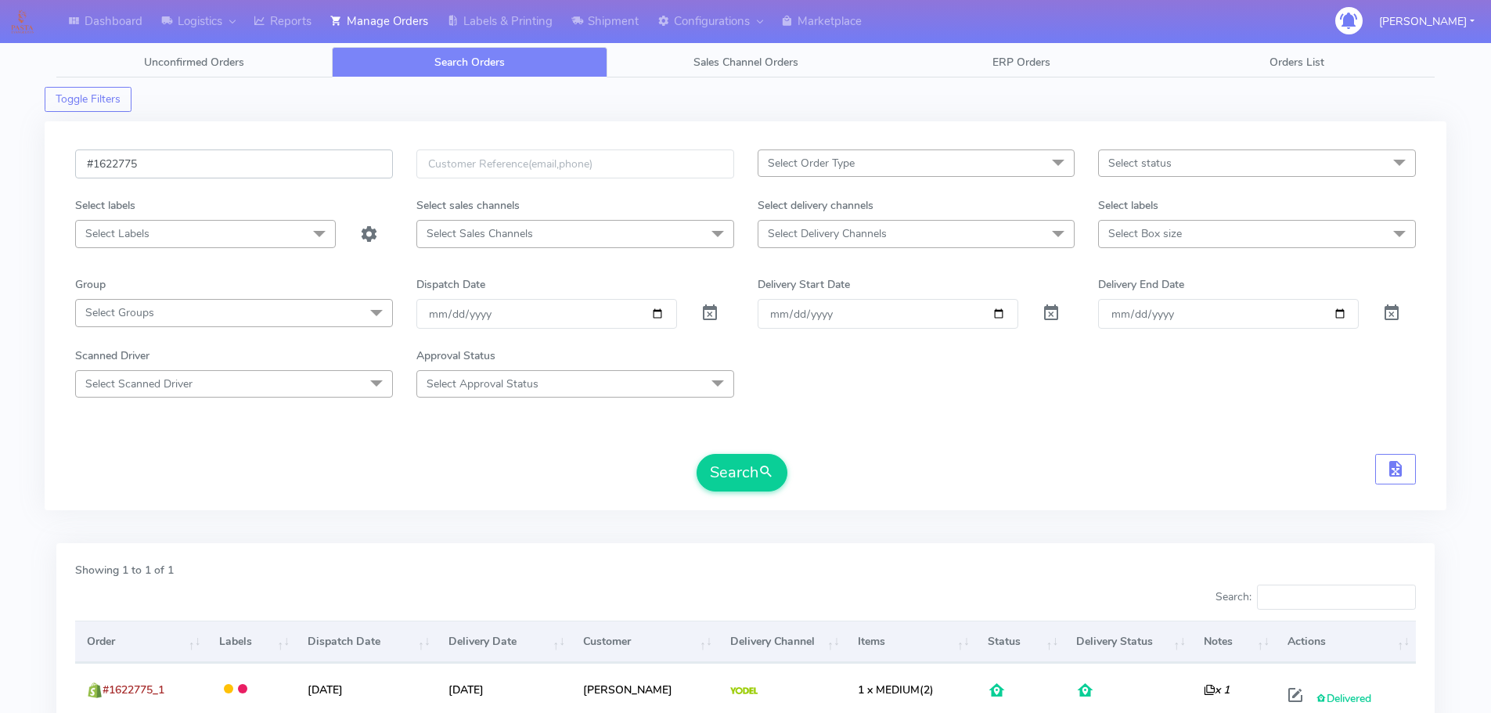
drag, startPoint x: 155, startPoint y: 161, endPoint x: 51, endPoint y: 160, distance: 104.1
click at [51, 160] on div "#1622775 Select Order Type Select All MEALS ATAVI One Off Pasta Club Gift Kit E…" at bounding box center [746, 315] width 1402 height 389
paste input "46"
click at [737, 495] on div "#1624675 Select Order Type Select All MEALS ATAVI One Off Pasta Club Gift Kit E…" at bounding box center [745, 326] width 1365 height 352
click at [742, 478] on button "Search" at bounding box center [742, 473] width 91 height 38
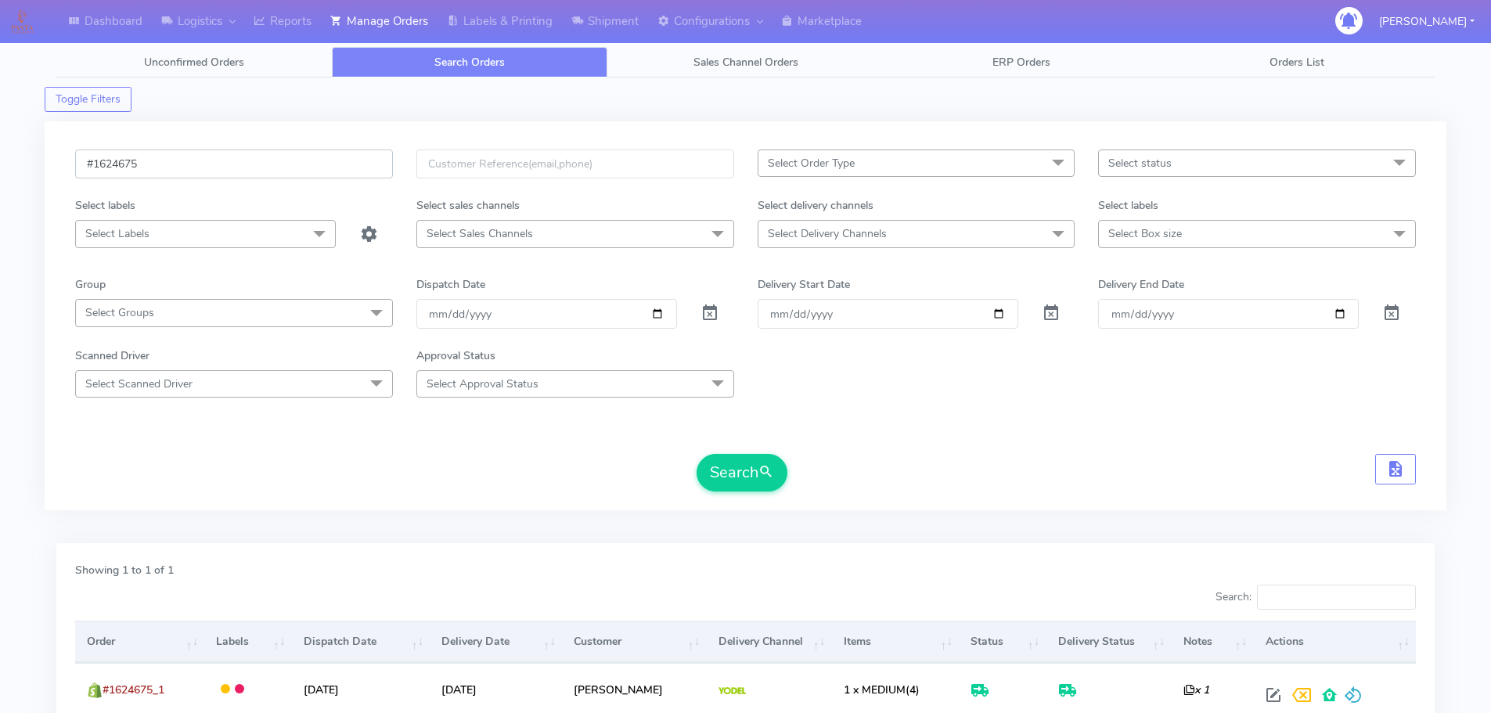
drag, startPoint x: 243, startPoint y: 166, endPoint x: 39, endPoint y: 164, distance: 203.6
click at [39, 164] on div "Dashboard Logistics [GEOGRAPHIC_DATA] Logistics Reports Manage Orders Labels & …" at bounding box center [745, 415] width 1491 height 775
paste input "2637"
type input "#1622637"
click at [769, 485] on button "Search" at bounding box center [742, 473] width 91 height 38
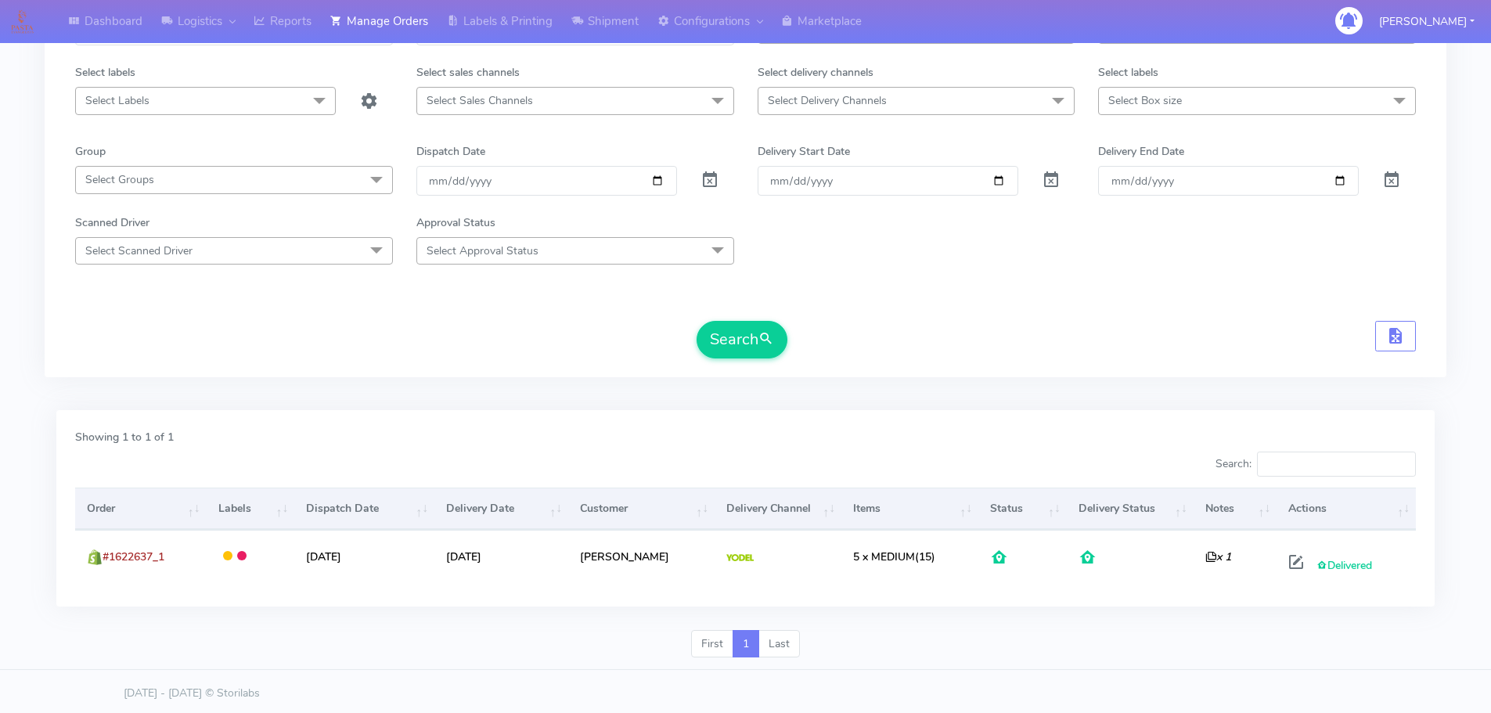
scroll to position [137, 0]
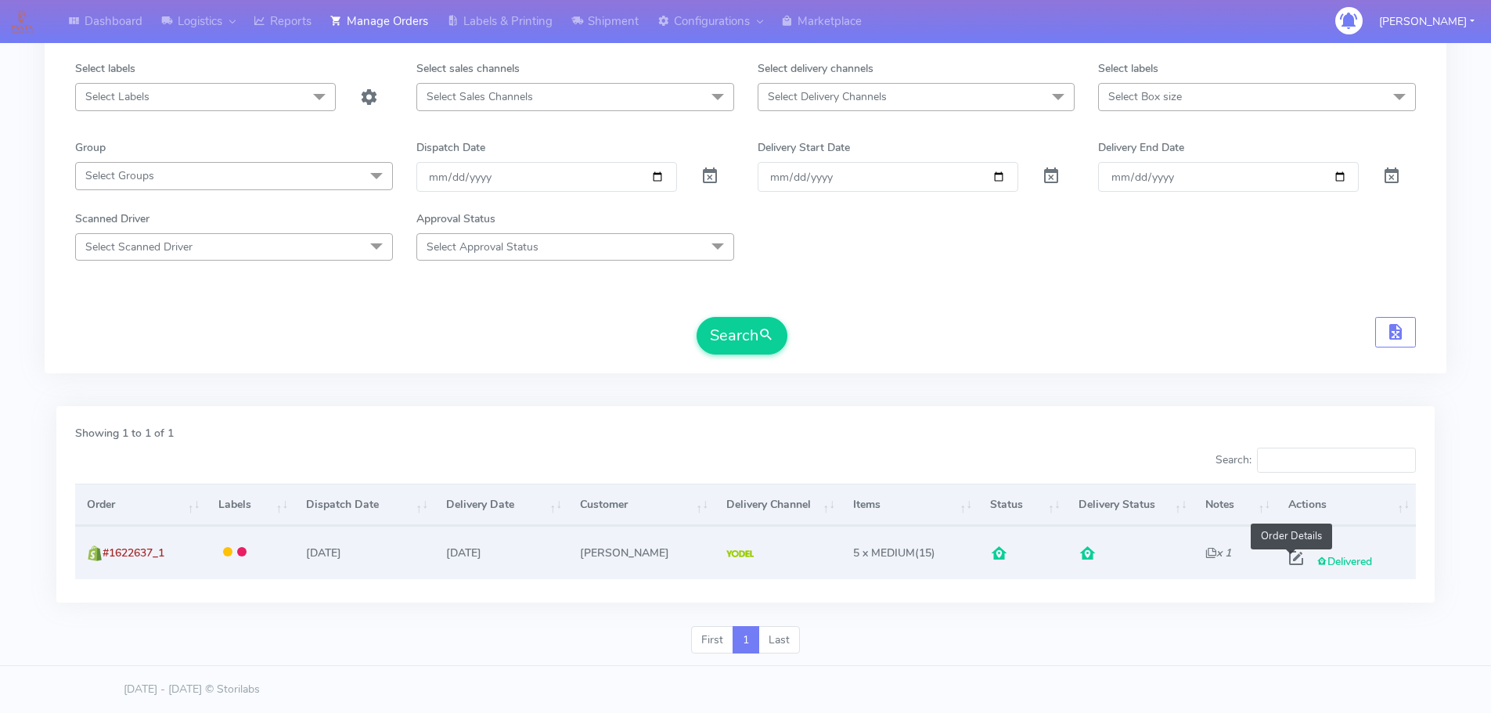
click at [1289, 566] on span at bounding box center [1296, 561] width 28 height 15
select select "5"
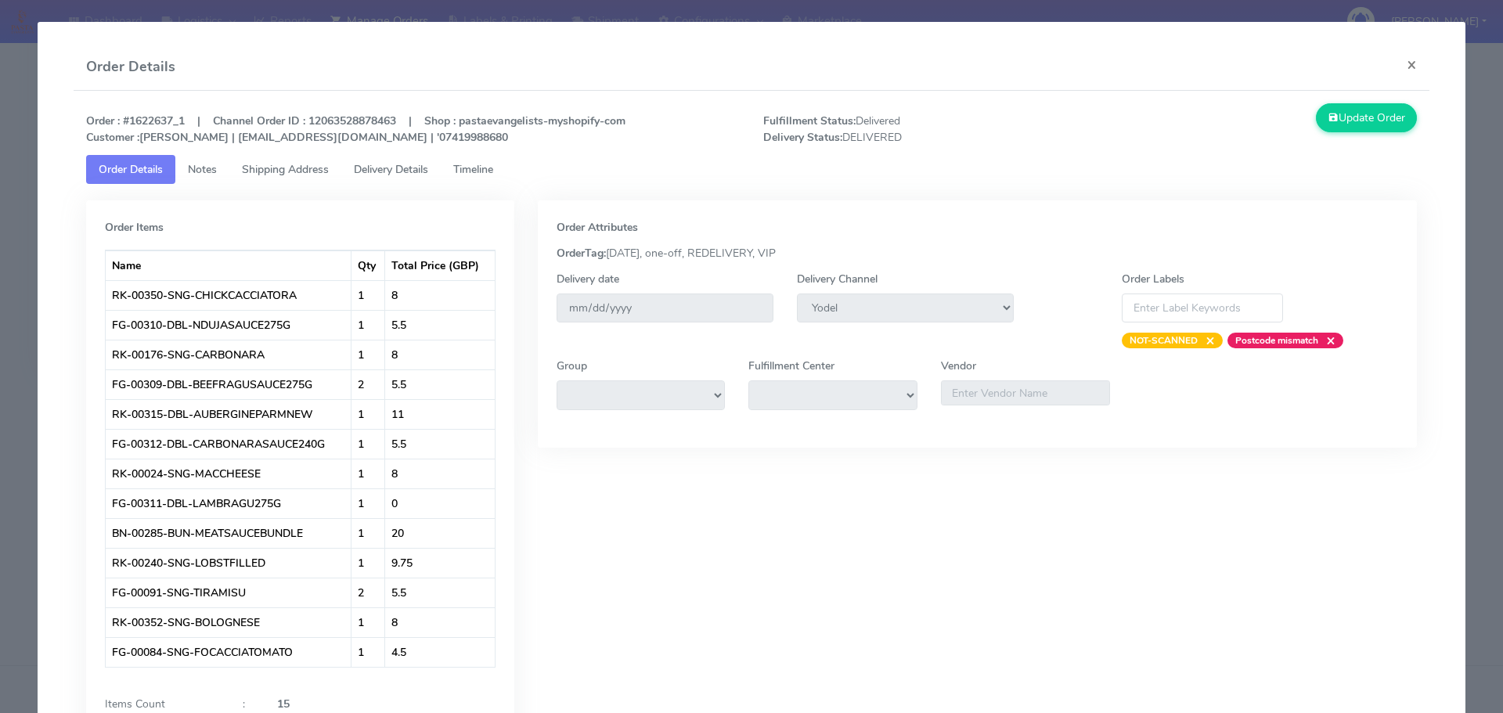
click at [329, 161] on link "Shipping Address" at bounding box center [285, 169] width 112 height 29
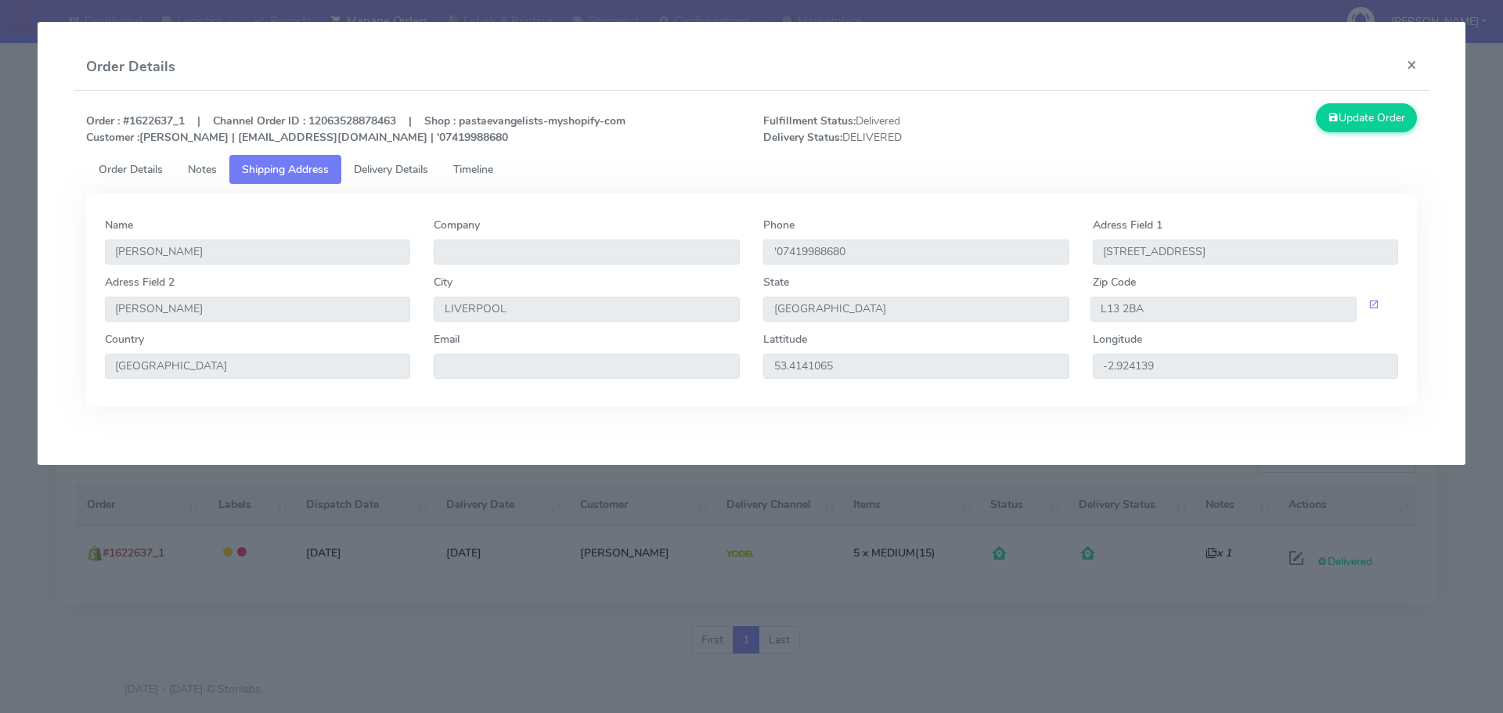
click at [377, 164] on span "Delivery Details" at bounding box center [391, 169] width 74 height 15
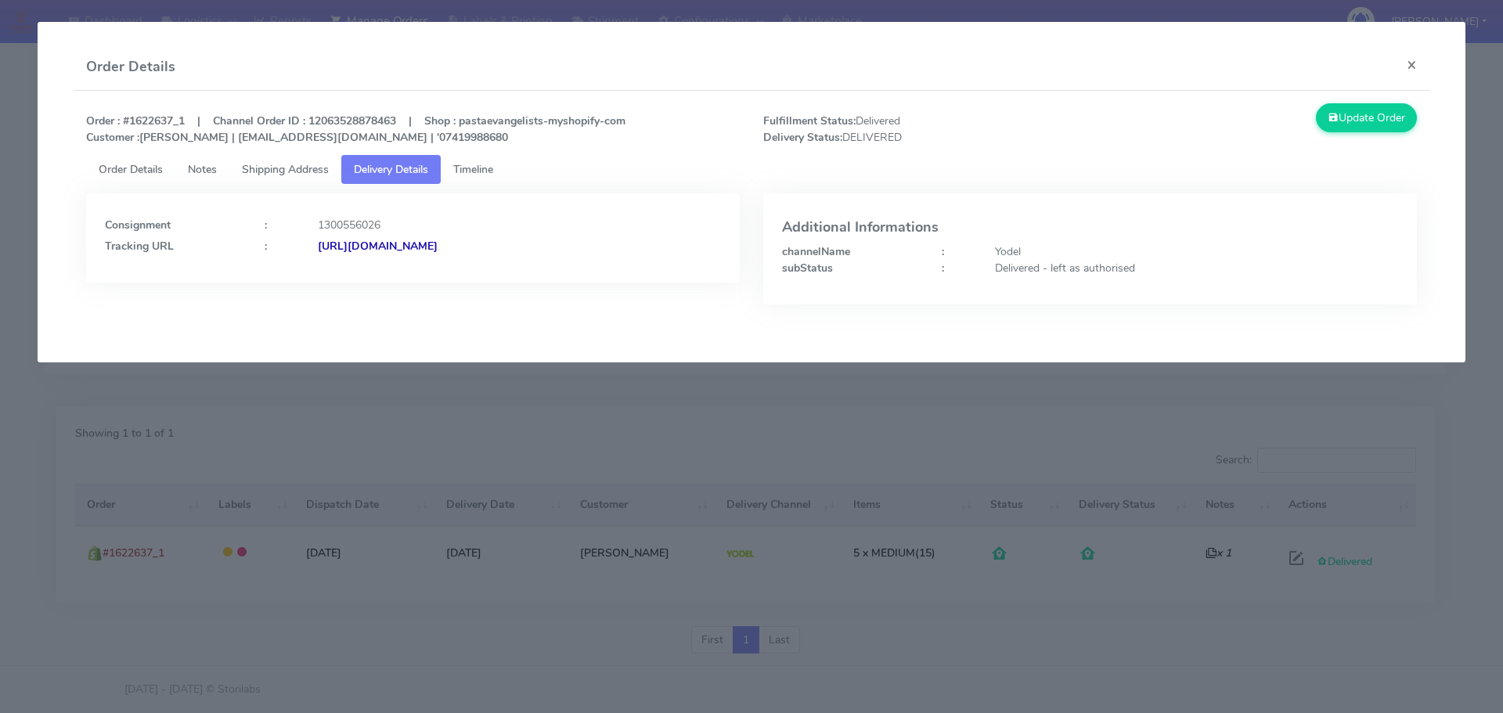
click at [438, 246] on strong "[URL][DOMAIN_NAME]" at bounding box center [378, 246] width 120 height 15
click at [138, 171] on span "Order Details" at bounding box center [131, 169] width 64 height 15
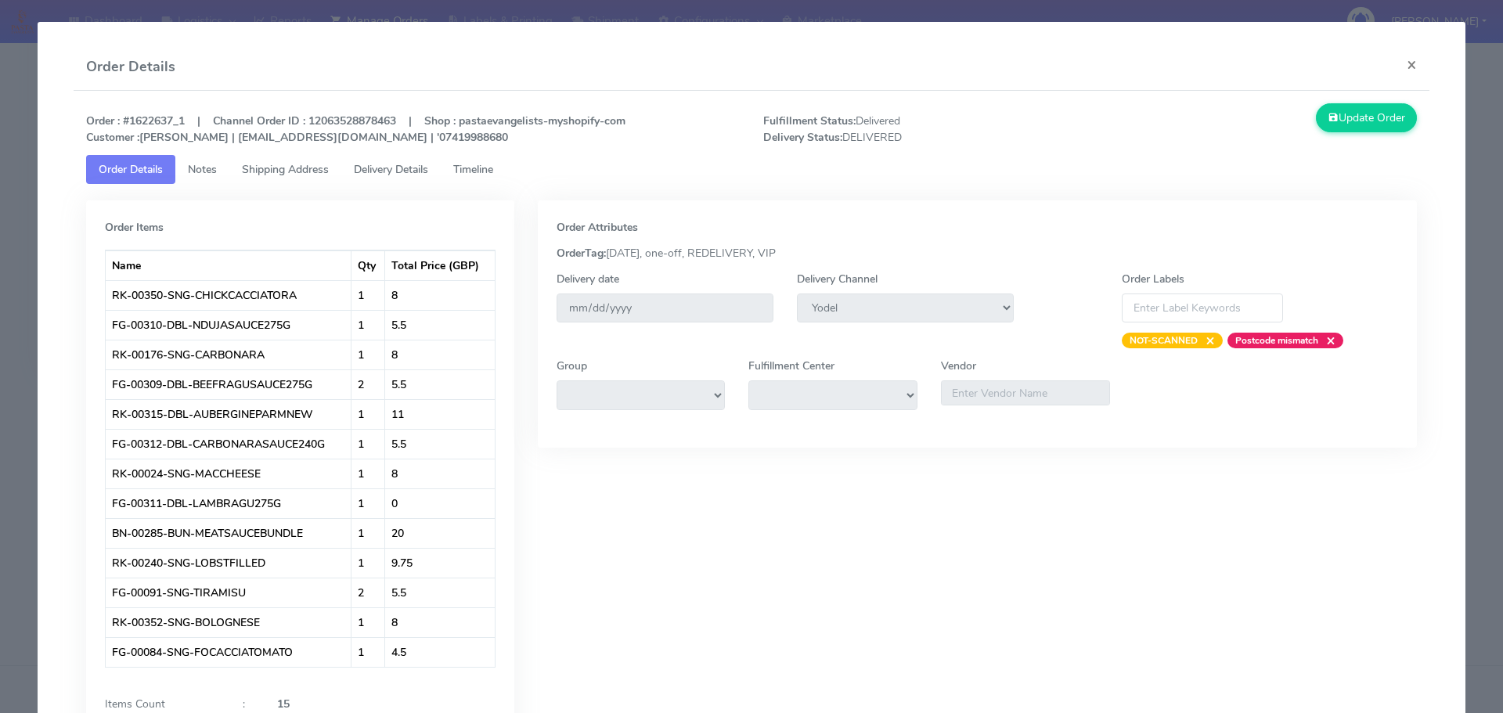
click at [206, 168] on span "Notes" at bounding box center [202, 169] width 29 height 15
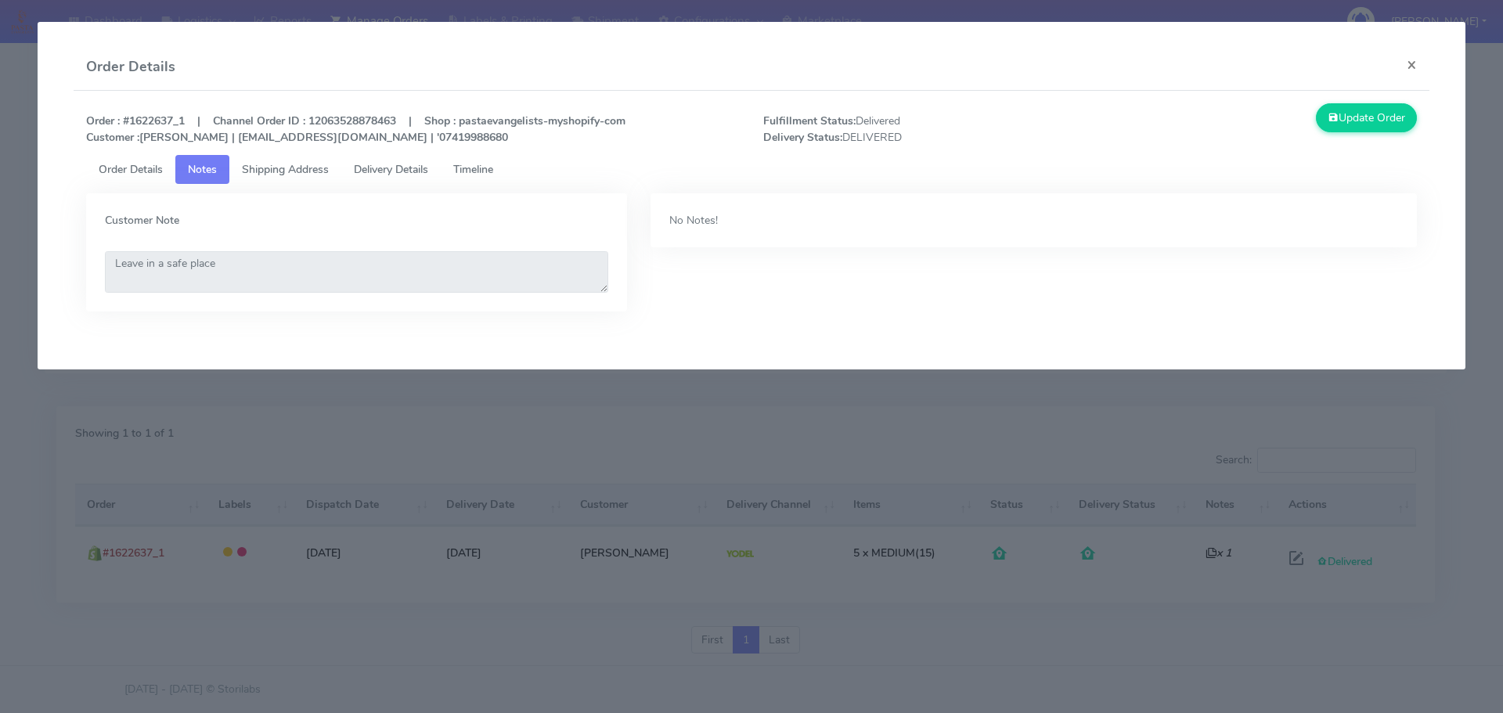
click at [267, 175] on span "Shipping Address" at bounding box center [285, 169] width 87 height 15
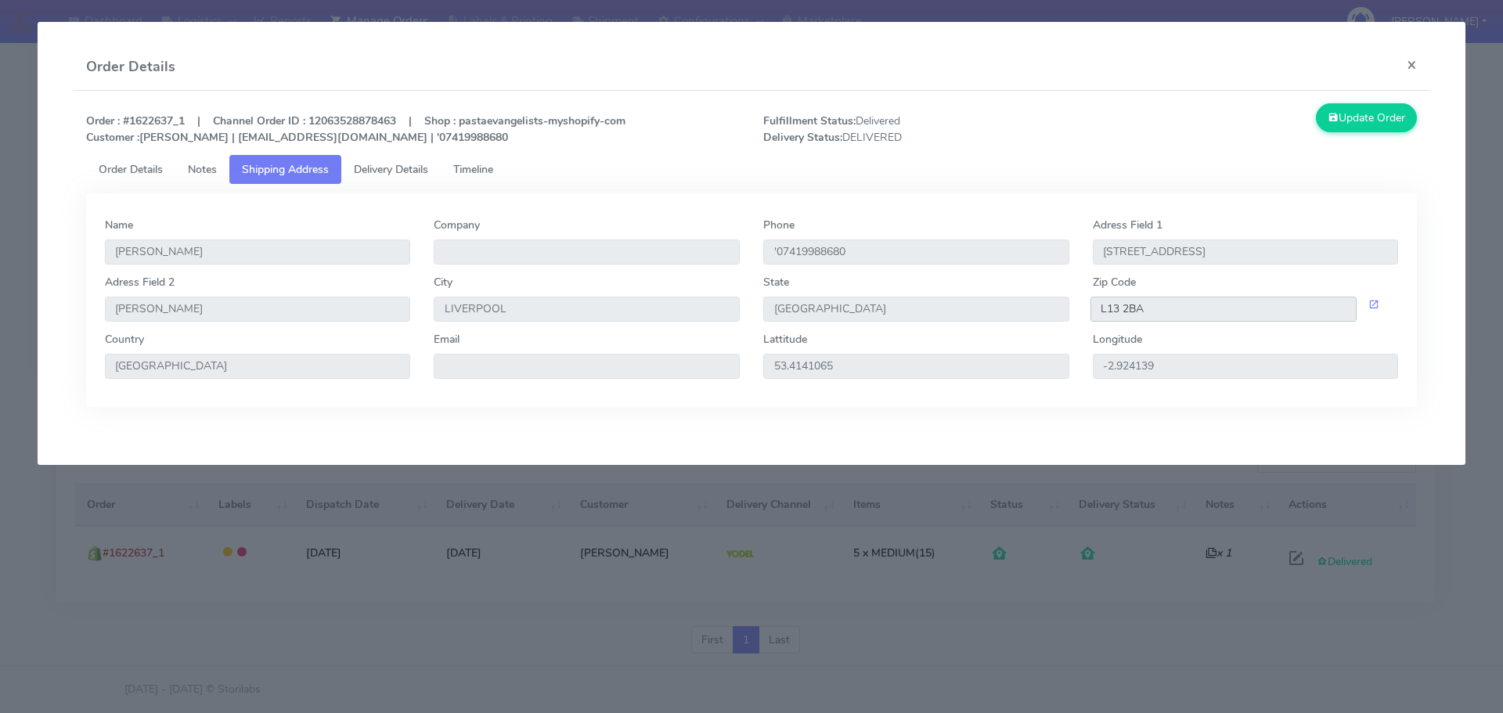
drag, startPoint x: 1159, startPoint y: 310, endPoint x: 1062, endPoint y: 306, distance: 97.2
click at [1062, 306] on div "Adress Field [STREET_ADDRESS]" at bounding box center [752, 302] width 1318 height 57
click at [1417, 69] on button "×" at bounding box center [1411, 64] width 35 height 41
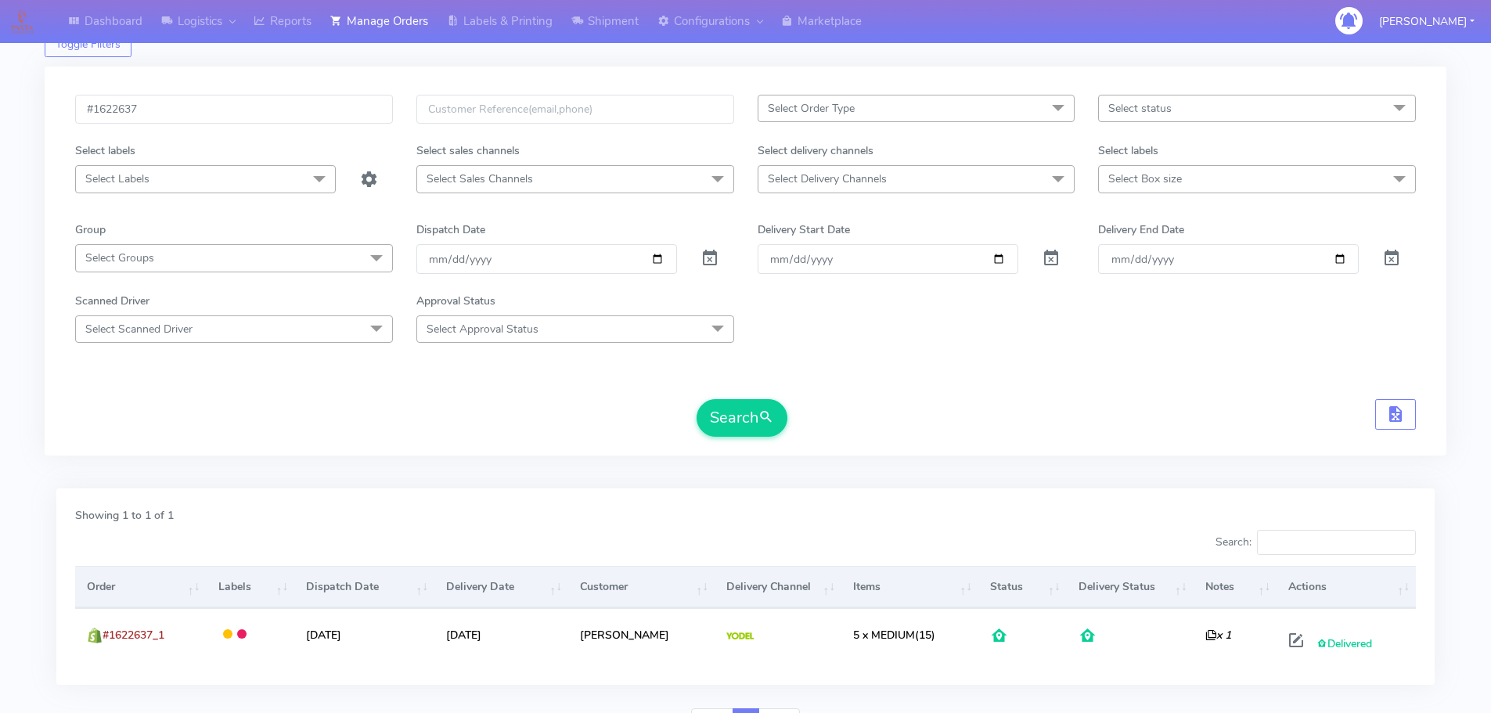
scroll to position [0, 0]
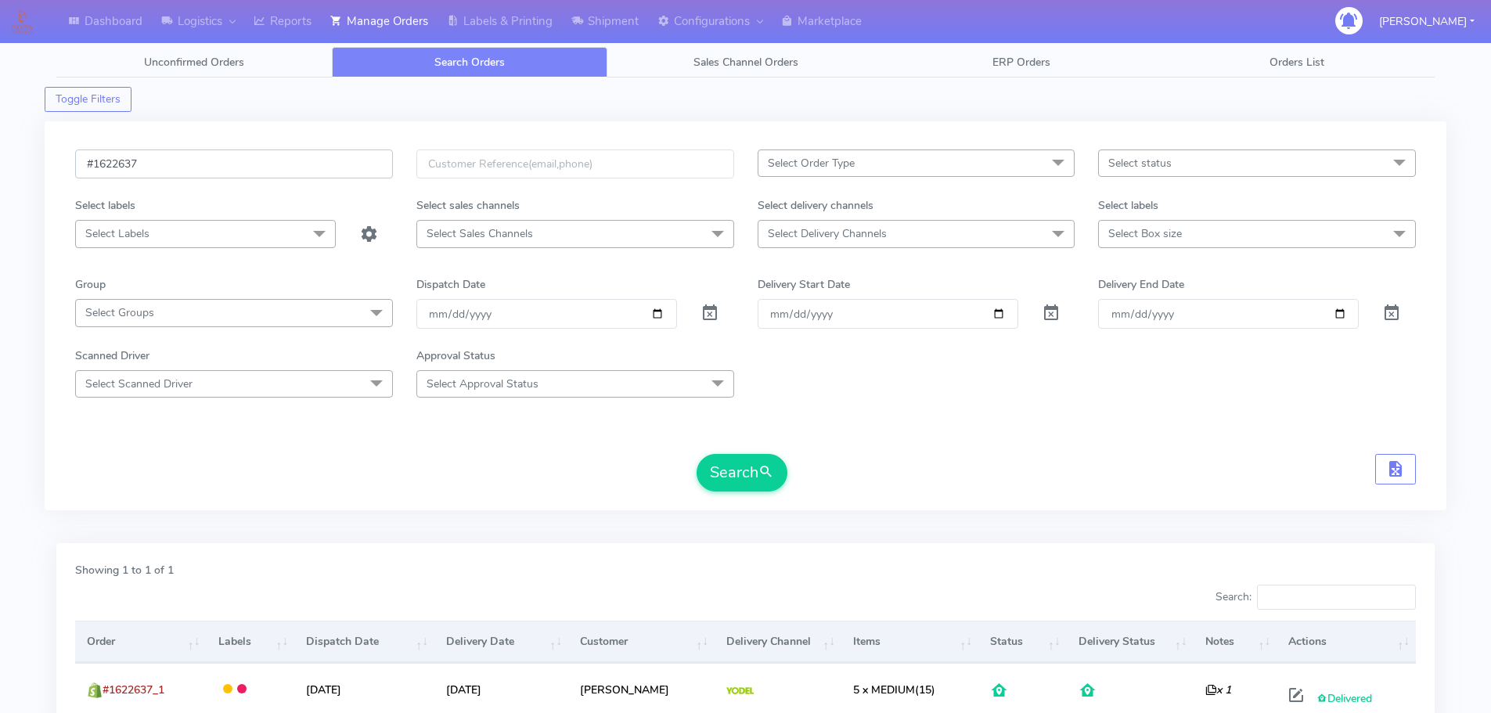
drag, startPoint x: 150, startPoint y: 172, endPoint x: 20, endPoint y: 169, distance: 130.0
click at [20, 169] on div "Dashboard Logistics [GEOGRAPHIC_DATA] Logistics Reports Manage Orders Labels & …" at bounding box center [745, 415] width 1491 height 775
paste input "5530"
type input "#1625530"
click at [718, 479] on button "Search" at bounding box center [742, 473] width 91 height 38
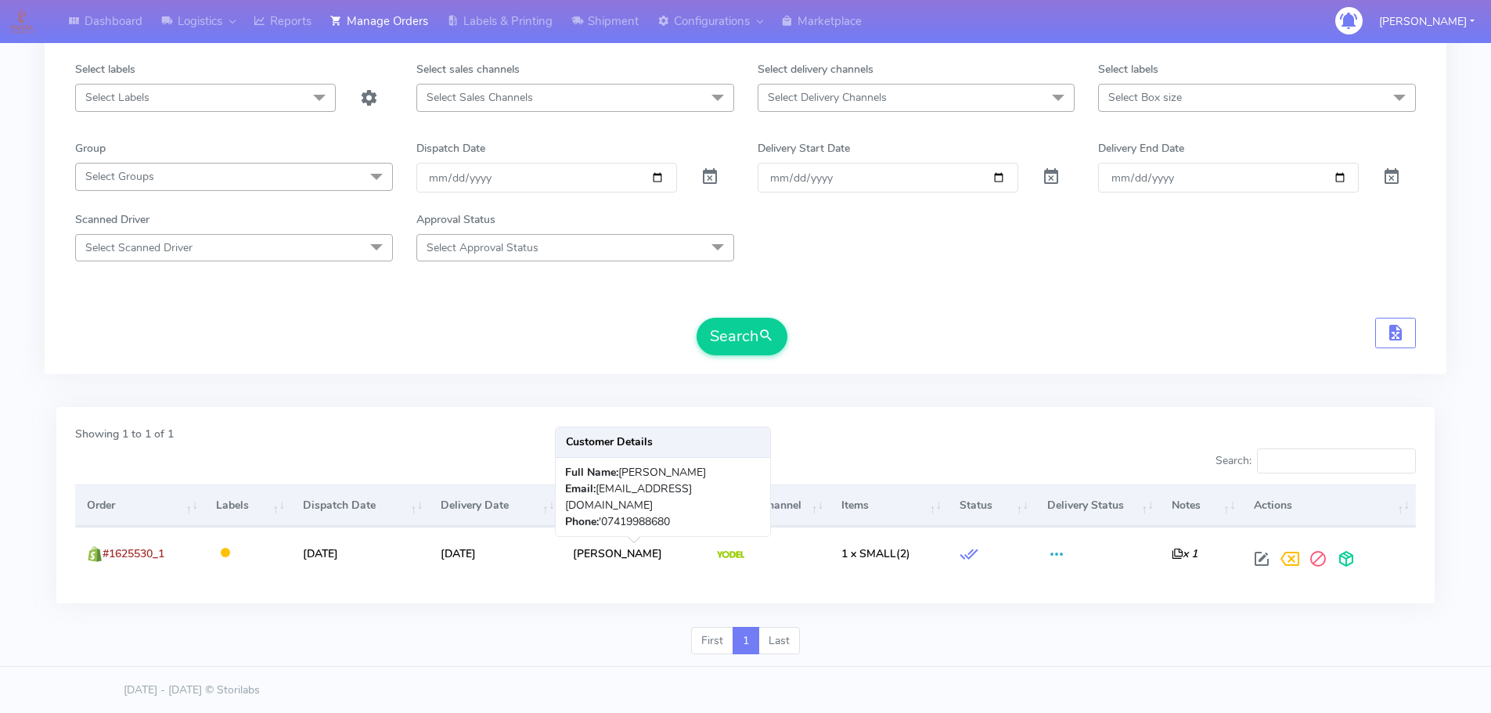
scroll to position [137, 0]
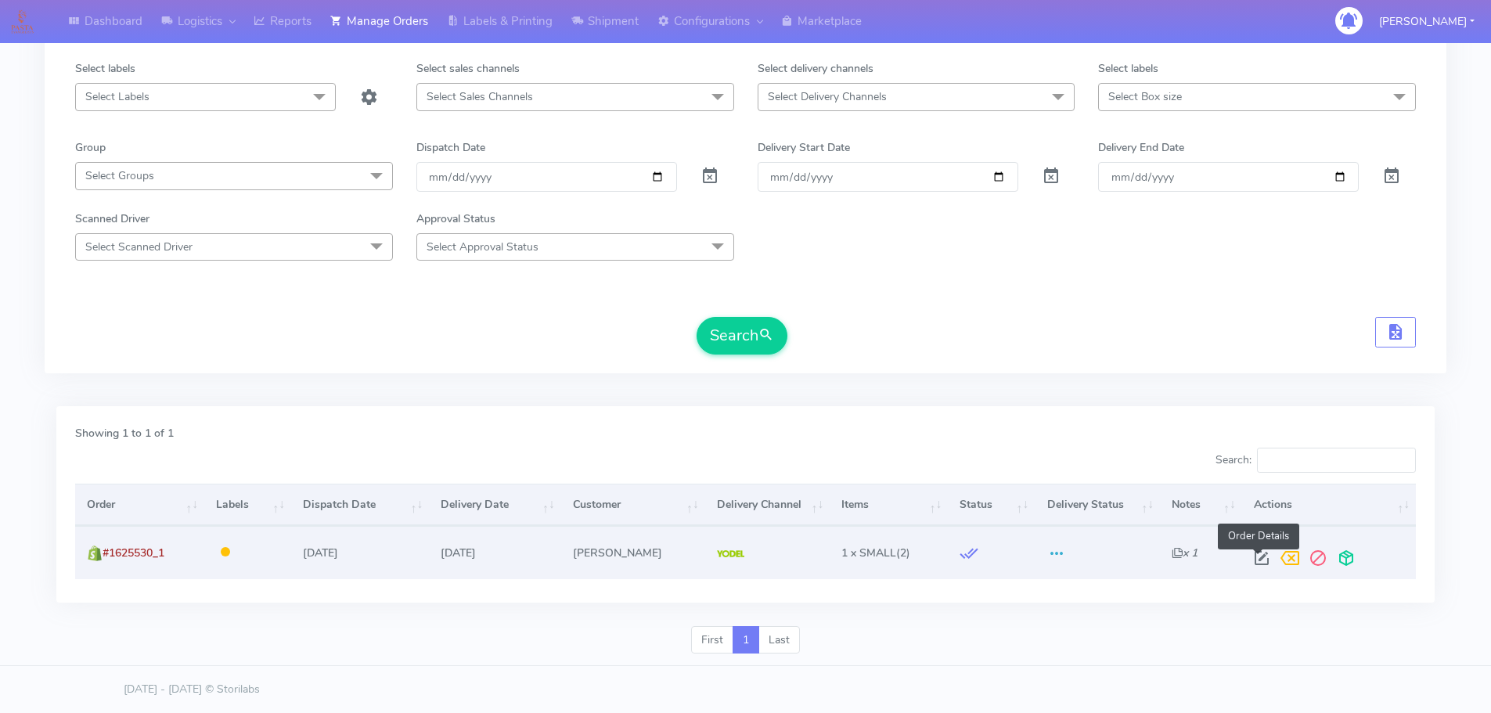
click at [1259, 563] on span at bounding box center [1262, 561] width 28 height 15
select select "5"
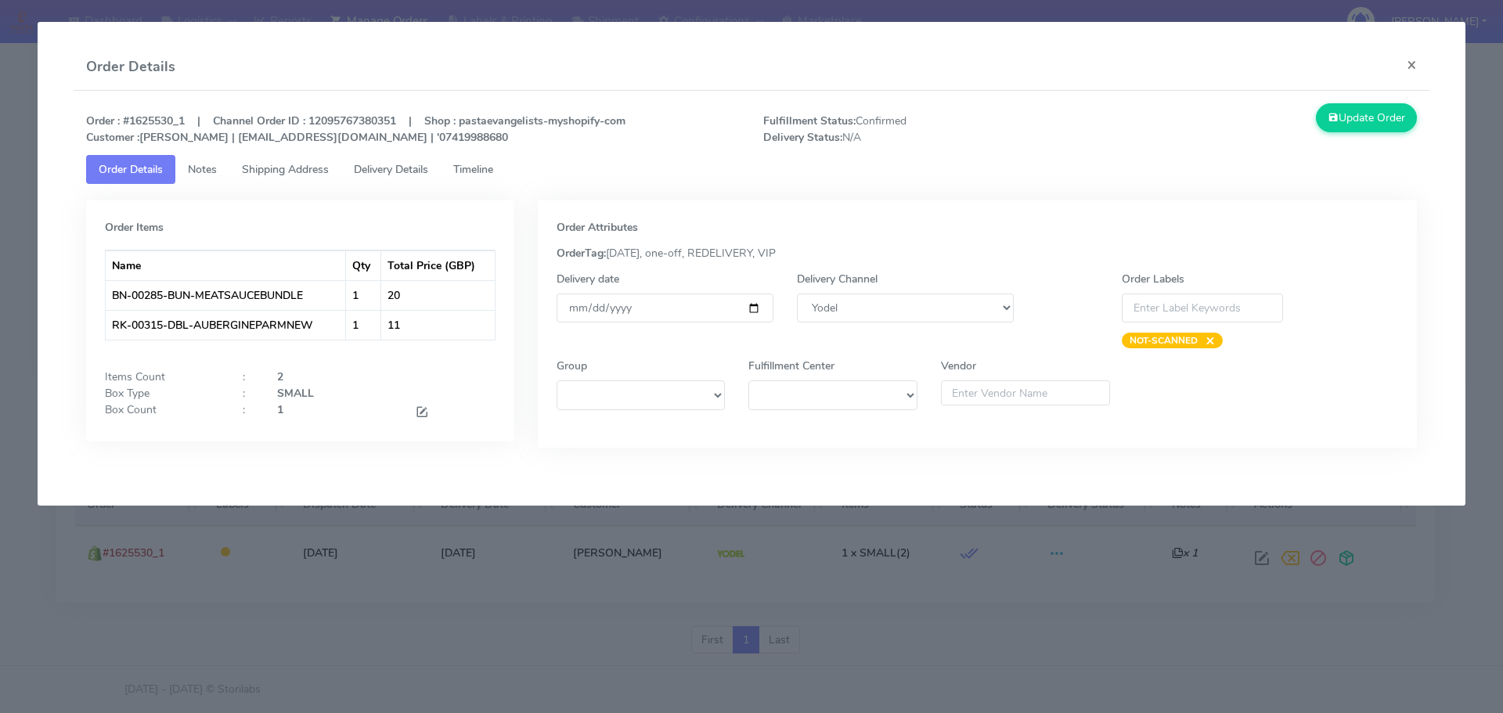
click at [290, 163] on span "Shipping Address" at bounding box center [285, 169] width 87 height 15
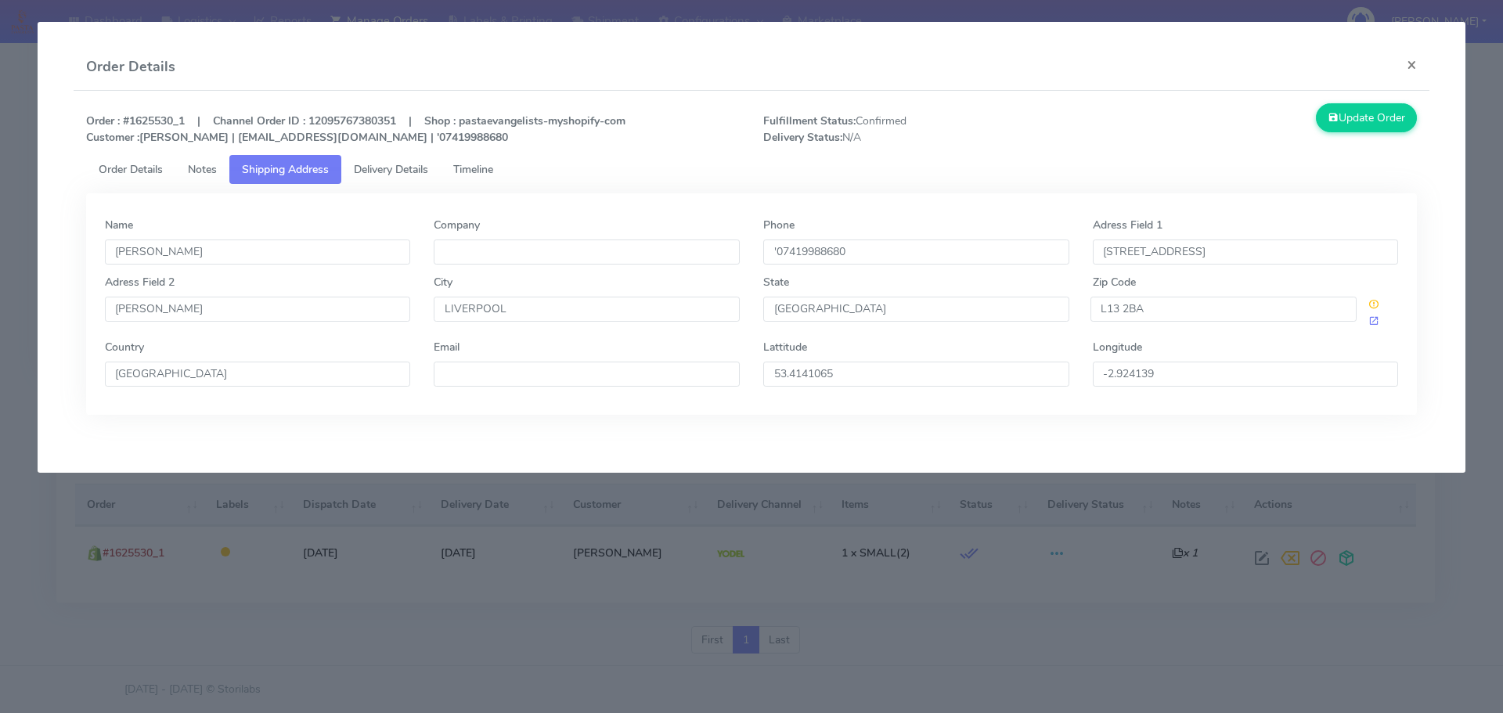
click at [402, 176] on span "Delivery Details" at bounding box center [391, 169] width 74 height 15
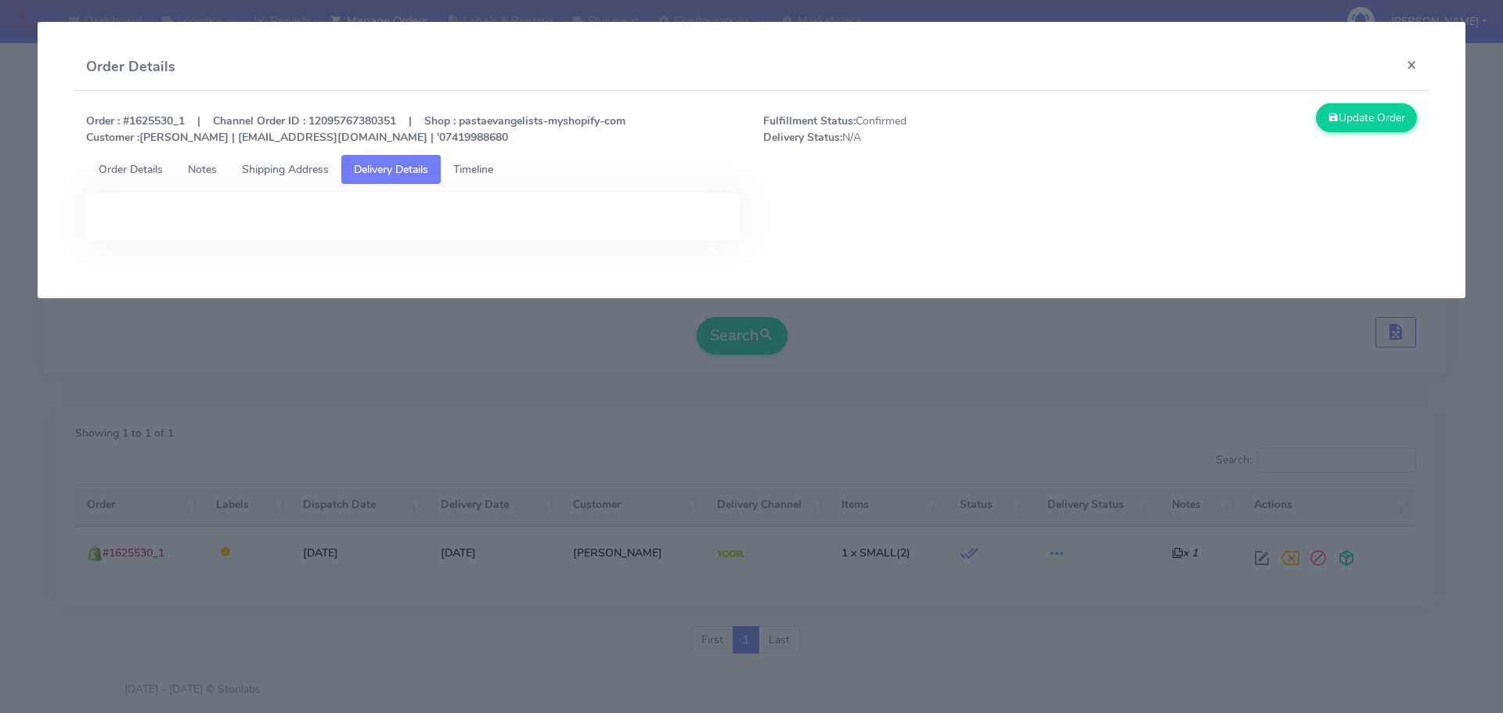
click at [289, 175] on span "Shipping Address" at bounding box center [285, 169] width 87 height 15
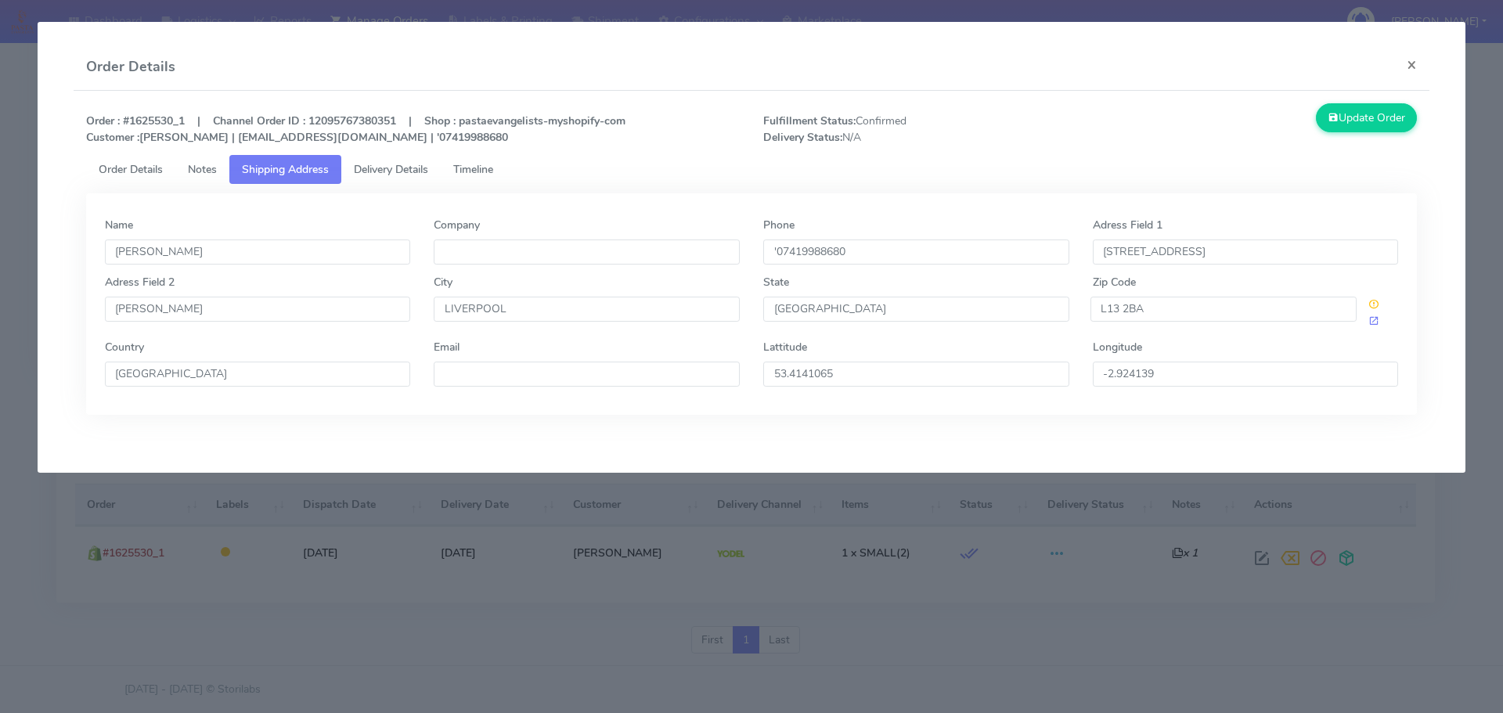
click at [189, 161] on link "Notes" at bounding box center [202, 169] width 54 height 29
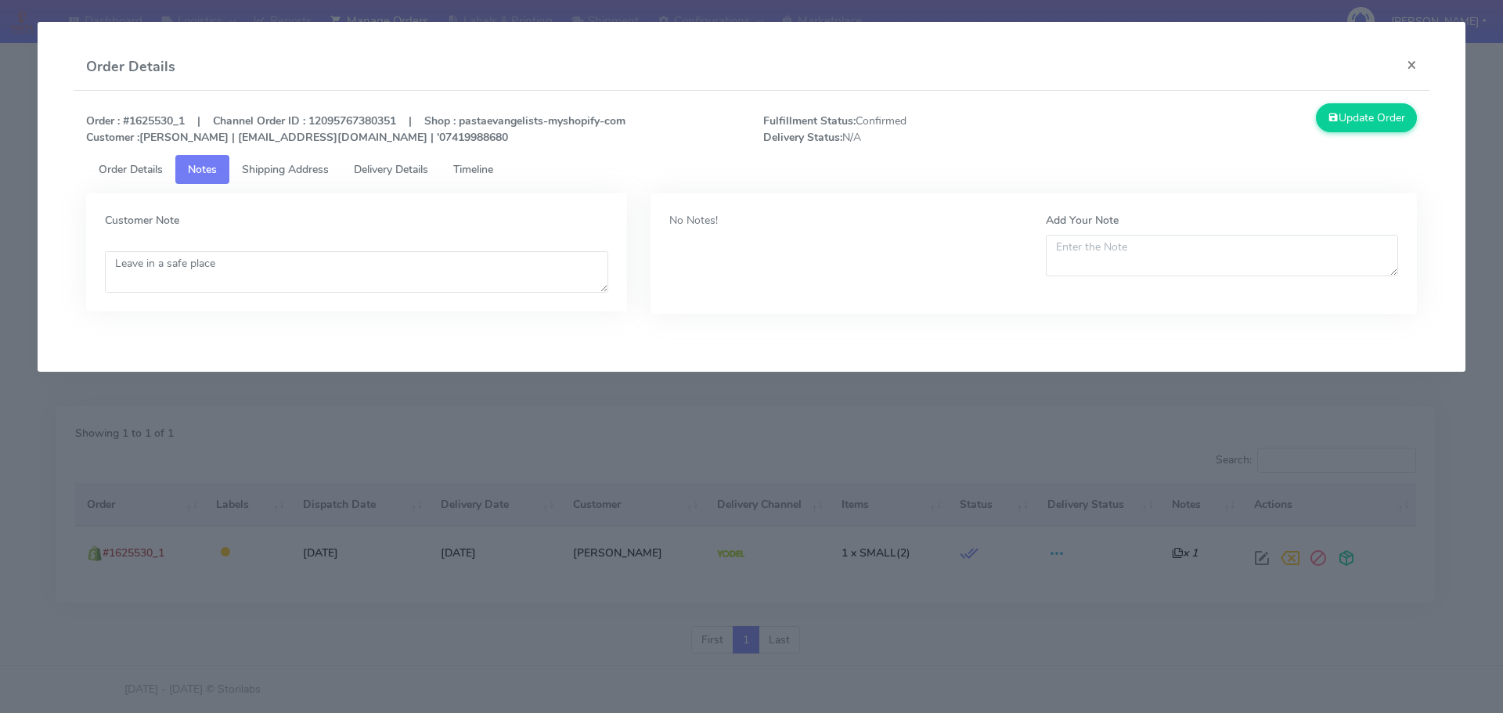
click at [356, 162] on span "Delivery Details" at bounding box center [391, 169] width 74 height 15
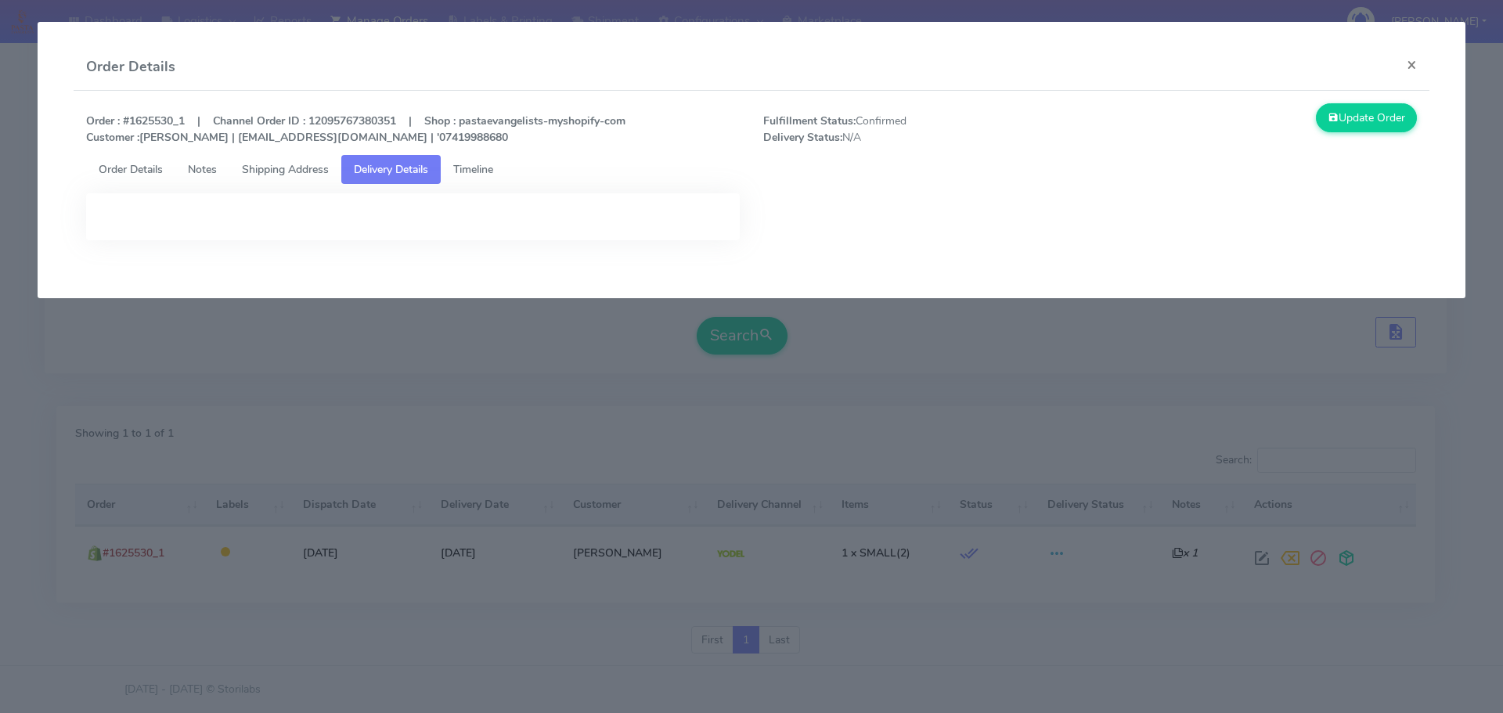
click at [139, 167] on span "Order Details" at bounding box center [131, 169] width 64 height 15
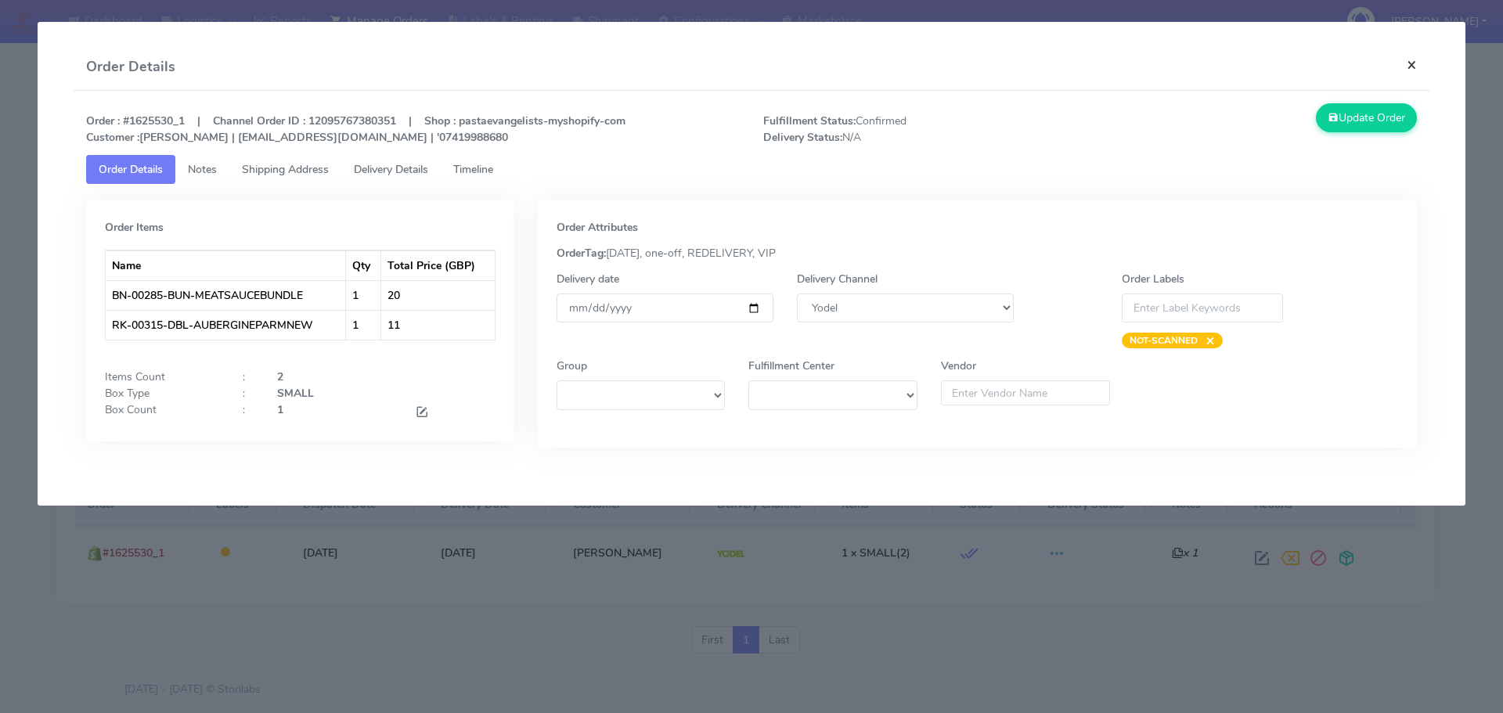
click at [1404, 74] on button "×" at bounding box center [1411, 64] width 35 height 41
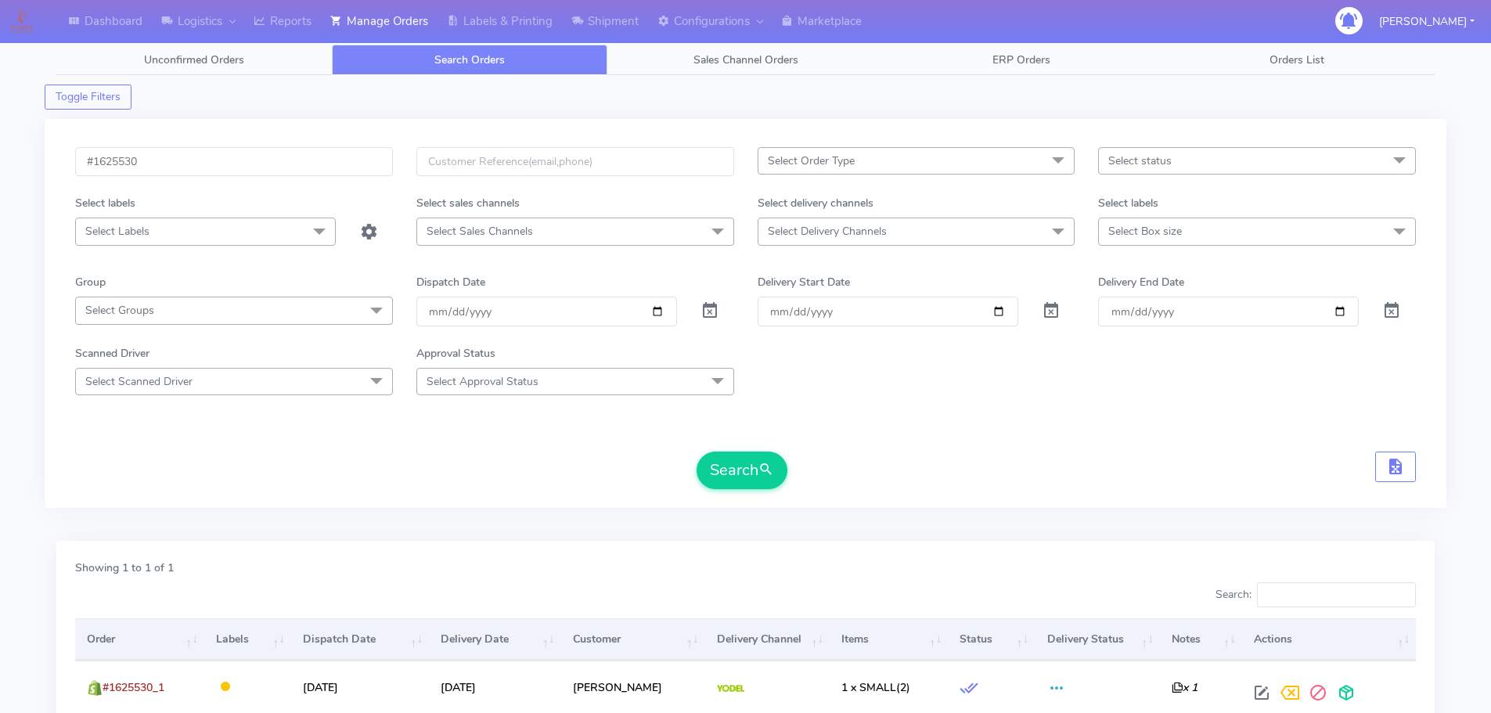
scroll to position [0, 0]
drag, startPoint x: 151, startPoint y: 164, endPoint x: -23, endPoint y: 160, distance: 174.6
click at [0, 160] on html "Dashboard Logistics [GEOGRAPHIC_DATA] Logistics Reports Manage Orders Labels & …" at bounding box center [745, 425] width 1491 height 850
paste input "4905"
type input "#1624905"
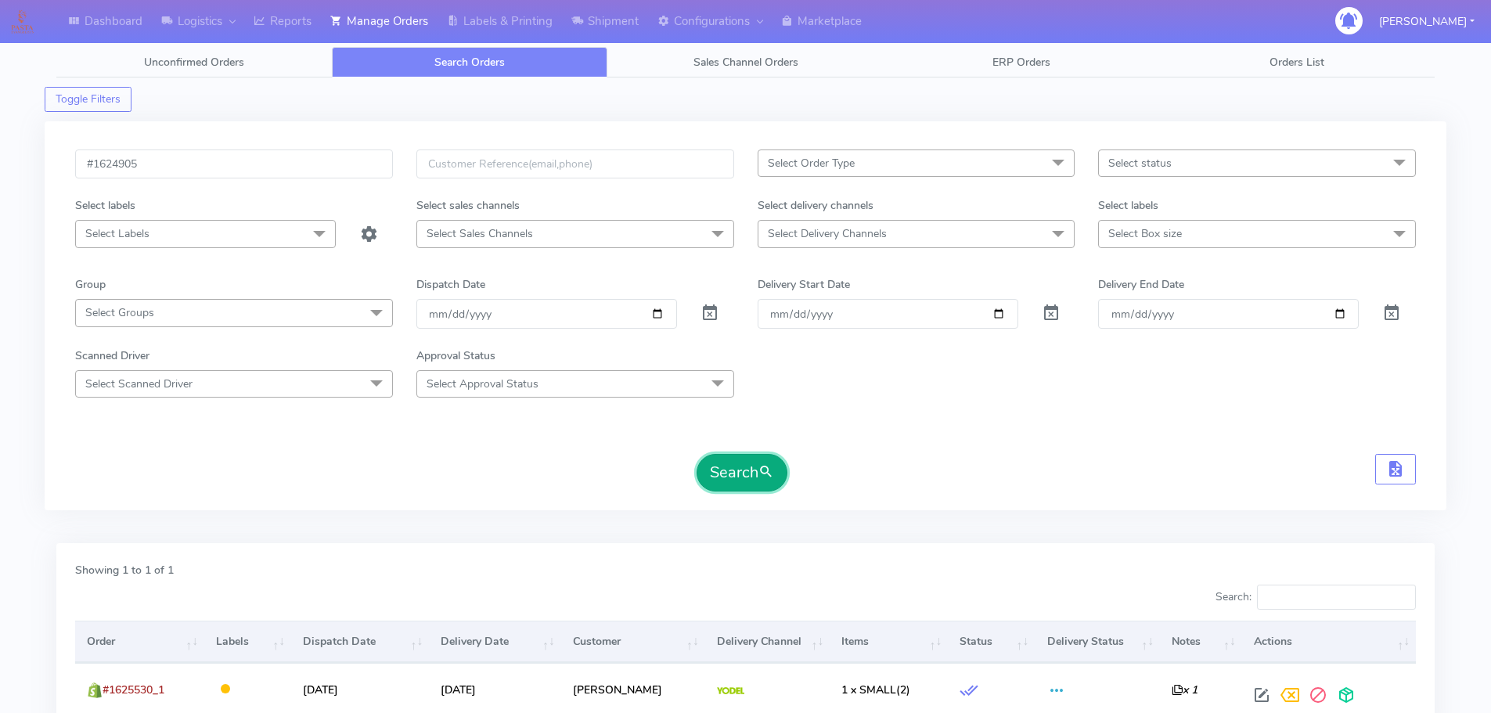
click at [745, 476] on button "Search" at bounding box center [742, 473] width 91 height 38
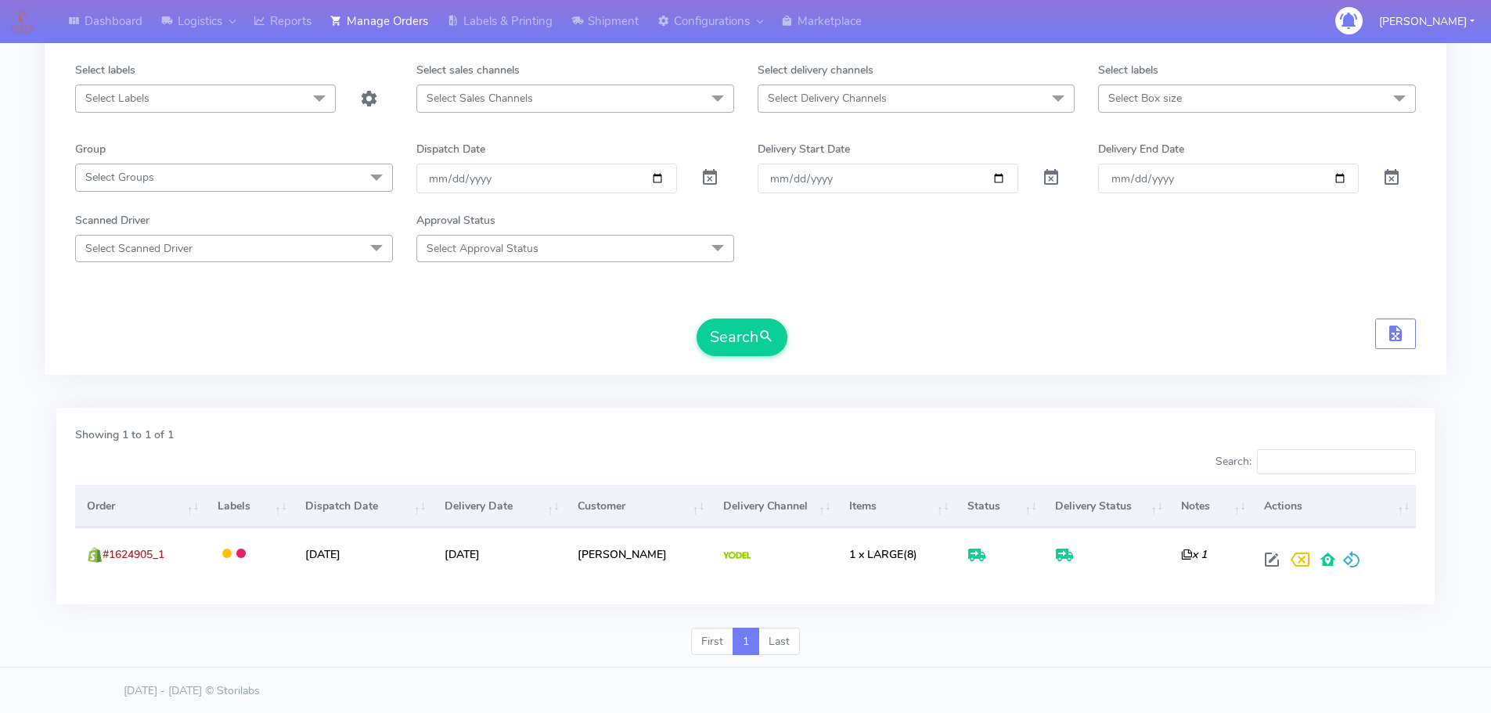
scroll to position [137, 0]
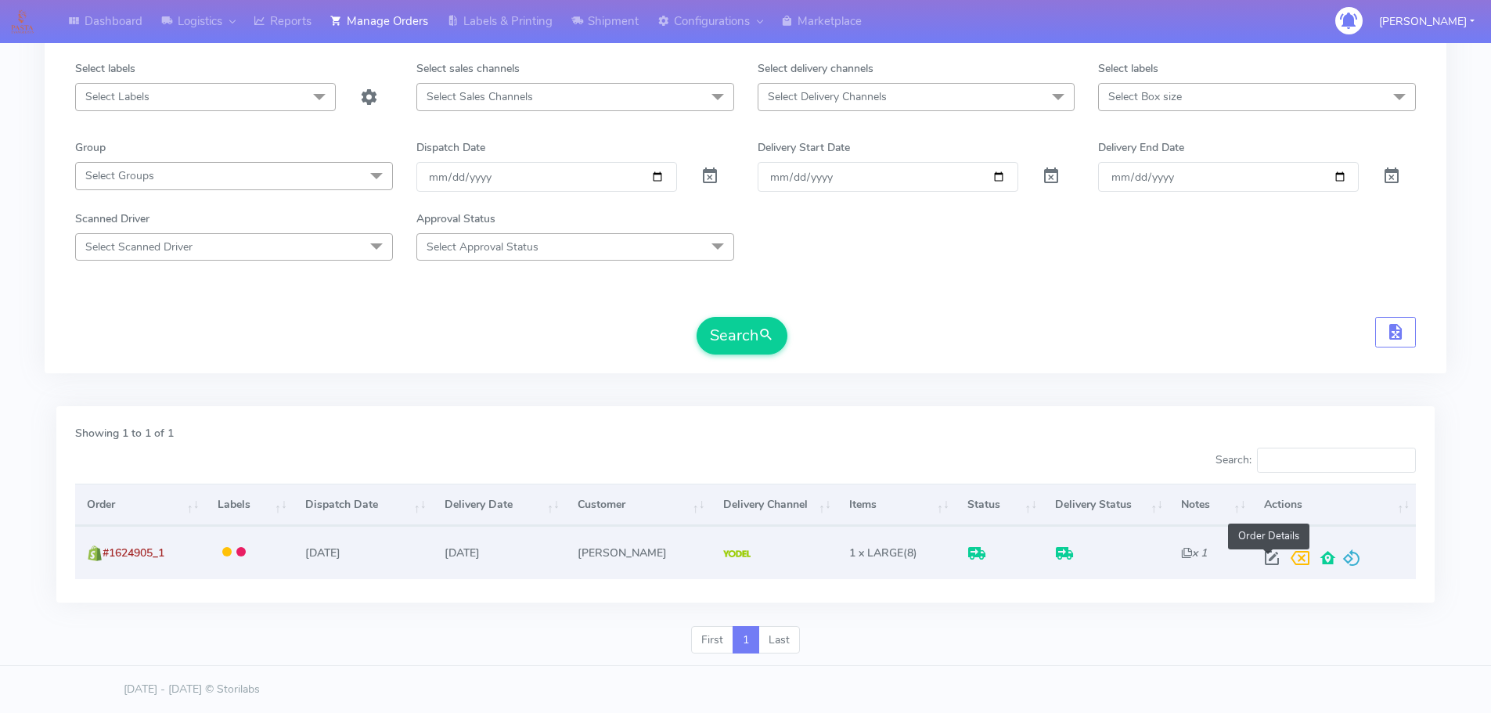
click at [1266, 561] on span at bounding box center [1272, 561] width 28 height 15
select select "5"
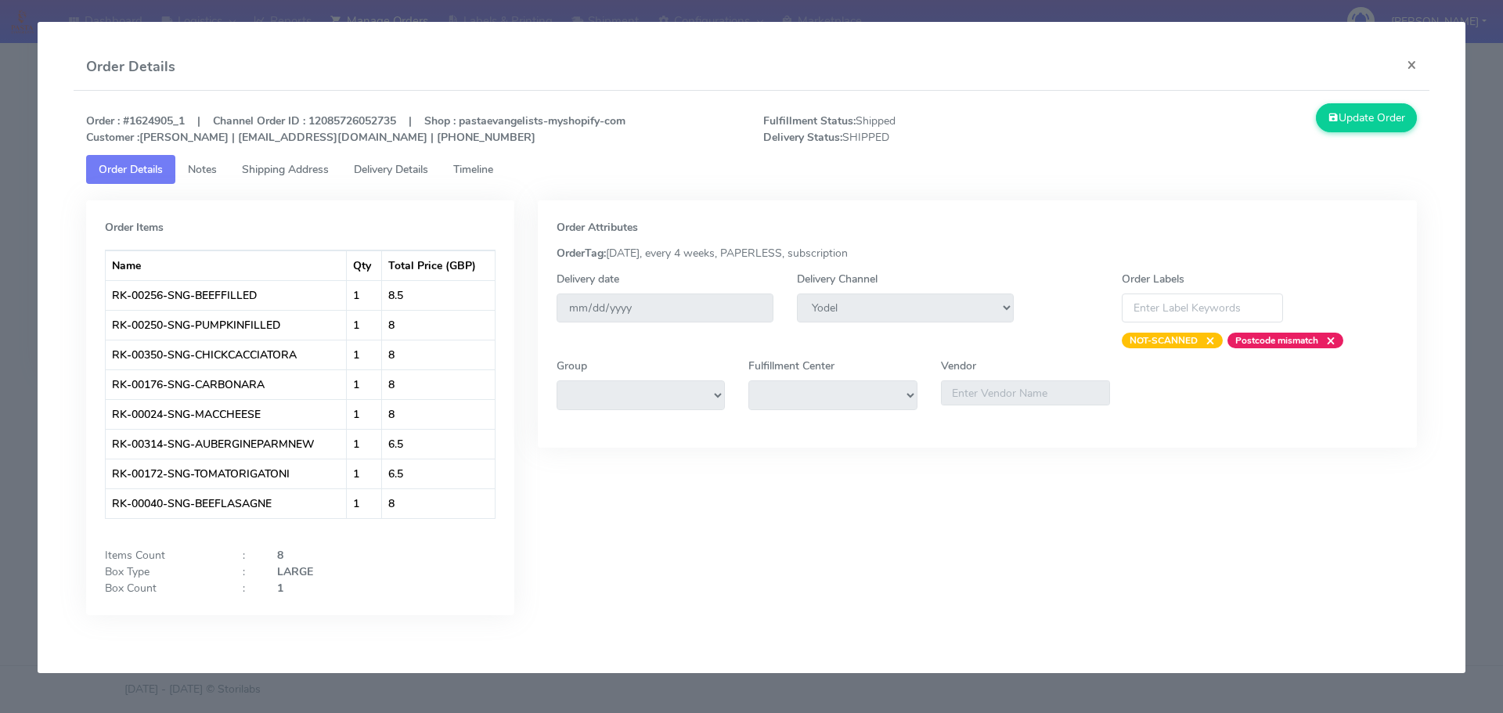
click at [277, 179] on link "Shipping Address" at bounding box center [285, 169] width 112 height 29
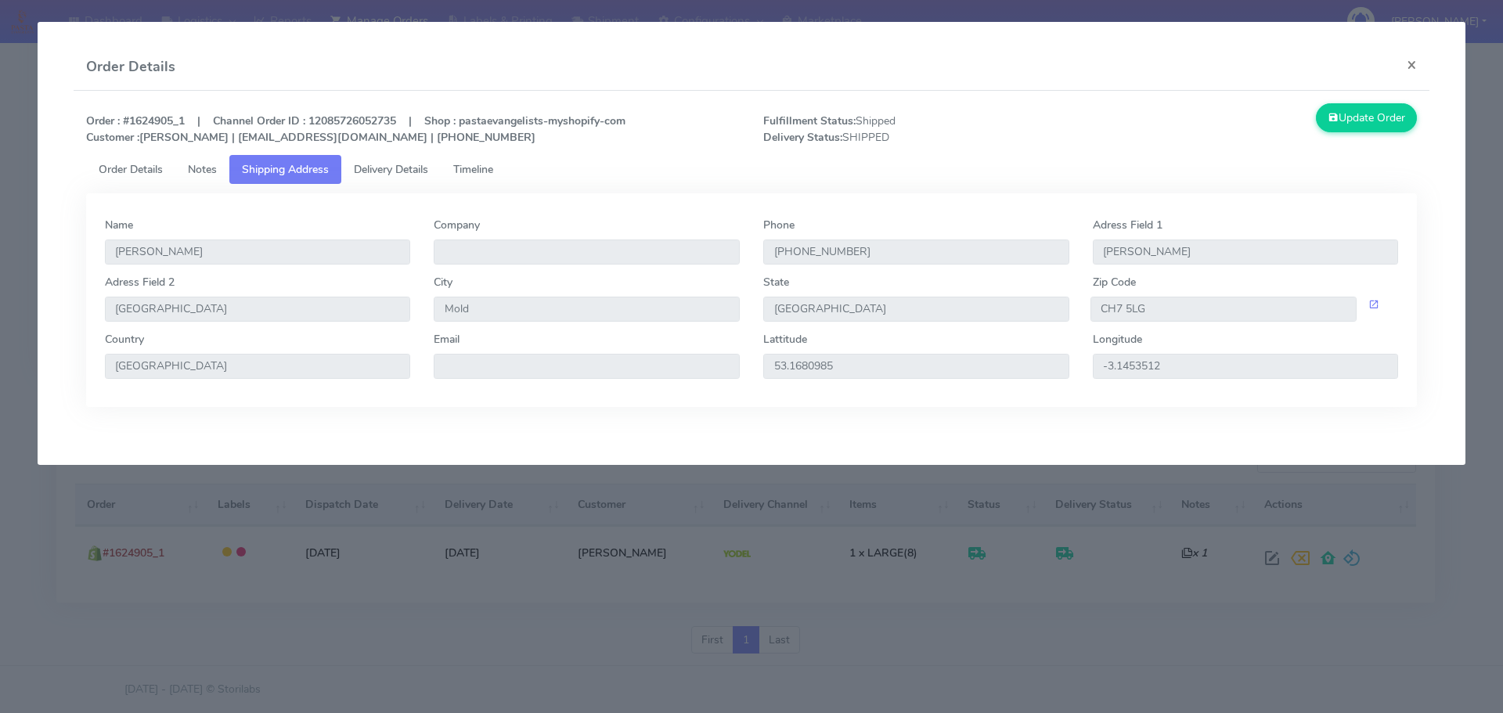
click at [397, 171] on span "Delivery Details" at bounding box center [391, 169] width 74 height 15
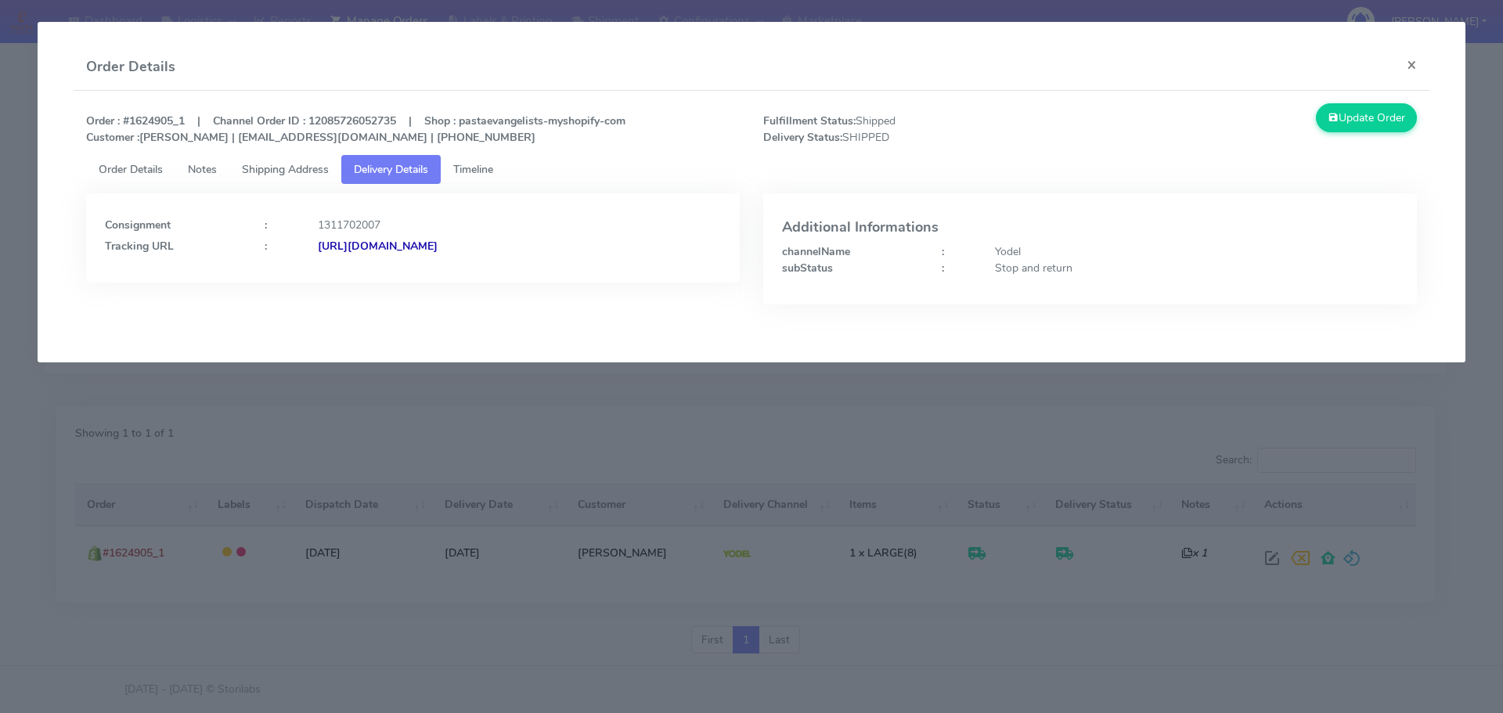
click at [438, 247] on strong "[URL][DOMAIN_NAME]" at bounding box center [378, 246] width 120 height 15
click at [286, 171] on span "Shipping Address" at bounding box center [285, 169] width 87 height 15
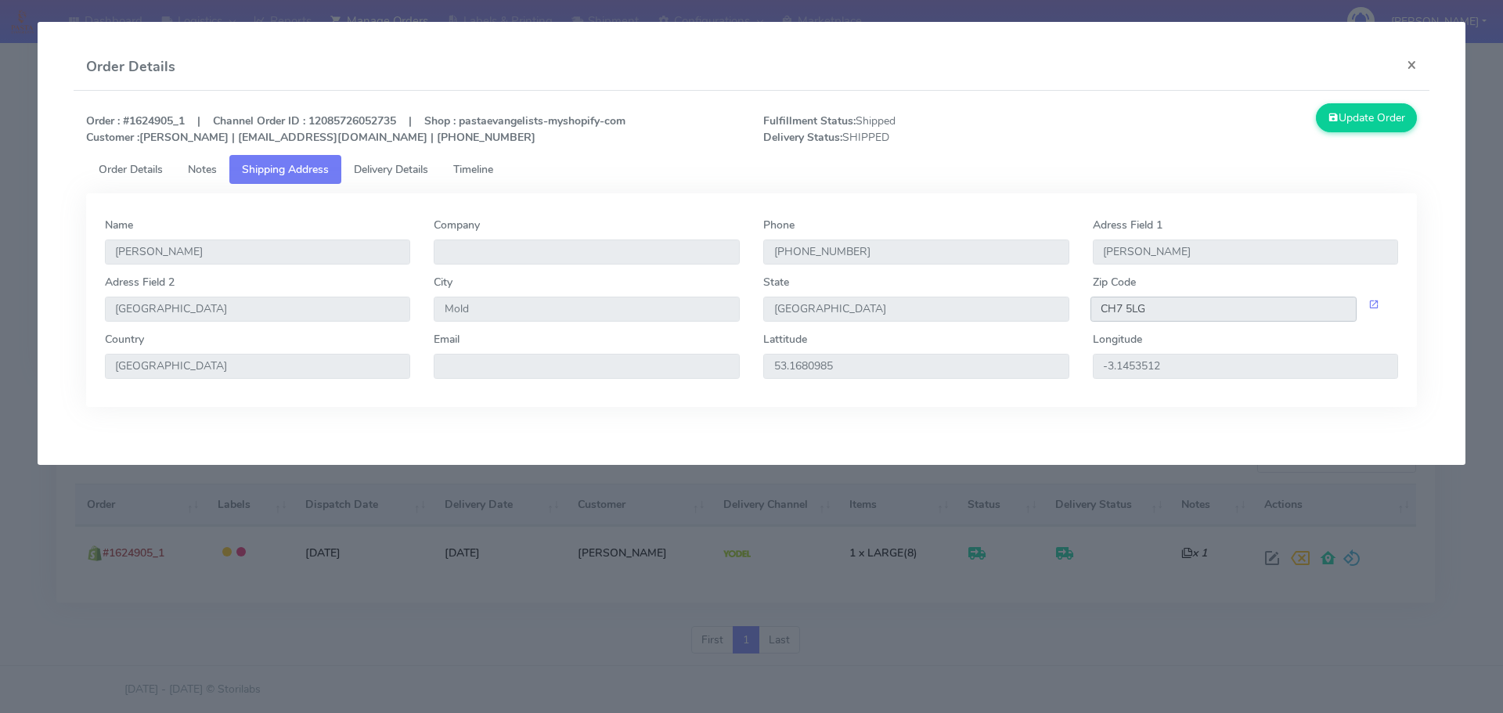
drag, startPoint x: 1154, startPoint y: 309, endPoint x: 1055, endPoint y: 308, distance: 98.6
click at [1055, 308] on div "Adress Field [STREET_ADDRESS]" at bounding box center [752, 302] width 1318 height 57
click at [1409, 65] on button "×" at bounding box center [1411, 64] width 35 height 41
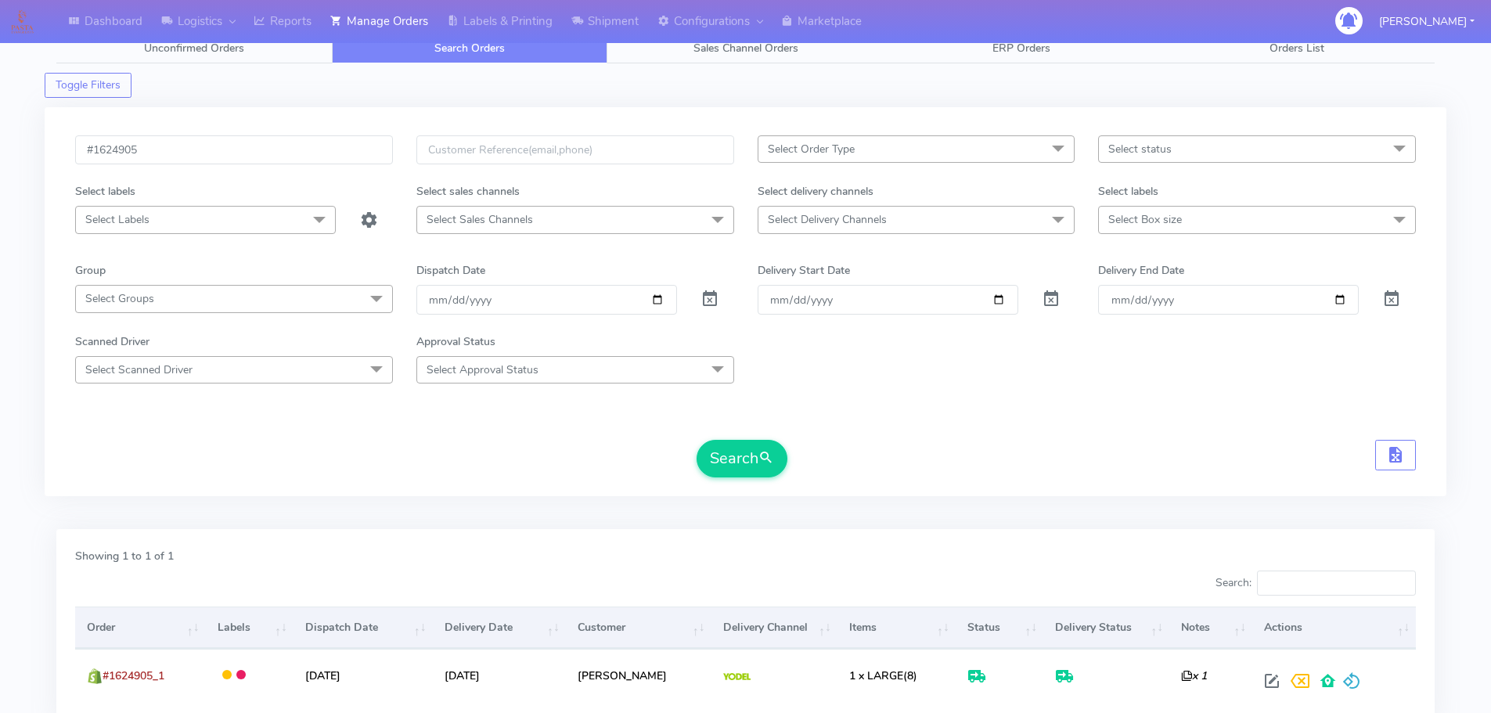
scroll to position [0, 0]
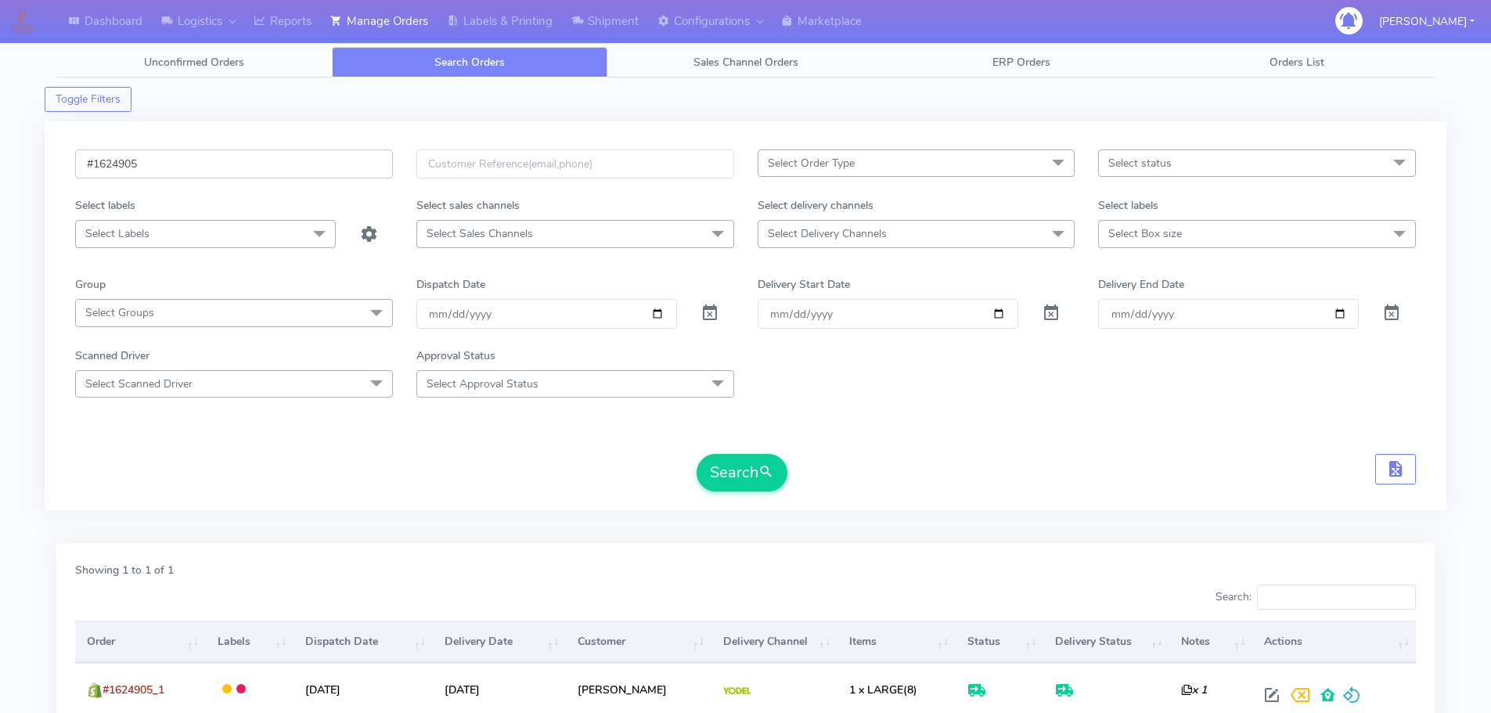
drag, startPoint x: 154, startPoint y: 166, endPoint x: 94, endPoint y: 167, distance: 60.3
click at [94, 167] on input "#1624905" at bounding box center [234, 164] width 318 height 29
paste input "830"
type input "#1624830"
click at [697, 454] on button "Search" at bounding box center [742, 473] width 91 height 38
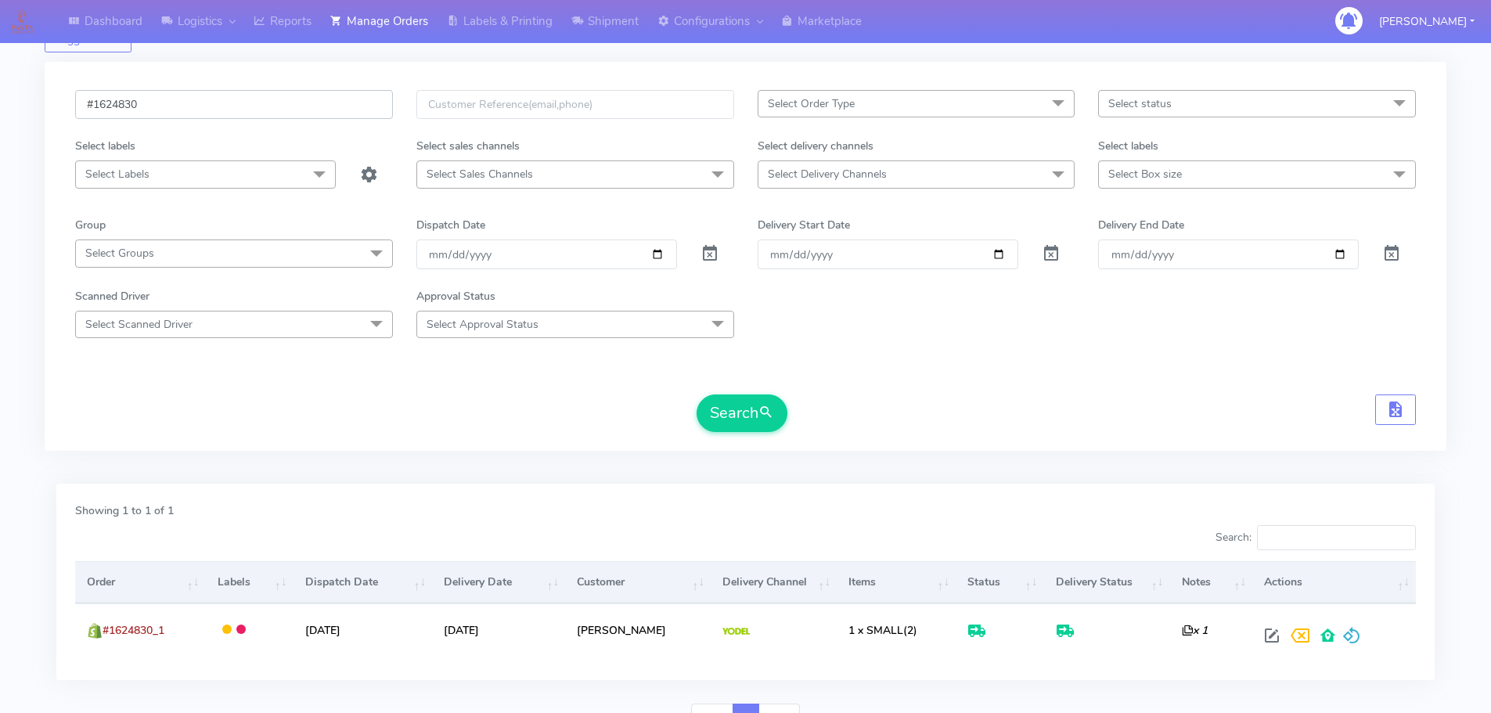
scroll to position [137, 0]
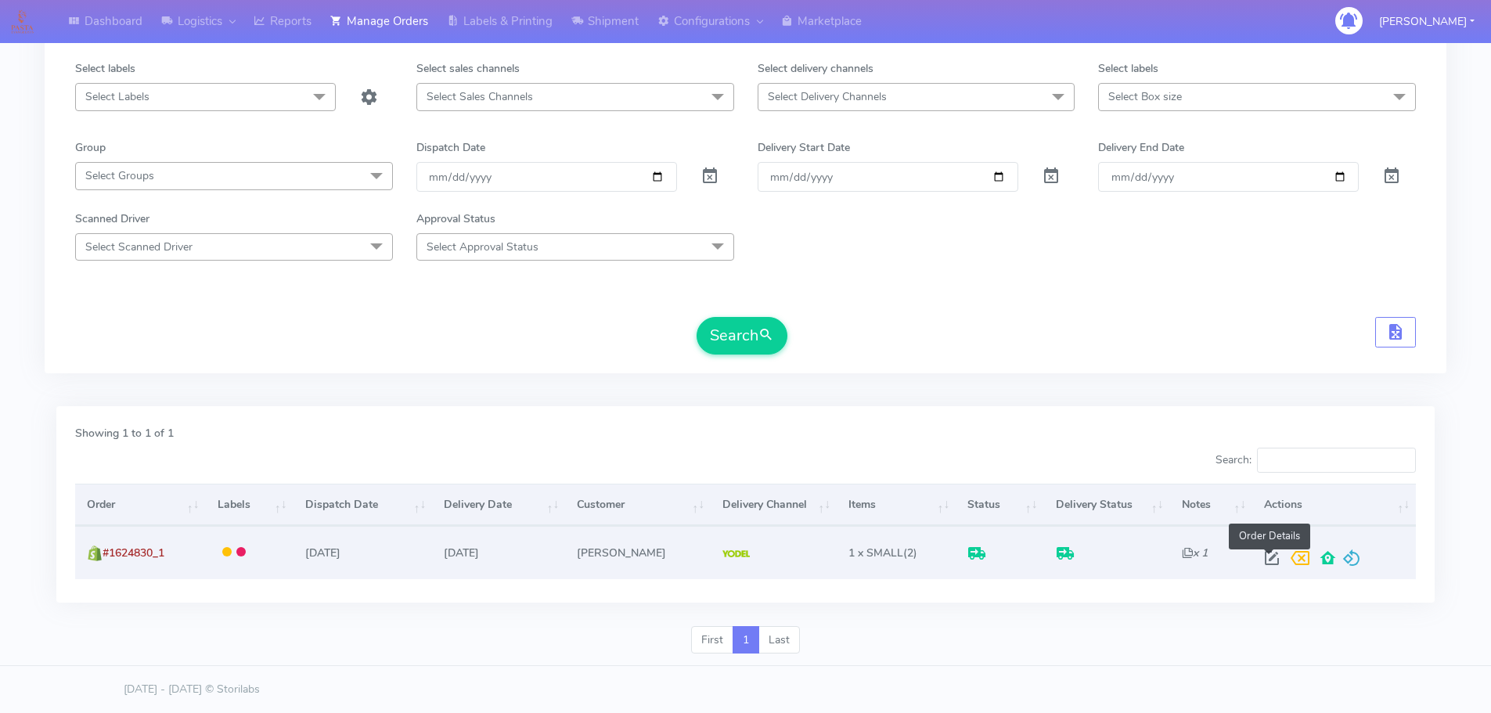
click at [1268, 561] on span at bounding box center [1272, 561] width 28 height 15
select select "5"
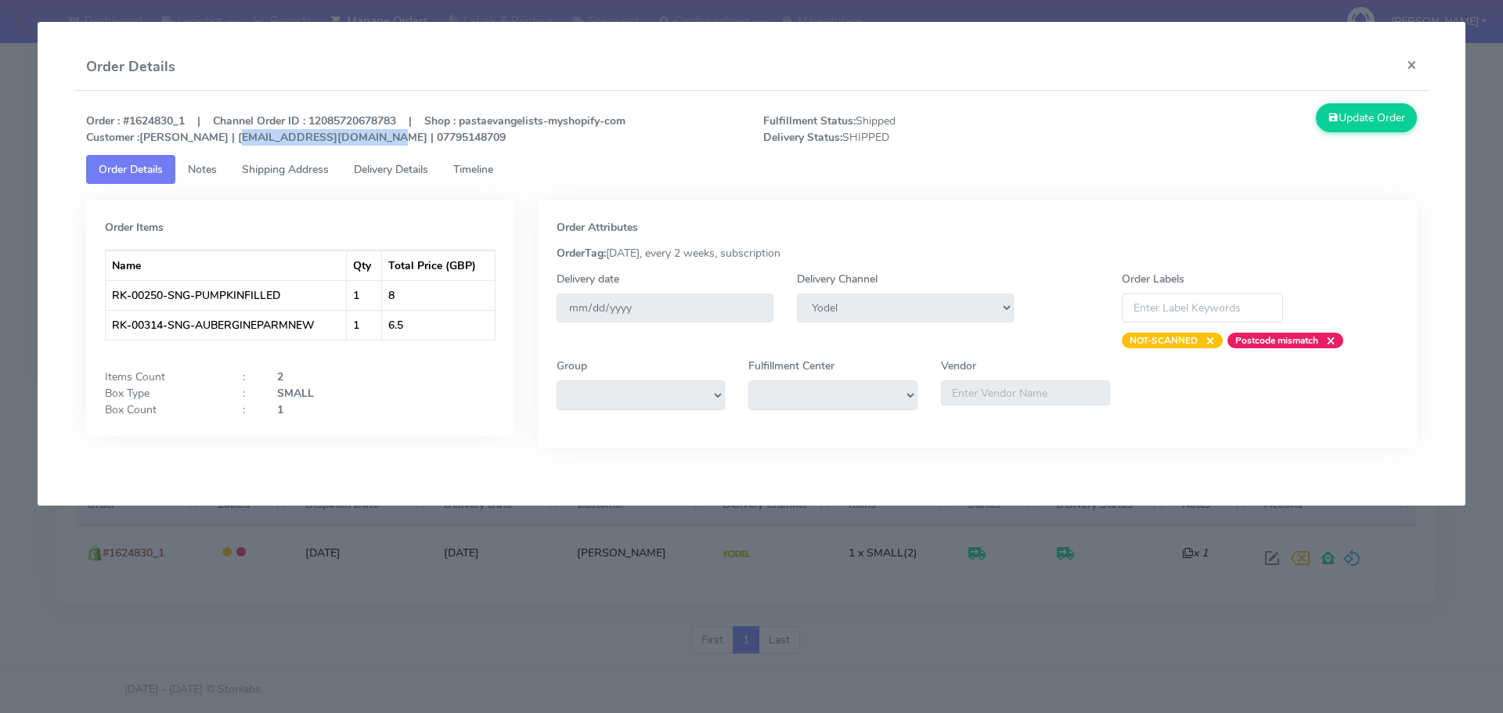
drag, startPoint x: 218, startPoint y: 140, endPoint x: 352, endPoint y: 139, distance: 133.1
click at [352, 139] on strong "Order : #1624830_1 | Channel Order ID : 12085720678783 | Shop : pastaevangelist…" at bounding box center [355, 129] width 539 height 31
copy strong "[EMAIL_ADDRESS][DOMAIN_NAME]"
click at [395, 171] on span "Delivery Details" at bounding box center [391, 169] width 74 height 15
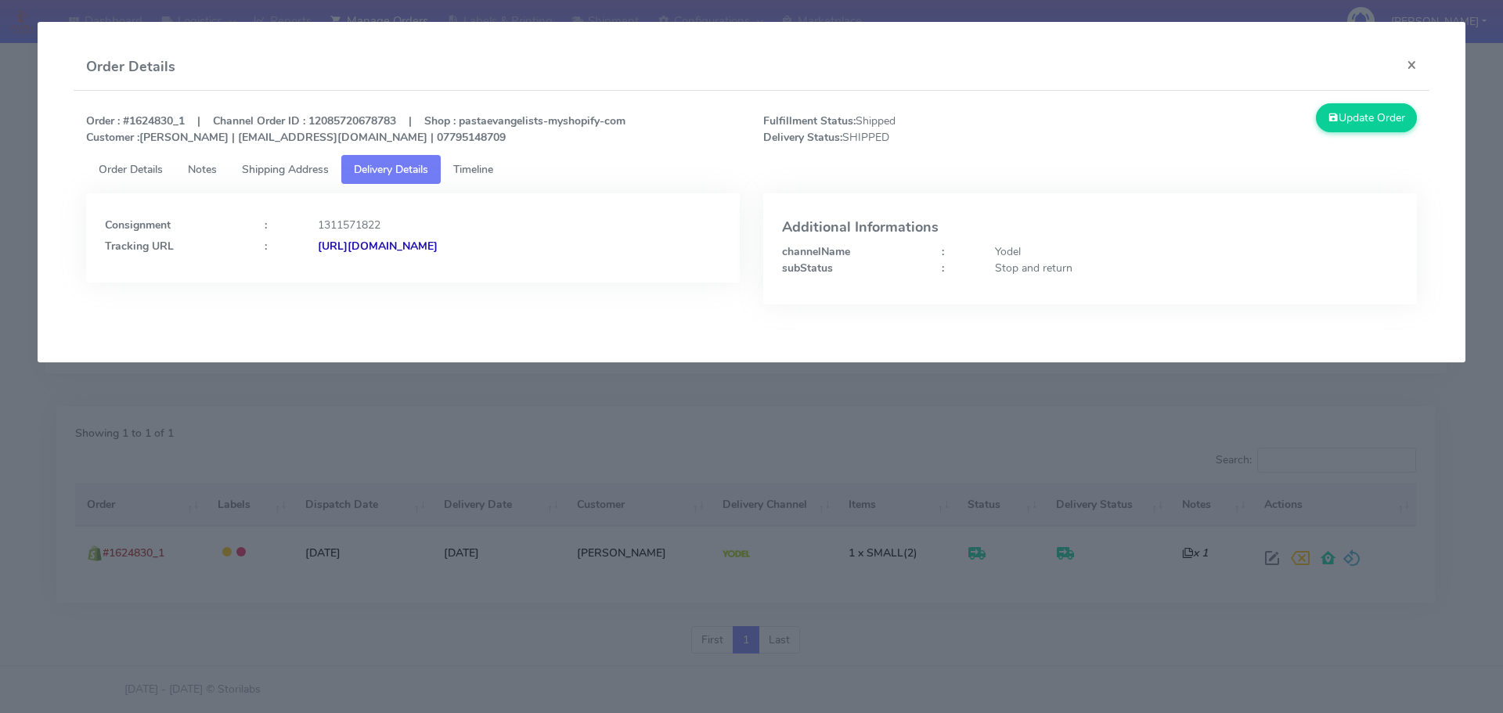
click at [436, 241] on strong "[URL][DOMAIN_NAME]" at bounding box center [378, 246] width 120 height 15
click at [268, 163] on span "Shipping Address" at bounding box center [285, 169] width 87 height 15
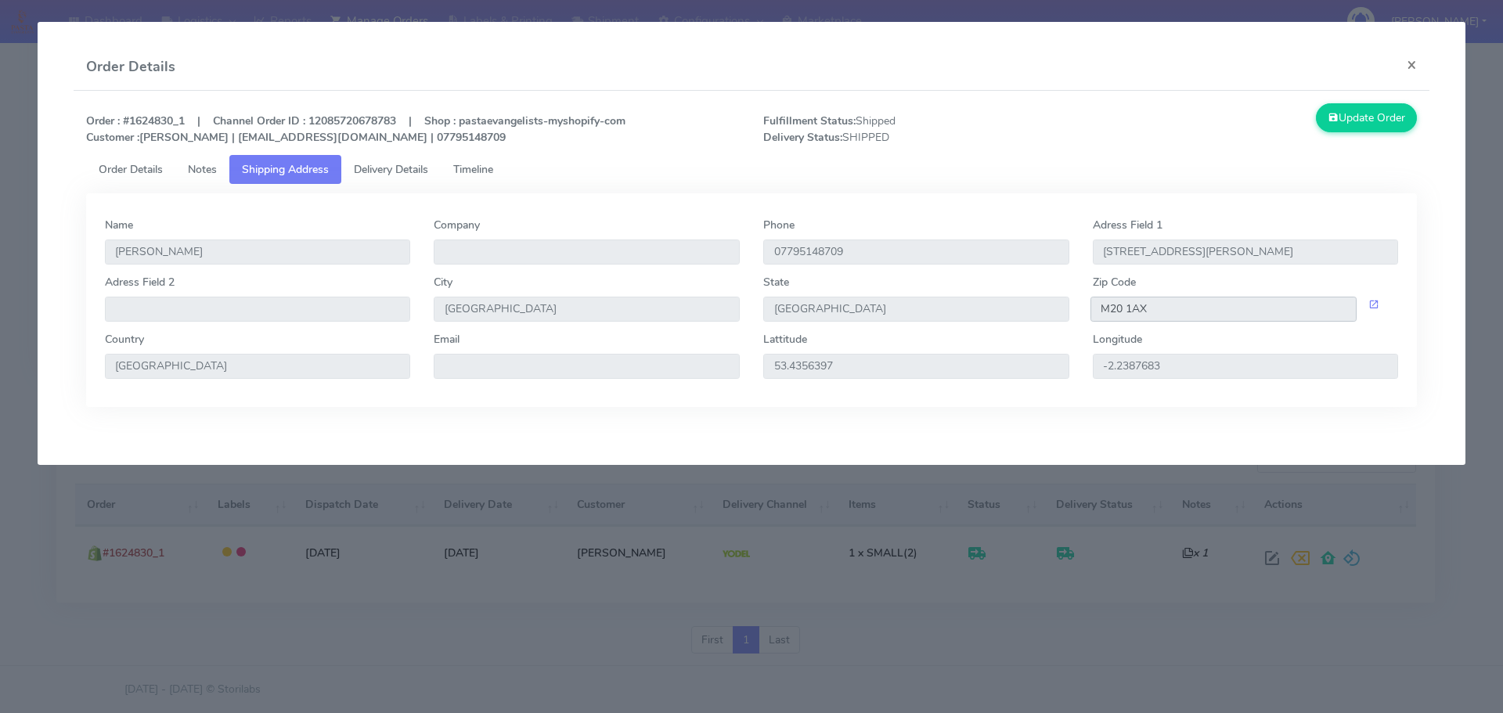
drag, startPoint x: 1156, startPoint y: 303, endPoint x: 1047, endPoint y: 301, distance: 109.6
click at [1047, 301] on div "Adress Field 2 City Manchester State [GEOGRAPHIC_DATA] Zip Code M20 1AX" at bounding box center [752, 302] width 1318 height 57
click at [1405, 64] on button "×" at bounding box center [1411, 64] width 35 height 41
